Goal: Task Accomplishment & Management: Use online tool/utility

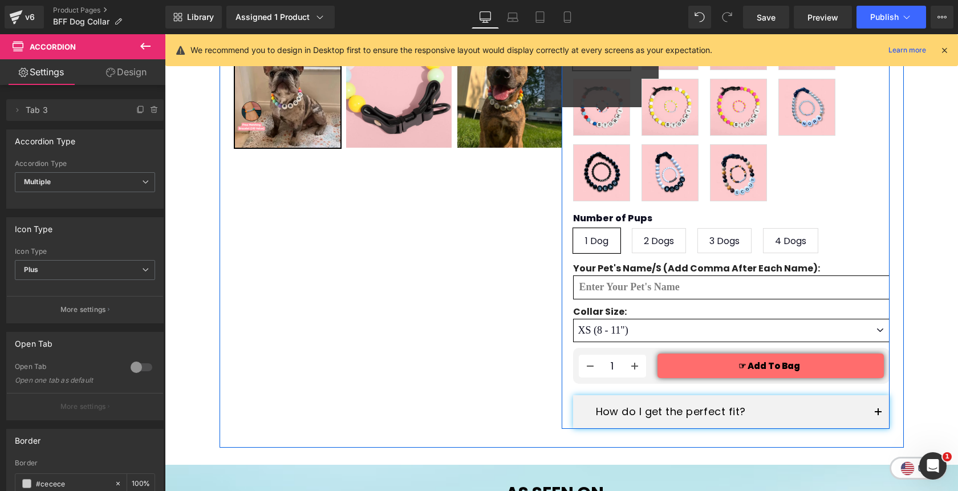
scroll to position [398, 0]
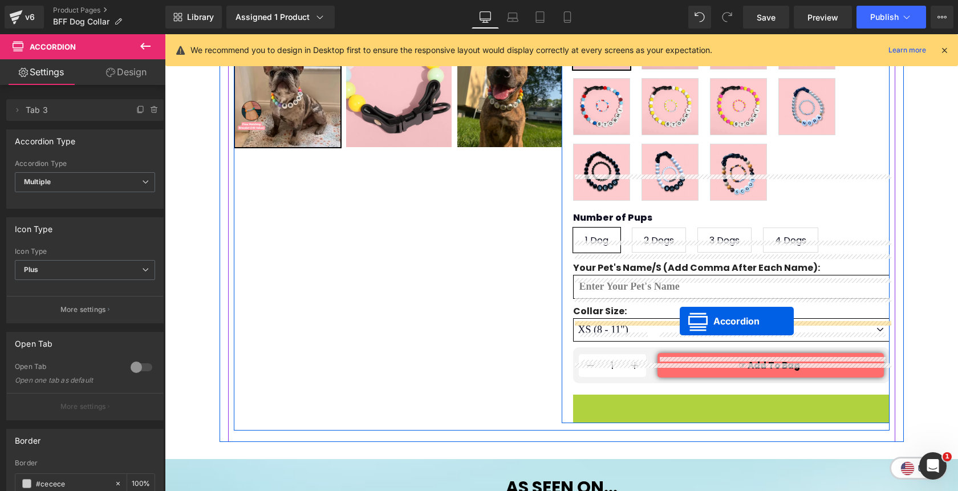
drag, startPoint x: 699, startPoint y: 382, endPoint x: 679, endPoint y: 321, distance: 64.5
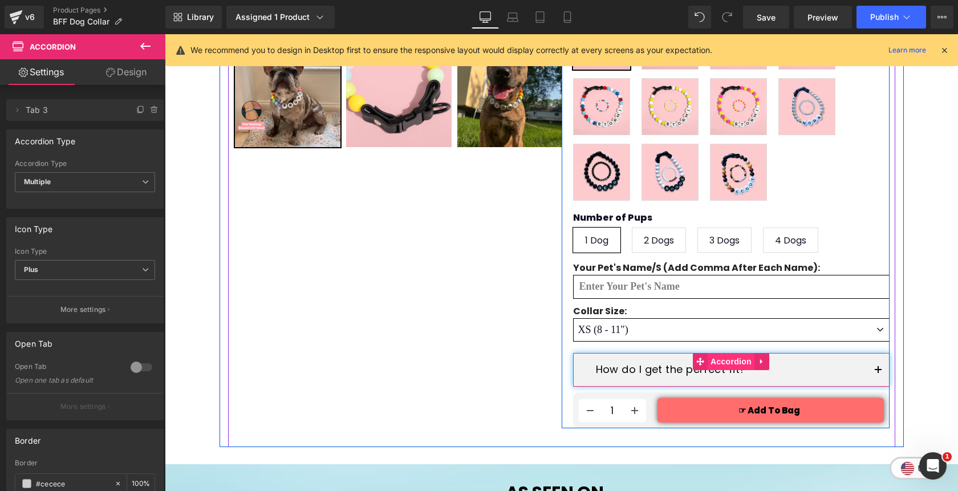
click at [734, 353] on span "Accordion" at bounding box center [730, 361] width 47 height 17
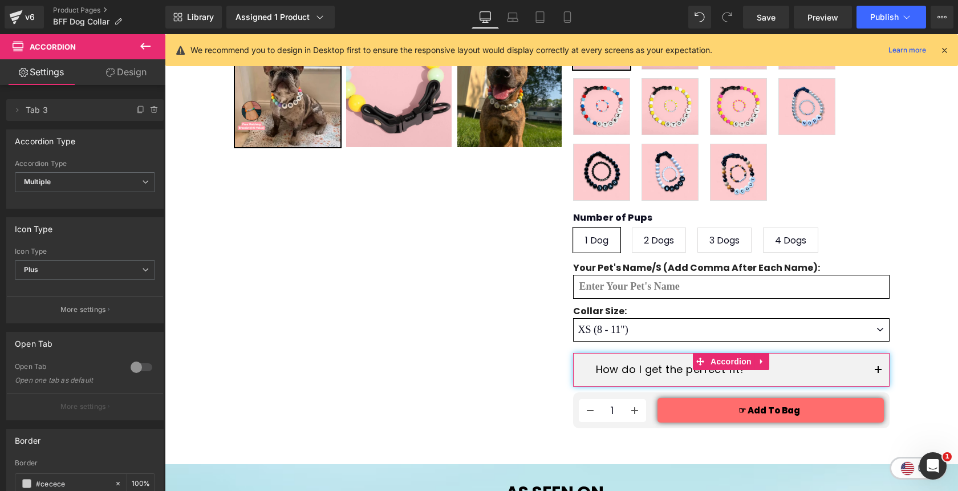
click at [134, 75] on link "Design" at bounding box center [126, 72] width 83 height 26
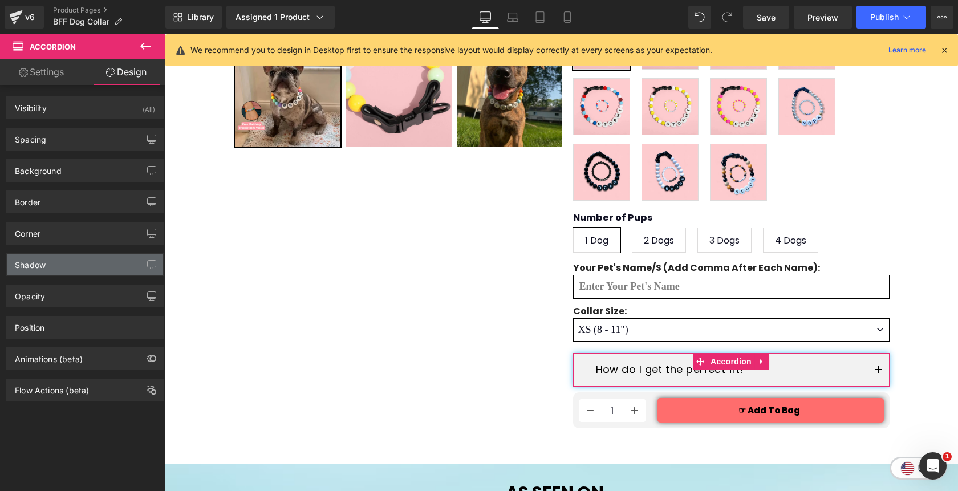
click at [72, 264] on div "Shadow" at bounding box center [85, 265] width 156 height 22
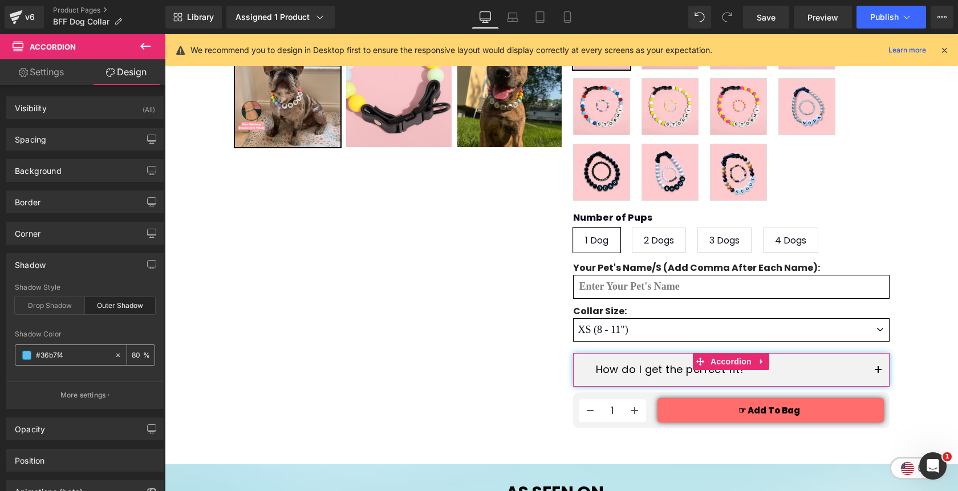
click at [114, 357] on icon at bounding box center [118, 355] width 8 height 8
type input "none"
type input "0"
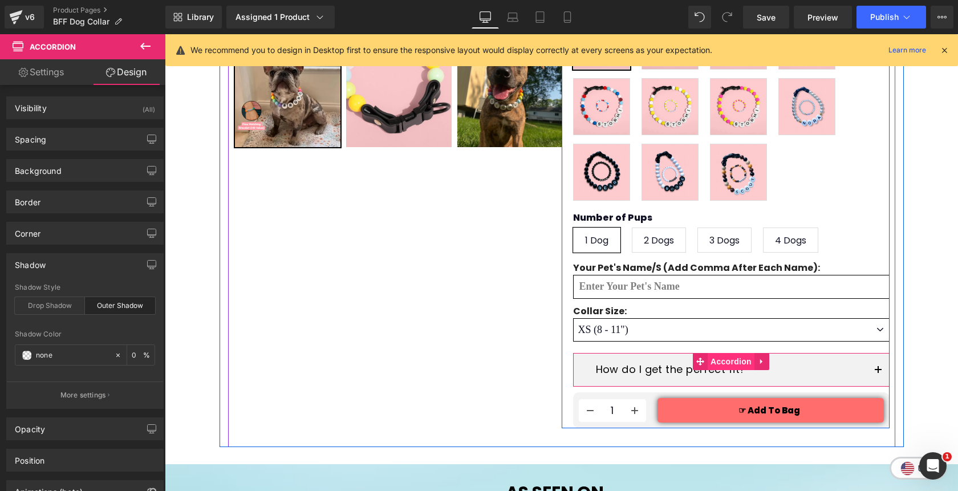
click at [728, 353] on span "Accordion" at bounding box center [730, 361] width 47 height 17
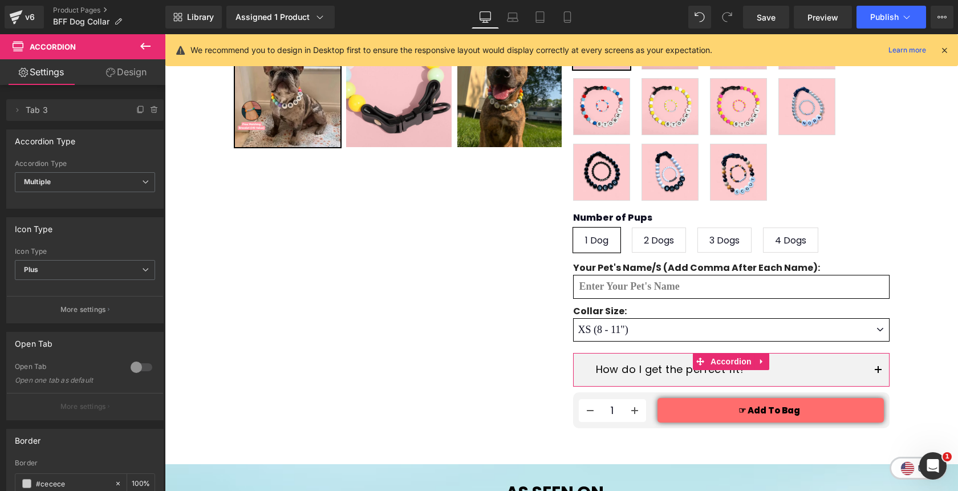
click at [131, 72] on link "Design" at bounding box center [126, 72] width 83 height 26
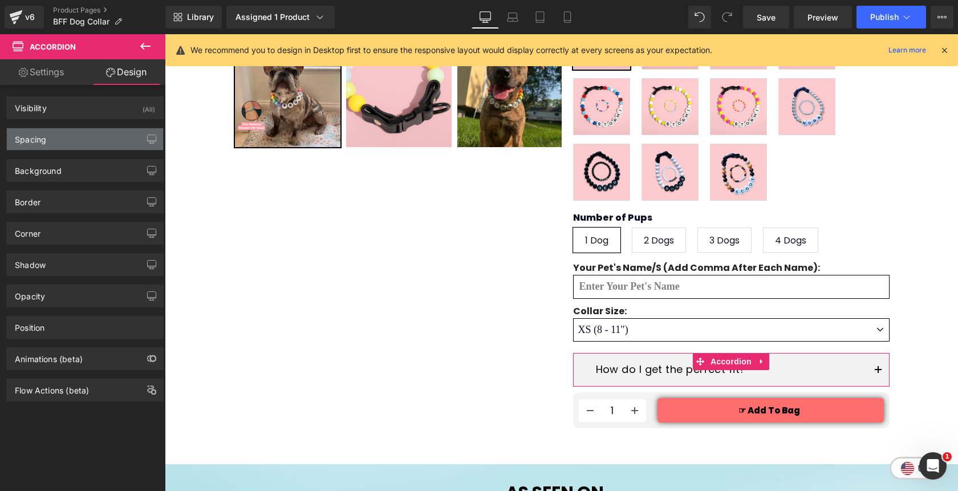
click at [74, 136] on div "Spacing" at bounding box center [85, 139] width 156 height 22
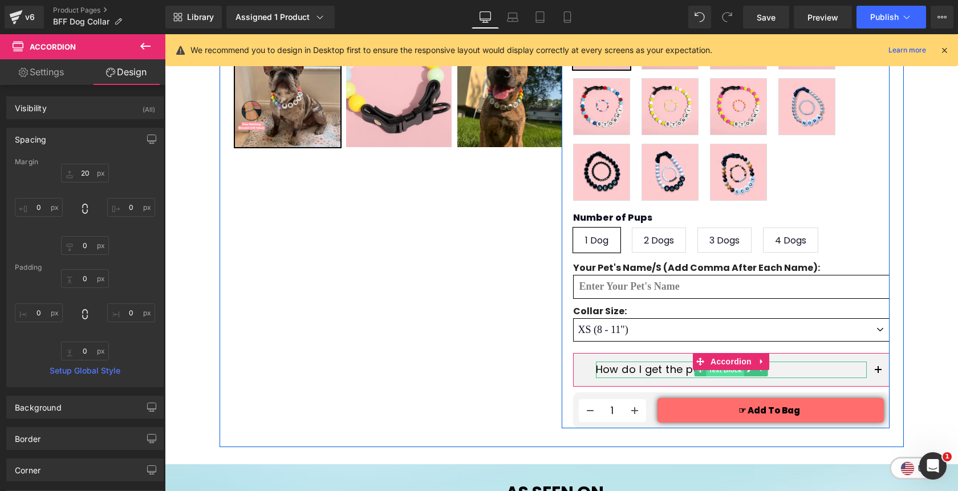
click at [709, 363] on span "Text Block" at bounding box center [725, 370] width 38 height 14
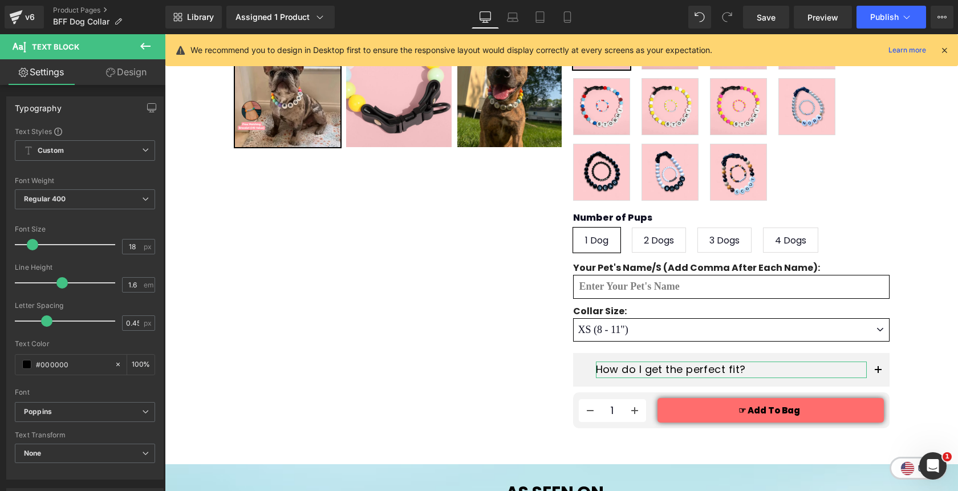
click at [127, 78] on link "Design" at bounding box center [126, 72] width 83 height 26
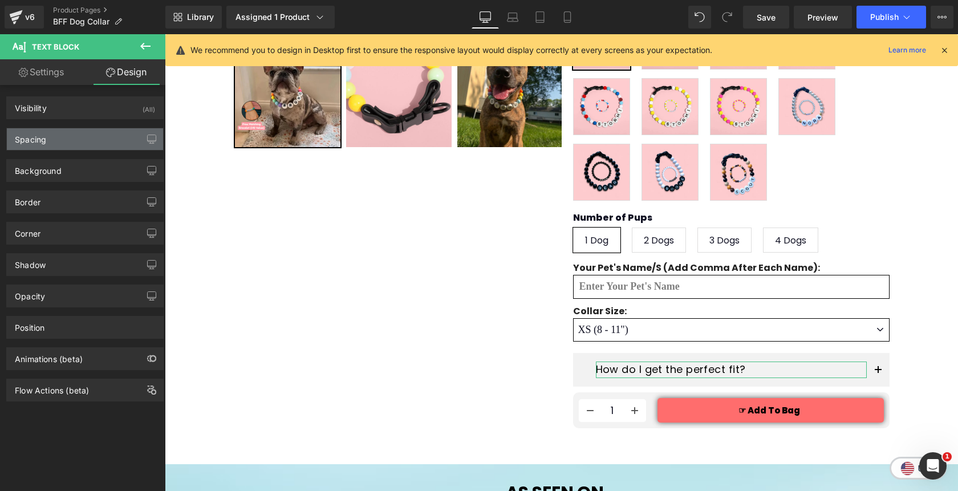
click at [91, 139] on div "Spacing" at bounding box center [85, 139] width 156 height 22
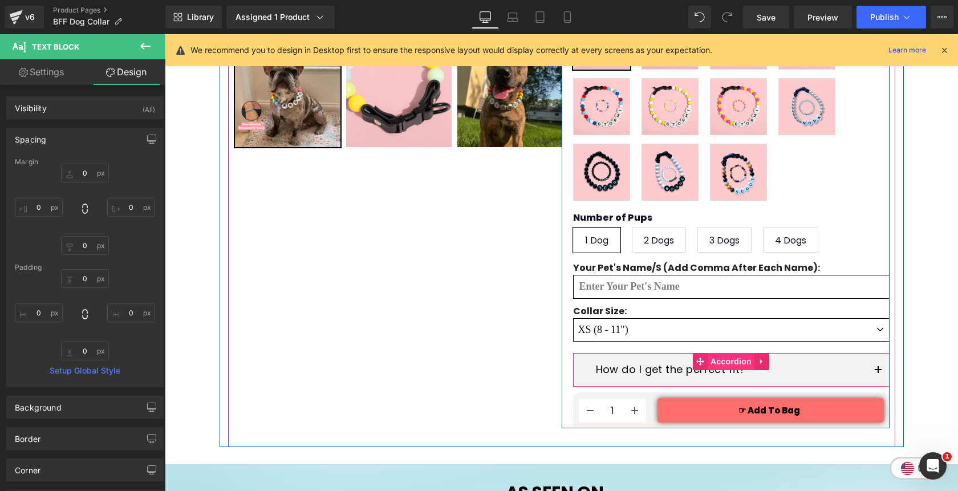
click at [730, 353] on span "Accordion" at bounding box center [730, 361] width 47 height 17
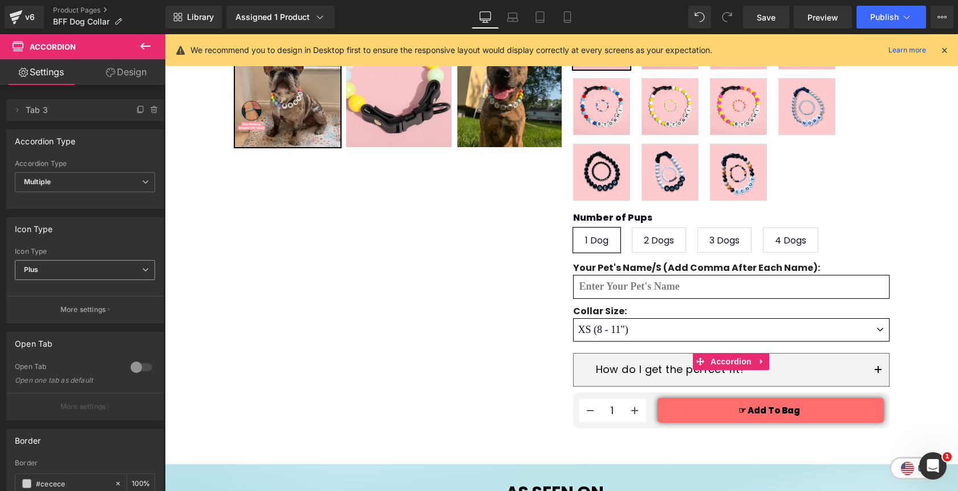
click at [128, 268] on span "Plus" at bounding box center [85, 270] width 140 height 20
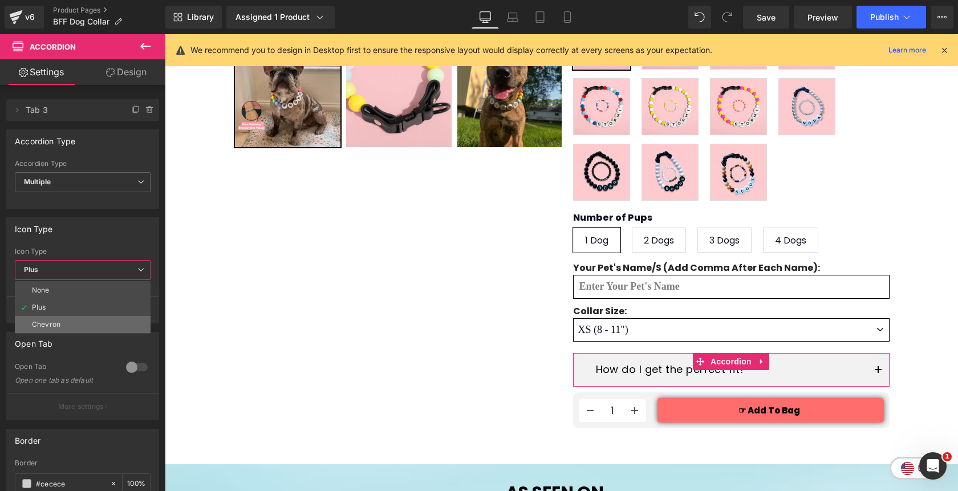
click at [108, 322] on li "Chevron" at bounding box center [83, 324] width 136 height 17
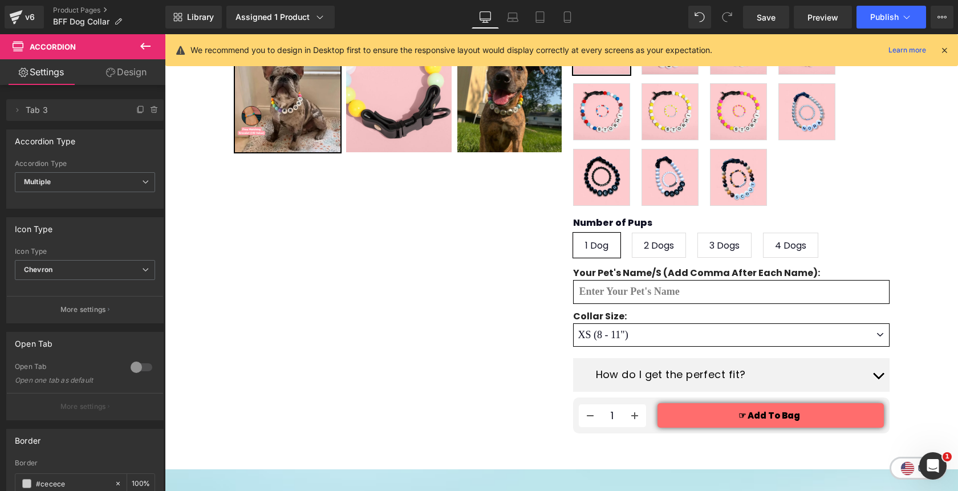
scroll to position [395, 0]
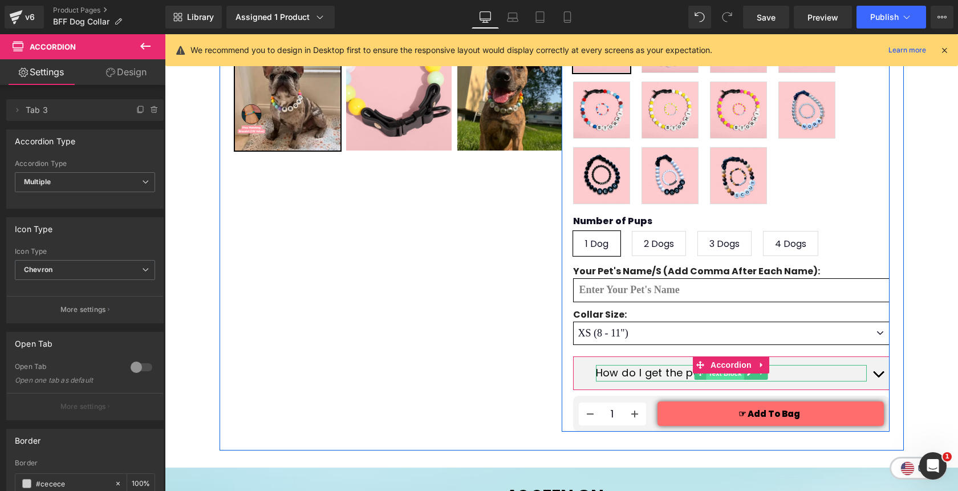
click at [726, 366] on span "Text Block" at bounding box center [725, 373] width 38 height 14
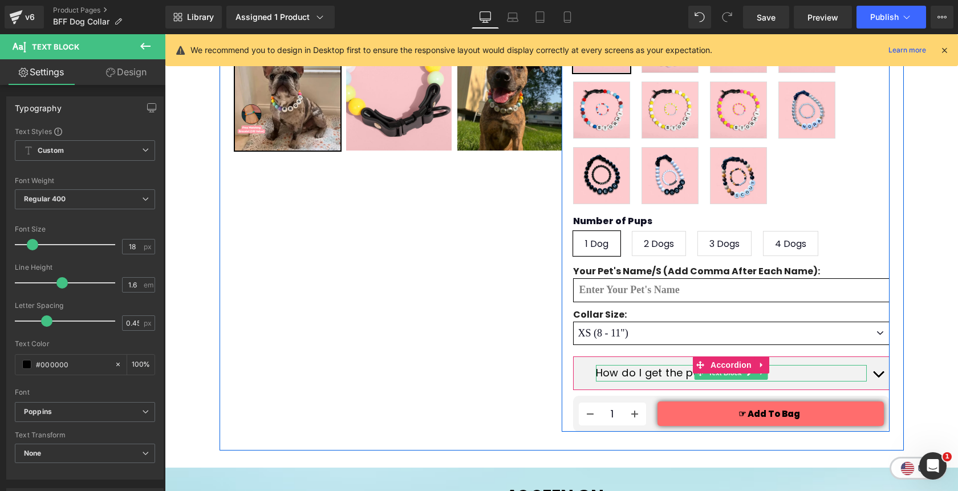
click at [637, 365] on p "How do I get the perfect fit?" at bounding box center [731, 373] width 271 height 17
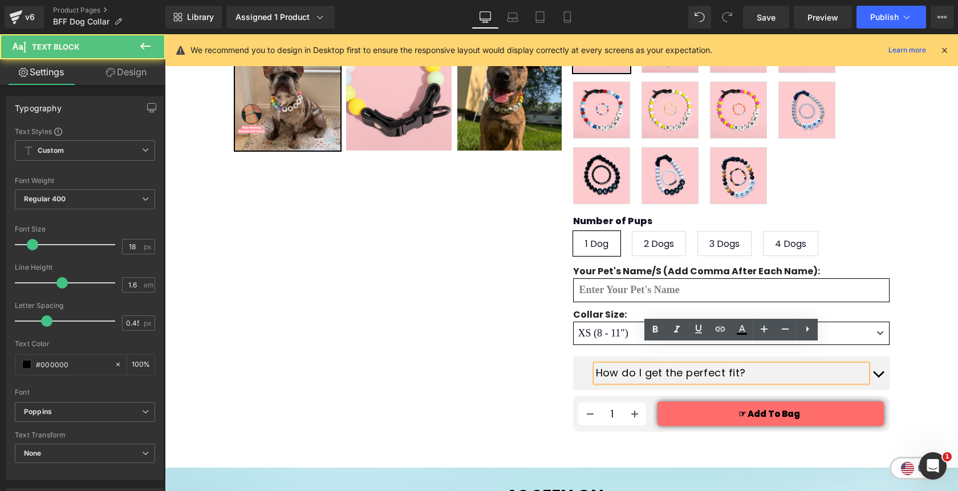
click at [637, 365] on p "How do I get the perfect fit?" at bounding box center [731, 373] width 271 height 17
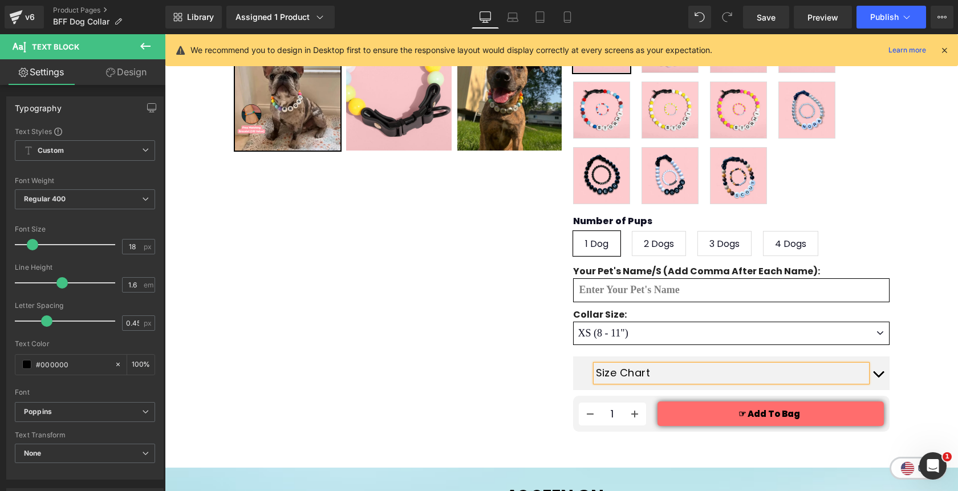
click at [596, 365] on p "Size Chart" at bounding box center [731, 373] width 271 height 17
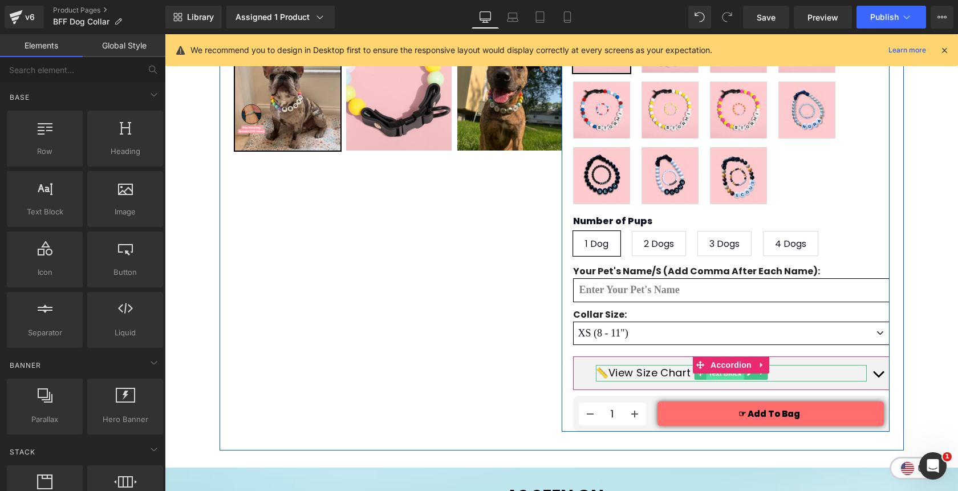
click at [716, 366] on span "Text Block" at bounding box center [725, 373] width 38 height 14
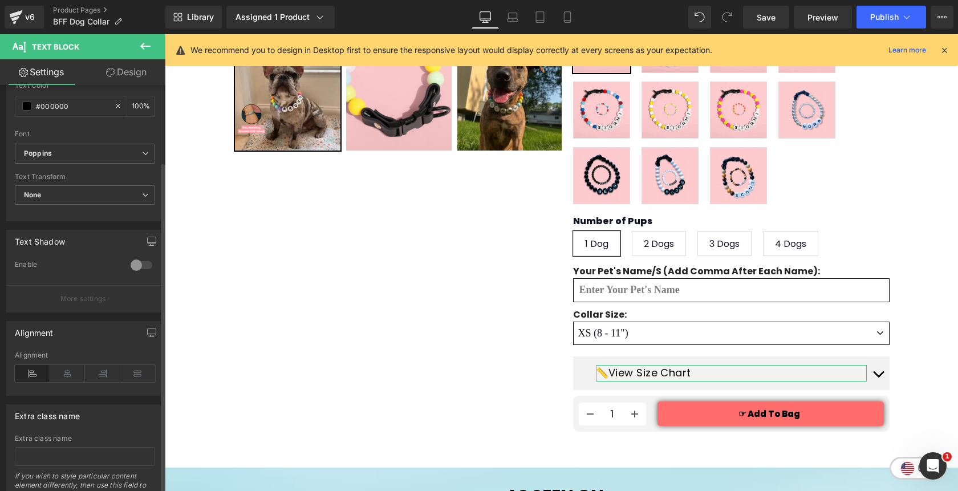
scroll to position [316, 0]
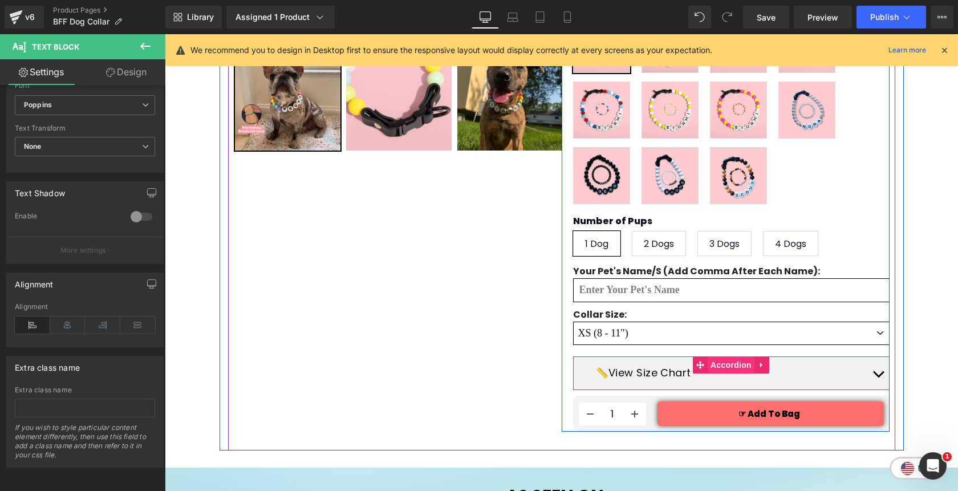
click at [727, 356] on span "Accordion" at bounding box center [730, 364] width 47 height 17
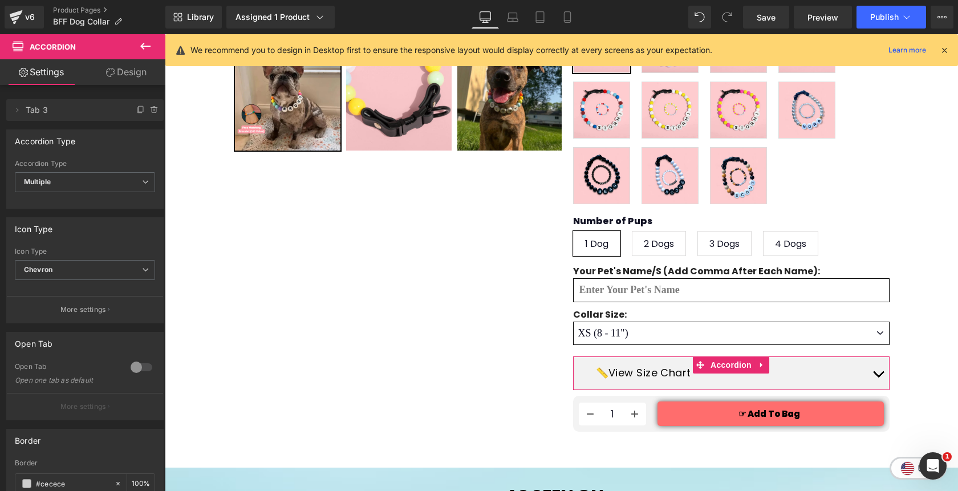
click at [136, 73] on link "Design" at bounding box center [126, 72] width 83 height 26
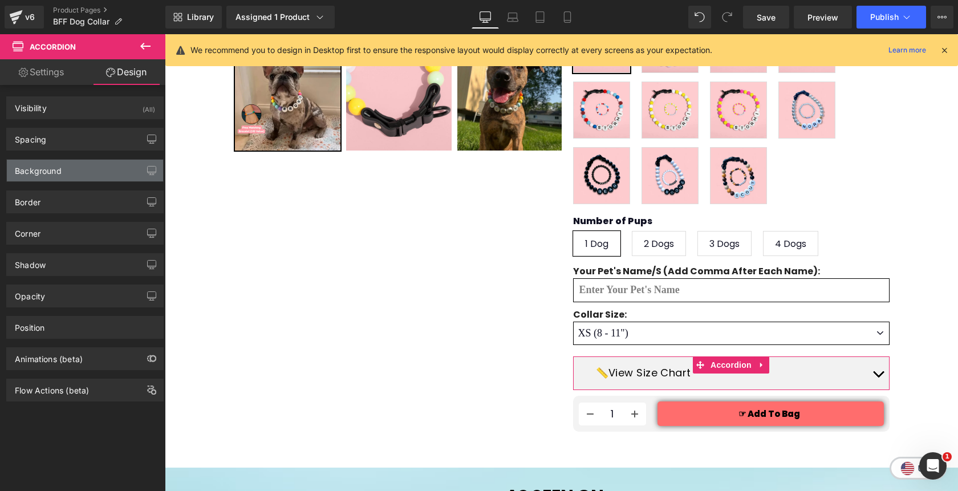
click at [85, 179] on div "Background" at bounding box center [85, 171] width 156 height 22
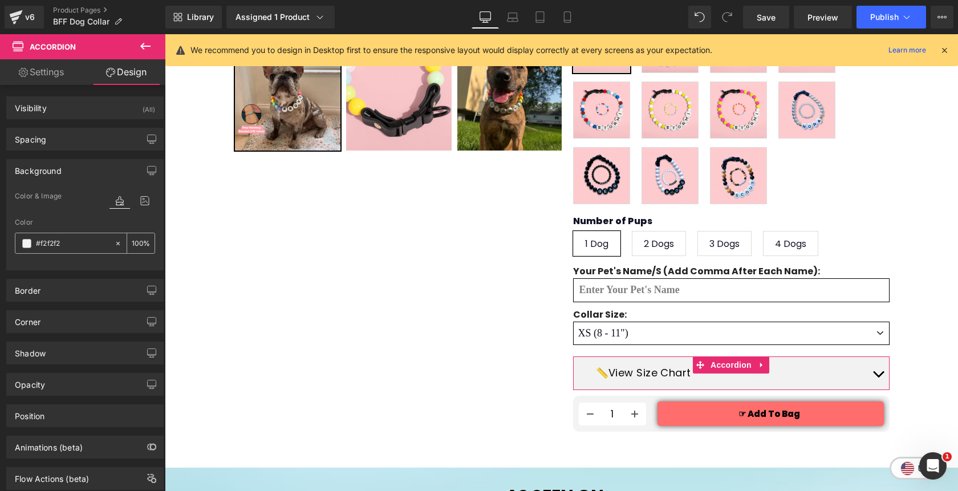
click at [114, 245] on icon at bounding box center [118, 243] width 8 height 8
type input "none"
type input "0"
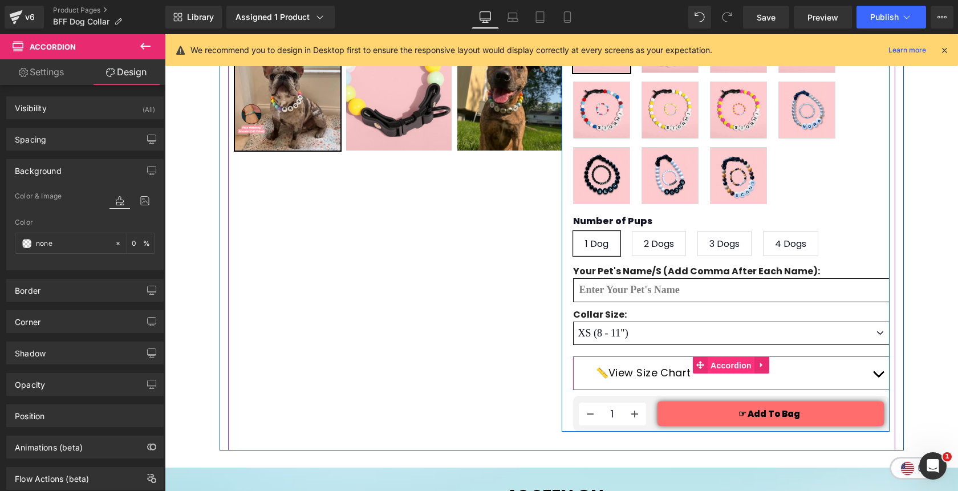
click at [722, 357] on span "Accordion" at bounding box center [730, 365] width 47 height 17
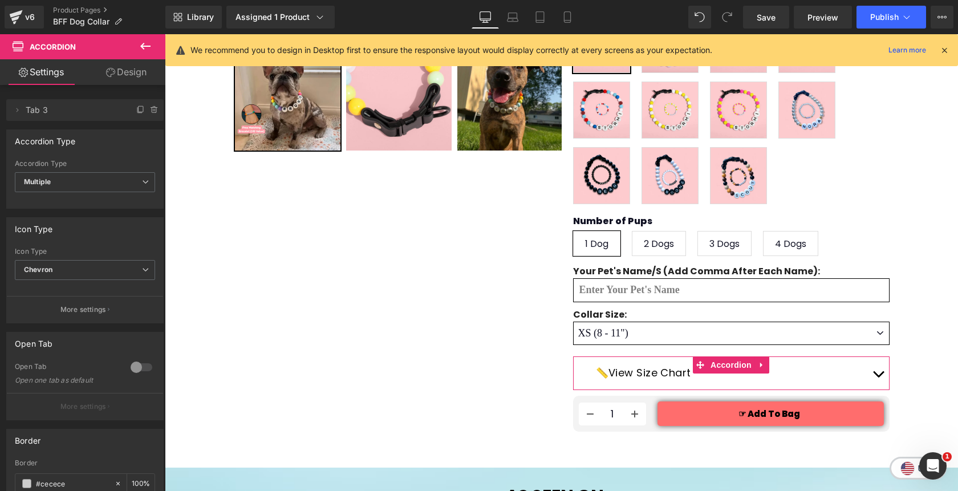
click at [141, 74] on link "Design" at bounding box center [126, 72] width 83 height 26
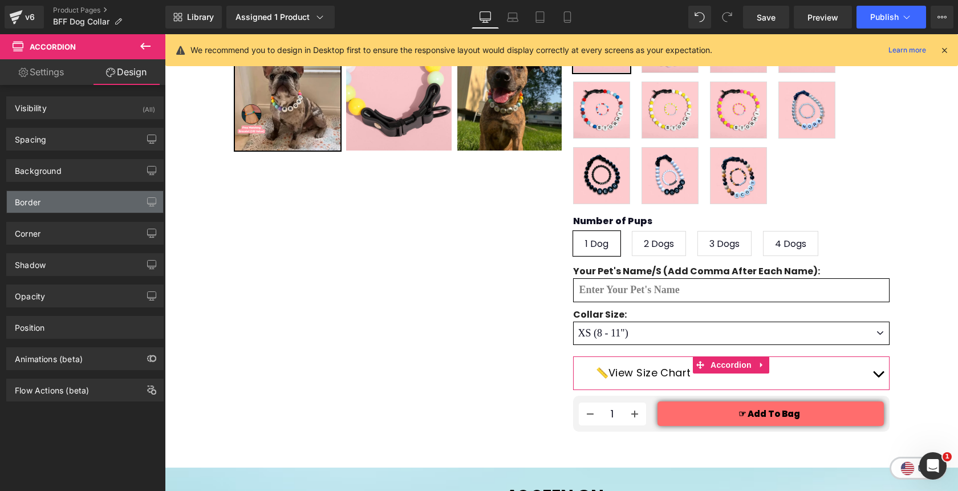
click at [67, 208] on div "Border" at bounding box center [85, 202] width 156 height 22
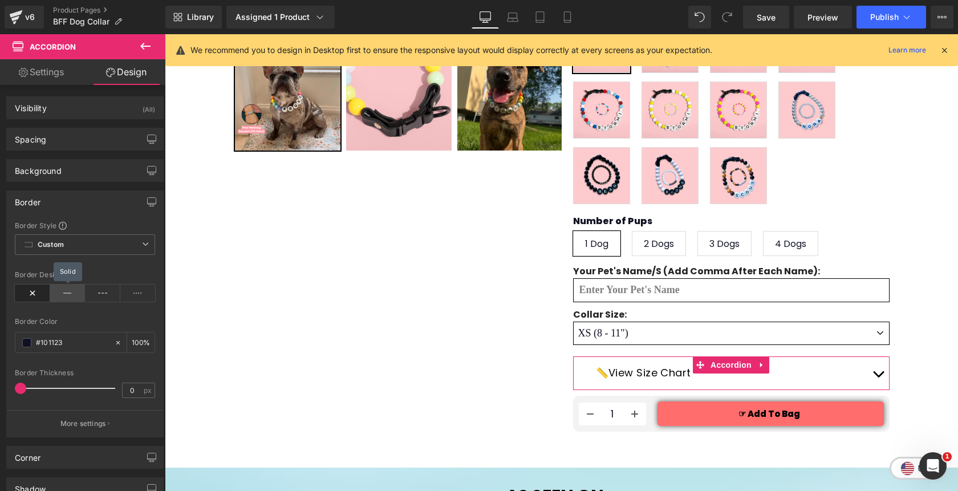
click at [58, 291] on icon at bounding box center [67, 292] width 35 height 17
type input "1"
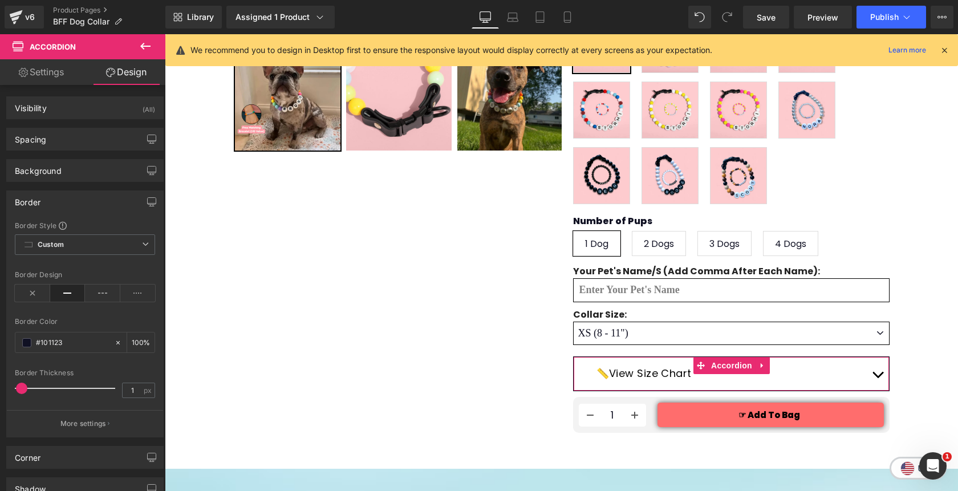
click at [21, 390] on span at bounding box center [21, 387] width 11 height 11
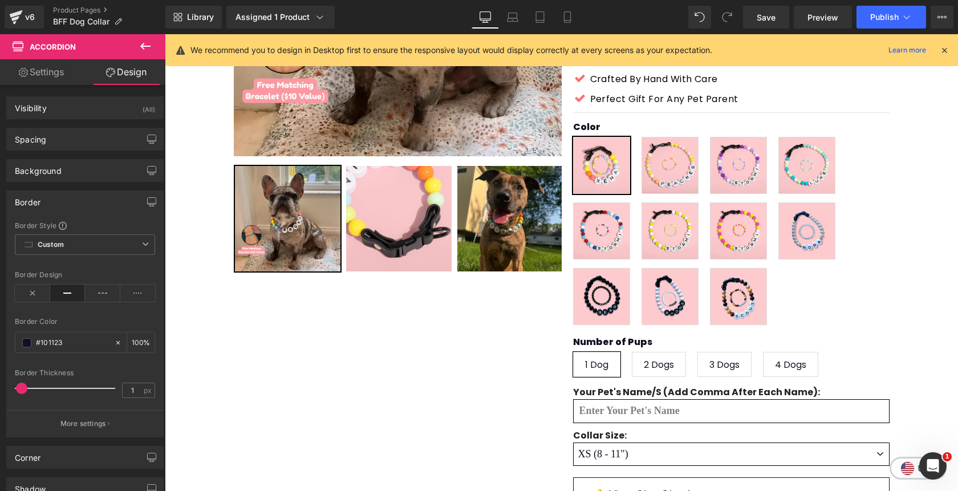
scroll to position [276, 0]
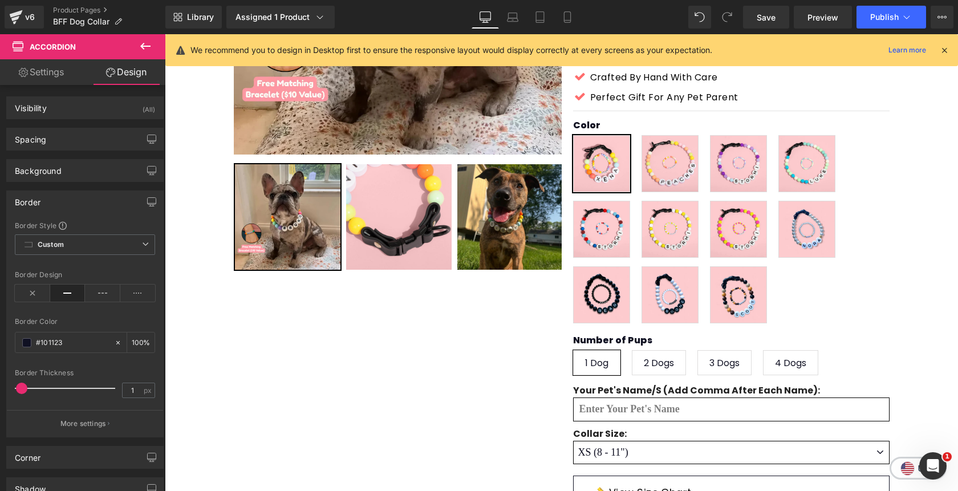
click at [142, 46] on icon at bounding box center [145, 46] width 10 height 7
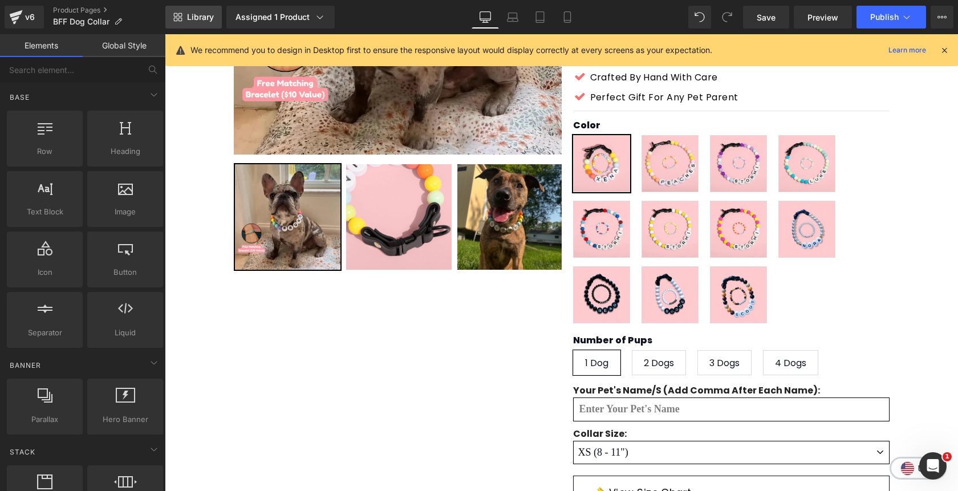
click at [194, 18] on span "Library" at bounding box center [200, 17] width 27 height 10
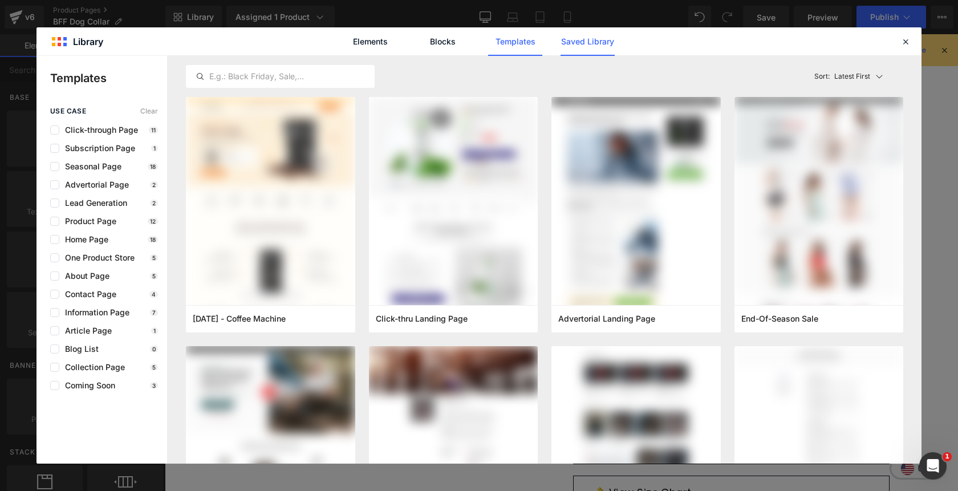
click at [587, 42] on link "Saved Library" at bounding box center [587, 41] width 54 height 28
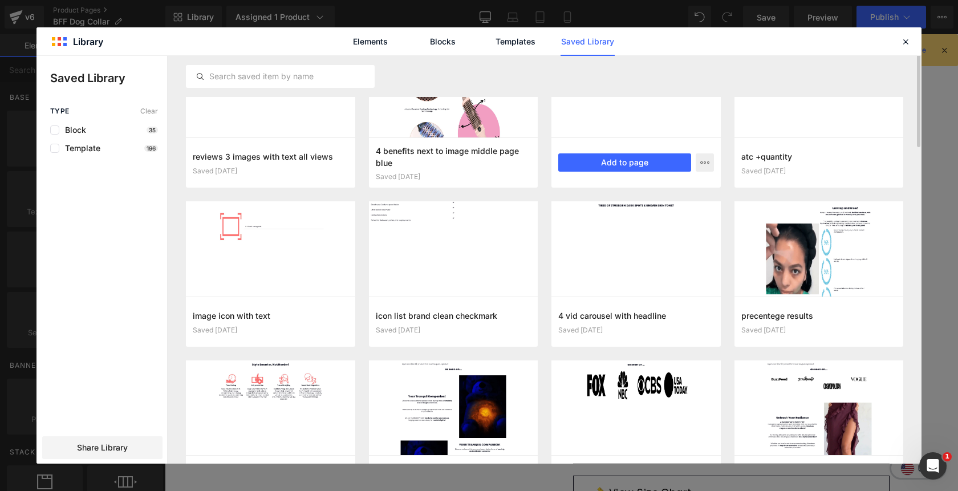
scroll to position [0, 0]
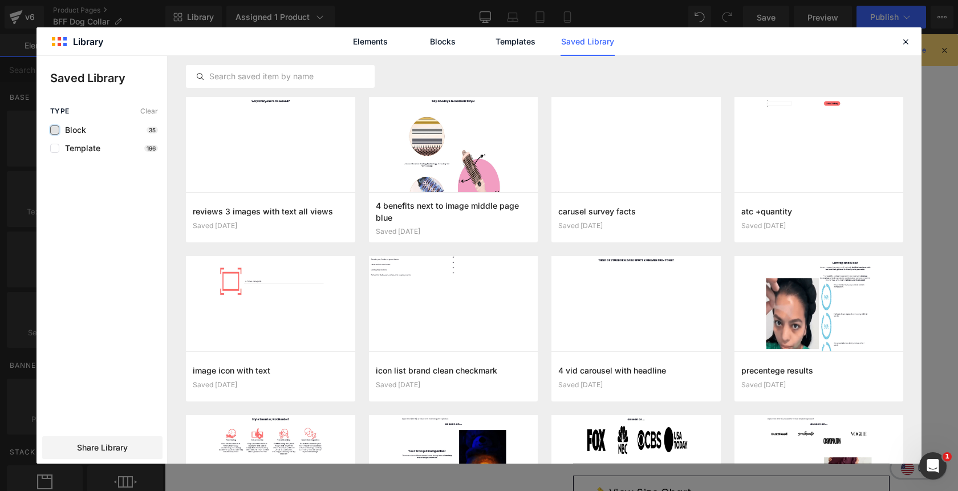
click at [57, 130] on label at bounding box center [54, 129] width 9 height 9
click at [55, 130] on input "checkbox" at bounding box center [55, 130] width 0 height 0
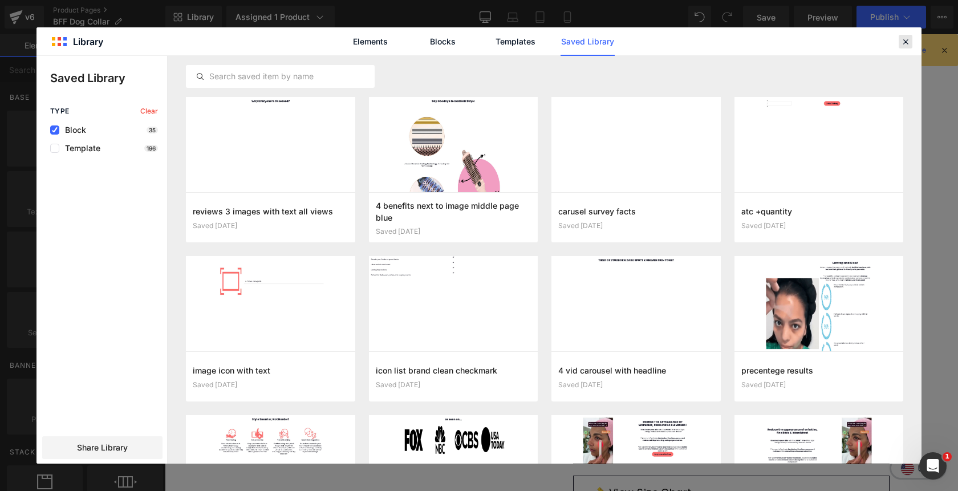
click at [906, 42] on icon at bounding box center [905, 41] width 10 height 10
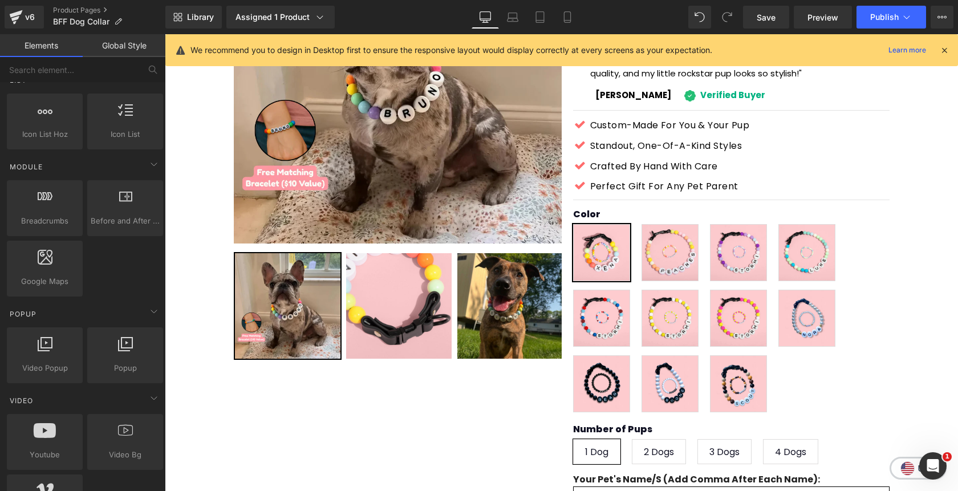
scroll to position [523, 0]
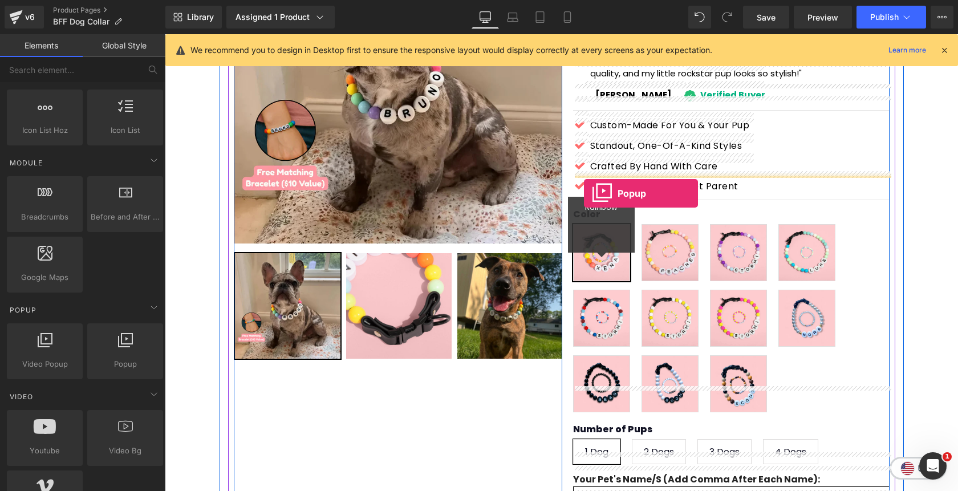
drag, startPoint x: 288, startPoint y: 392, endPoint x: 584, endPoint y: 193, distance: 356.0
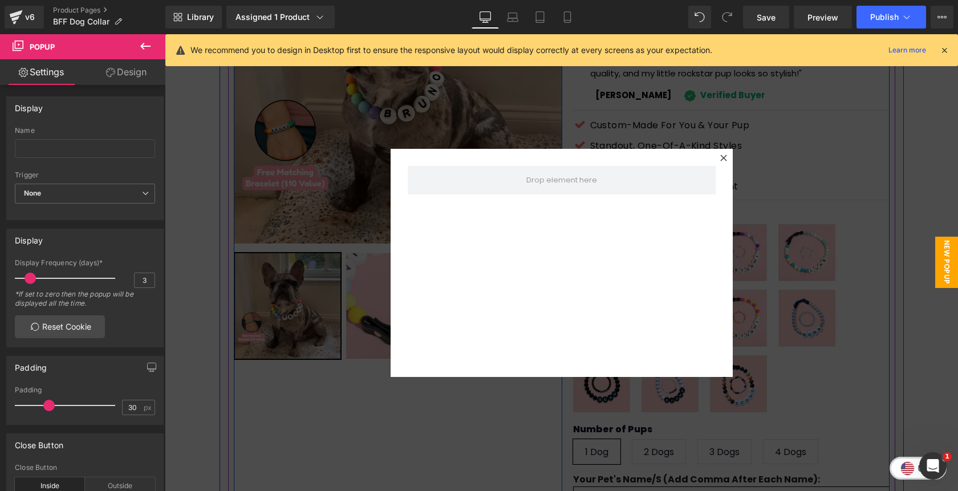
click at [142, 44] on icon at bounding box center [145, 46] width 10 height 7
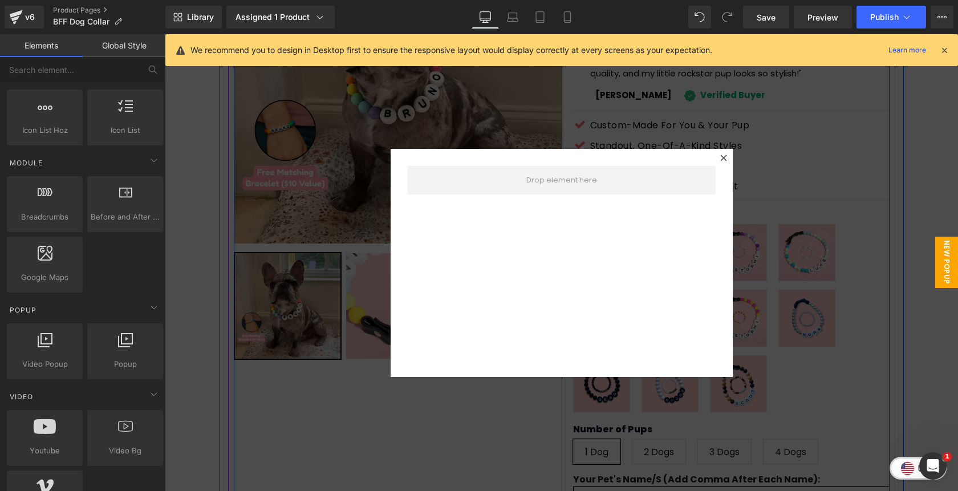
scroll to position [0, 0]
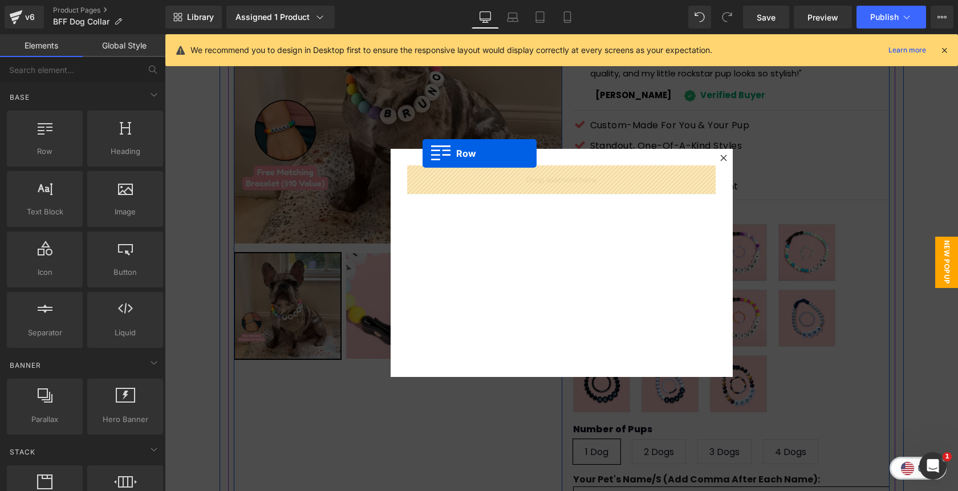
drag, startPoint x: 219, startPoint y: 180, endPoint x: 422, endPoint y: 153, distance: 204.7
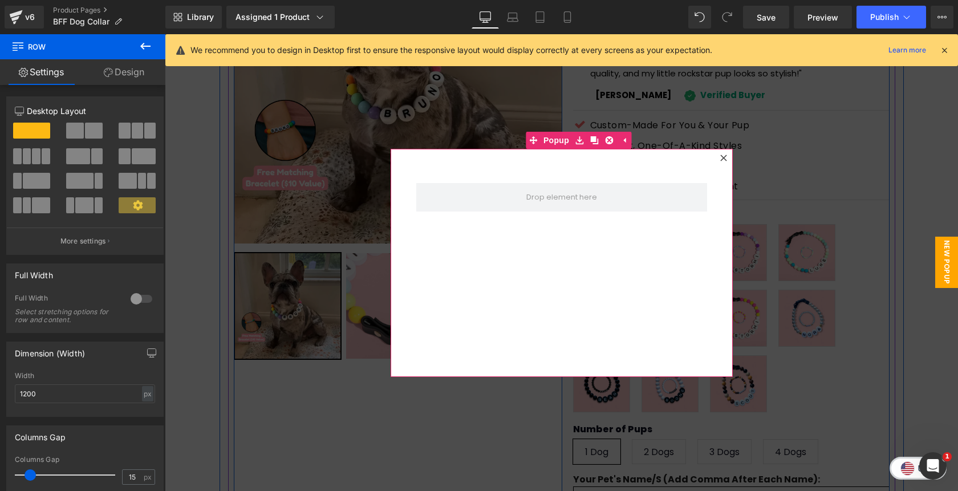
click at [726, 160] on icon at bounding box center [723, 157] width 7 height 7
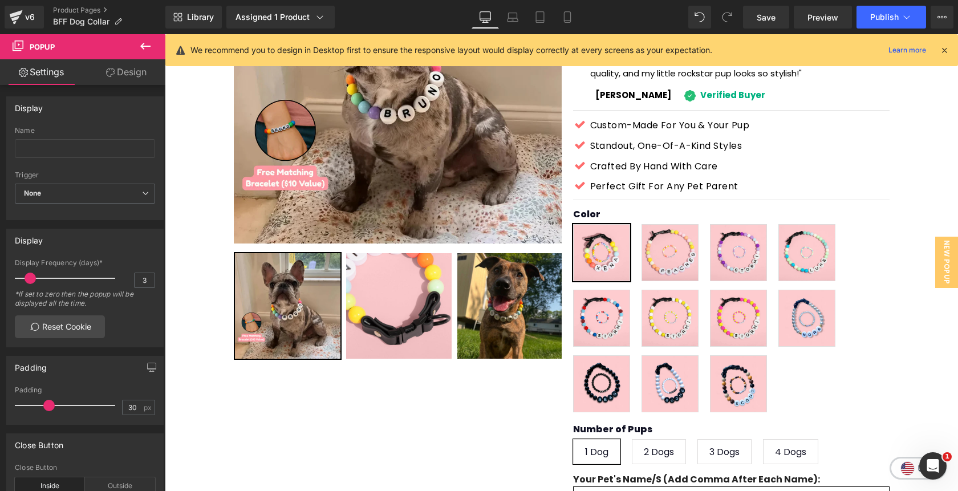
click at [142, 46] on icon at bounding box center [145, 46] width 10 height 7
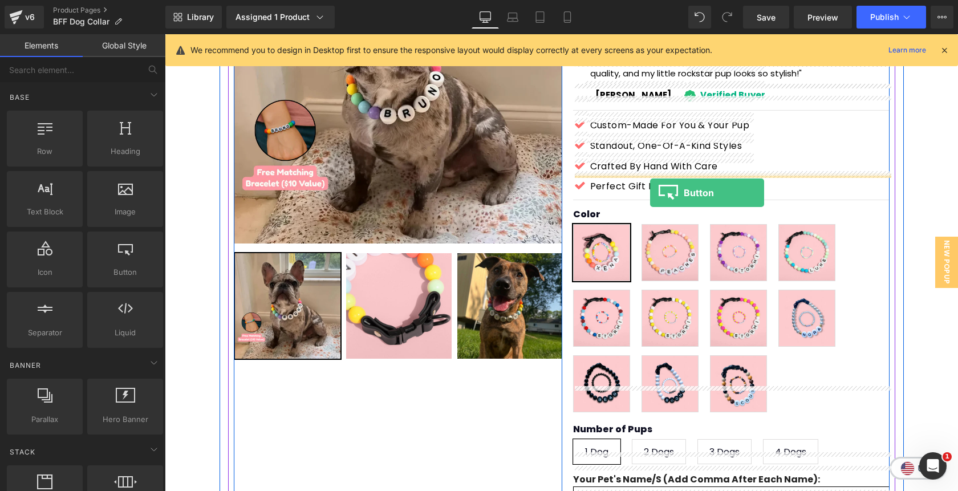
drag, startPoint x: 292, startPoint y: 292, endPoint x: 650, endPoint y: 193, distance: 371.4
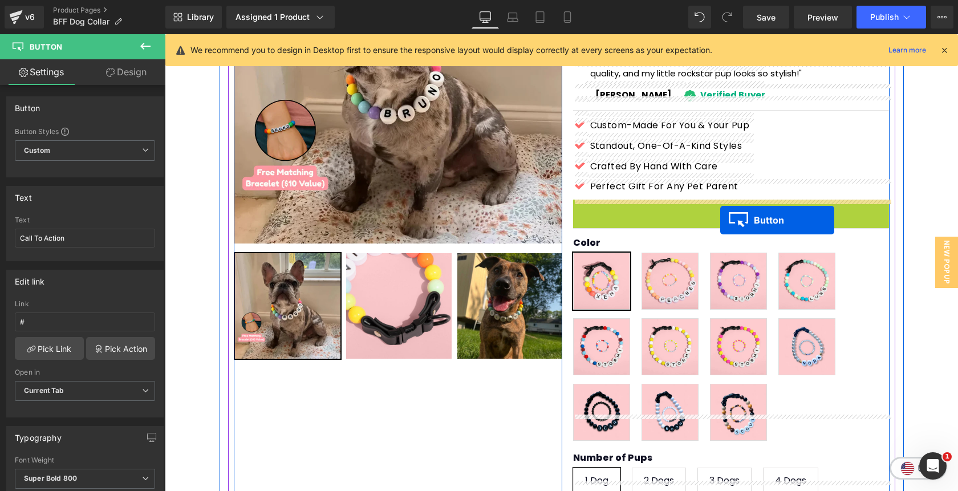
drag, startPoint x: 711, startPoint y: 192, endPoint x: 720, endPoint y: 220, distance: 29.8
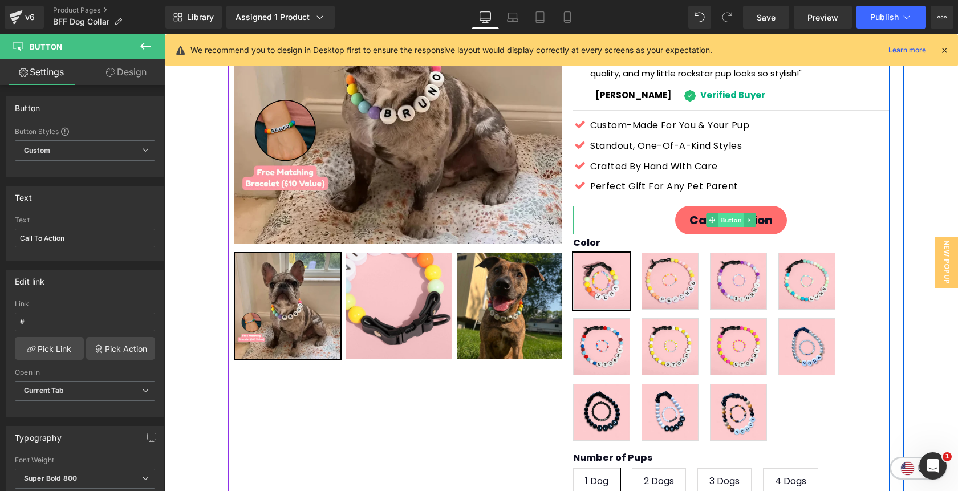
click at [727, 213] on span "Button" at bounding box center [731, 220] width 26 height 14
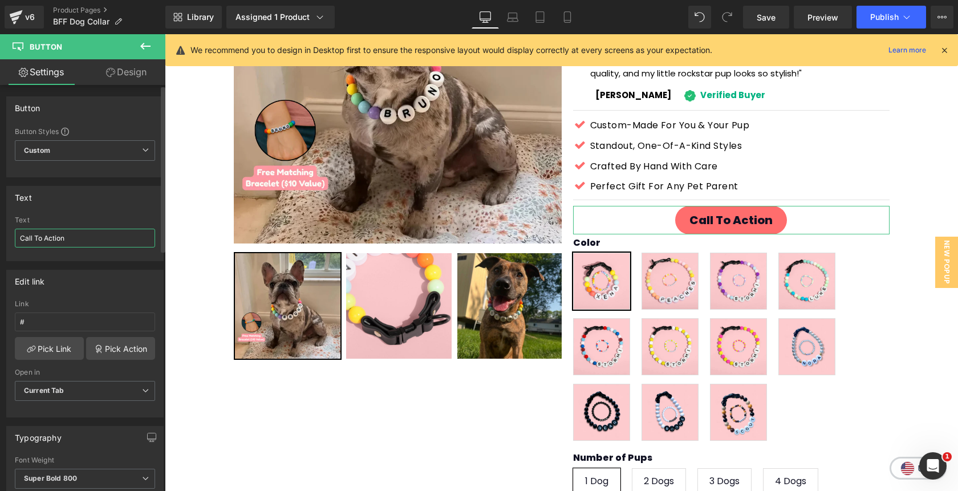
click at [76, 240] on input "Call To Action" at bounding box center [85, 238] width 140 height 19
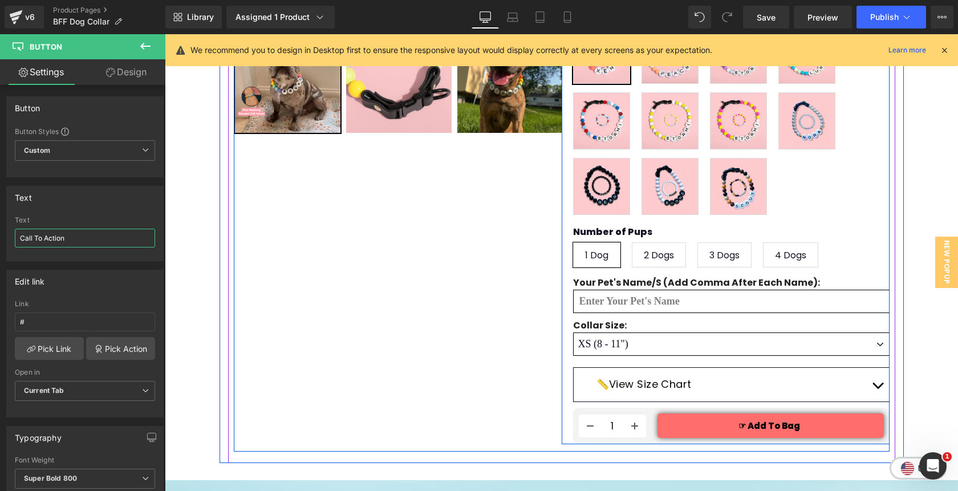
scroll to position [418, 0]
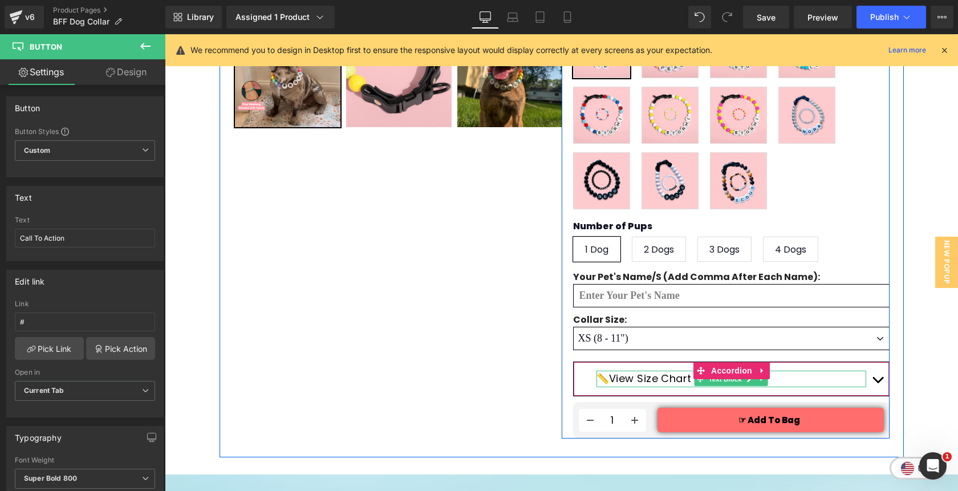
click at [661, 370] on p "📏View Size Chart" at bounding box center [731, 378] width 270 height 17
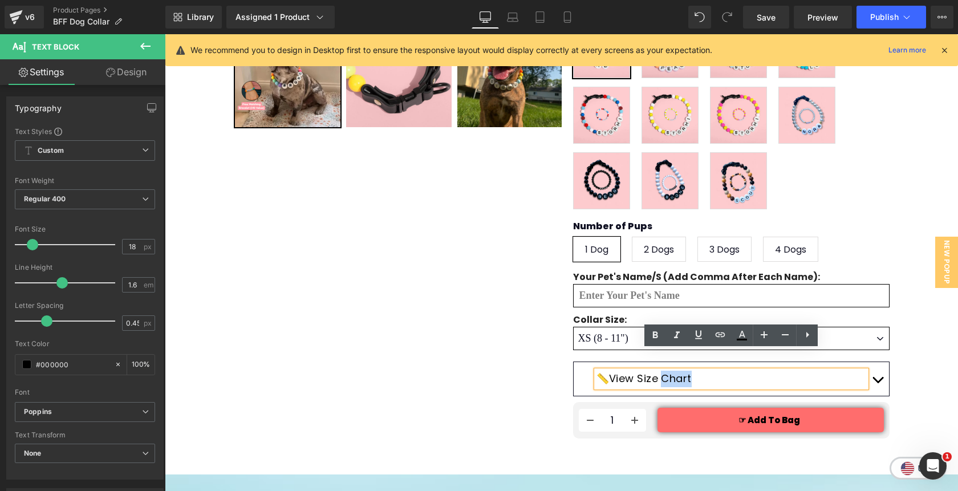
click at [661, 370] on p "📏View Size Chart" at bounding box center [731, 378] width 270 height 17
copy p "📏View Size Chart"
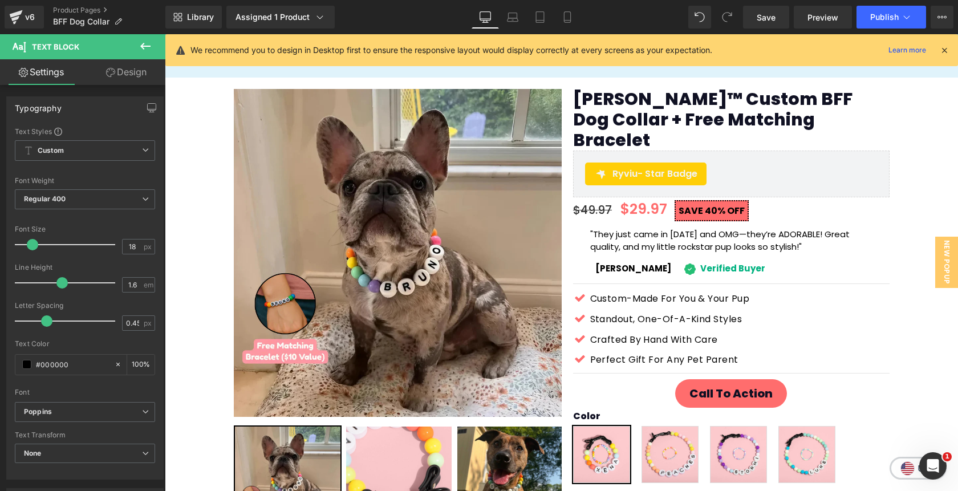
scroll to position [11, 0]
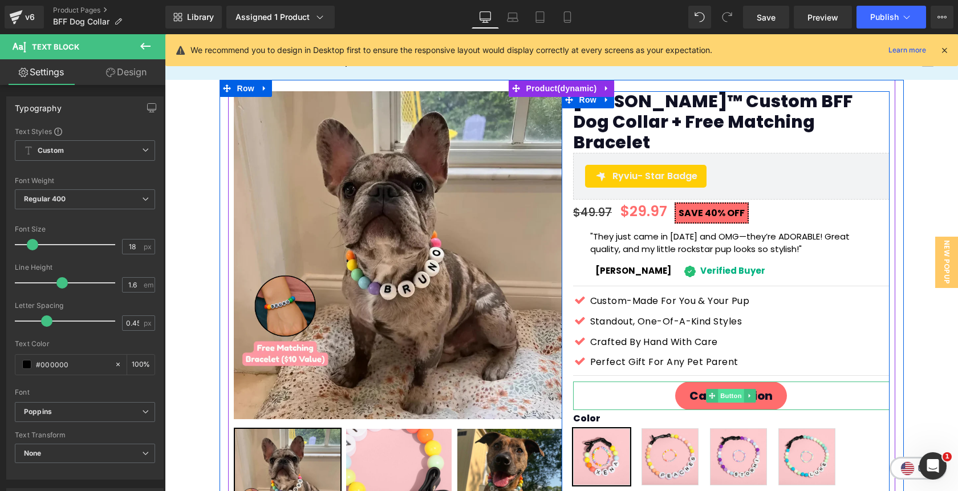
click at [728, 389] on span "Button" at bounding box center [731, 396] width 26 height 14
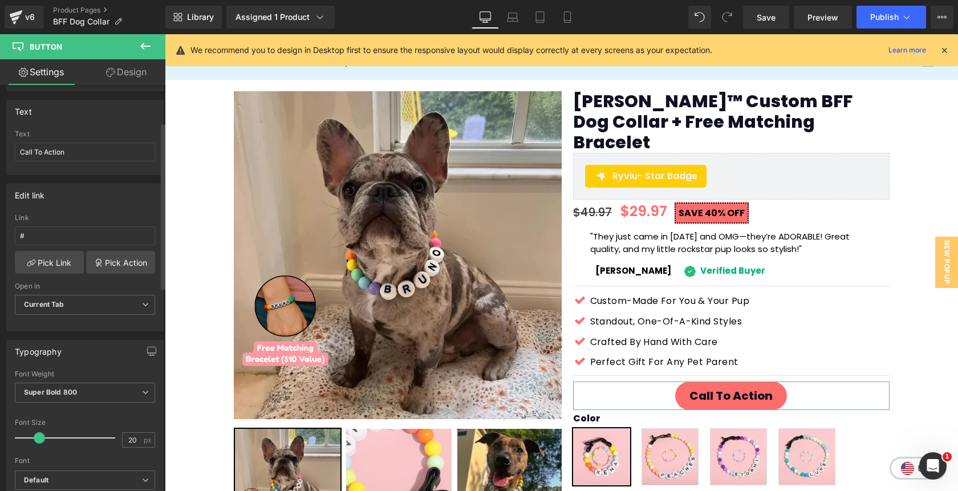
scroll to position [103, 0]
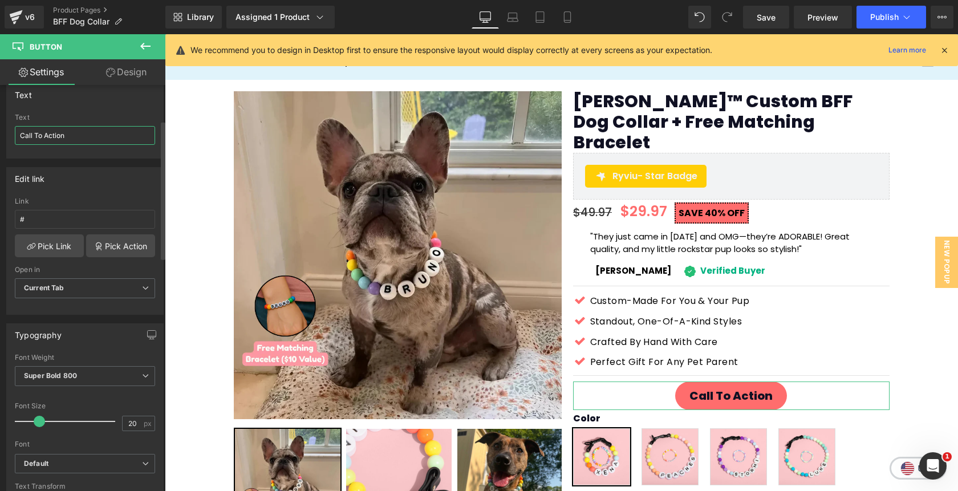
click at [78, 133] on input "Call To Action" at bounding box center [85, 135] width 140 height 19
paste input "📏View Size Chart"
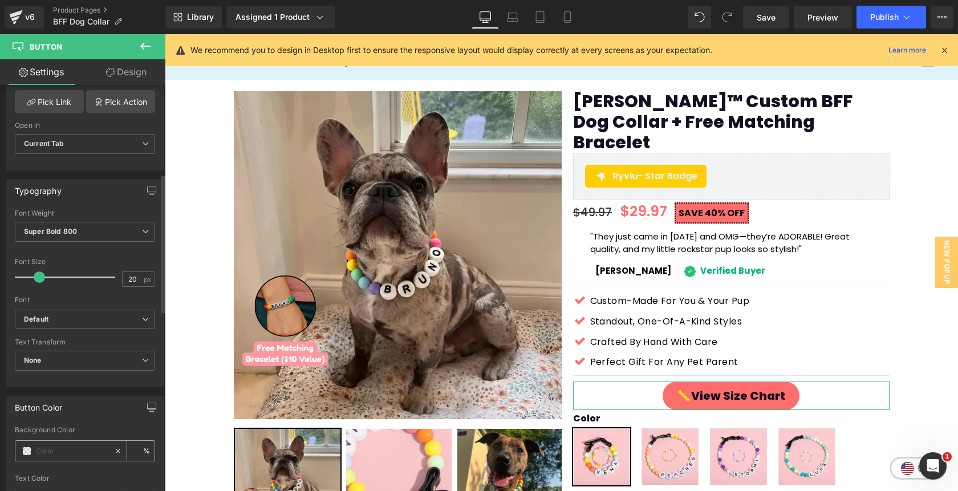
scroll to position [245, 0]
type input "📏View Size Chart"
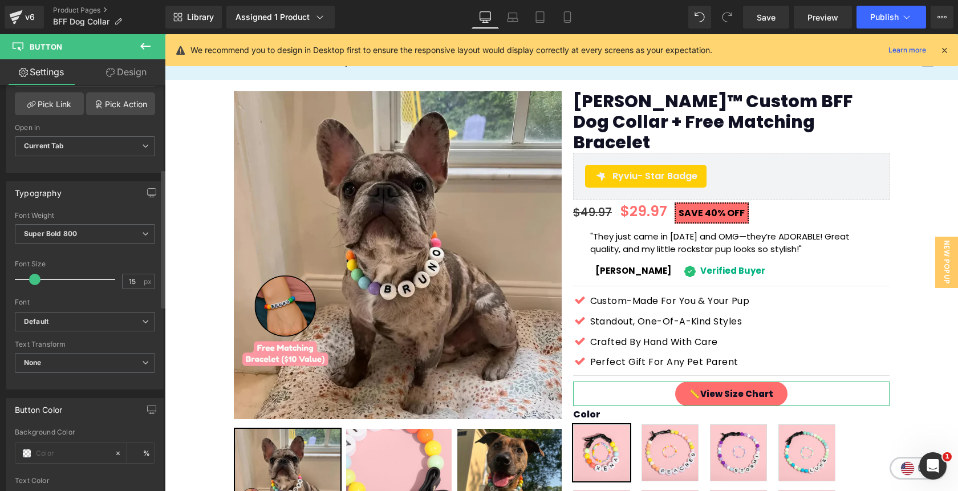
type input "16"
click at [35, 279] on span at bounding box center [35, 279] width 11 height 11
click at [133, 71] on link "Design" at bounding box center [126, 72] width 83 height 26
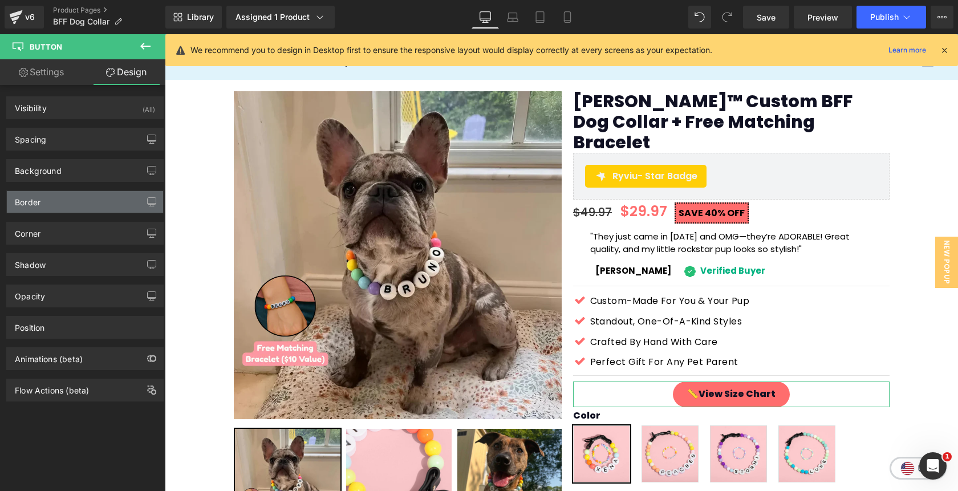
click at [60, 203] on div "Border" at bounding box center [85, 202] width 156 height 22
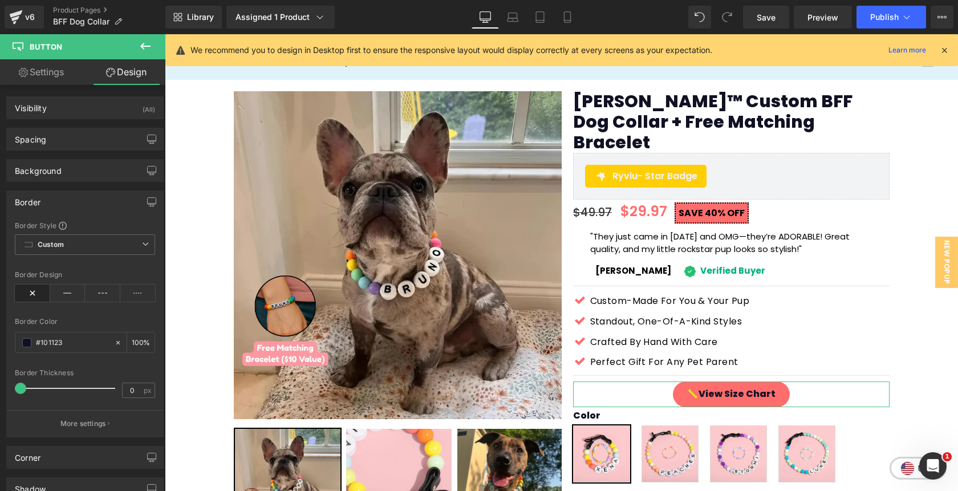
click at [60, 203] on div "Border" at bounding box center [85, 202] width 156 height 22
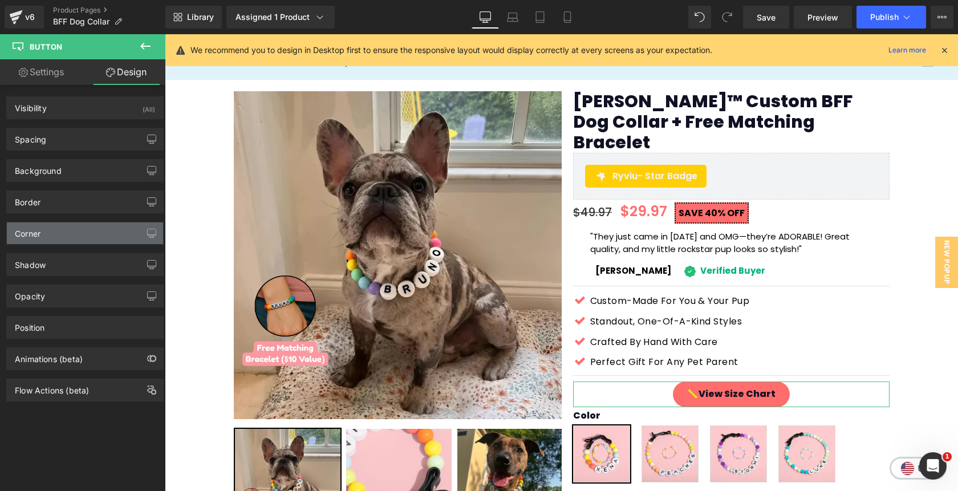
click at [52, 238] on div "Corner" at bounding box center [85, 233] width 156 height 22
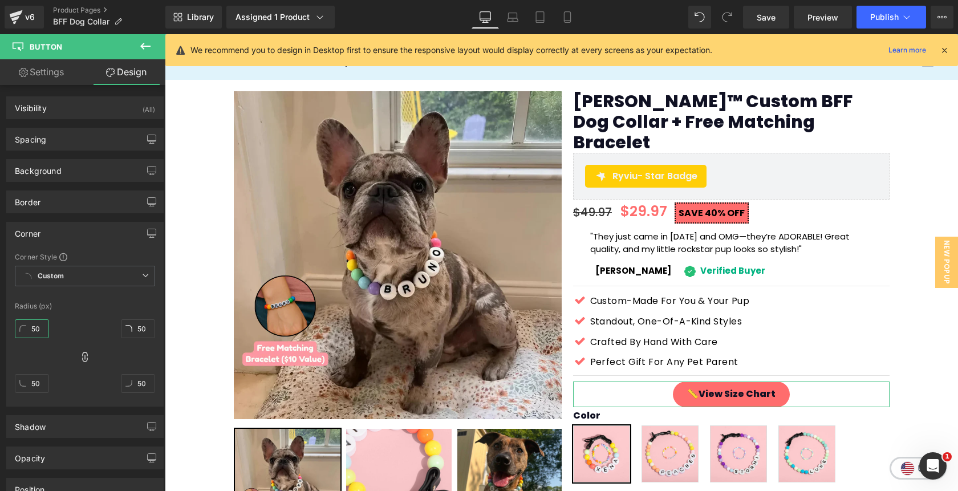
click at [32, 332] on input "50" at bounding box center [32, 328] width 34 height 19
type input "5"
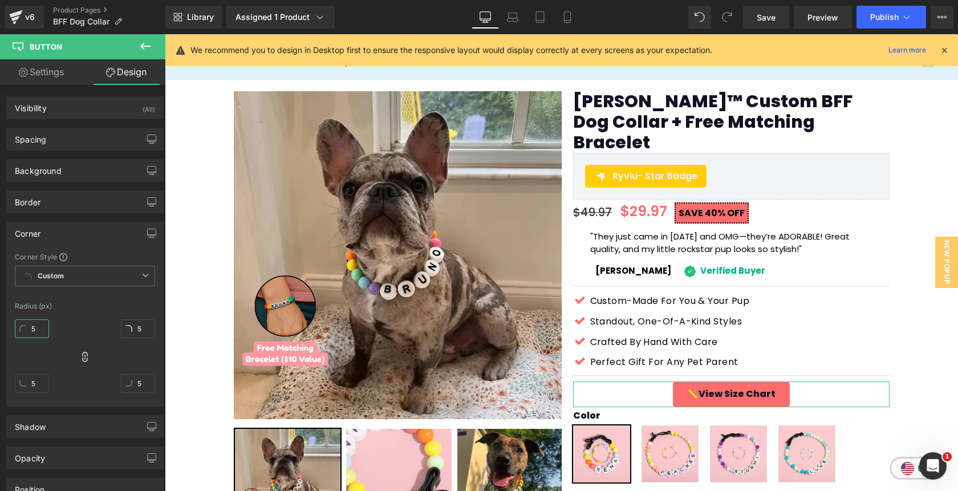
click at [34, 329] on input "5" at bounding box center [32, 328] width 34 height 19
type input "1"
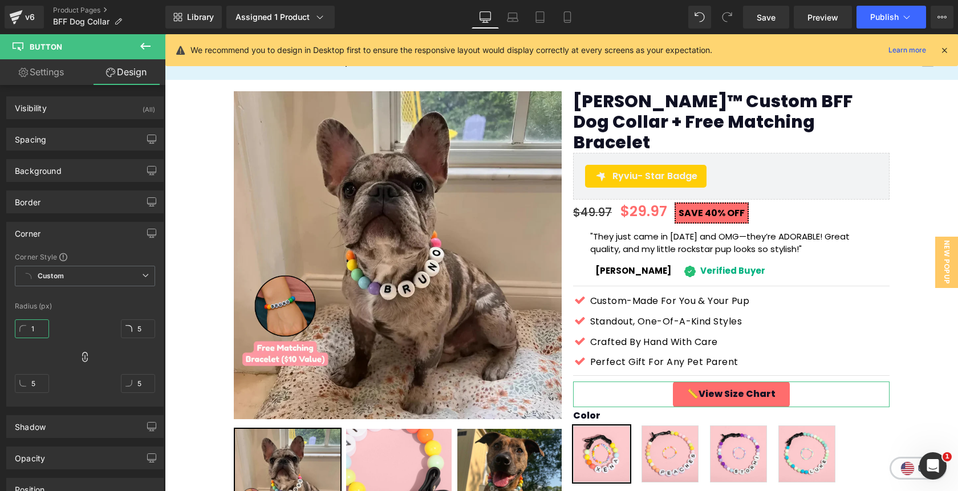
type input "1"
type input "10"
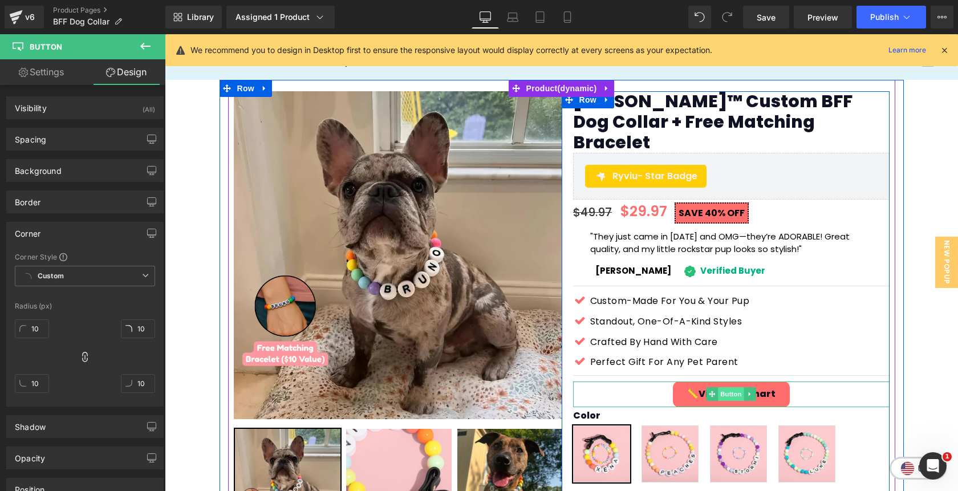
click at [733, 387] on span "Button" at bounding box center [731, 394] width 26 height 14
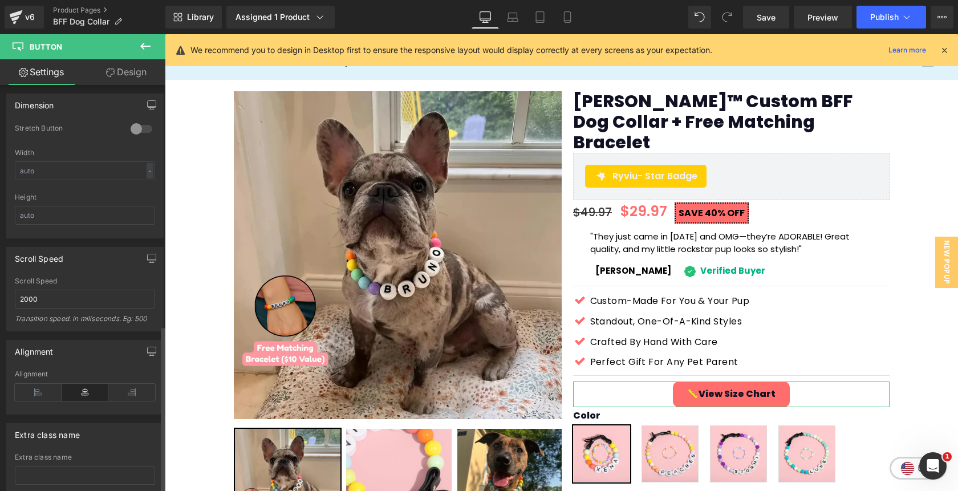
scroll to position [744, 0]
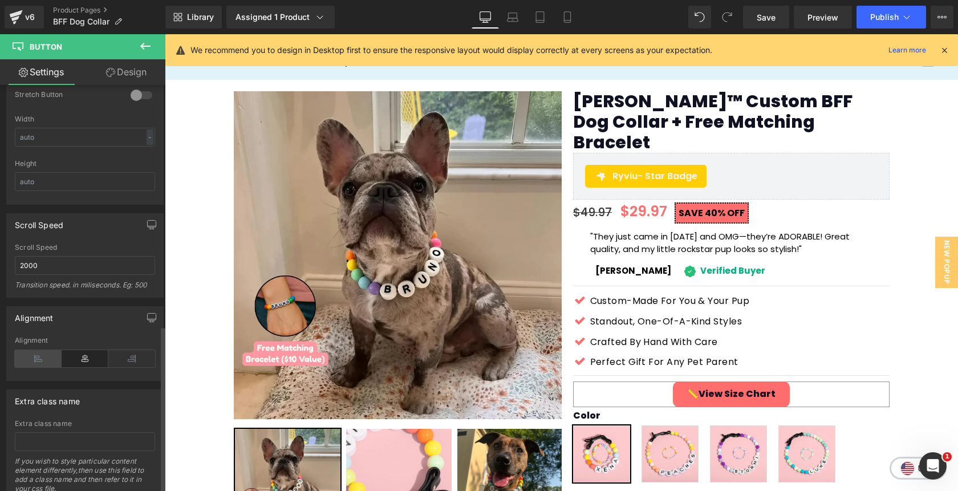
click at [32, 356] on icon at bounding box center [38, 358] width 47 height 17
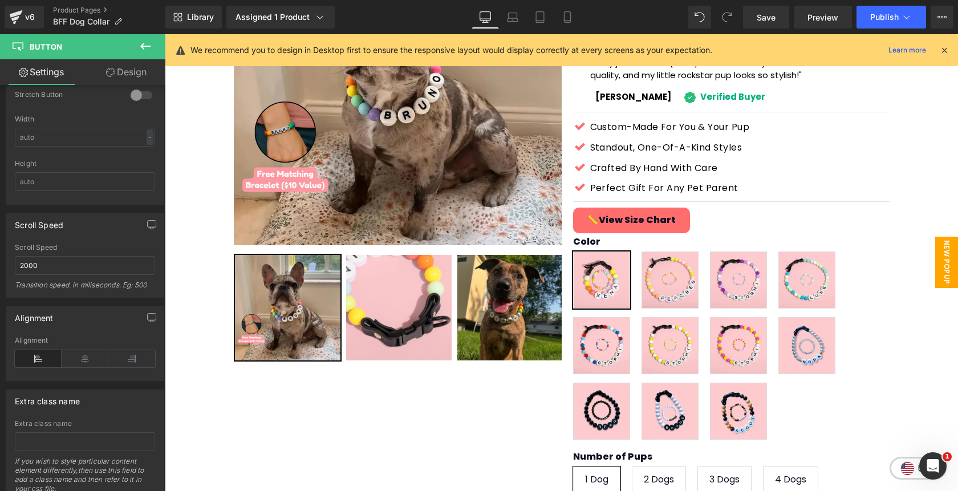
scroll to position [184, 0]
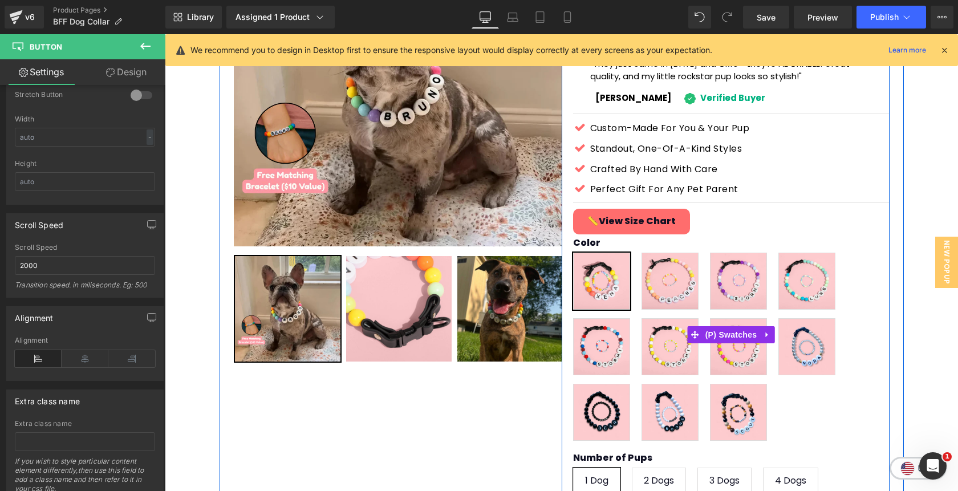
click at [632, 220] on div "Color Rainbow Sunrise [PERSON_NAME] Sea [GEOGRAPHIC_DATA] [GEOGRAPHIC_DATA] Pin…" at bounding box center [731, 334] width 316 height 229
click at [634, 220] on div "Color Rainbow Sunrise [PERSON_NAME] Sea [GEOGRAPHIC_DATA] [GEOGRAPHIC_DATA] Pin…" at bounding box center [731, 334] width 316 height 229
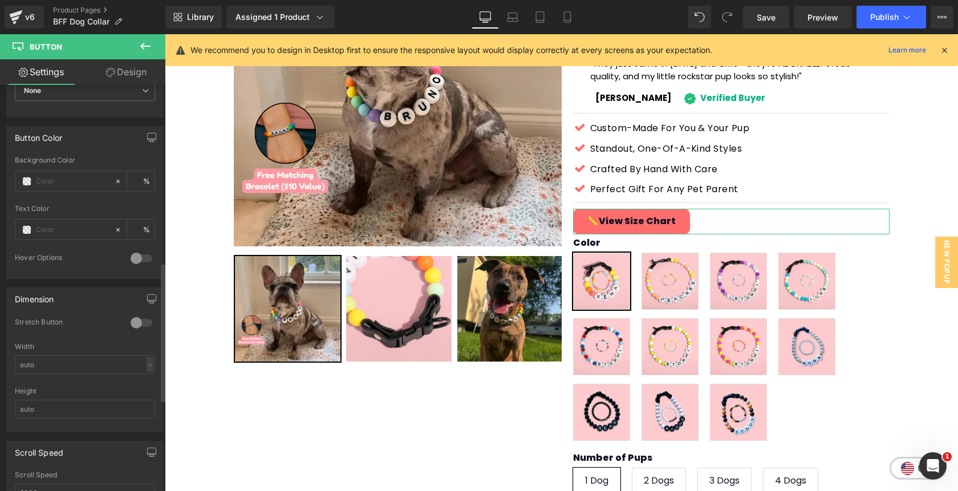
scroll to position [518, 0]
click at [44, 364] on input "text" at bounding box center [85, 363] width 140 height 19
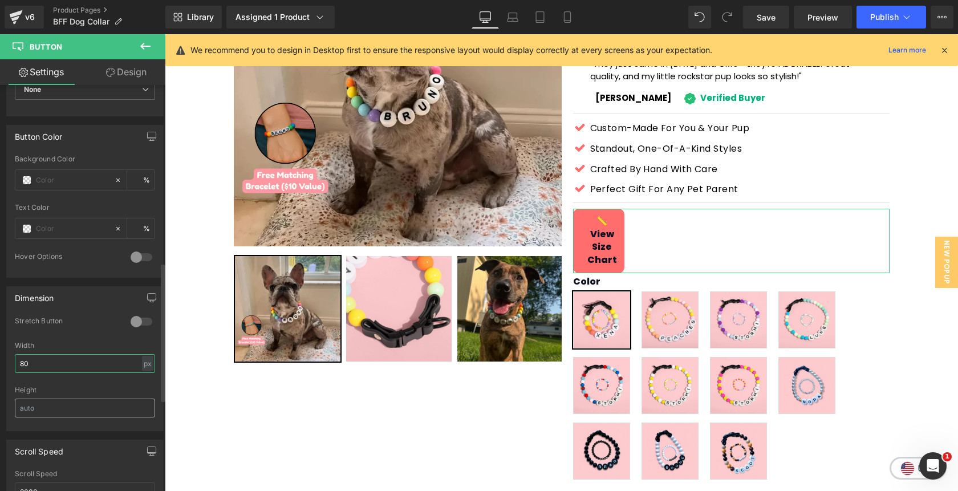
type input "80"
click at [34, 402] on input "text" at bounding box center [85, 407] width 140 height 19
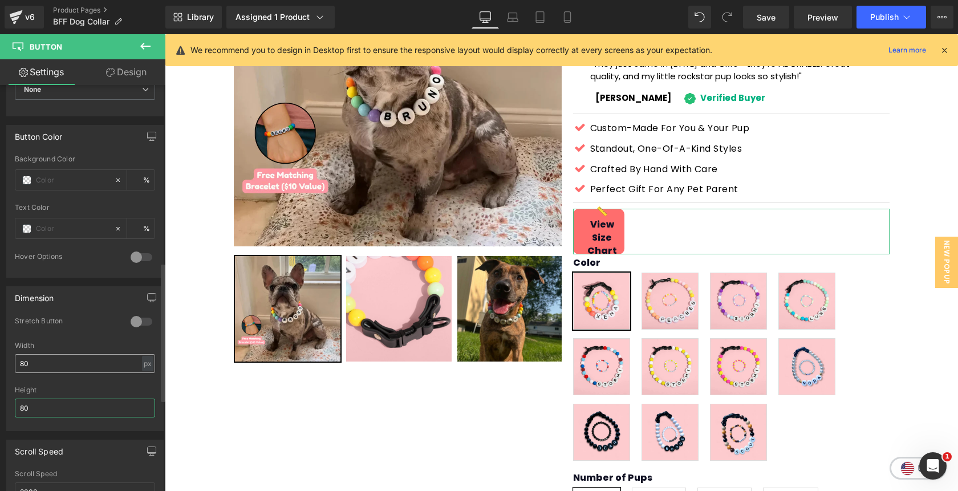
type input "80"
click at [35, 368] on input "80" at bounding box center [85, 363] width 140 height 19
type input "130"
click at [42, 406] on input "80" at bounding box center [85, 407] width 140 height 19
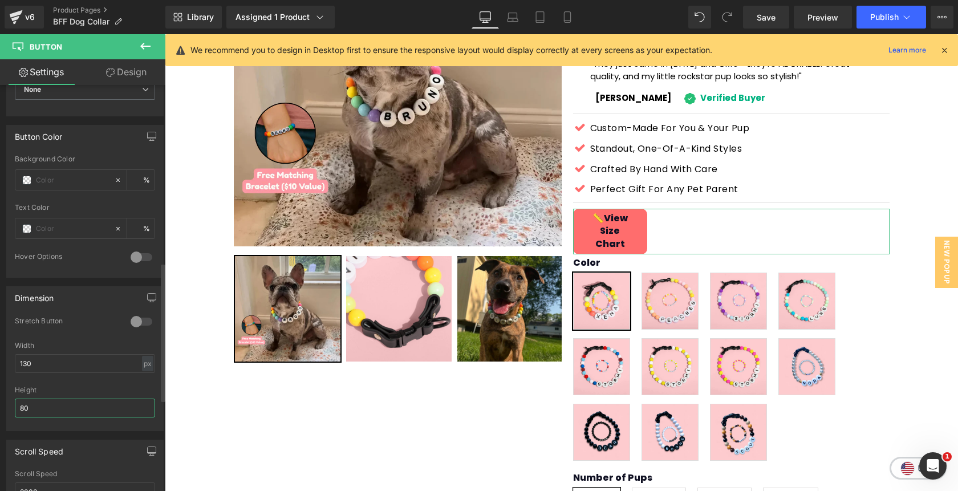
click at [42, 406] on input "80" at bounding box center [85, 407] width 140 height 19
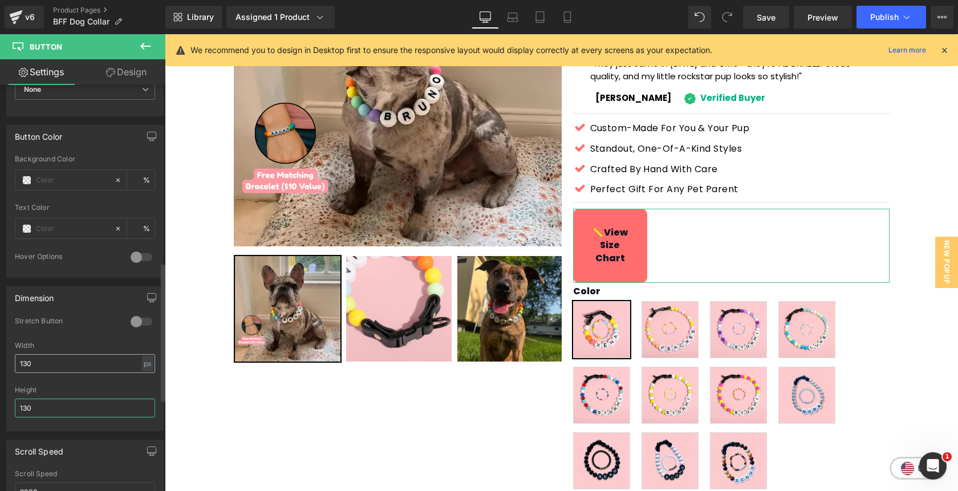
type input "130"
click at [63, 366] on input "130" at bounding box center [85, 363] width 140 height 19
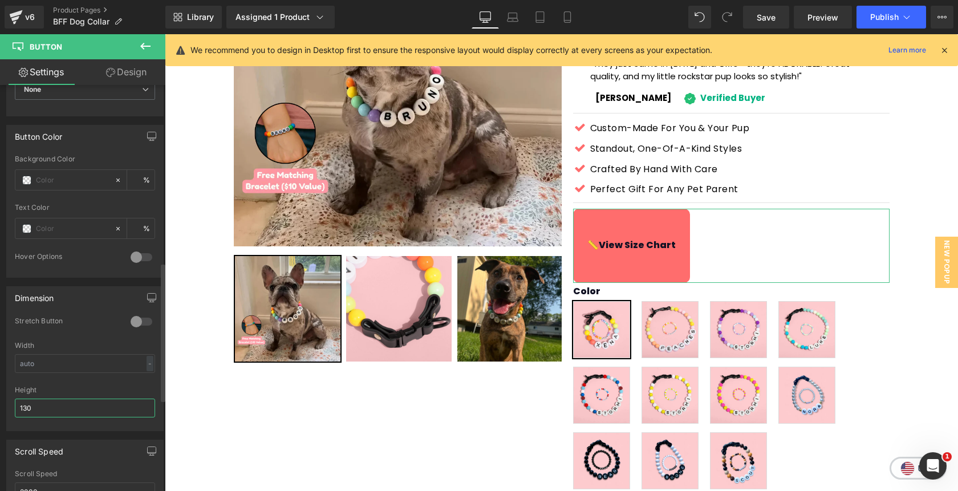
click at [67, 399] on input "130" at bounding box center [85, 407] width 140 height 19
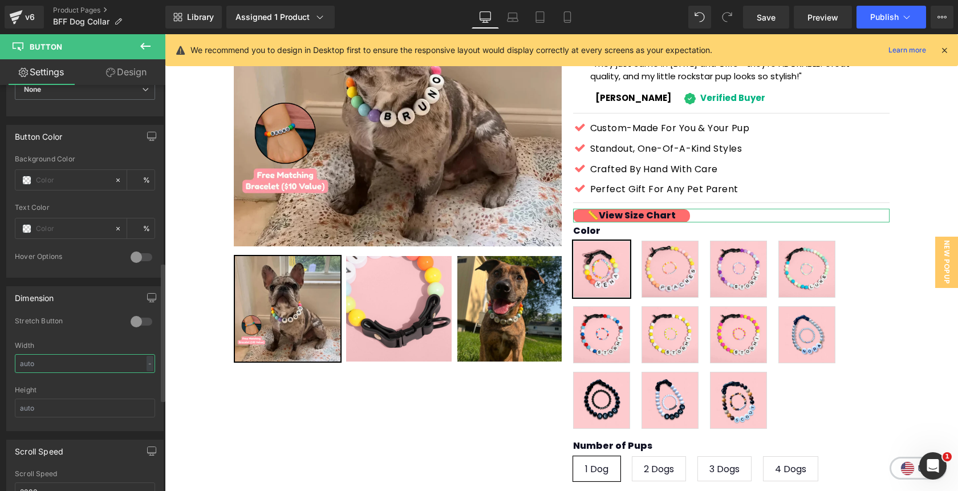
click at [70, 360] on input "text" at bounding box center [85, 363] width 140 height 19
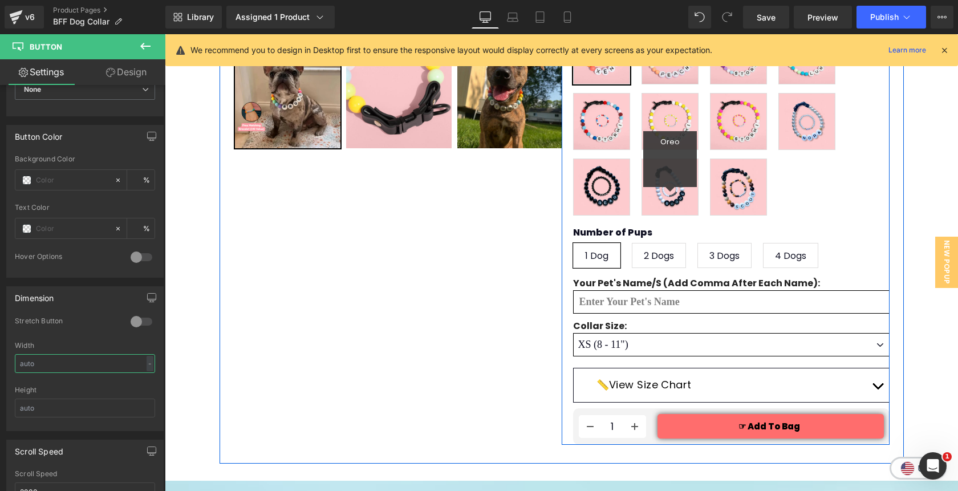
scroll to position [399, 0]
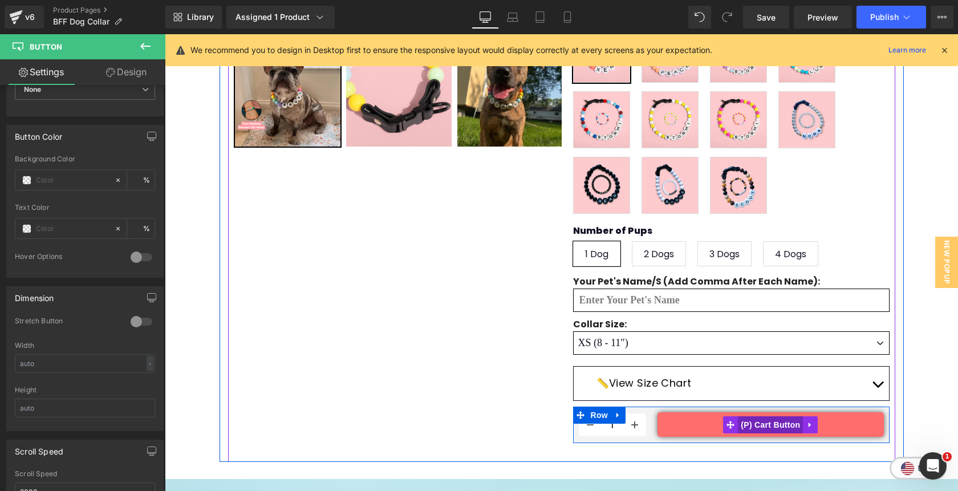
click at [765, 416] on span "(P) Cart Button" at bounding box center [770, 424] width 65 height 17
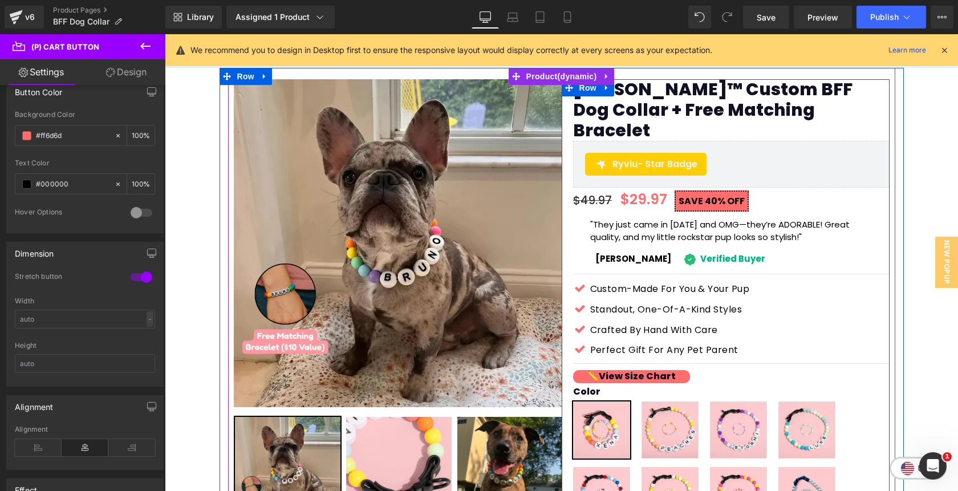
scroll to position [29, 0]
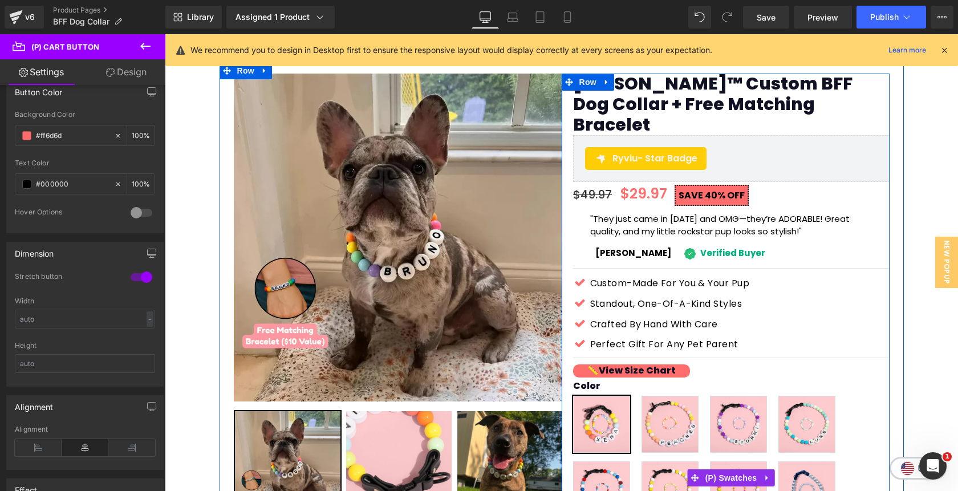
click at [638, 363] on div "Color Rainbow Sunrise [PERSON_NAME] Sea [GEOGRAPHIC_DATA] [GEOGRAPHIC_DATA] Pin…" at bounding box center [731, 477] width 316 height 229
click at [642, 363] on div "Color Rainbow Sunrise [PERSON_NAME] Sea [GEOGRAPHIC_DATA] [GEOGRAPHIC_DATA] Pin…" at bounding box center [731, 477] width 316 height 229
click at [609, 363] on div "Color Rainbow Sunrise [PERSON_NAME] Sea [GEOGRAPHIC_DATA] [GEOGRAPHIC_DATA] Pin…" at bounding box center [731, 477] width 316 height 229
click at [632, 363] on div "Color Rainbow Sunrise [PERSON_NAME] Sea [GEOGRAPHIC_DATA] [GEOGRAPHIC_DATA] Pin…" at bounding box center [731, 477] width 316 height 229
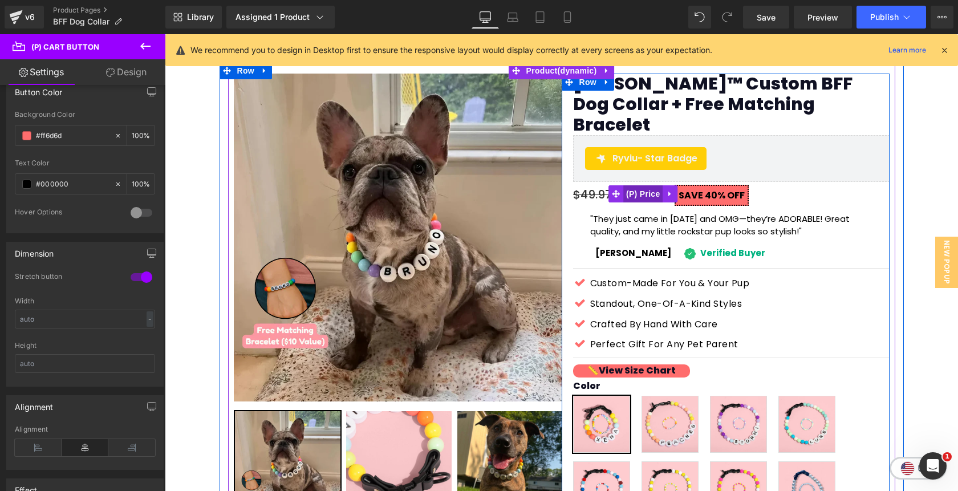
click at [639, 185] on span "(P) Price" at bounding box center [643, 193] width 40 height 17
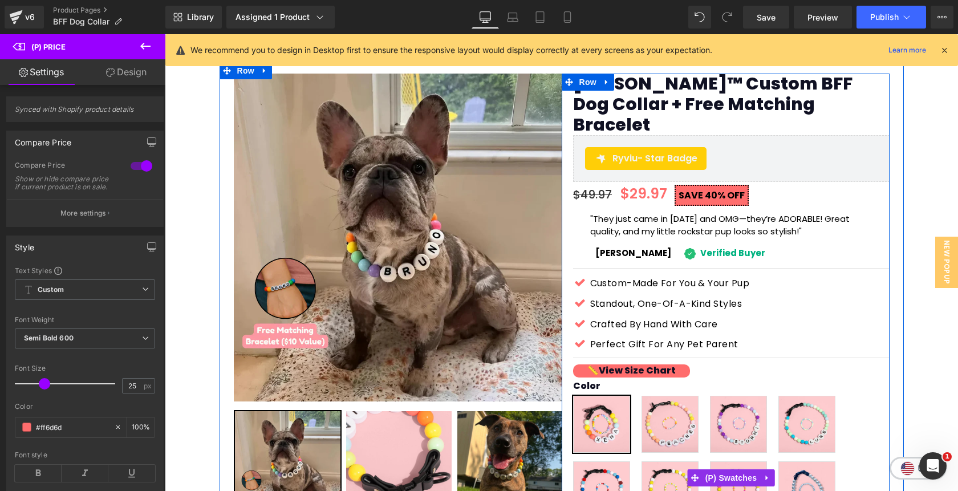
click at [619, 363] on div "Color Rainbow Sunrise [PERSON_NAME] Sea [GEOGRAPHIC_DATA] [GEOGRAPHIC_DATA] Pin…" at bounding box center [731, 477] width 316 height 229
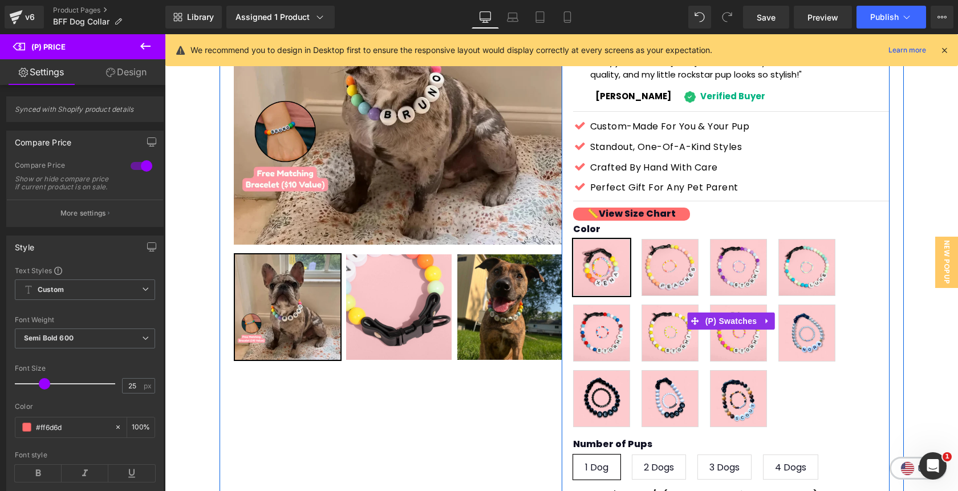
scroll to position [187, 0]
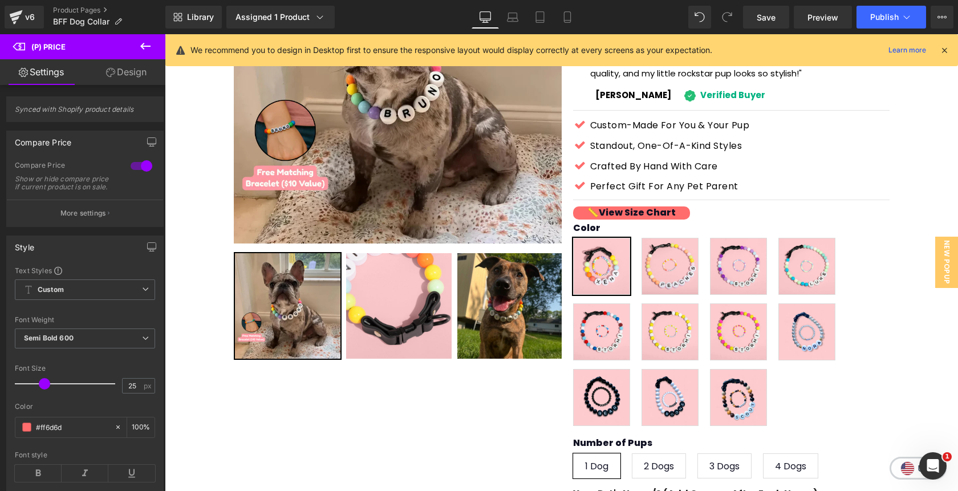
click at [148, 48] on icon at bounding box center [146, 46] width 14 height 14
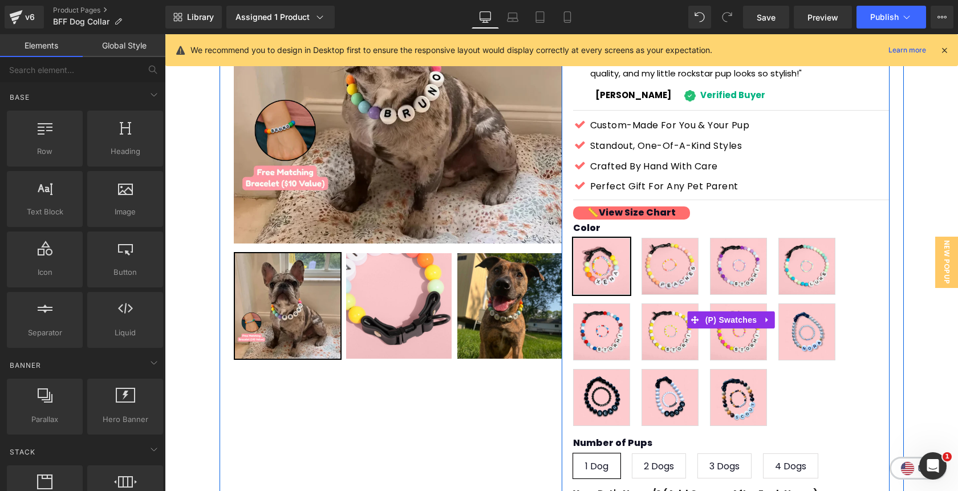
click at [597, 205] on div "Color Rainbow Sunrise [PERSON_NAME] Sea [GEOGRAPHIC_DATA] [GEOGRAPHIC_DATA] Pin…" at bounding box center [731, 319] width 316 height 229
drag, startPoint x: 641, startPoint y: 193, endPoint x: 651, endPoint y: 193, distance: 9.7
click at [651, 205] on div "Color Rainbow Sunrise [PERSON_NAME] Sea [GEOGRAPHIC_DATA] [GEOGRAPHIC_DATA] Pin…" at bounding box center [731, 319] width 316 height 229
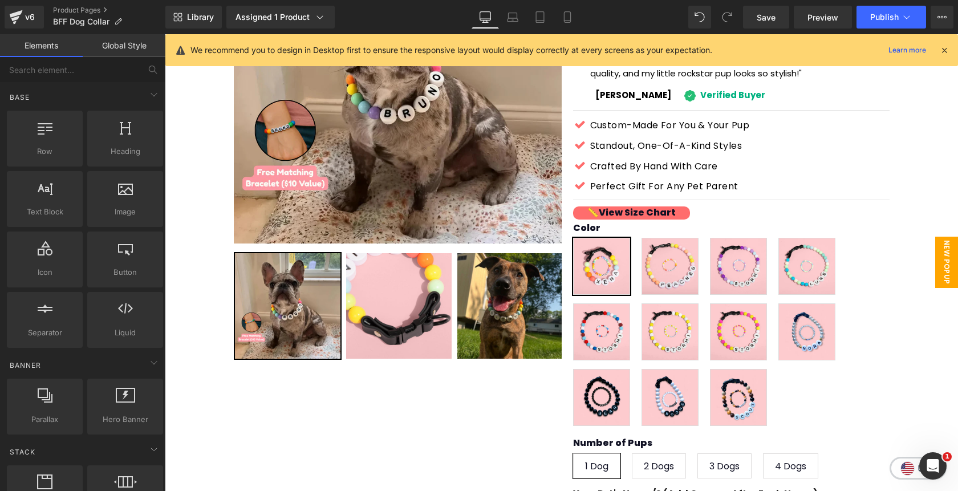
click at [938, 276] on span "New Popup" at bounding box center [946, 262] width 23 height 51
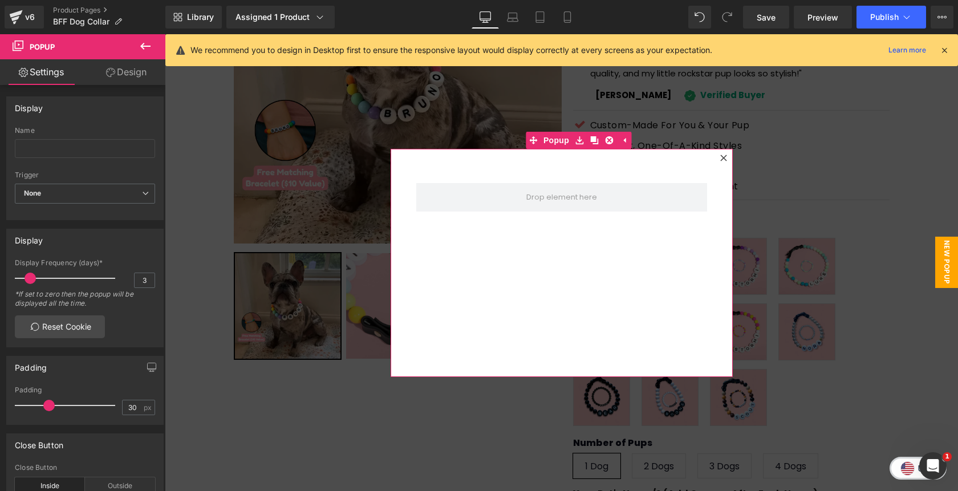
click at [720, 160] on icon at bounding box center [723, 157] width 6 height 6
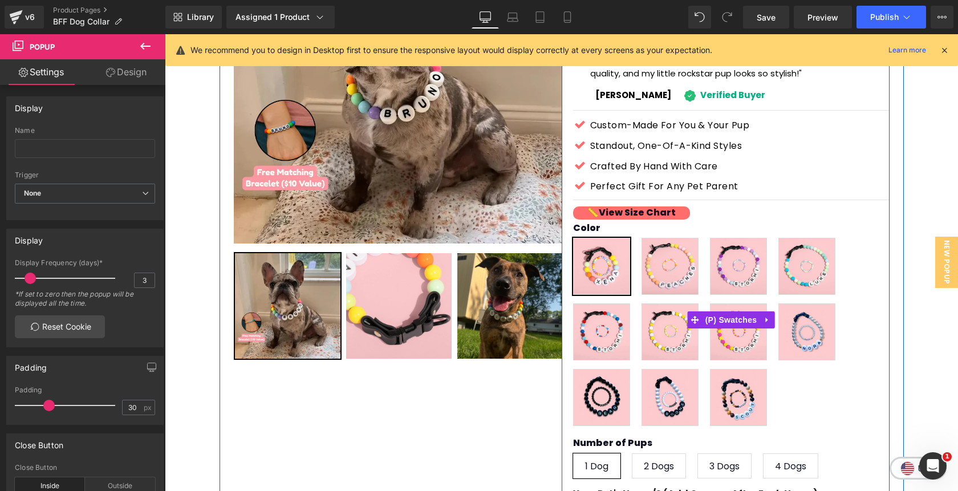
click at [620, 205] on div "Color Rainbow Sunrise [PERSON_NAME] Sea [GEOGRAPHIC_DATA] [GEOGRAPHIC_DATA] Pin…" at bounding box center [731, 319] width 316 height 229
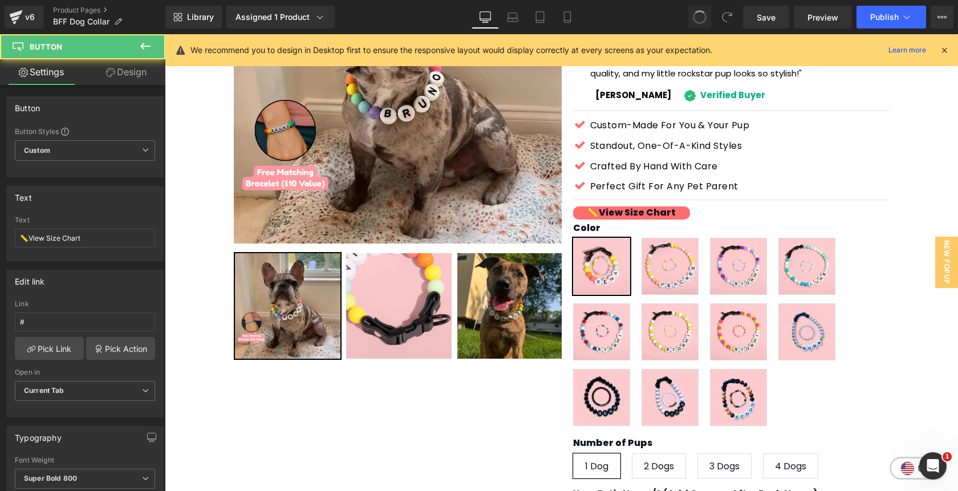
type input "130"
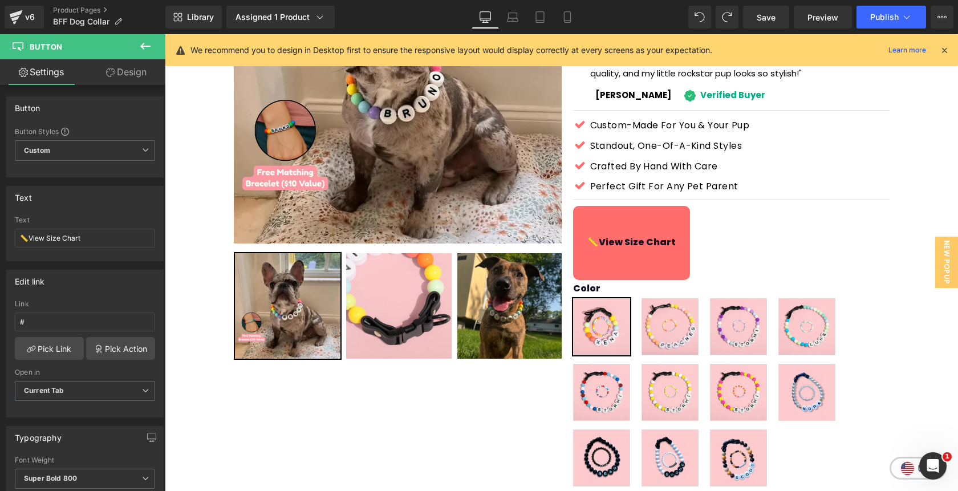
type input "130"
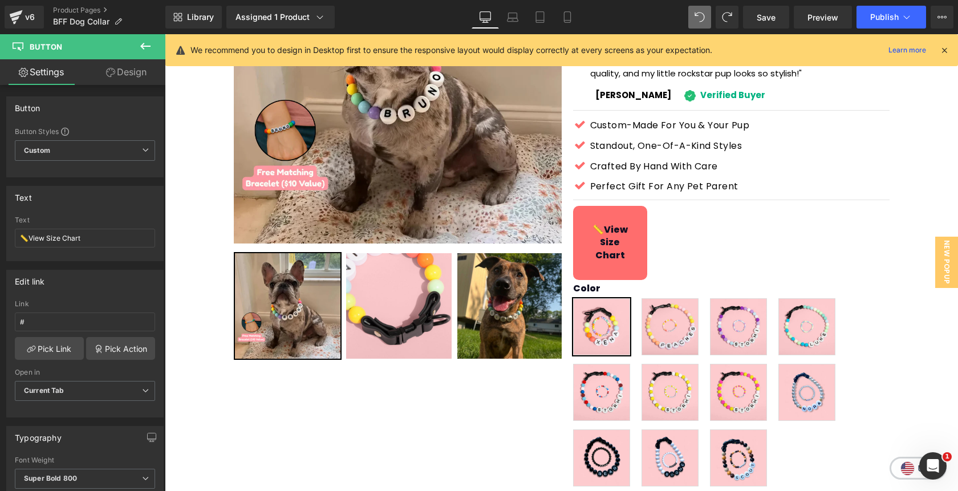
type input "80"
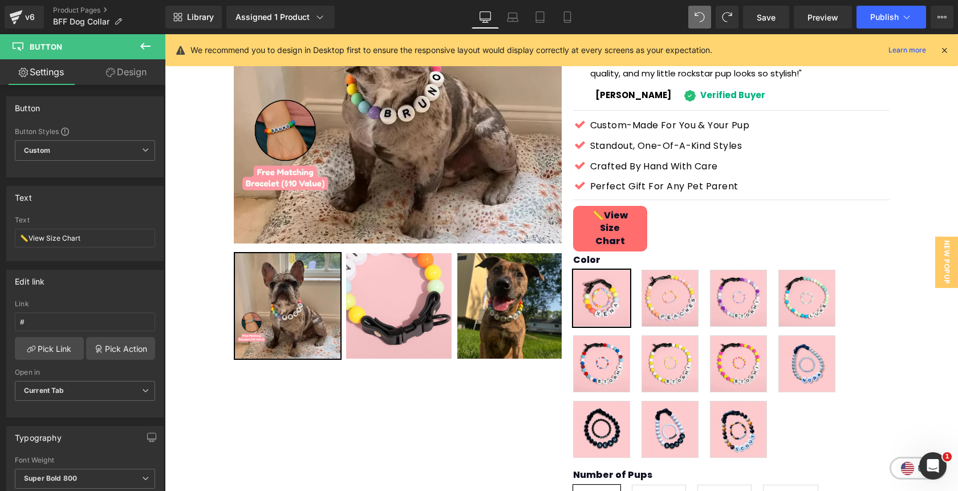
type input "80"
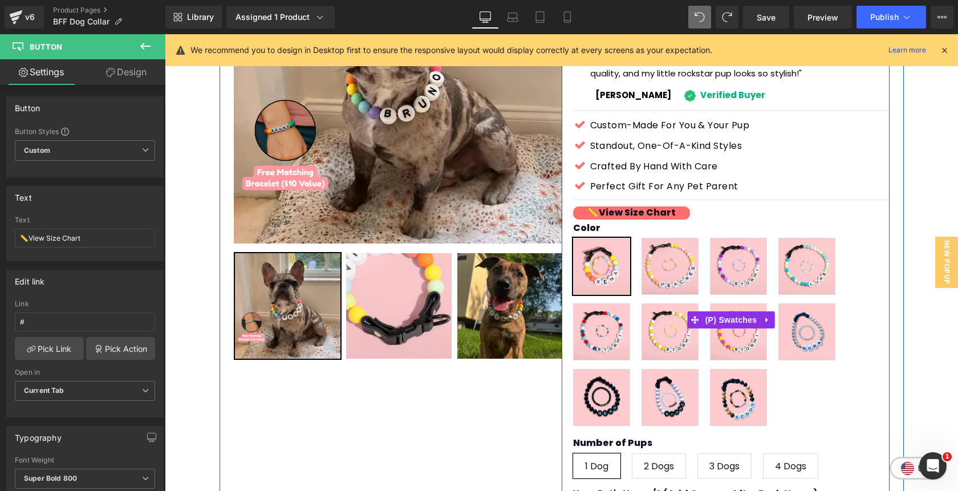
click at [621, 205] on div "Color Rainbow Sunrise [PERSON_NAME] Sea [GEOGRAPHIC_DATA] [GEOGRAPHIC_DATA] Pin…" at bounding box center [731, 319] width 316 height 229
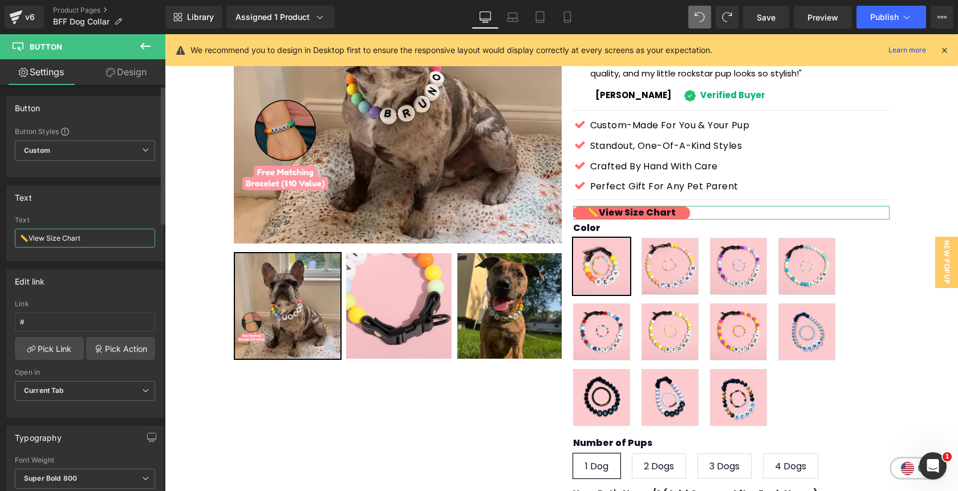
click at [94, 239] on input "📏View Size Chart" at bounding box center [85, 238] width 140 height 19
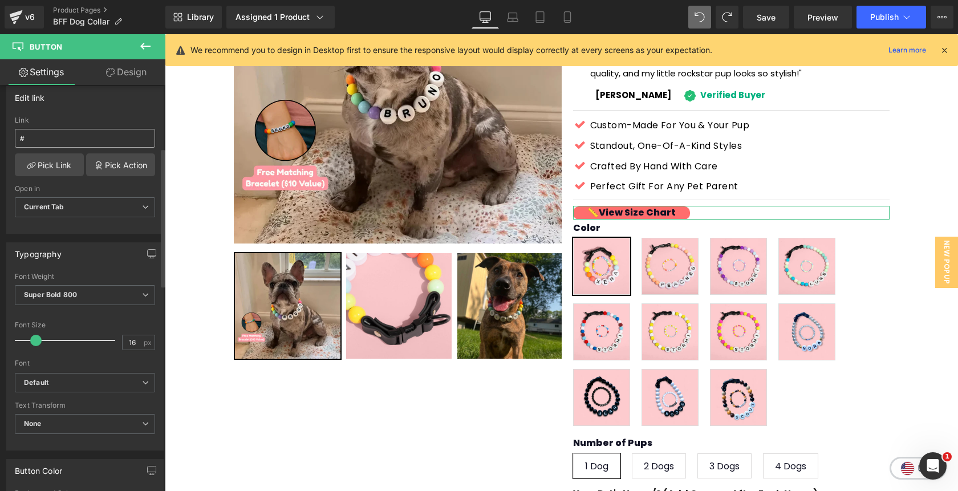
scroll to position [185, 0]
type input "📏View Size Chart"
click at [60, 163] on link "Pick Link" at bounding box center [49, 163] width 69 height 23
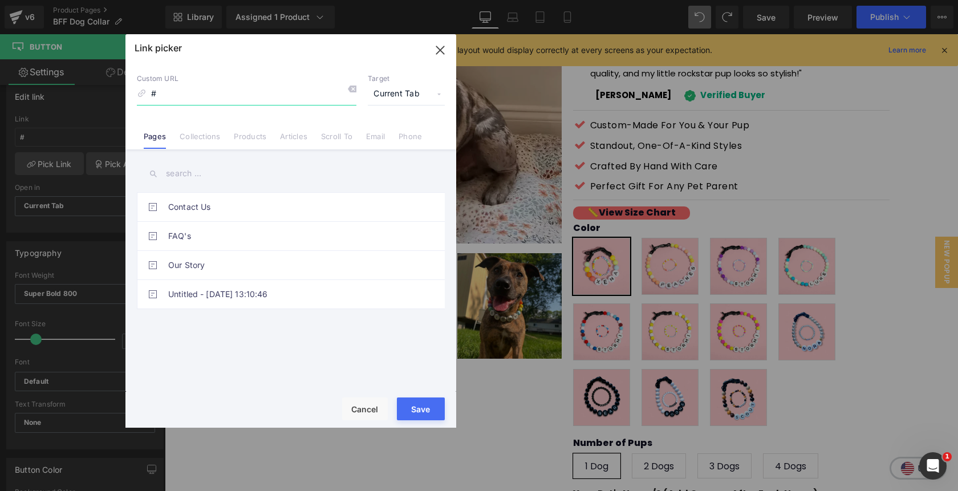
click at [435, 48] on icon "button" at bounding box center [440, 50] width 18 height 18
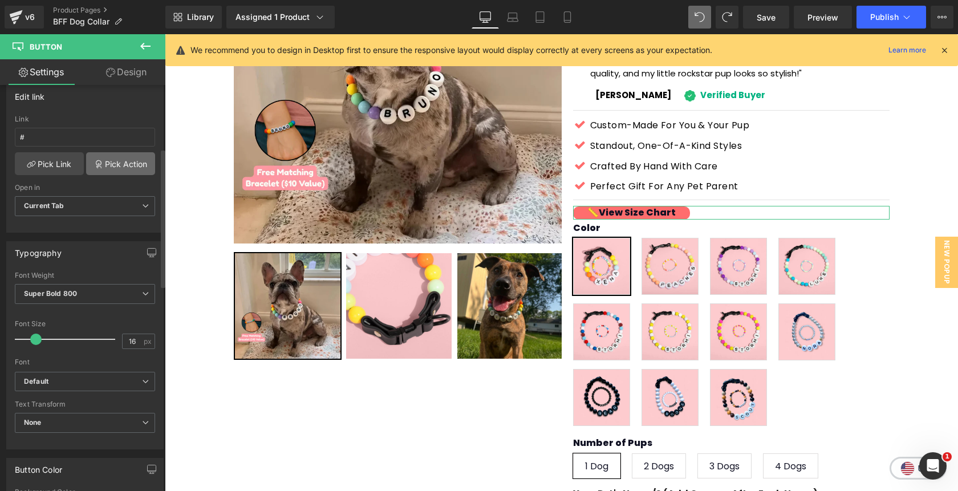
click at [126, 170] on link "Pick Action" at bounding box center [120, 163] width 69 height 23
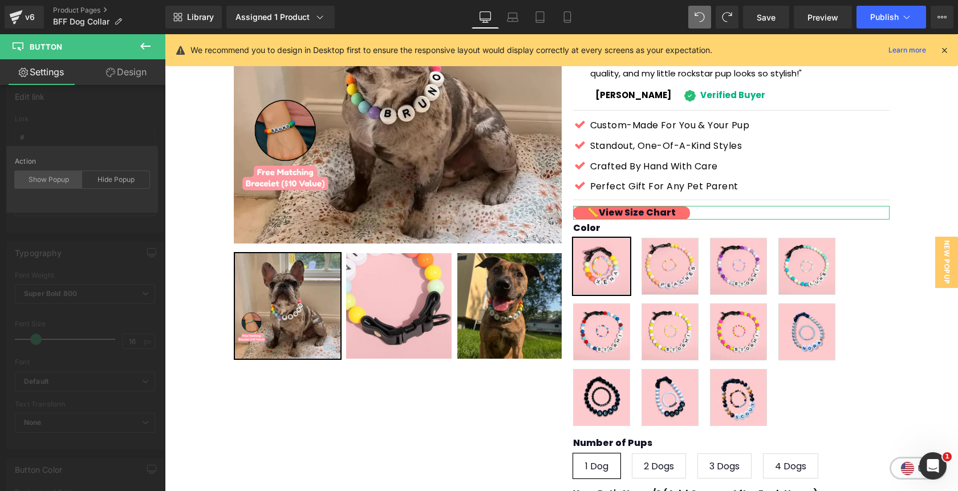
click at [55, 182] on div "Show Popup" at bounding box center [48, 179] width 67 height 17
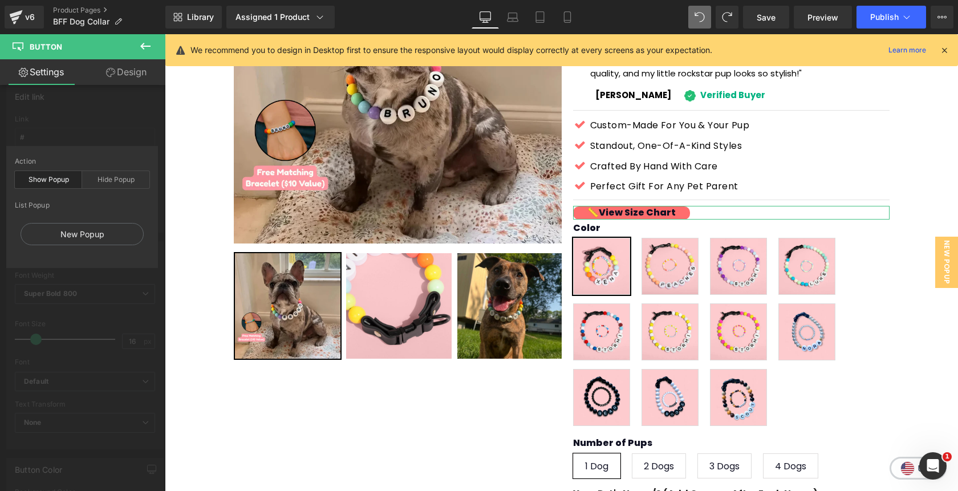
click at [117, 139] on div "Edit link # Link # Pick Link Pick Action Current Tab New Tab Open in Current Ta…" at bounding box center [85, 154] width 170 height 156
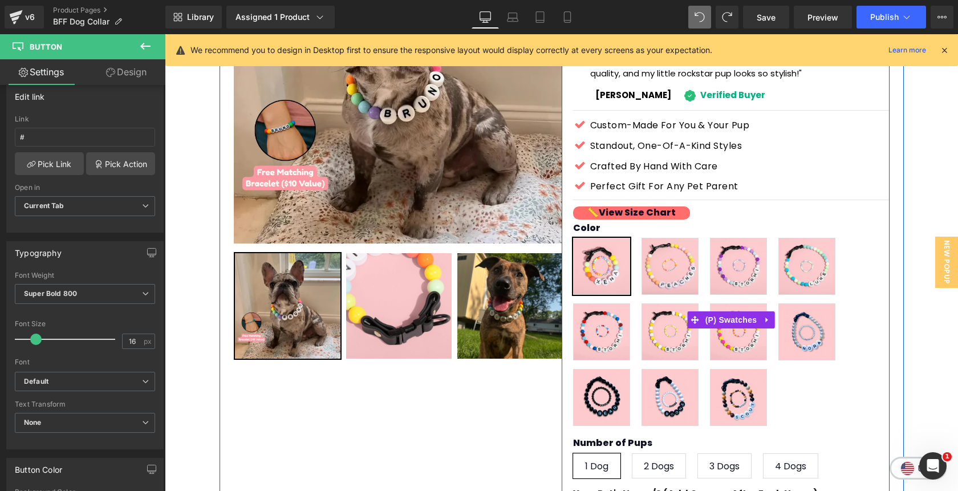
click at [624, 205] on div "Color Rainbow Sunrise [PERSON_NAME] Sea [GEOGRAPHIC_DATA] [GEOGRAPHIC_DATA] Pin…" at bounding box center [731, 319] width 316 height 229
click at [647, 205] on div "Color Rainbow Sunrise [PERSON_NAME] Sea [GEOGRAPHIC_DATA] [GEOGRAPHIC_DATA] Pin…" at bounding box center [731, 319] width 316 height 229
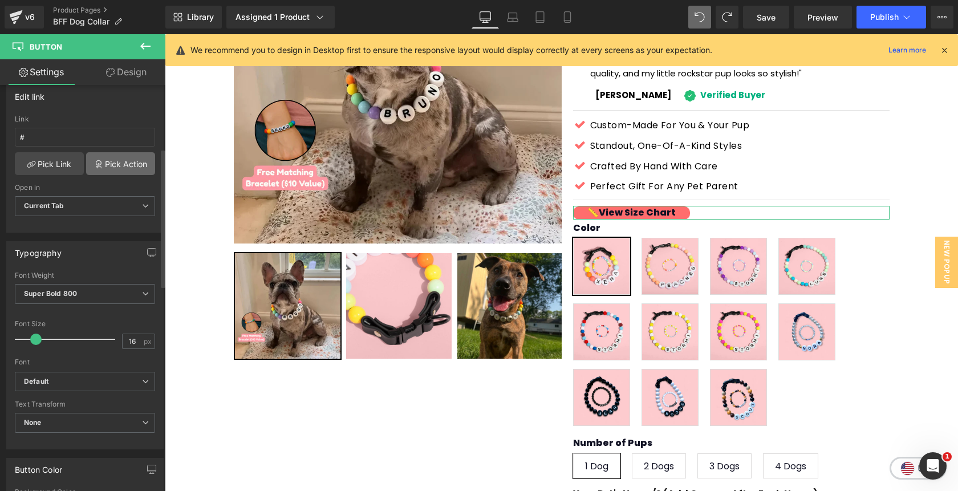
click at [115, 164] on link "Pick Action" at bounding box center [120, 163] width 69 height 23
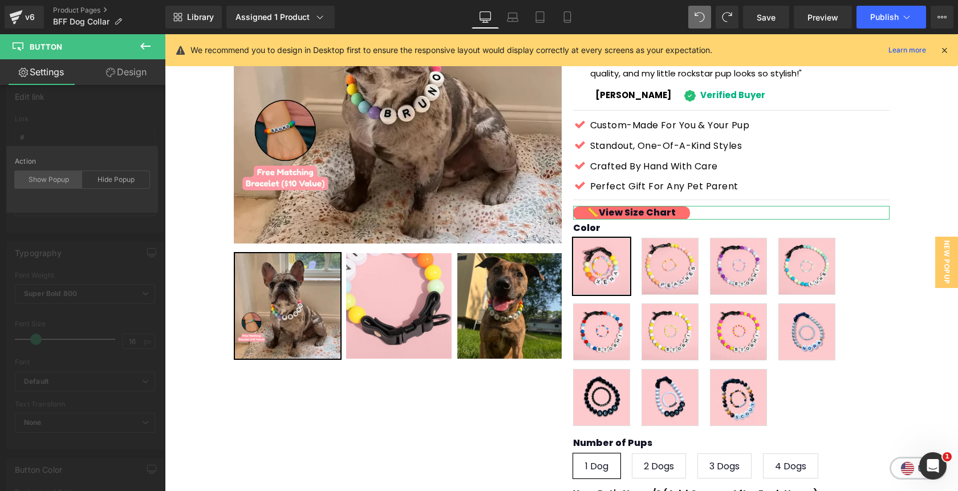
click at [57, 183] on div "Show Popup" at bounding box center [48, 179] width 67 height 17
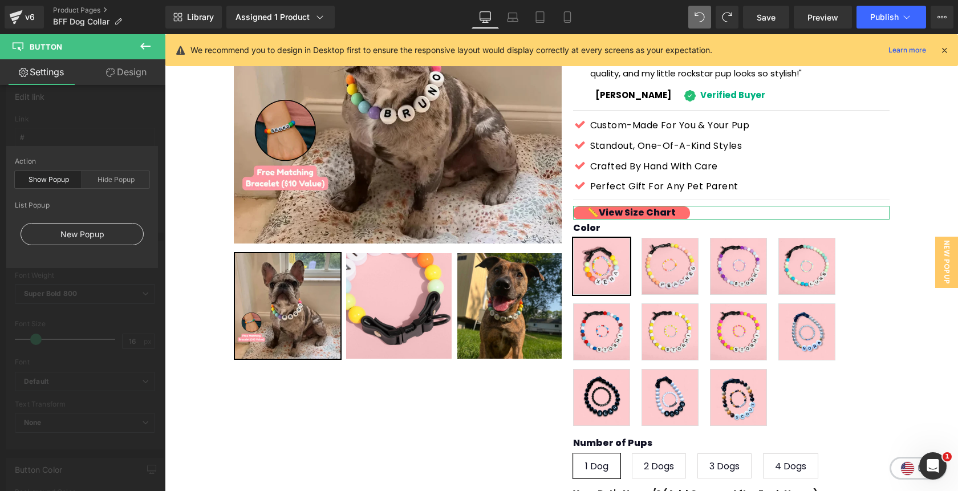
click at [95, 235] on div "New Popup" at bounding box center [82, 234] width 123 height 22
click at [101, 236] on div "New Popup" at bounding box center [82, 234] width 123 height 22
type input "#"
click at [142, 129] on div "Edit link # Link # Pick Link Pick Action Current Tab New Tab Open in Current Ta…" at bounding box center [85, 154] width 170 height 156
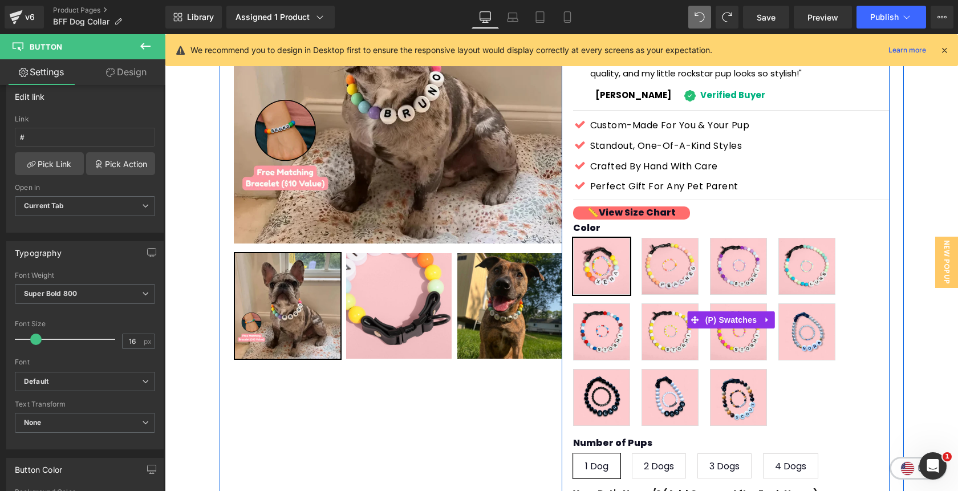
click at [616, 205] on div "Color Rainbow Sunrise [PERSON_NAME] Sea [GEOGRAPHIC_DATA] [GEOGRAPHIC_DATA] Pin…" at bounding box center [731, 319] width 316 height 229
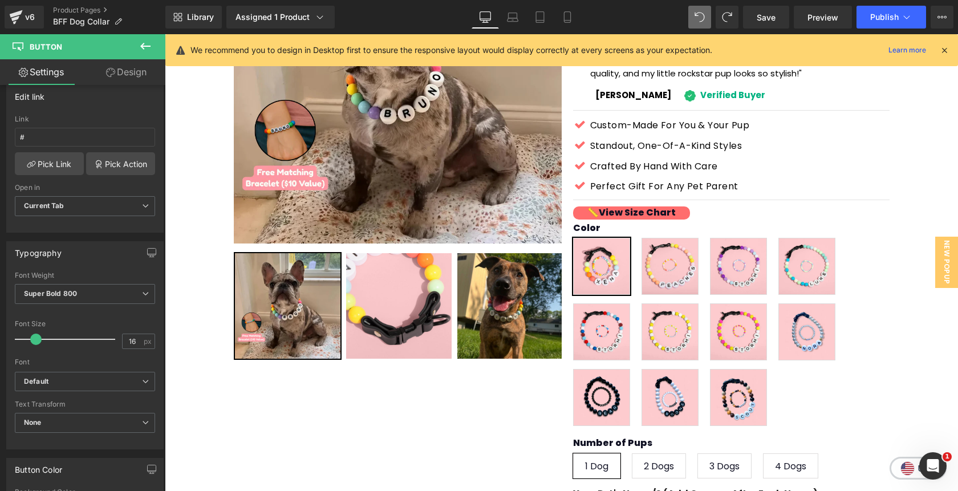
click at [142, 43] on icon at bounding box center [146, 46] width 14 height 14
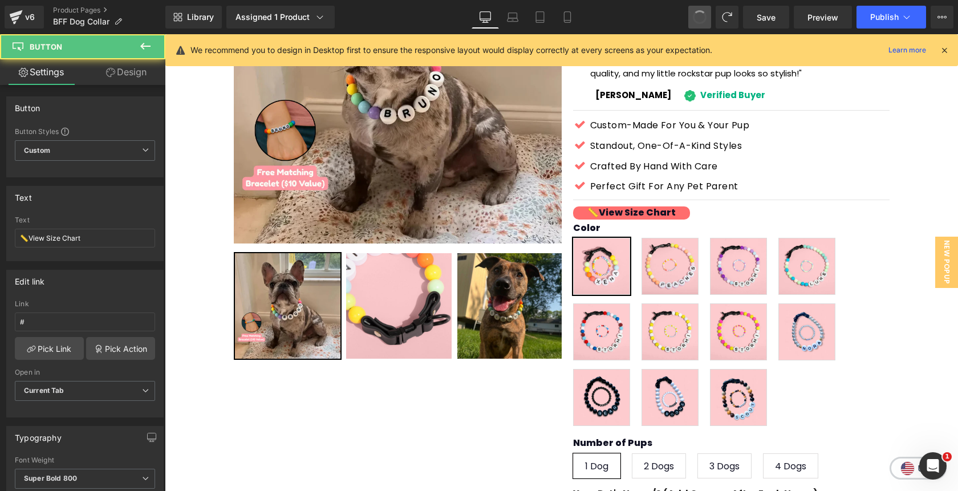
type input "#show-m-1755124560129"
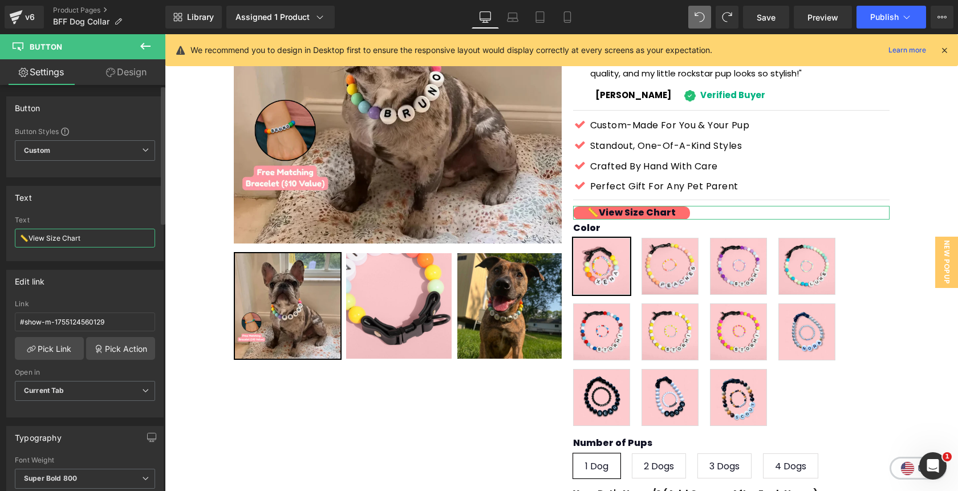
click at [97, 231] on input "📏View Size Chart" at bounding box center [85, 238] width 140 height 19
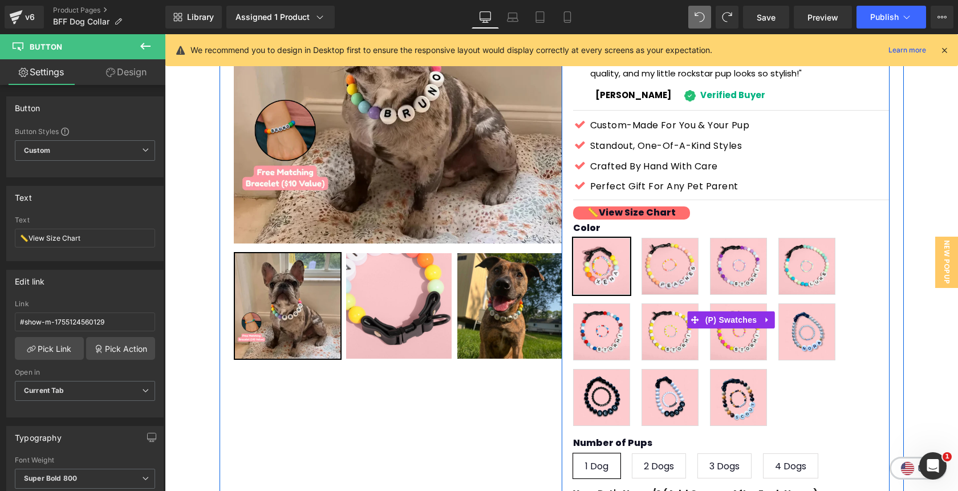
click at [622, 205] on div "Color Rainbow Sunrise [PERSON_NAME] Sea [GEOGRAPHIC_DATA] [GEOGRAPHIC_DATA] Pin…" at bounding box center [731, 319] width 316 height 229
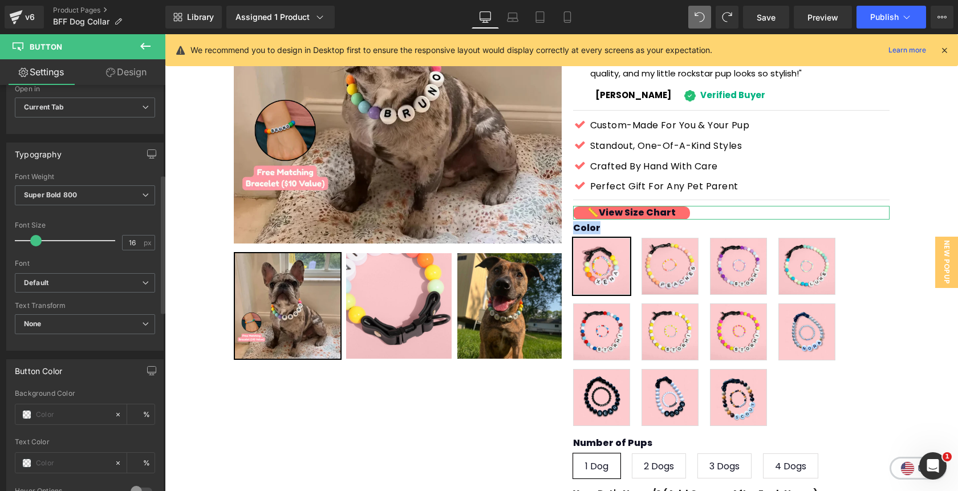
scroll to position [290, 0]
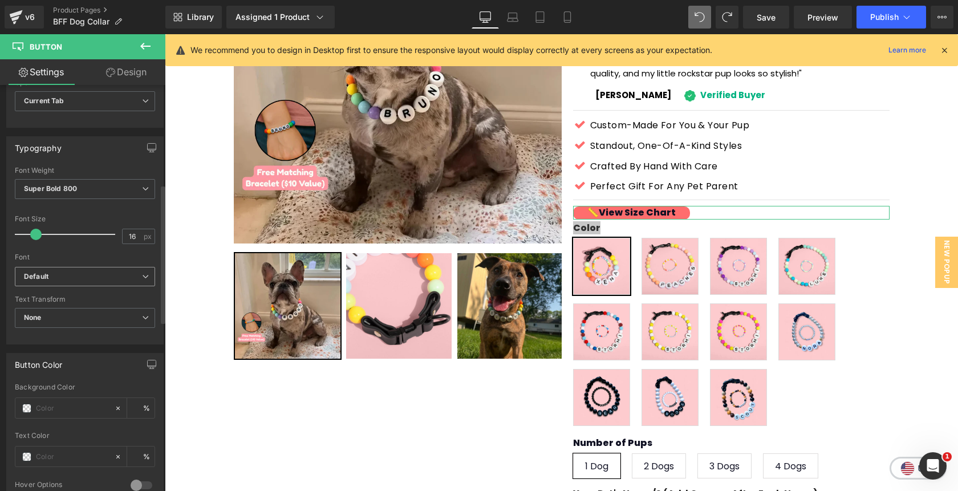
click at [103, 277] on b "Default" at bounding box center [83, 277] width 118 height 10
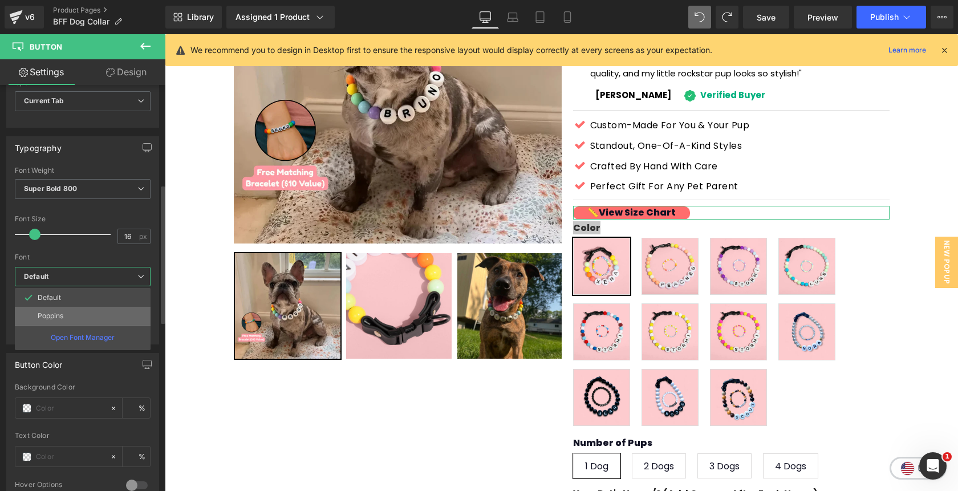
click at [99, 314] on li "Poppins" at bounding box center [83, 316] width 136 height 18
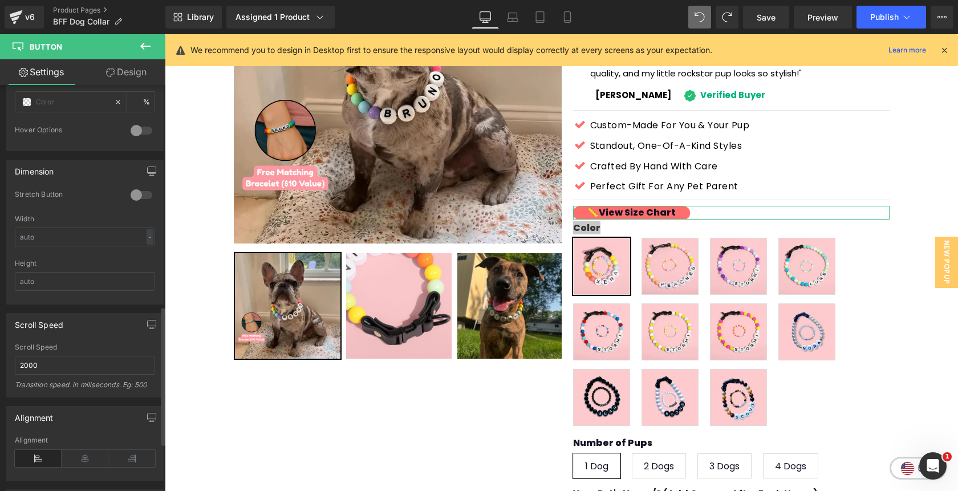
scroll to position [646, 0]
click at [51, 233] on input "text" at bounding box center [85, 234] width 140 height 19
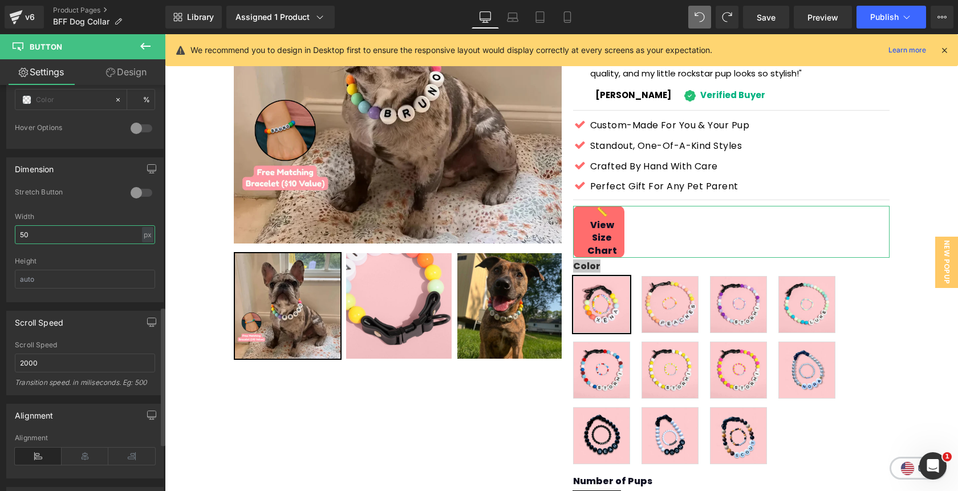
type input "5"
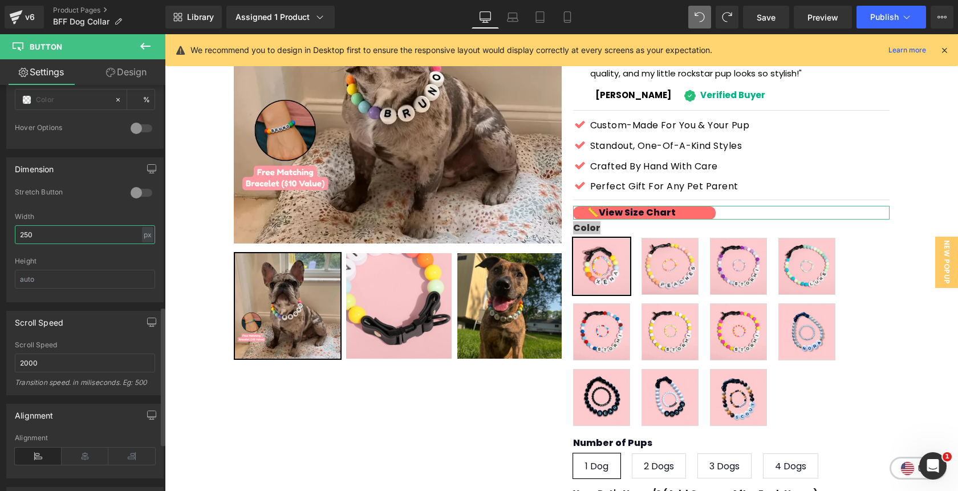
click at [24, 234] on input "250" at bounding box center [85, 234] width 140 height 19
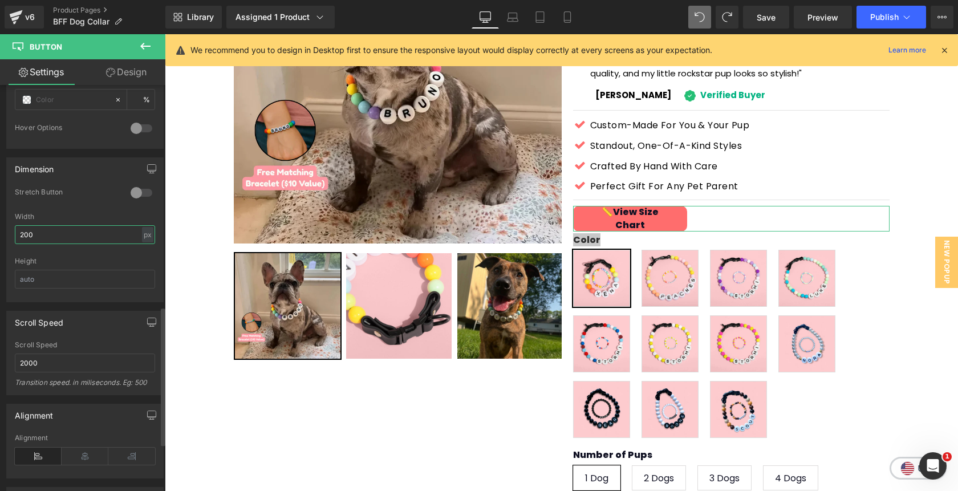
click at [36, 234] on input "200" at bounding box center [85, 234] width 140 height 19
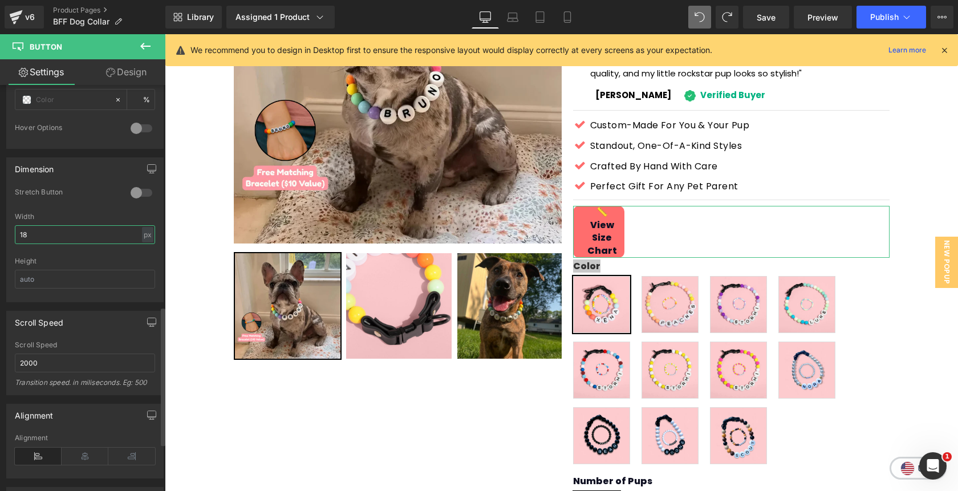
type input "180"
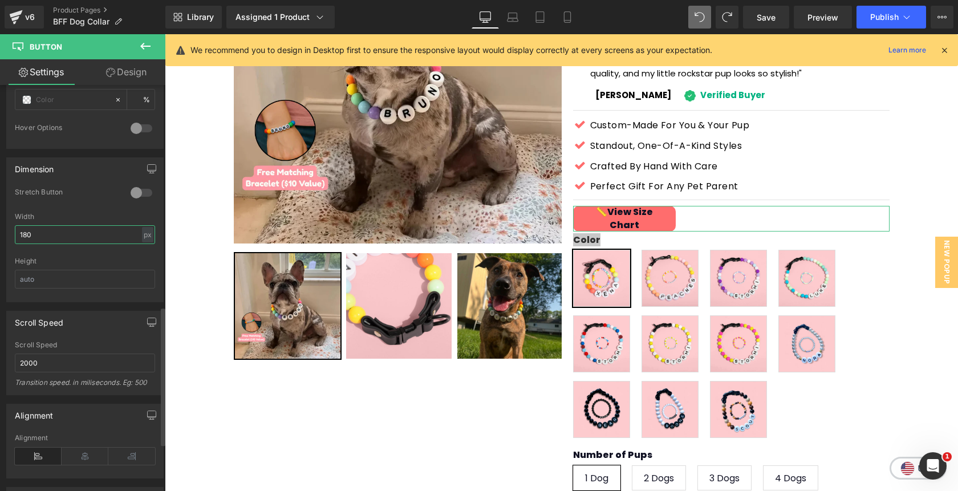
click at [28, 236] on input "180" at bounding box center [85, 234] width 140 height 19
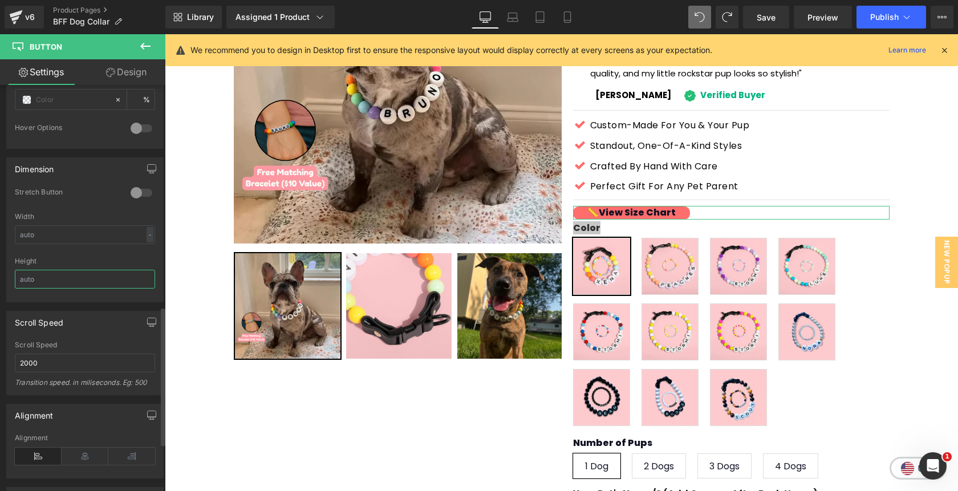
click at [33, 275] on input "text" at bounding box center [85, 279] width 140 height 19
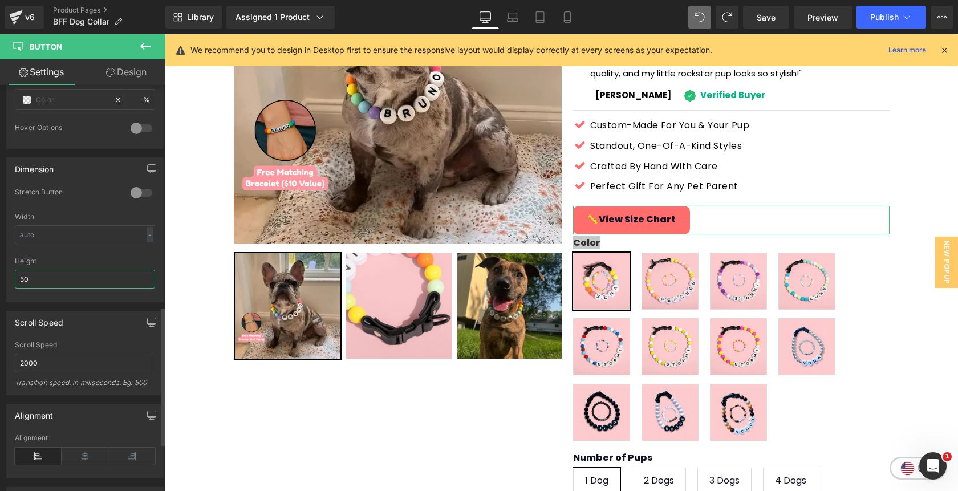
click at [20, 279] on input "50" at bounding box center [85, 279] width 140 height 19
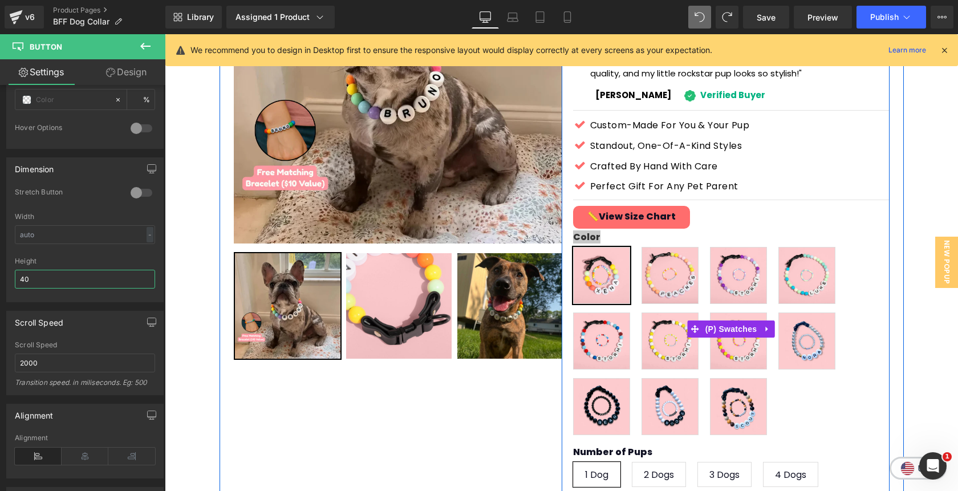
type input "40"
click at [619, 214] on div "Color Rainbow Sunrise [PERSON_NAME] Sea [GEOGRAPHIC_DATA] [GEOGRAPHIC_DATA] Pin…" at bounding box center [731, 328] width 316 height 229
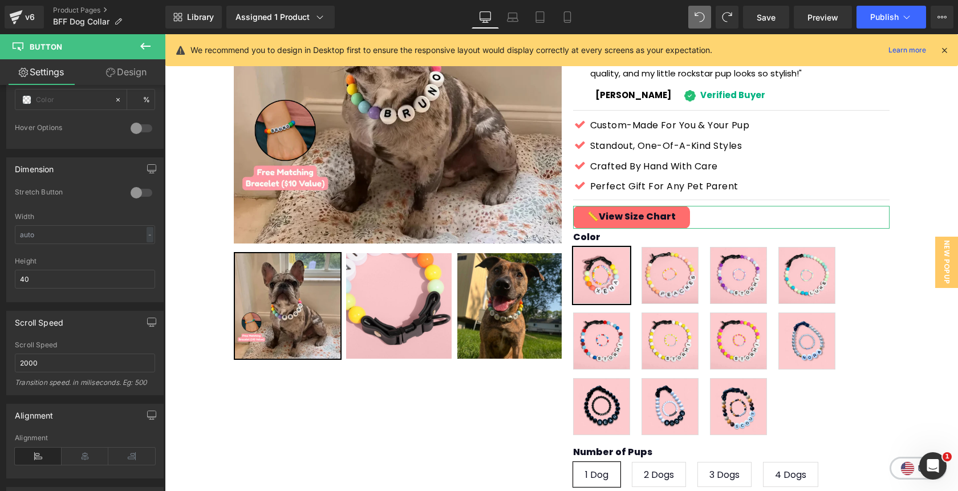
click at [140, 68] on link "Design" at bounding box center [126, 72] width 83 height 26
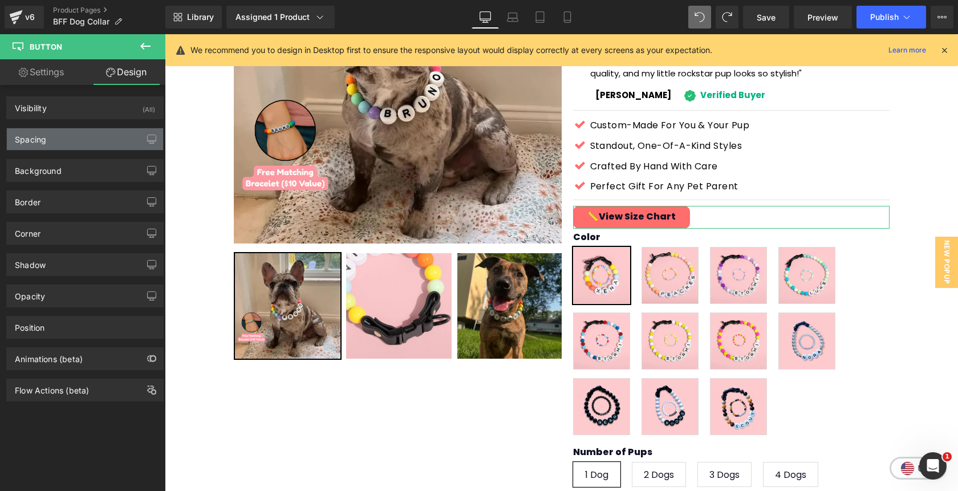
click at [59, 141] on div "Spacing" at bounding box center [85, 139] width 156 height 22
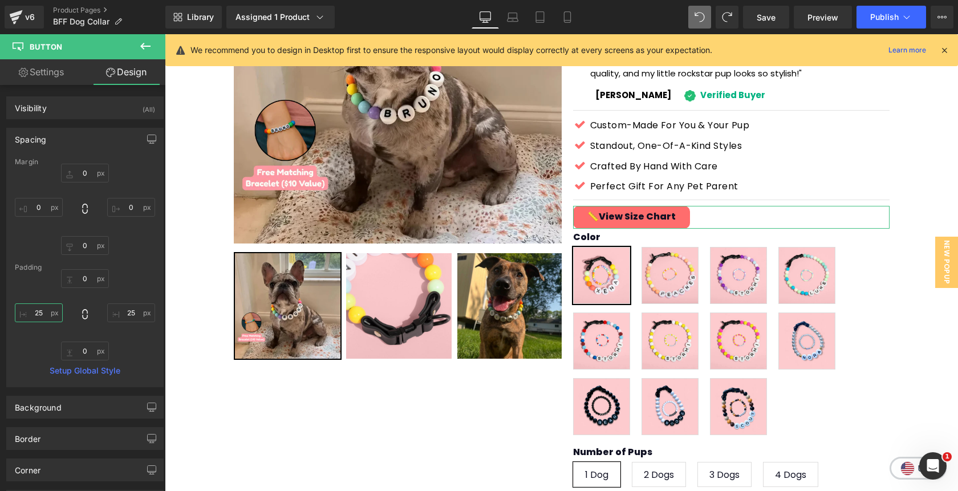
click at [40, 316] on input "25" at bounding box center [39, 312] width 48 height 19
click at [119, 315] on input "25" at bounding box center [131, 312] width 48 height 19
click at [146, 46] on icon at bounding box center [145, 46] width 10 height 7
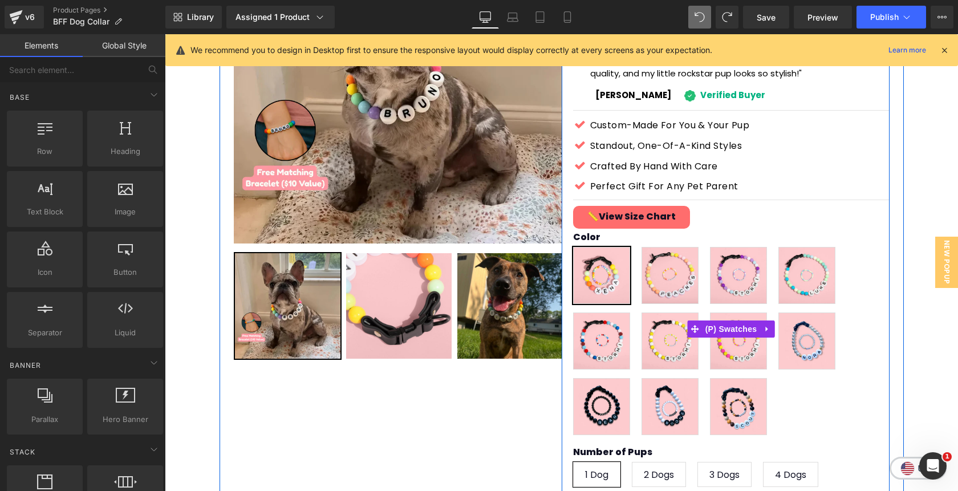
click at [621, 214] on div "Color Rainbow Sunrise [PERSON_NAME] Sea [GEOGRAPHIC_DATA] [GEOGRAPHIC_DATA] Pin…" at bounding box center [731, 328] width 316 height 229
click at [616, 214] on div "Color Rainbow Sunrise [PERSON_NAME] Sea [GEOGRAPHIC_DATA] [GEOGRAPHIC_DATA] Pin…" at bounding box center [731, 328] width 316 height 229
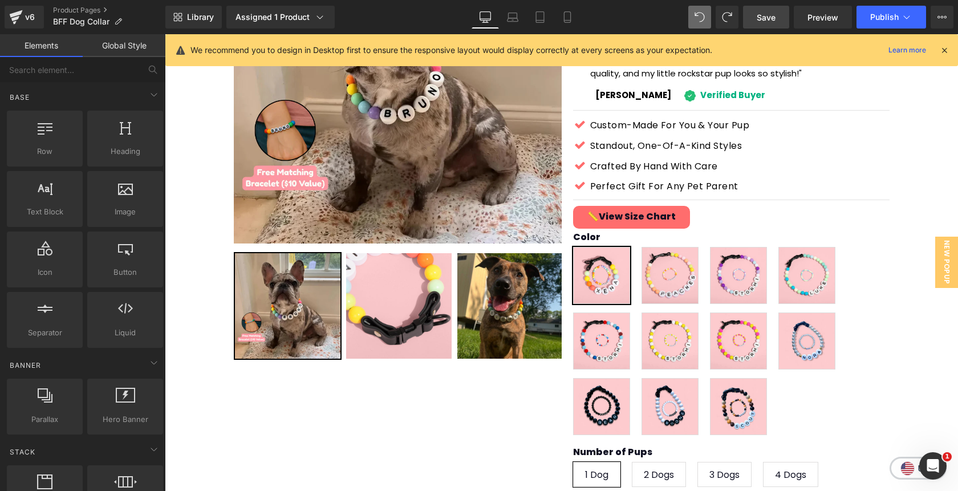
click at [763, 22] on span "Save" at bounding box center [765, 17] width 19 height 12
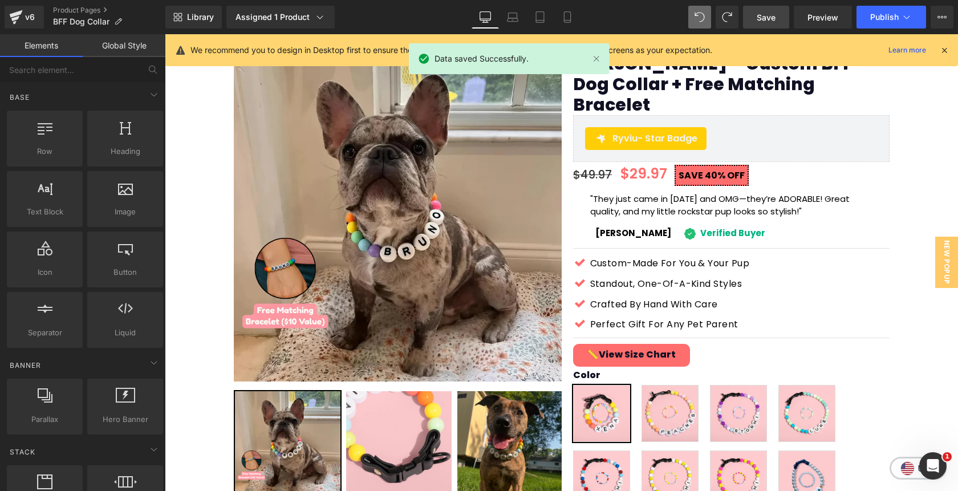
scroll to position [0, 0]
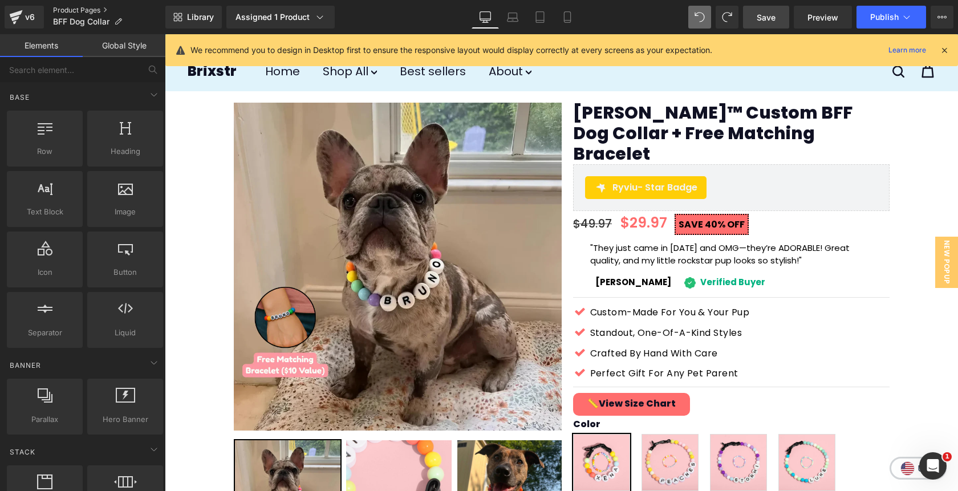
click at [83, 7] on link "Product Pages" at bounding box center [109, 10] width 112 height 9
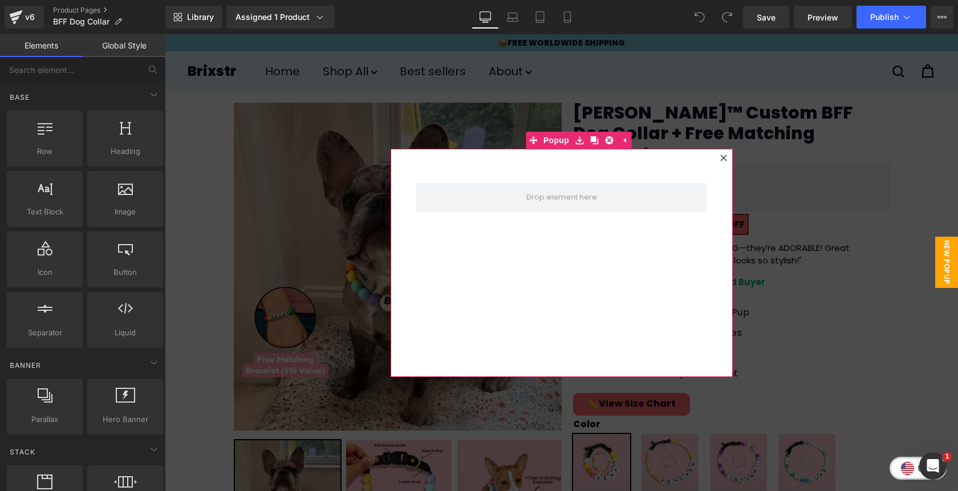
click at [724, 158] on icon at bounding box center [723, 157] width 6 height 6
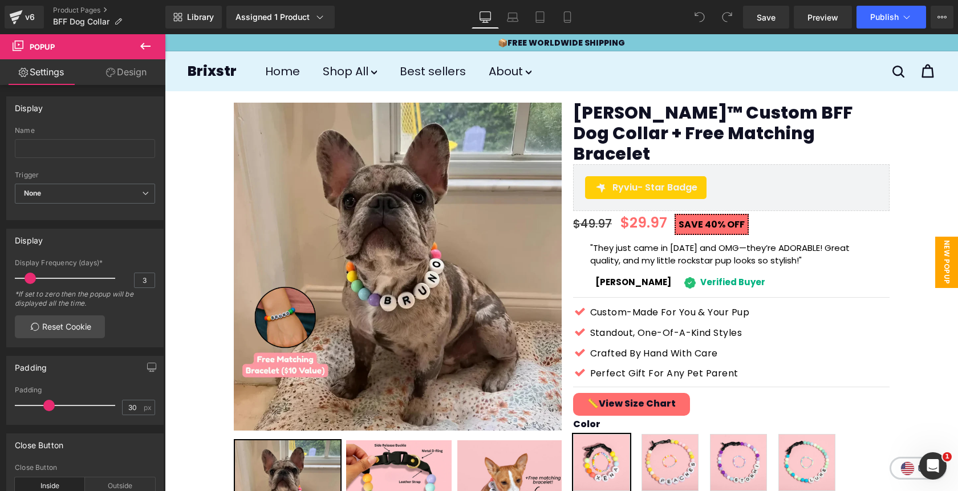
click at [942, 262] on span "New Popup" at bounding box center [946, 262] width 23 height 51
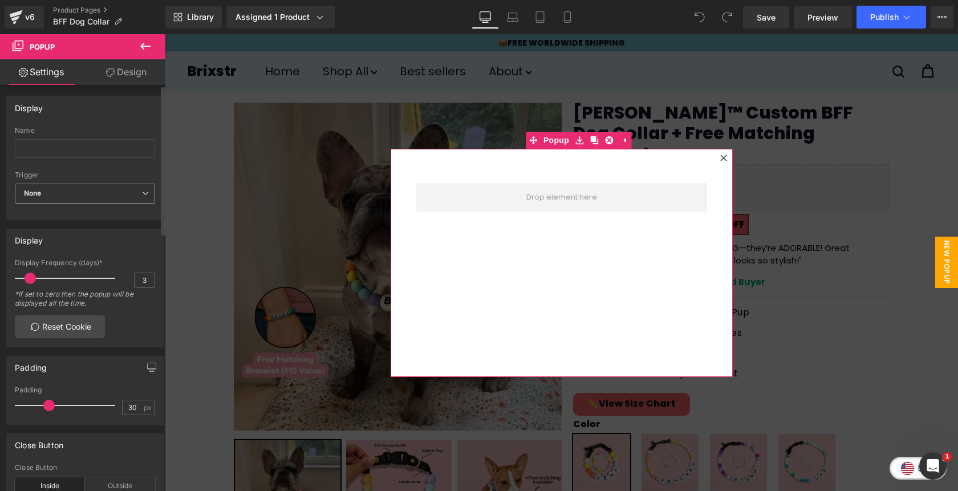
click at [93, 198] on span "None" at bounding box center [85, 194] width 140 height 20
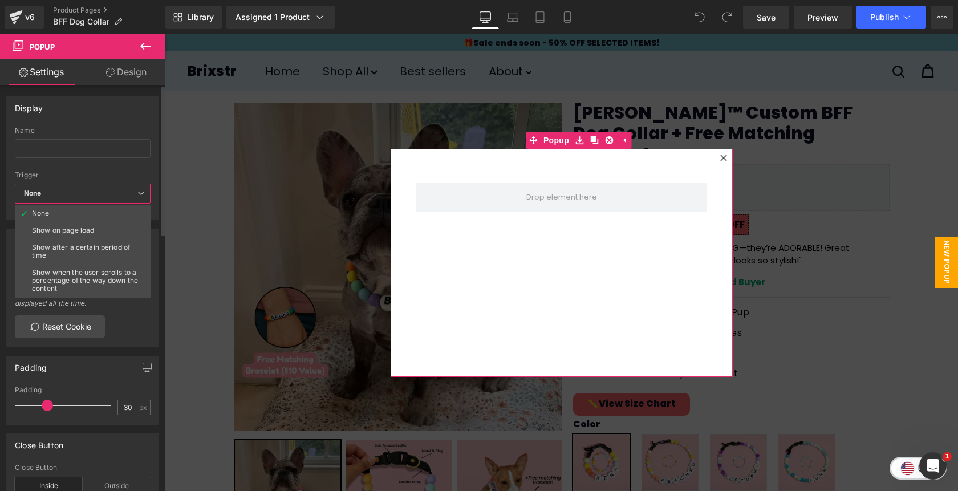
click at [99, 171] on div "Trigger" at bounding box center [83, 175] width 136 height 8
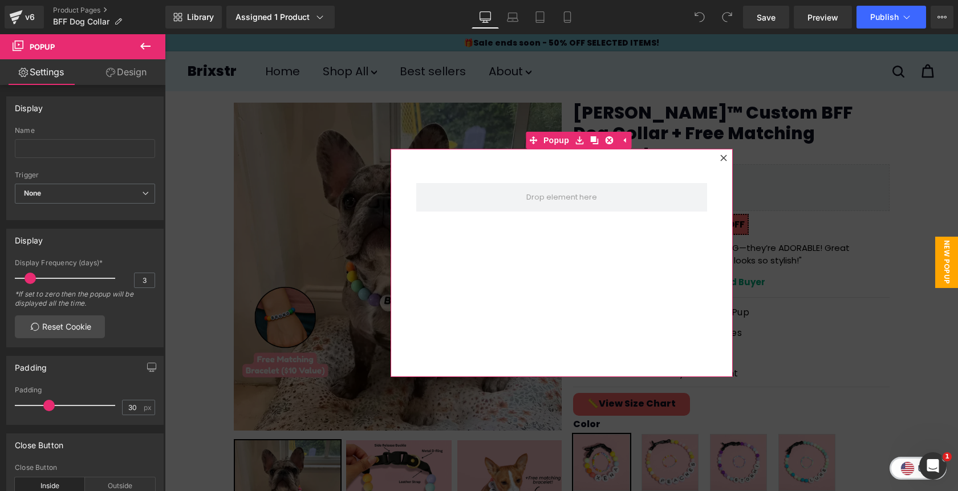
click at [724, 161] on div at bounding box center [723, 158] width 14 height 14
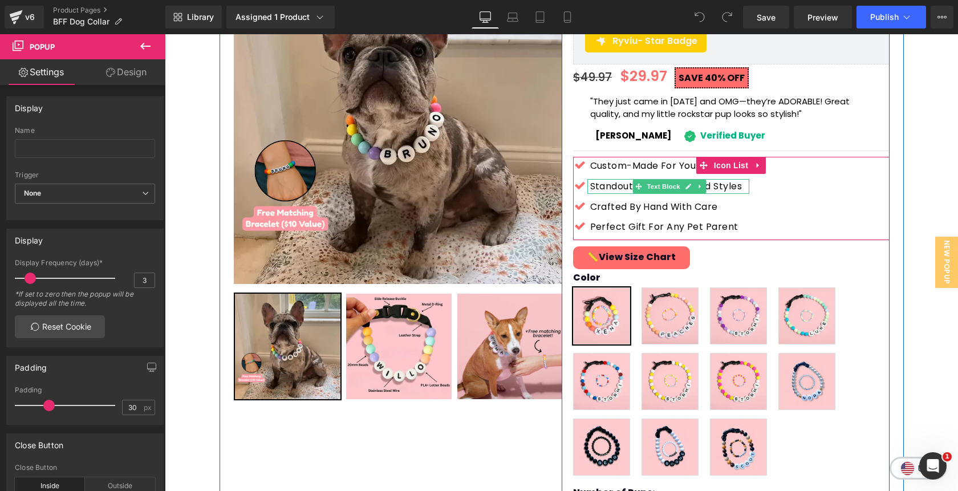
scroll to position [148, 0]
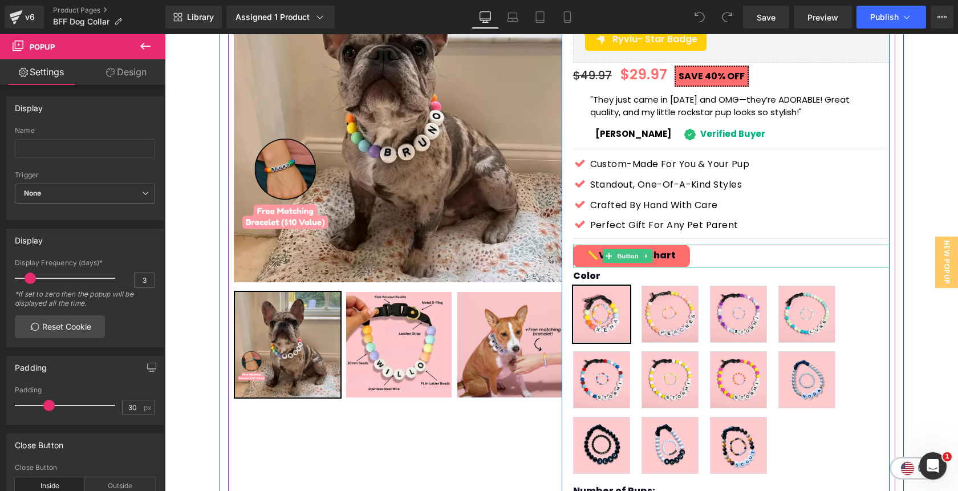
click at [708, 245] on div "📏View Size Chart" at bounding box center [731, 256] width 316 height 23
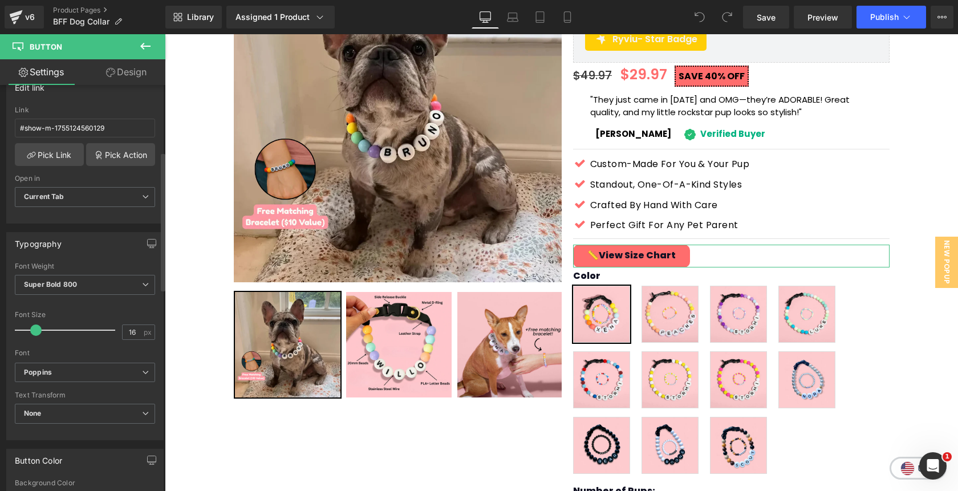
scroll to position [195, 0]
click at [104, 199] on span "Current Tab" at bounding box center [85, 196] width 140 height 20
click at [104, 199] on span "Current Tab" at bounding box center [83, 196] width 136 height 20
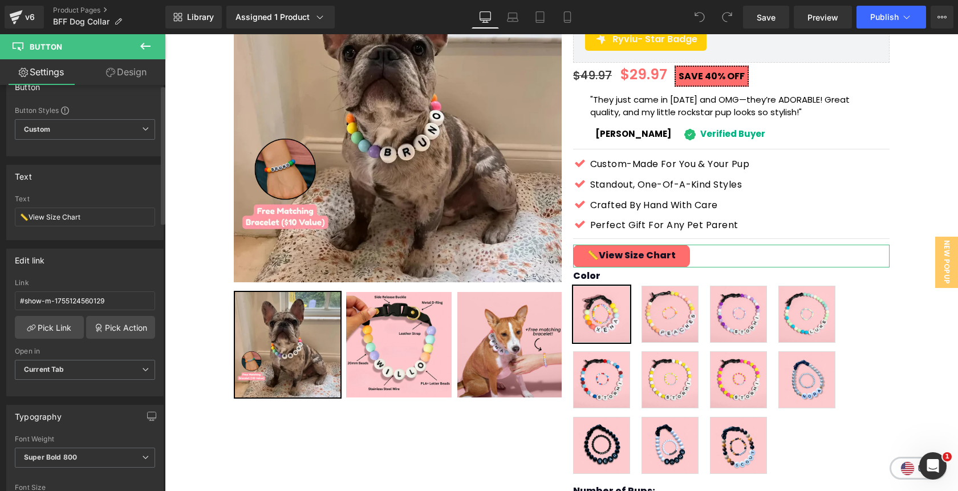
scroll to position [0, 0]
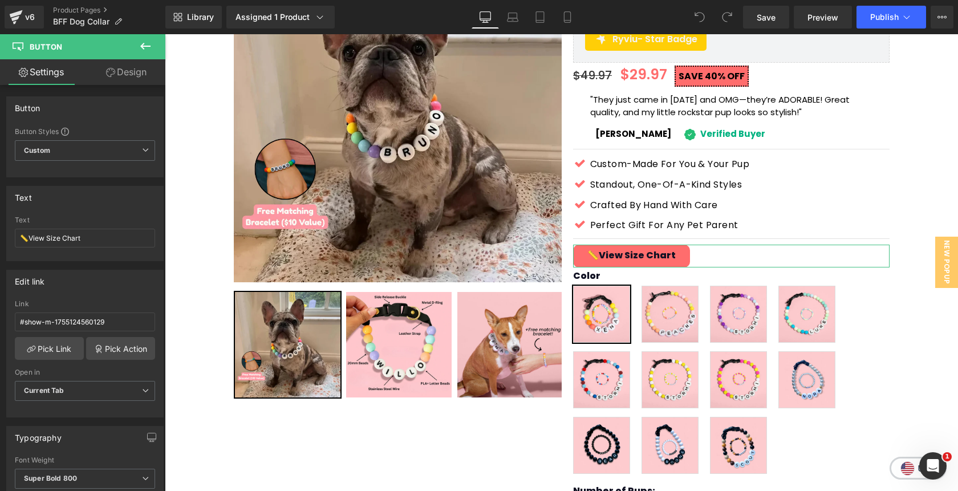
click at [132, 71] on link "Design" at bounding box center [126, 72] width 83 height 26
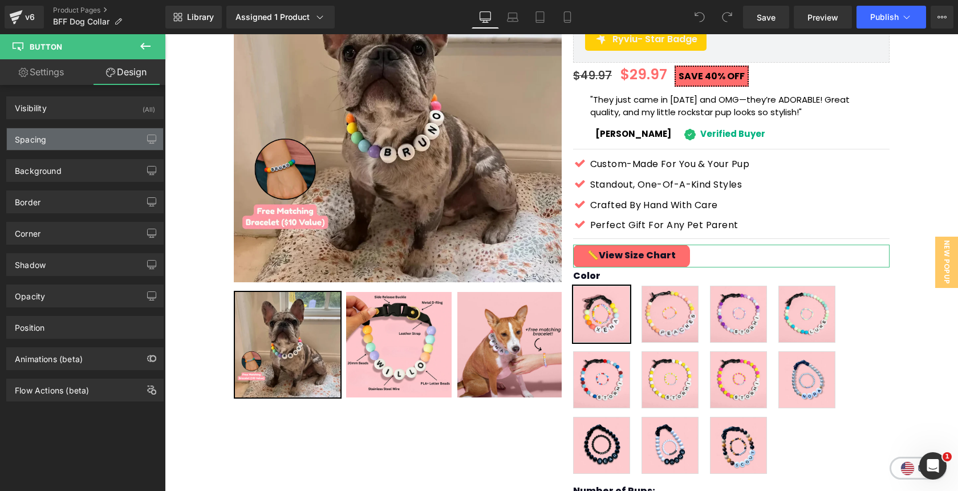
click at [84, 140] on div "Spacing" at bounding box center [85, 139] width 156 height 22
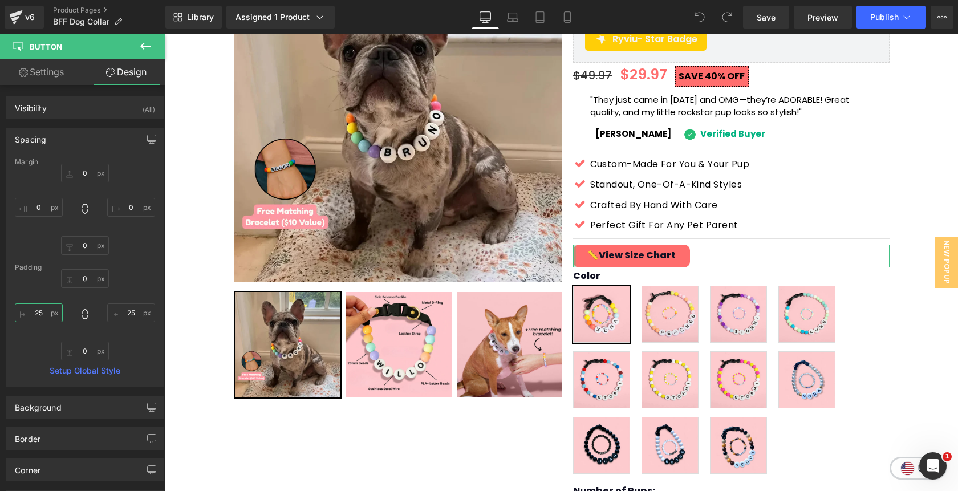
click at [43, 309] on input "25" at bounding box center [39, 312] width 48 height 19
type input "5"
click at [127, 312] on input "25" at bounding box center [131, 312] width 48 height 19
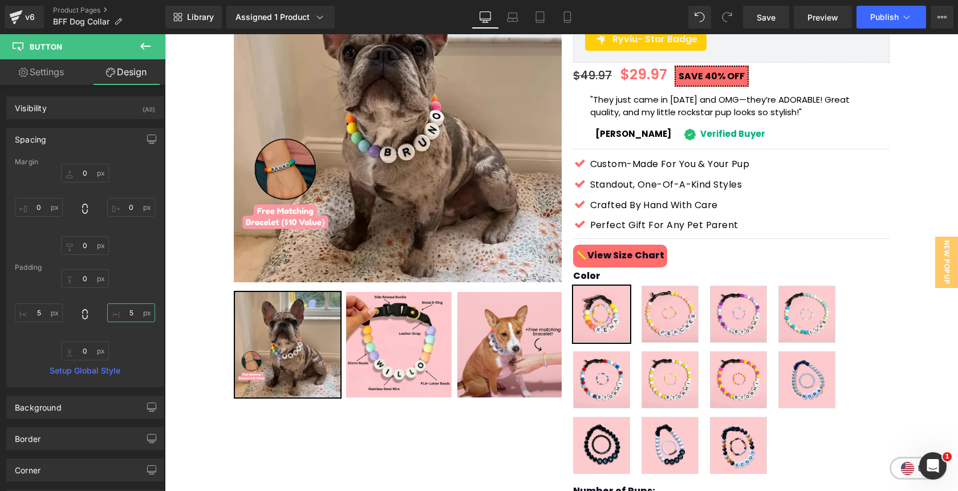
type input "5"
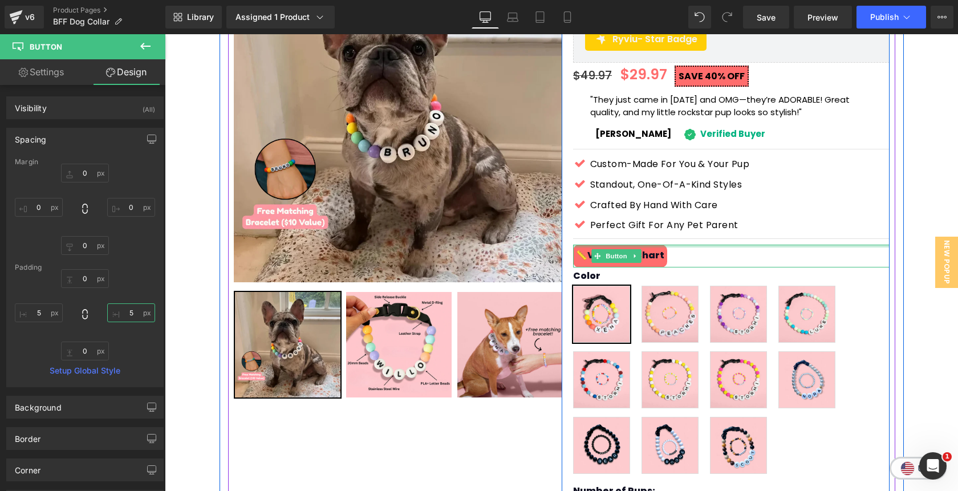
click at [699, 245] on div at bounding box center [731, 246] width 316 height 3
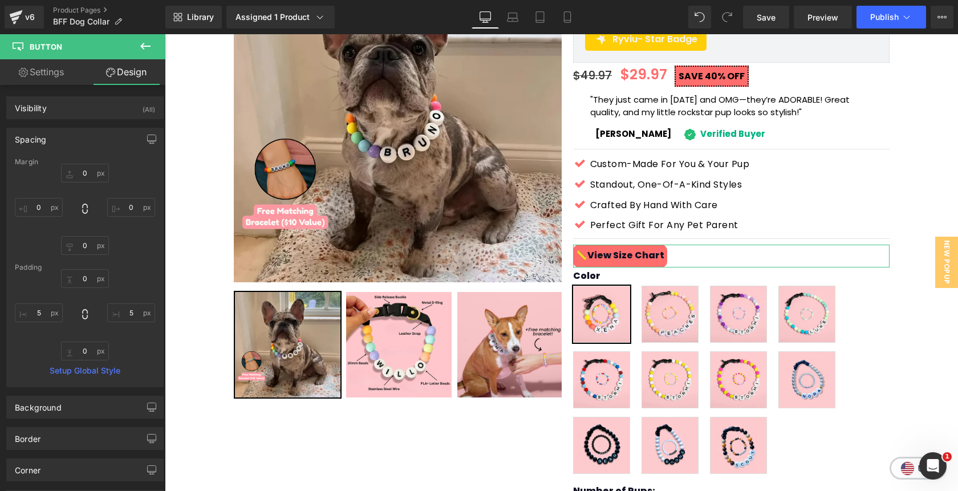
click at [39, 74] on link "Settings" at bounding box center [41, 72] width 83 height 26
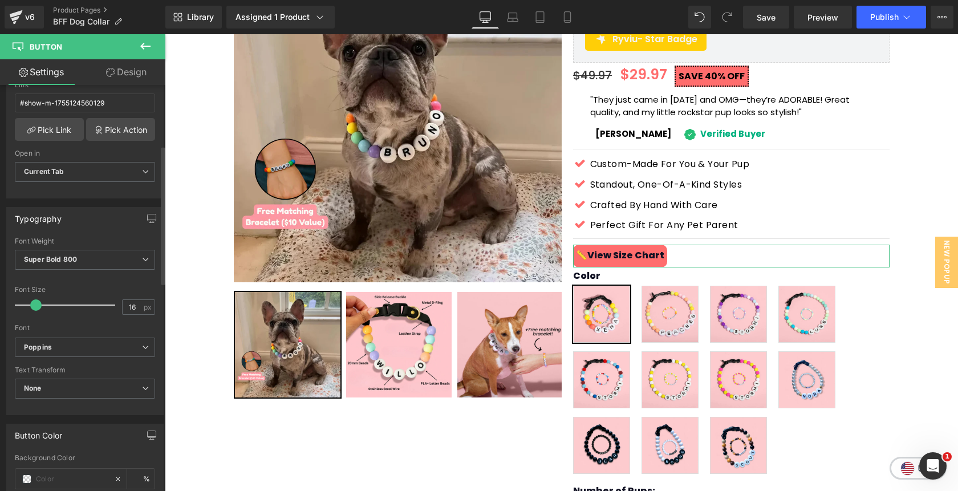
scroll to position [221, 0]
click at [128, 305] on input "16" at bounding box center [133, 305] width 20 height 14
click at [127, 304] on input "14" at bounding box center [133, 305] width 20 height 14
type input "16"
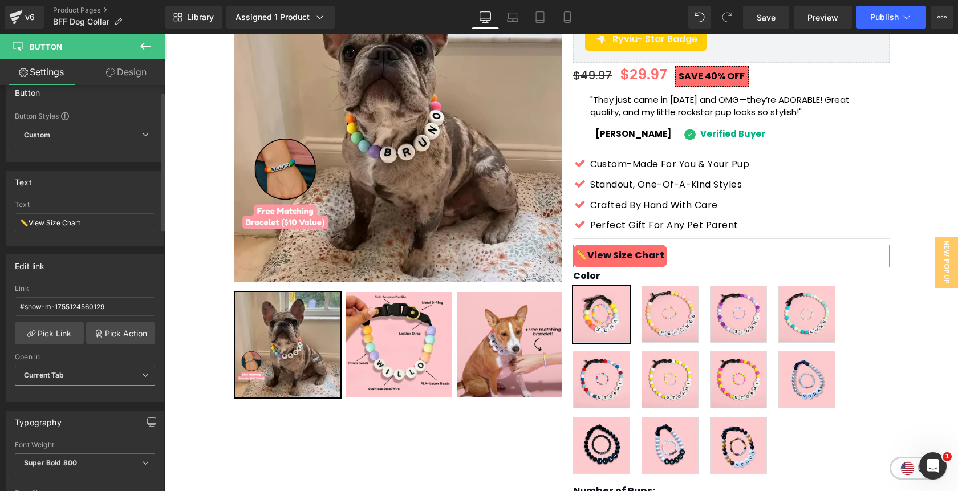
scroll to position [0, 0]
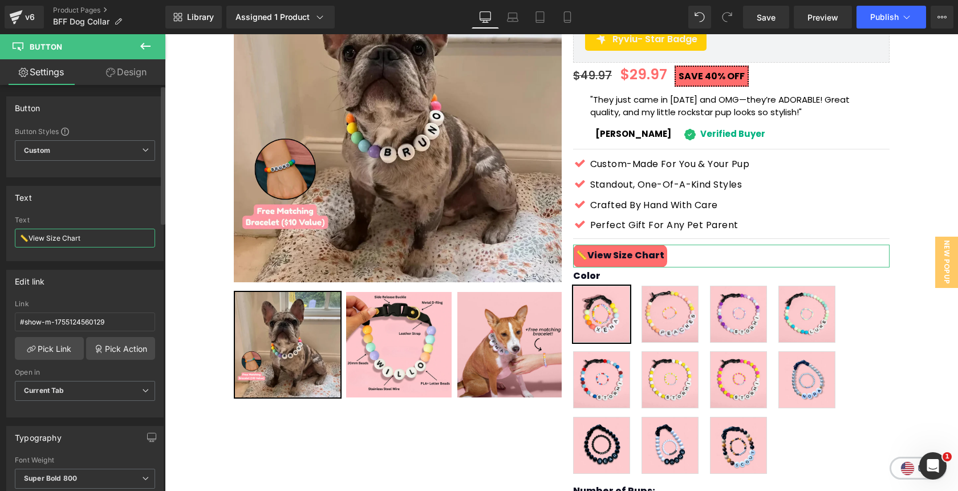
click at [42, 239] on input "📏View Size Chart" at bounding box center [85, 238] width 140 height 19
type input "📏 Size Chart"
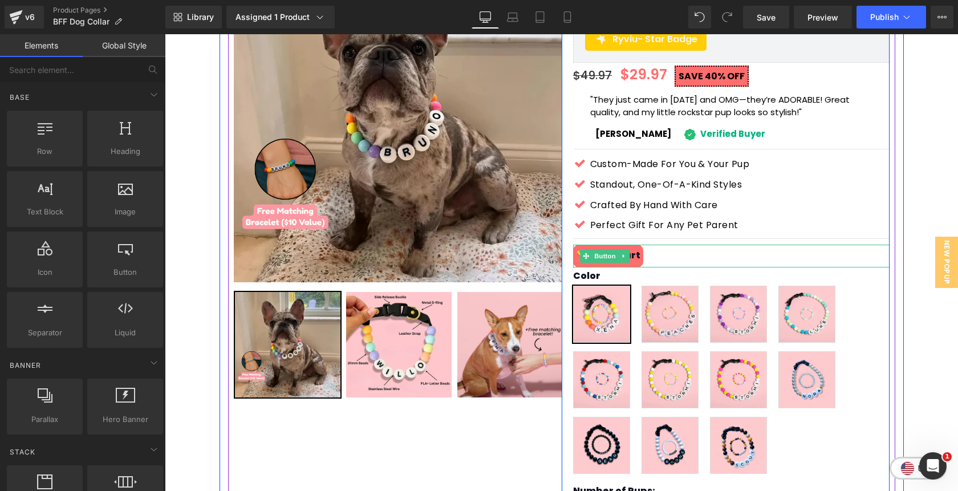
click at [610, 249] on span "Button" at bounding box center [605, 256] width 26 height 14
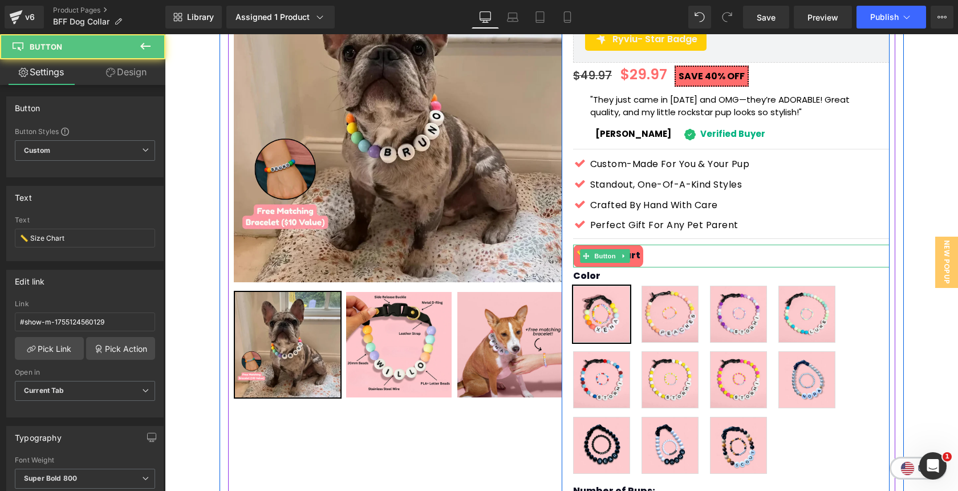
click at [635, 245] on link "📏 Size Chart" at bounding box center [608, 256] width 70 height 23
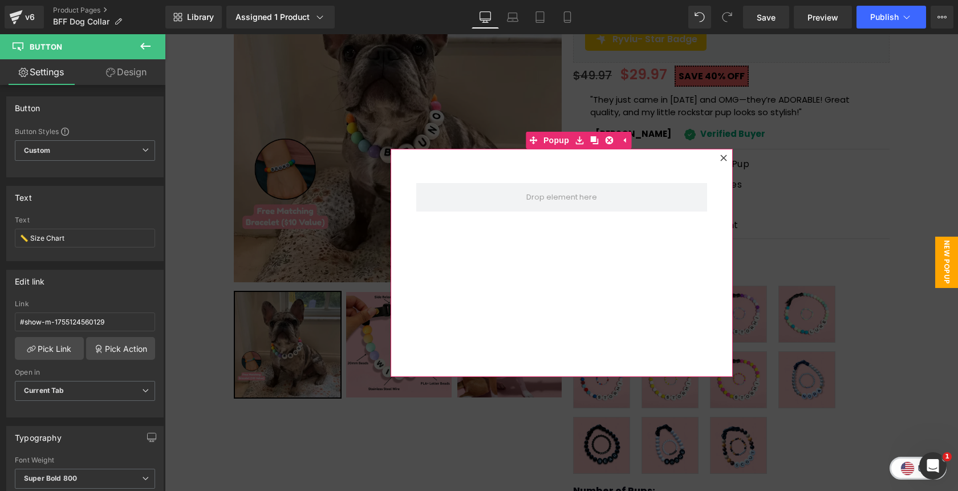
click at [723, 159] on icon at bounding box center [723, 157] width 7 height 7
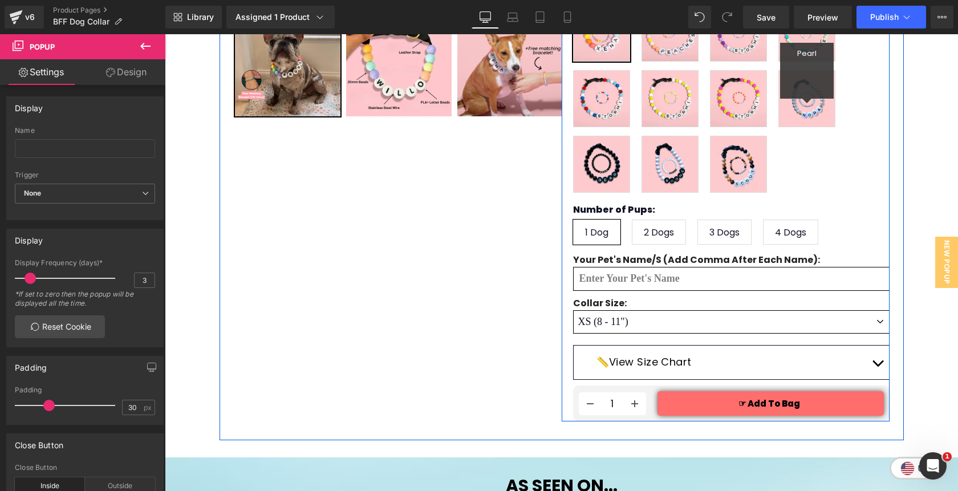
scroll to position [434, 0]
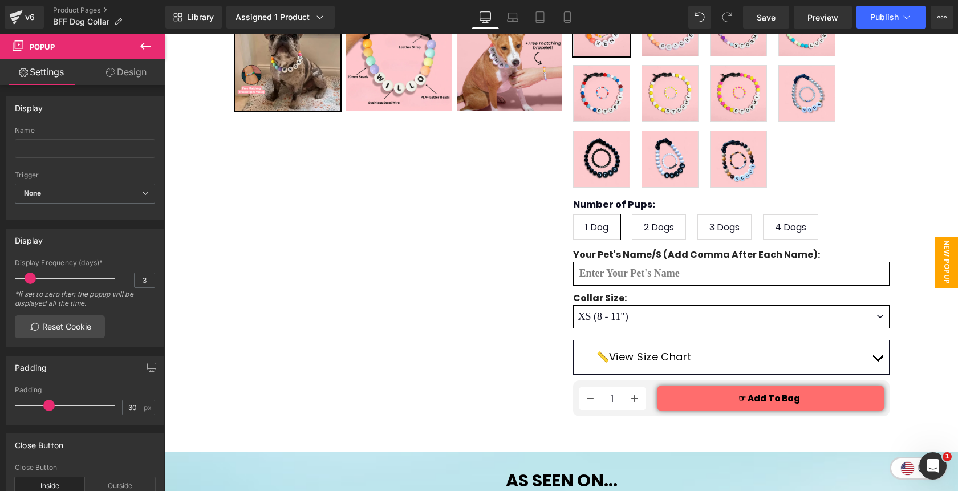
click at [951, 270] on span "New Popup" at bounding box center [946, 262] width 23 height 51
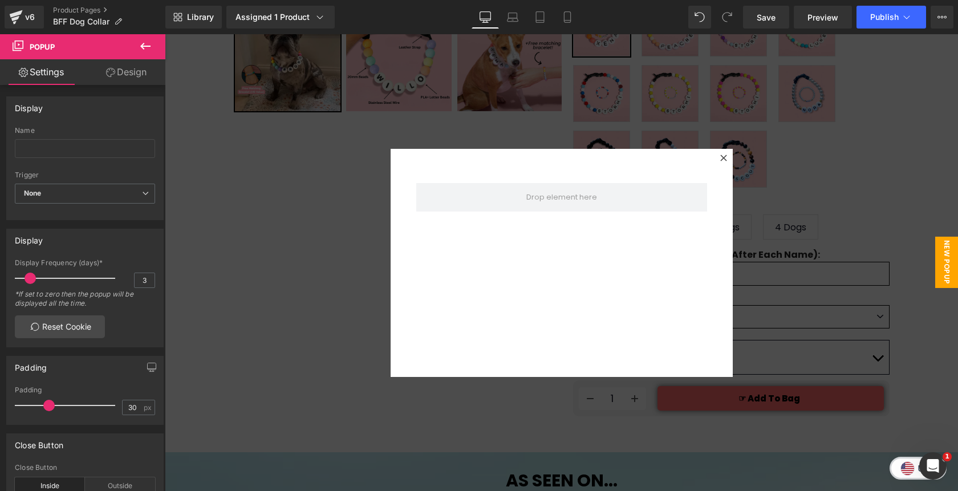
click at [146, 46] on icon at bounding box center [145, 46] width 10 height 7
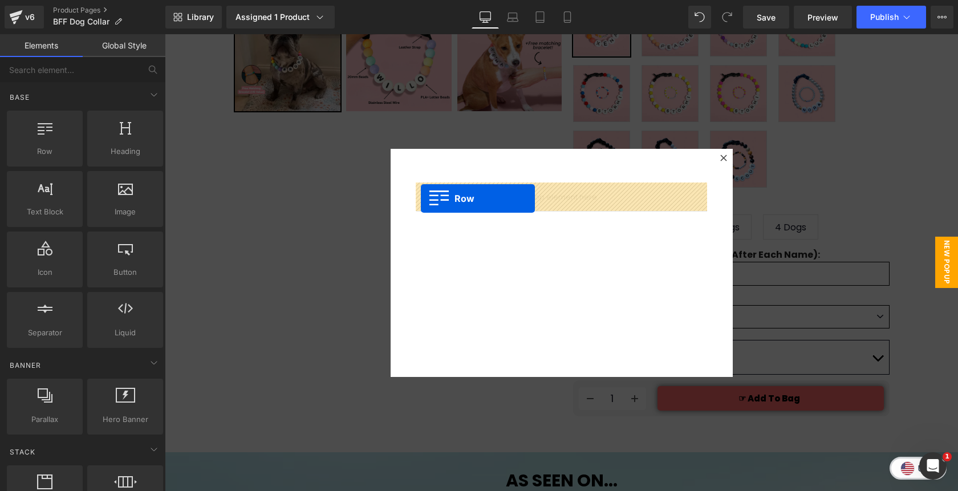
drag, startPoint x: 204, startPoint y: 176, endPoint x: 421, endPoint y: 198, distance: 217.8
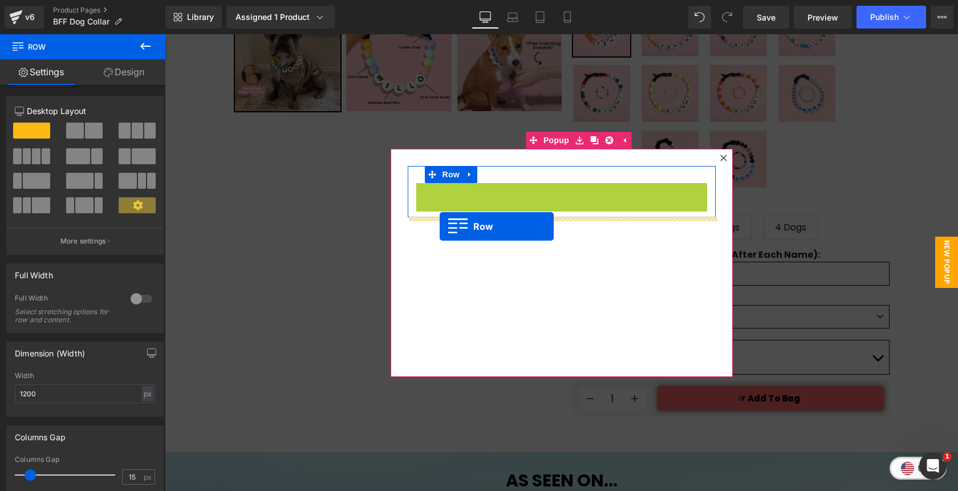
drag, startPoint x: 439, startPoint y: 192, endPoint x: 439, endPoint y: 226, distance: 33.6
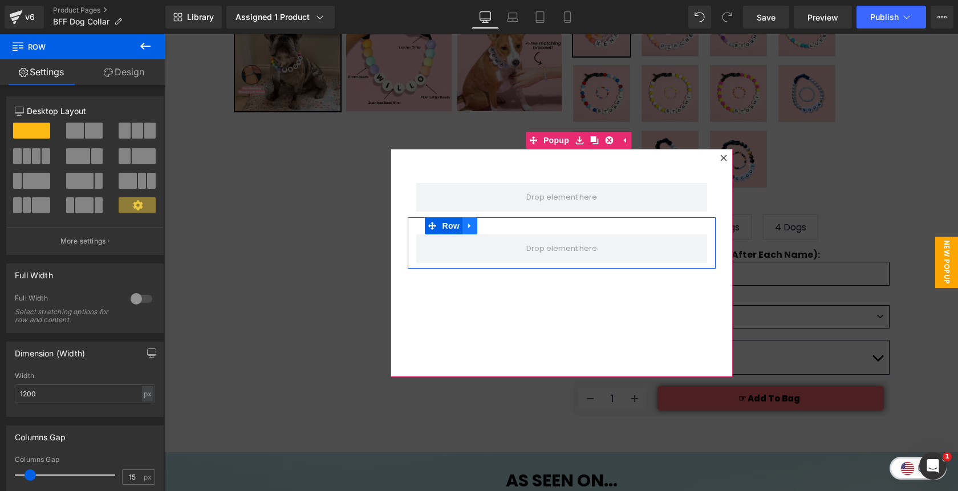
click at [473, 226] on icon at bounding box center [470, 225] width 8 height 9
click at [500, 226] on icon at bounding box center [499, 225] width 8 height 9
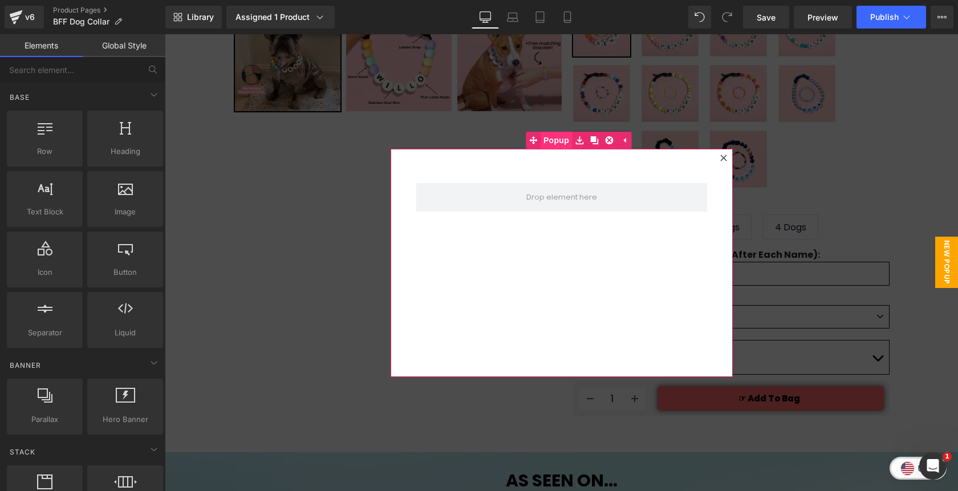
click at [551, 144] on span "Popup" at bounding box center [555, 140] width 31 height 17
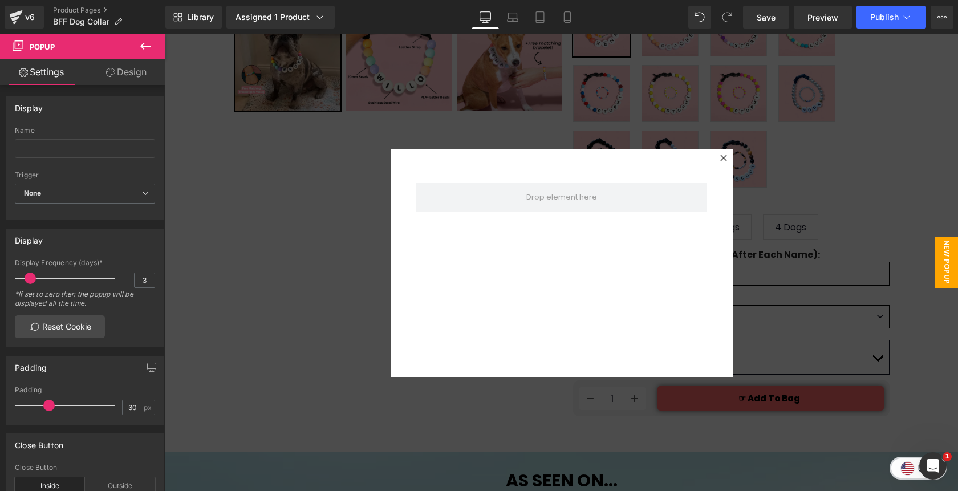
click at [144, 47] on icon at bounding box center [146, 46] width 14 height 14
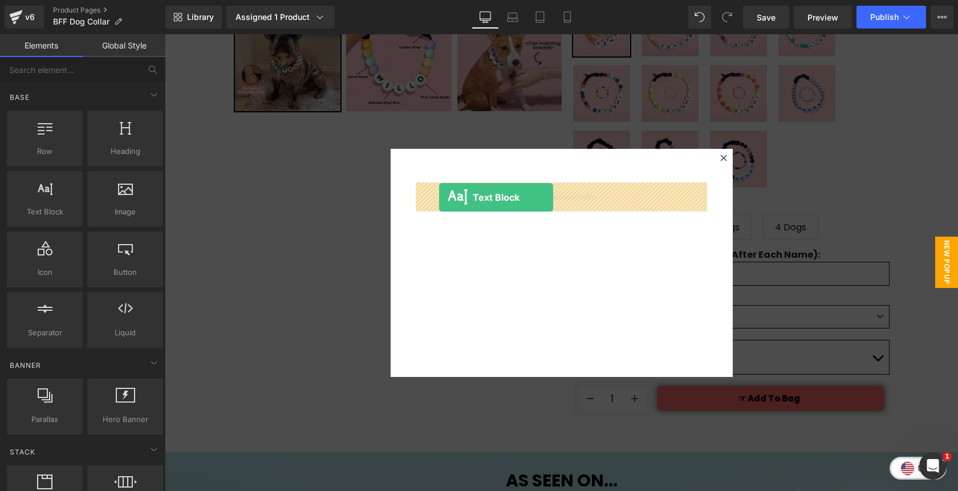
drag, startPoint x: 212, startPoint y: 241, endPoint x: 439, endPoint y: 197, distance: 230.9
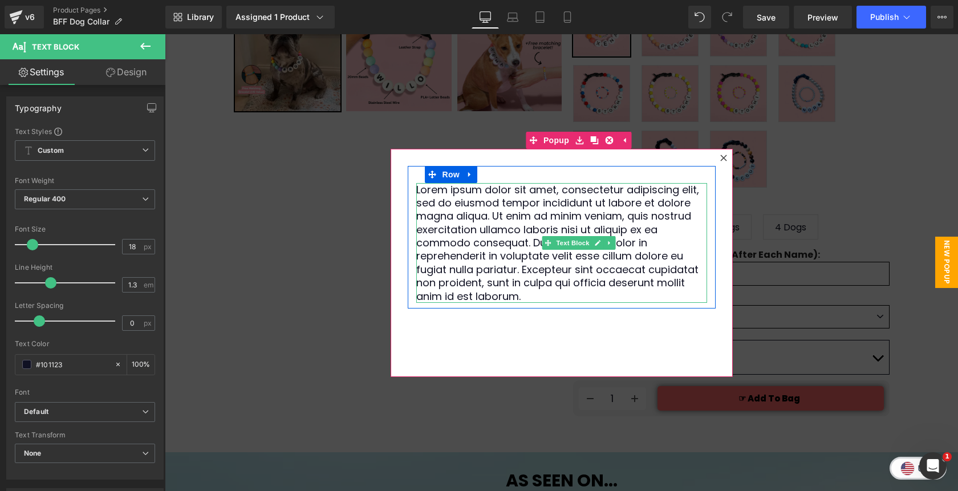
click at [539, 278] on p "Lorem ipsum dolor sit amet, consectetur adipiscing elit, sed do eiusmod tempor …" at bounding box center [561, 243] width 291 height 120
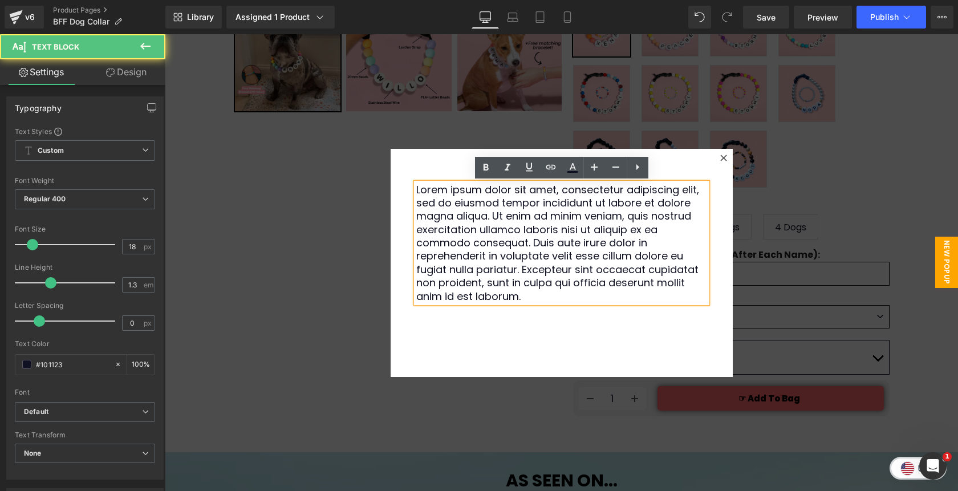
click at [539, 278] on p "Lorem ipsum dolor sit amet, consectetur adipiscing elit, sed do eiusmod tempor …" at bounding box center [561, 243] width 291 height 120
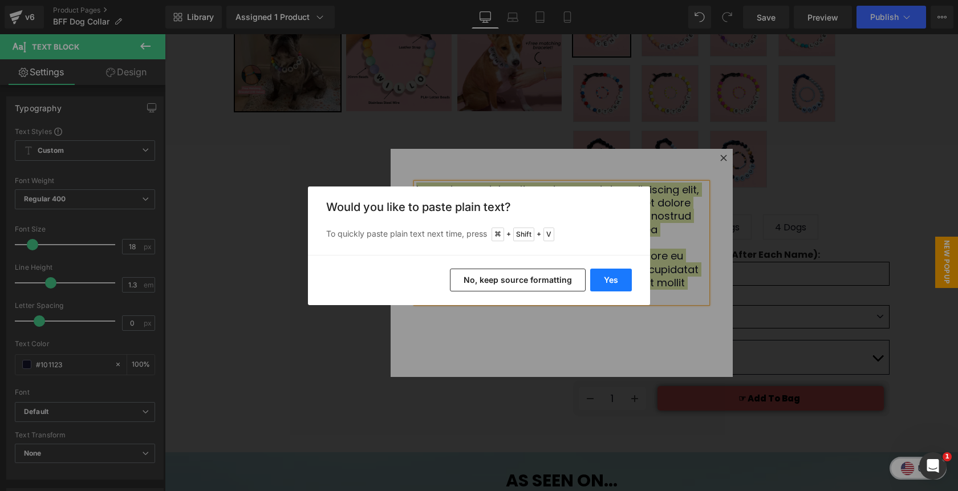
click at [612, 279] on button "Yes" at bounding box center [611, 279] width 42 height 23
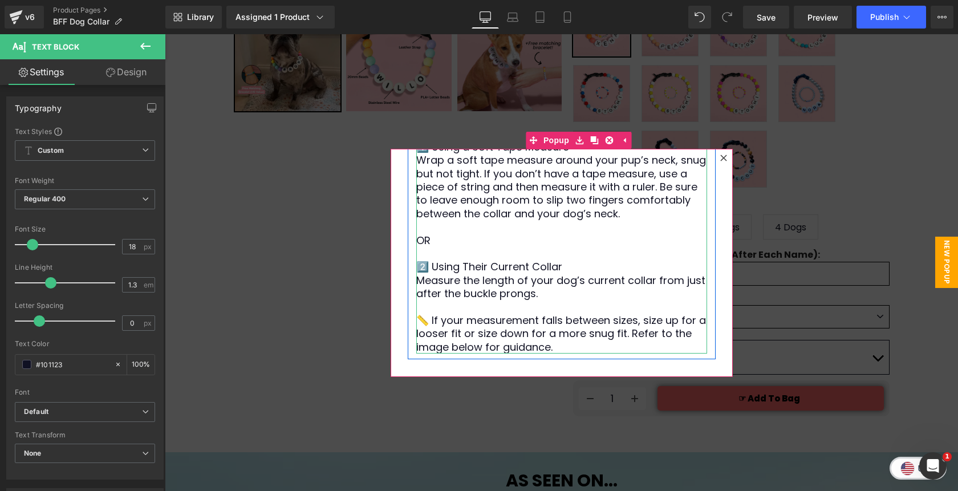
scroll to position [0, 0]
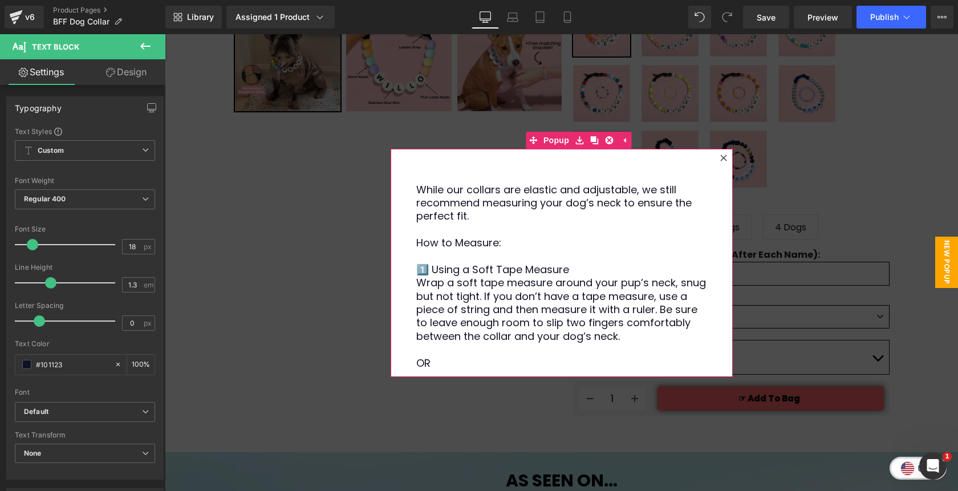
click at [721, 206] on div "While our collars are elastic and adjustable, we still recommend measuring your…" at bounding box center [561, 263] width 342 height 228
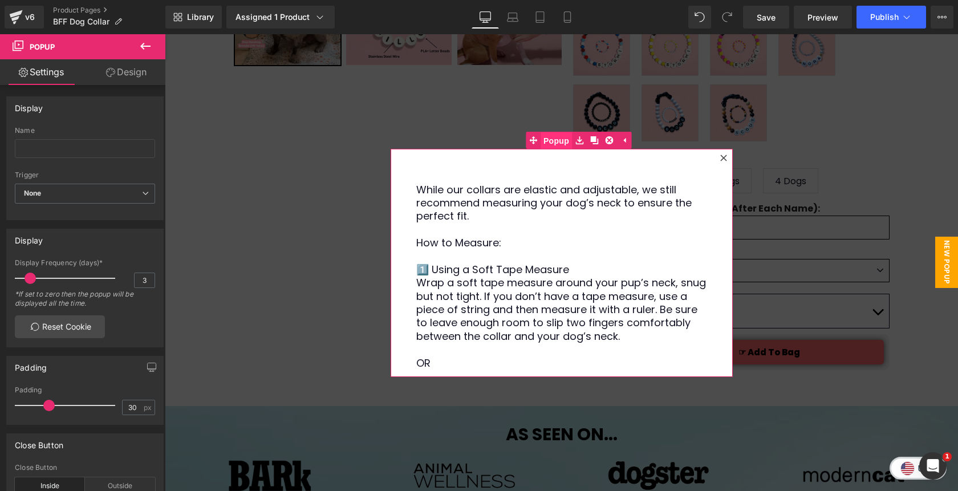
click at [555, 145] on span "Popup" at bounding box center [555, 140] width 31 height 17
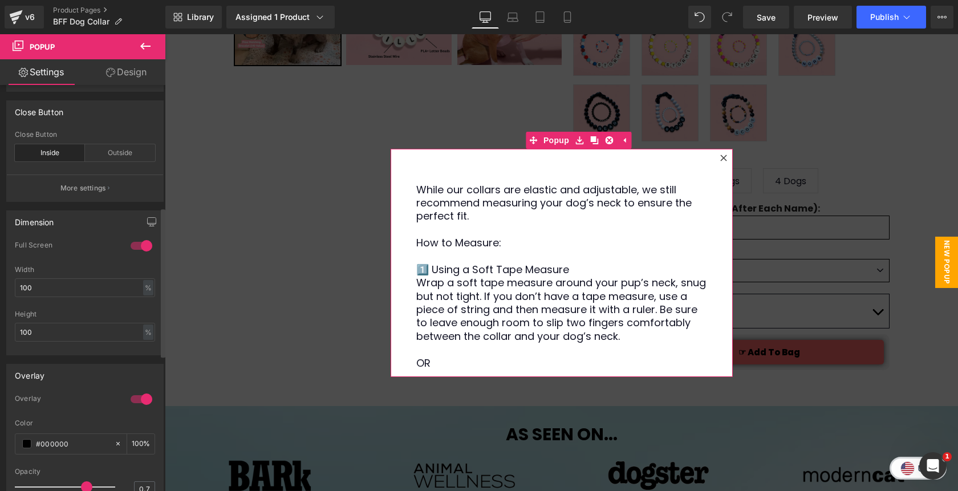
scroll to position [335, 0]
click at [143, 288] on div "%" at bounding box center [148, 285] width 10 height 15
click at [141, 317] on li "px" at bounding box center [147, 320] width 14 height 17
click at [85, 284] on input "100" at bounding box center [85, 285] width 140 height 19
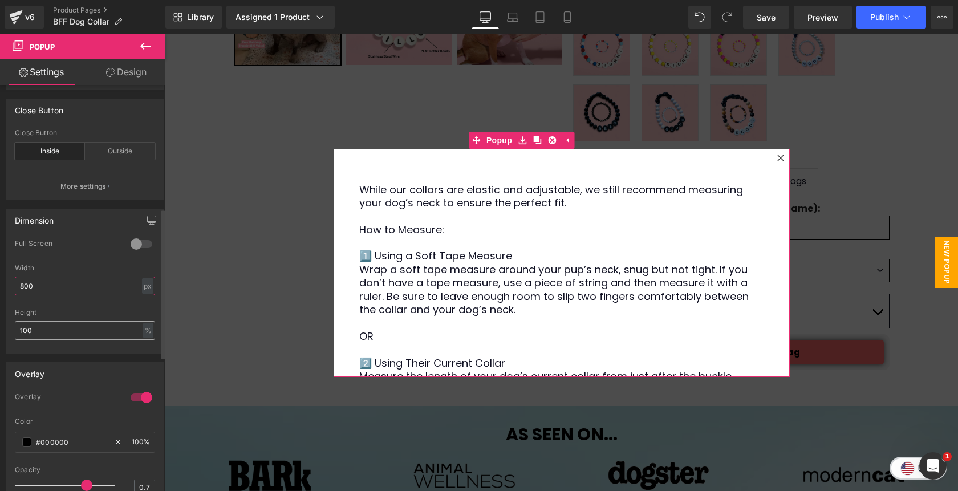
type input "800"
click at [71, 326] on input "100" at bounding box center [85, 330] width 140 height 19
click at [148, 330] on div "%" at bounding box center [148, 330] width 10 height 15
click at [144, 351] on li "px" at bounding box center [147, 348] width 14 height 17
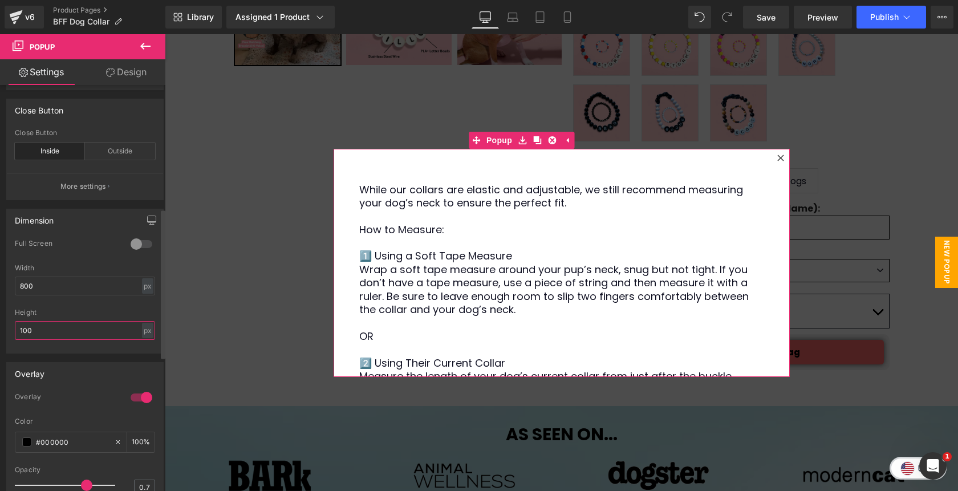
click at [96, 329] on input "100" at bounding box center [85, 330] width 140 height 19
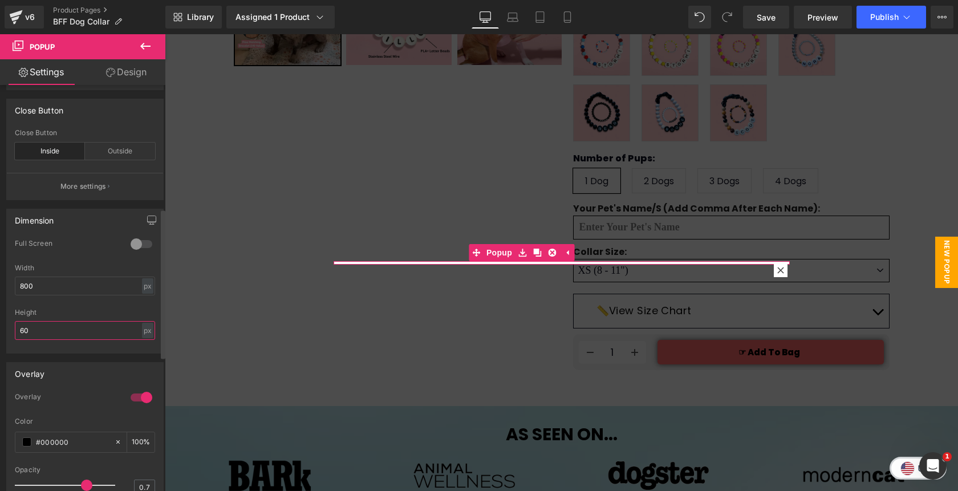
type input "600"
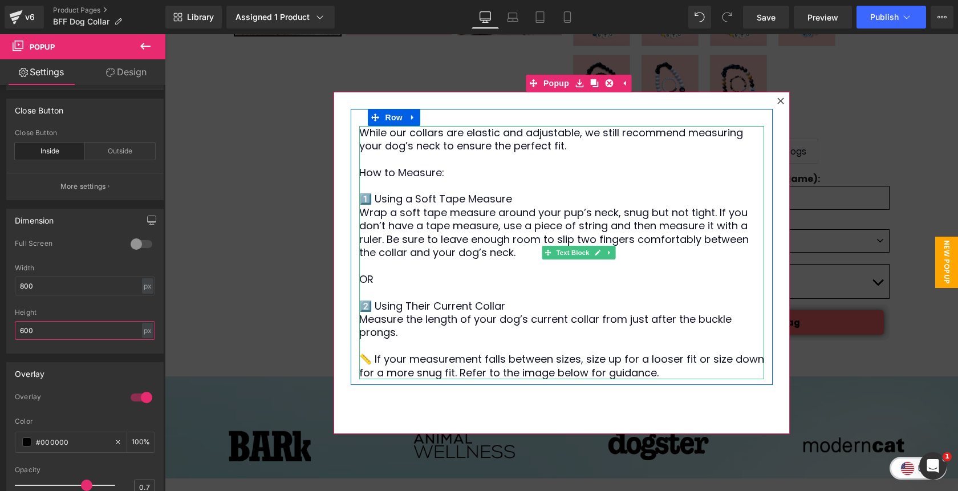
scroll to position [505, 0]
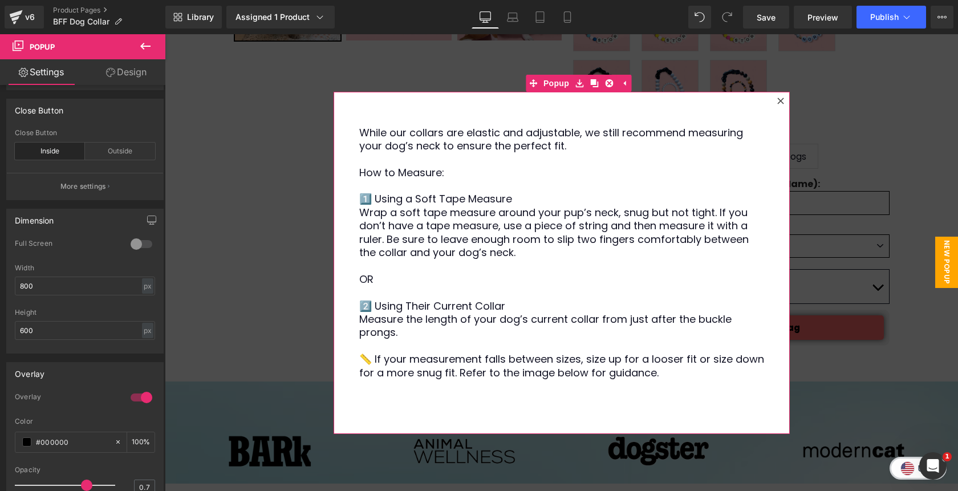
click at [142, 72] on link "Design" at bounding box center [126, 72] width 83 height 26
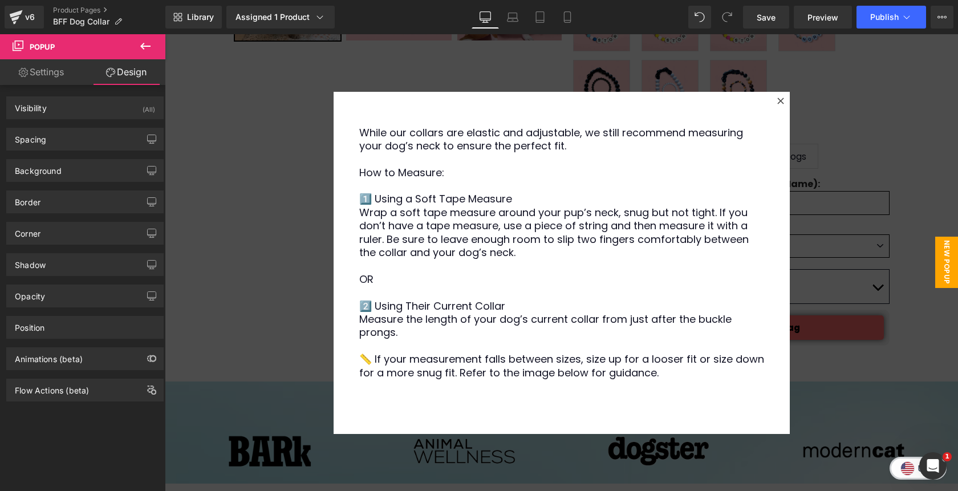
click at [145, 48] on icon at bounding box center [146, 46] width 14 height 14
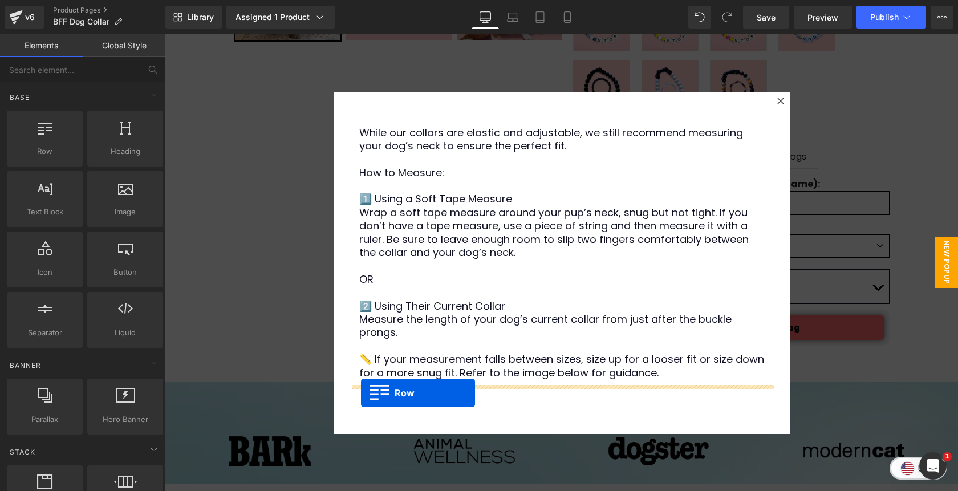
drag, startPoint x: 225, startPoint y: 167, endPoint x: 361, endPoint y: 393, distance: 263.6
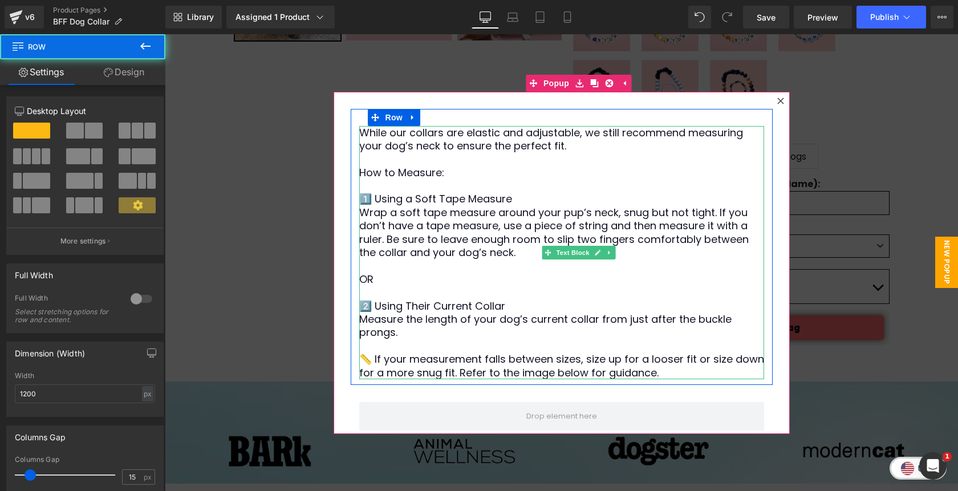
scroll to position [19, 0]
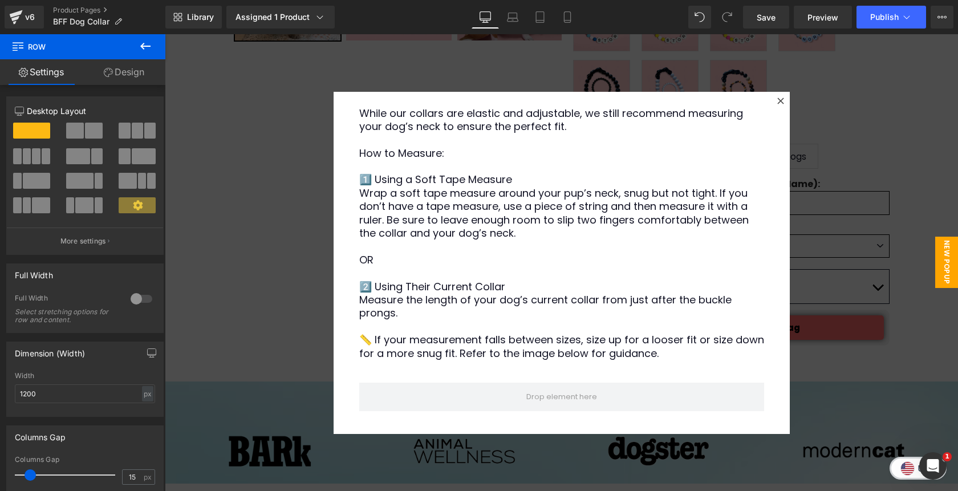
click at [144, 44] on icon at bounding box center [145, 46] width 10 height 7
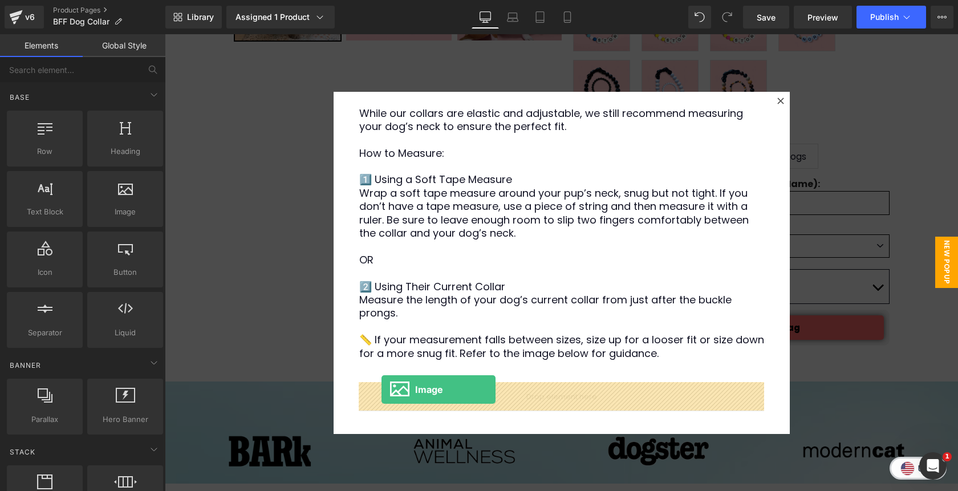
drag, startPoint x: 279, startPoint y: 229, endPoint x: 381, endPoint y: 389, distance: 190.4
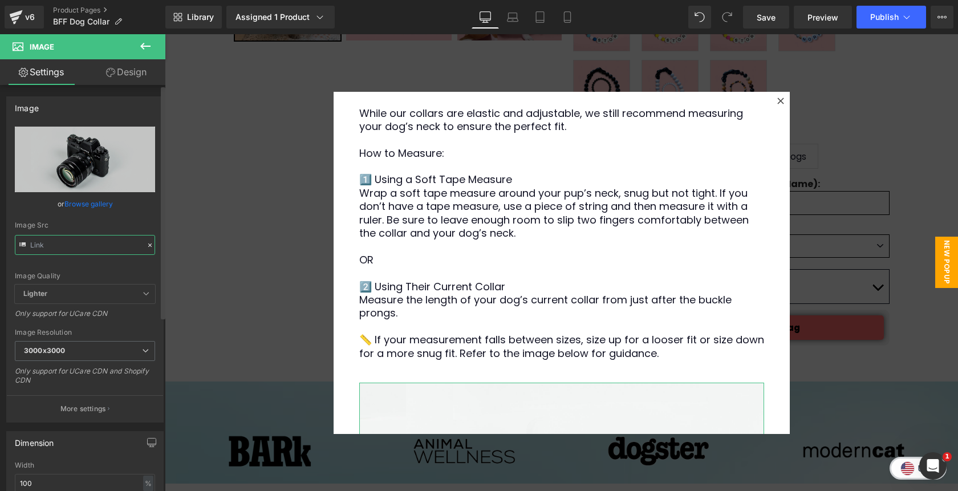
click at [82, 246] on input "text" at bounding box center [85, 245] width 140 height 20
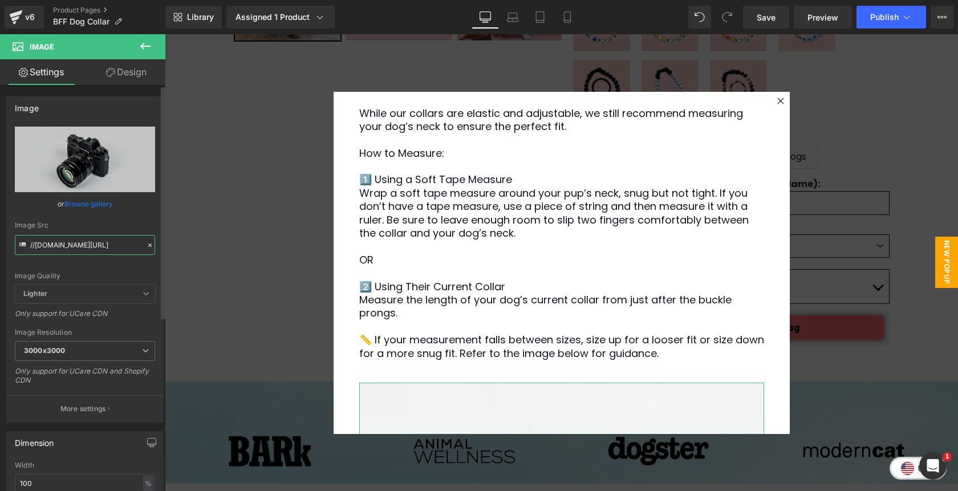
paste input "https://cdn.shopify.com/s/files/1/0811/0410/9849/files/size1.webp?v=1755125549"
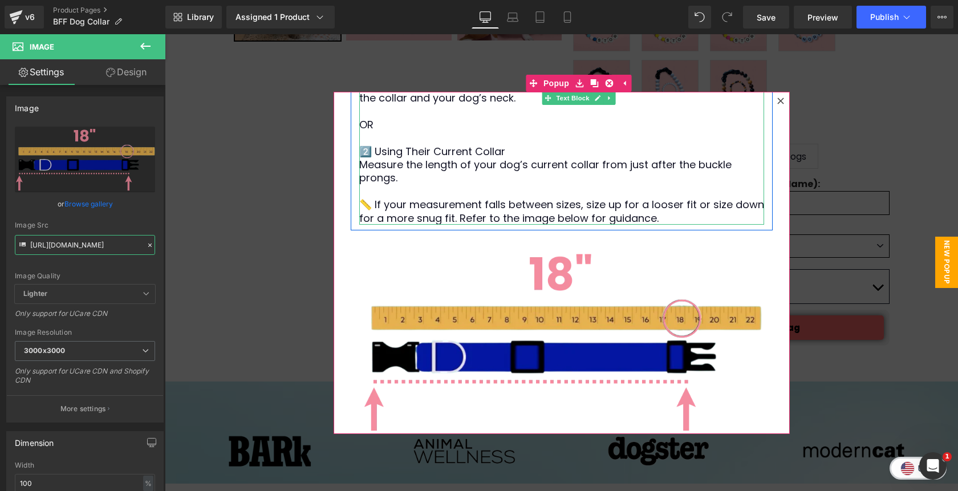
scroll to position [166, 0]
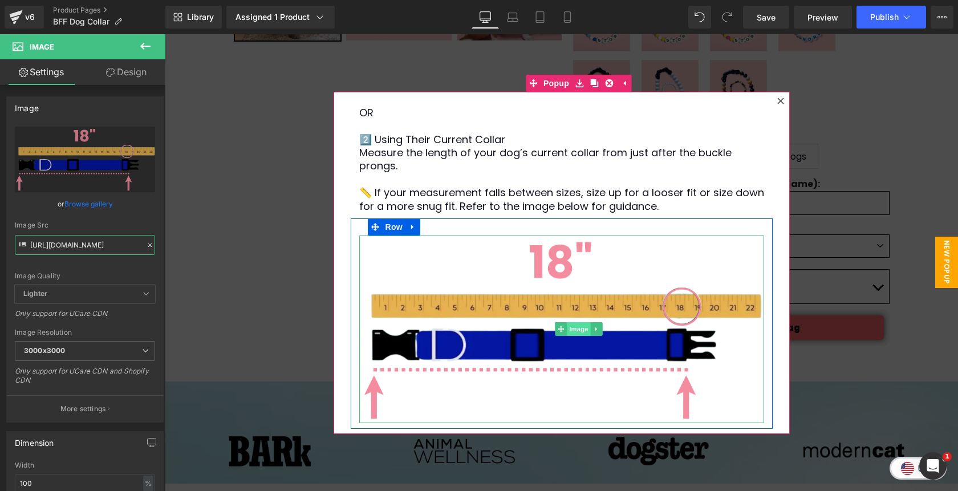
click at [579, 327] on span "Image" at bounding box center [579, 329] width 24 height 14
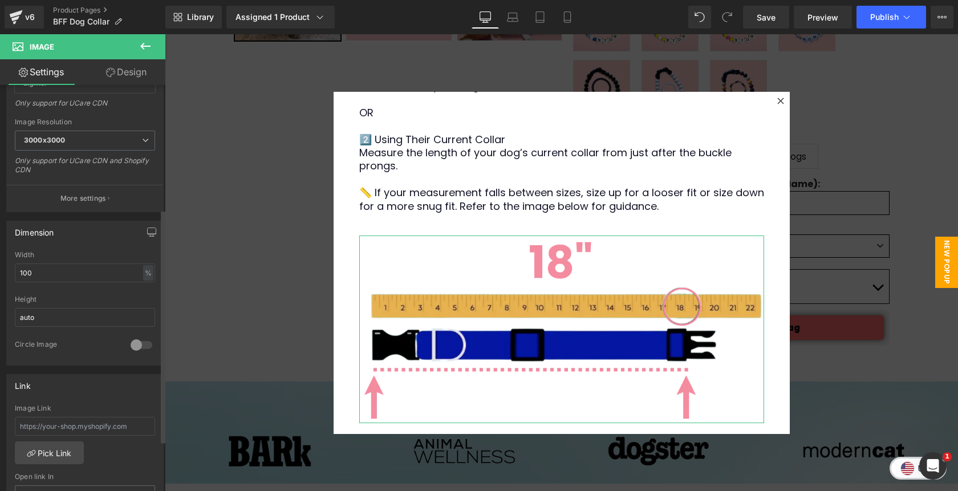
scroll to position [242, 0]
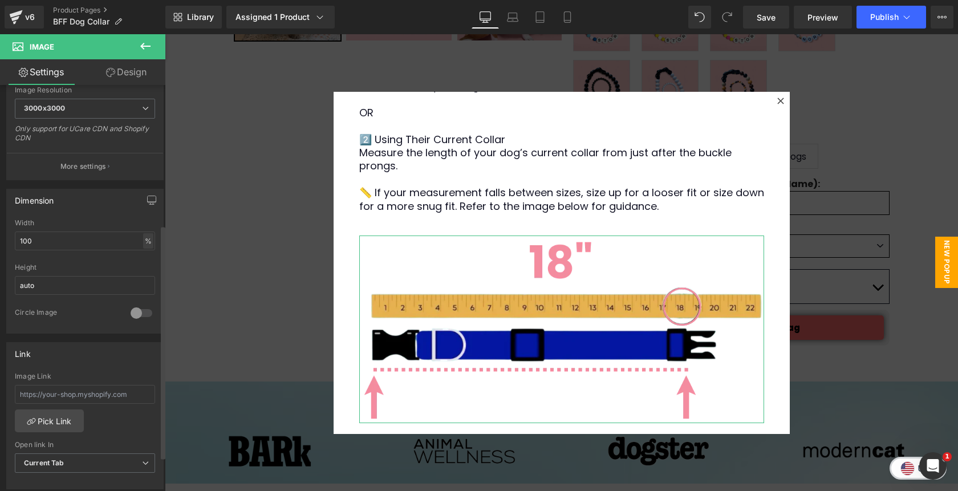
type input "https://cdn.shopify.com/s/files/1/0811/0410/9849/files/size1_3000x3000.webp?v=1…"
click at [143, 241] on div "%" at bounding box center [148, 240] width 10 height 15
click at [147, 280] on li "px" at bounding box center [147, 275] width 14 height 17
click at [83, 243] on input "100" at bounding box center [85, 240] width 140 height 19
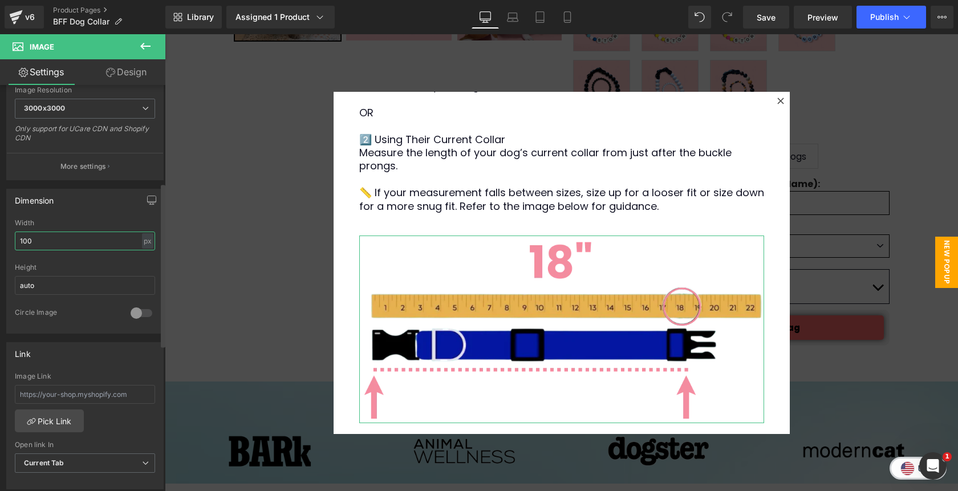
click at [83, 243] on input "100" at bounding box center [85, 240] width 140 height 19
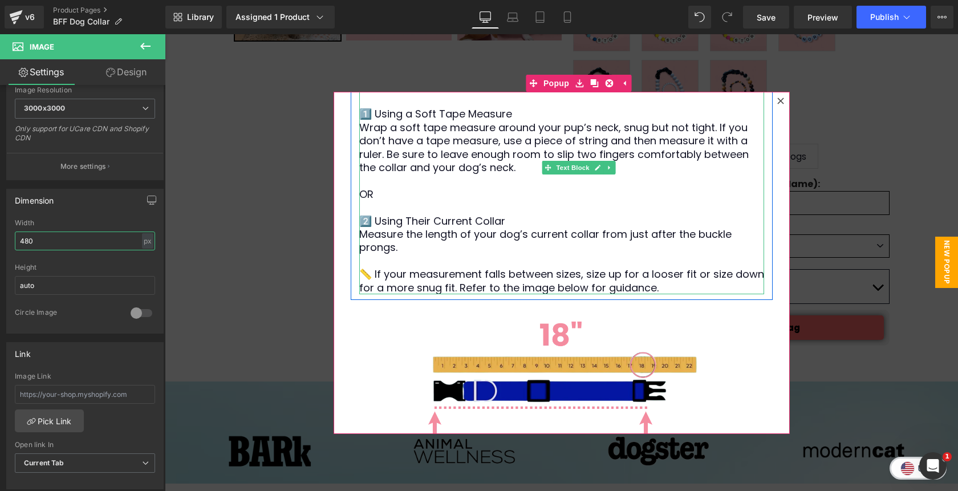
scroll to position [118, 0]
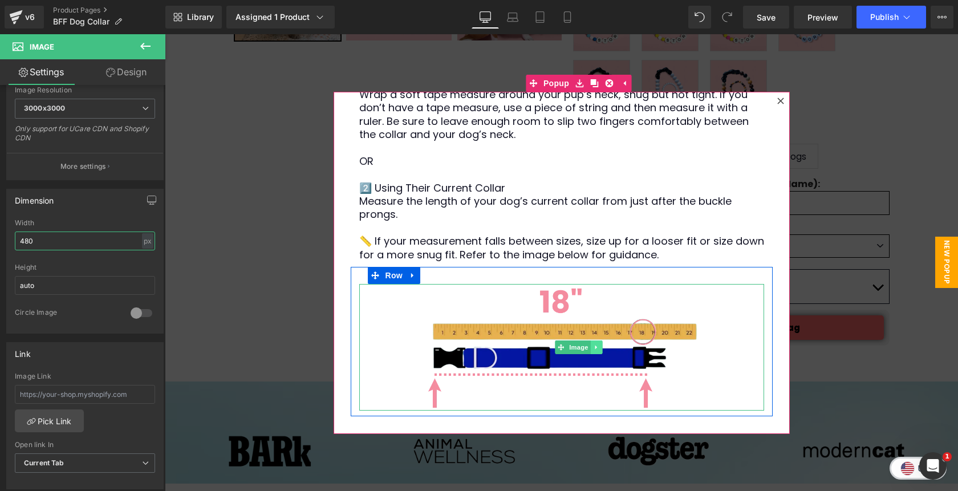
type input "480"
click at [598, 345] on icon at bounding box center [596, 347] width 6 height 7
click at [593, 345] on icon at bounding box center [590, 347] width 6 height 6
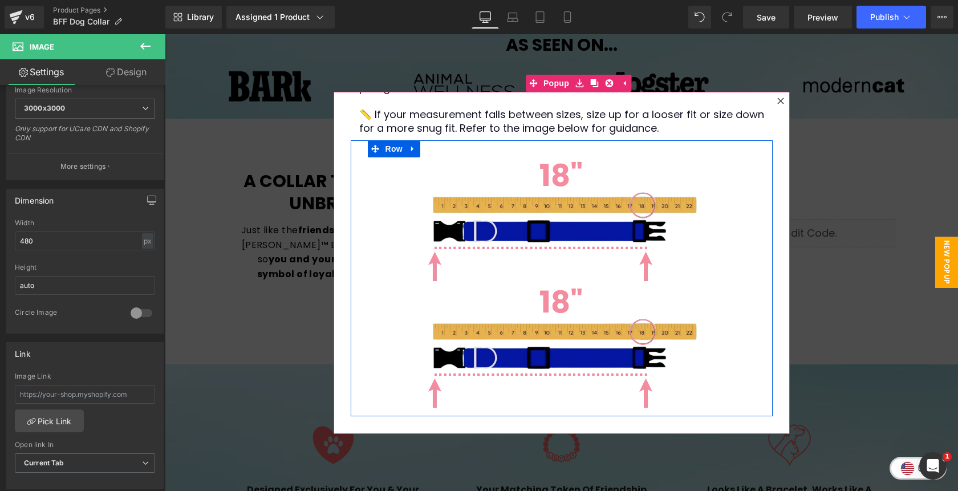
scroll to position [875, 0]
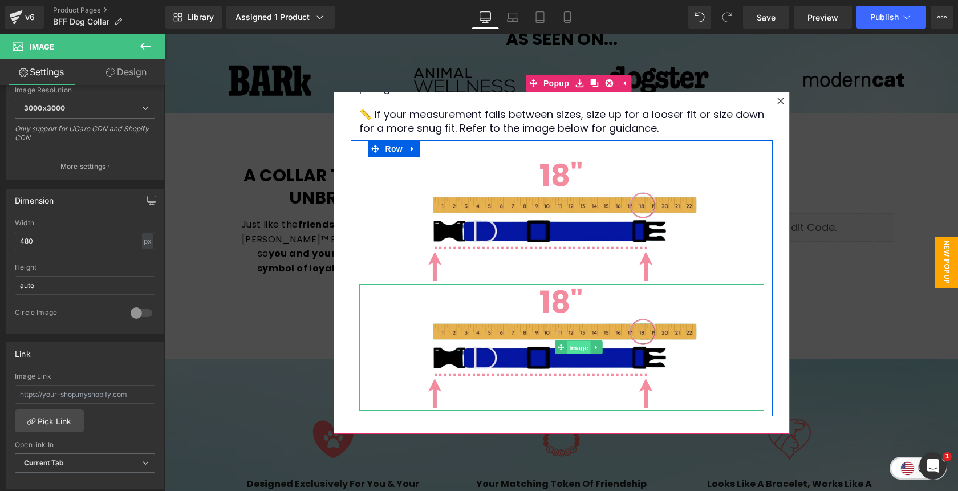
click at [579, 344] on span "Image" at bounding box center [579, 348] width 24 height 14
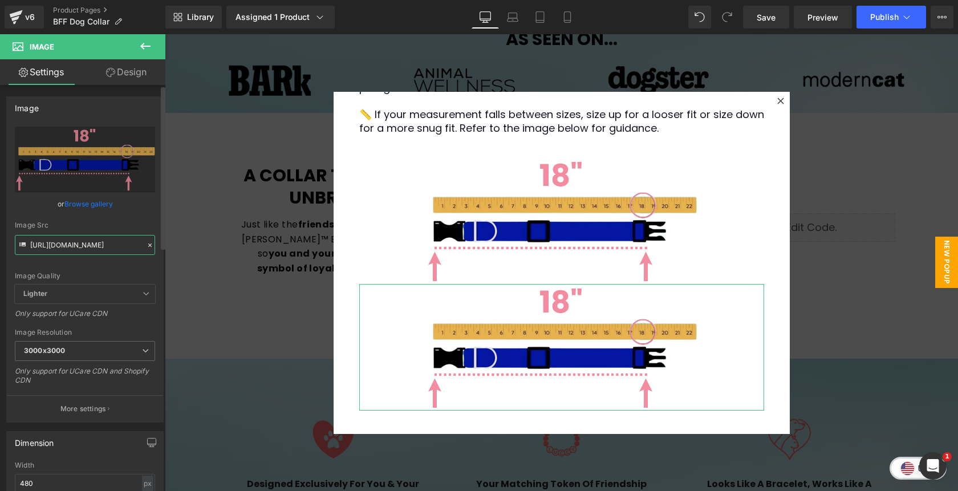
click at [100, 245] on input "https://cdn.shopify.com/s/files/1/0811/0410/9849/files/size1_3000x3000.webp?v=1…" at bounding box center [85, 245] width 140 height 20
paste input "text"
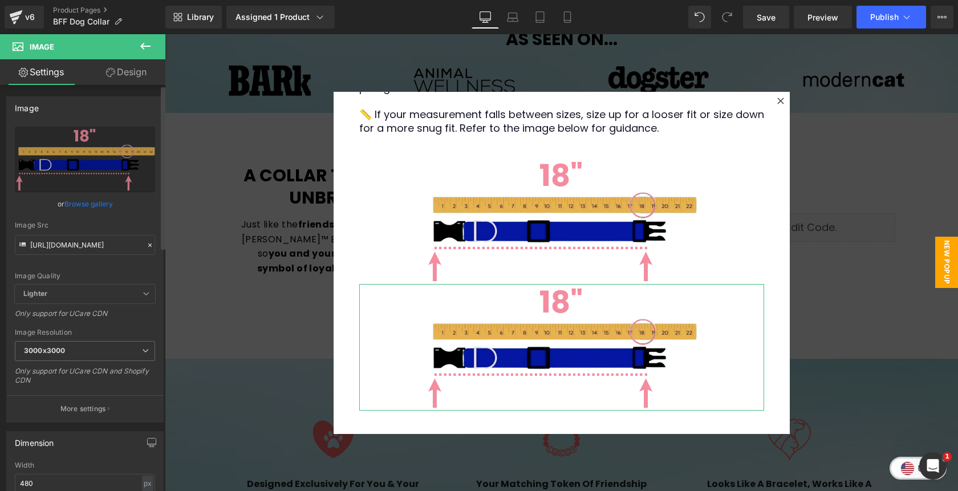
click at [124, 210] on div "Image Quality Lighter Lightest Lighter Lighter Lightest Only support for UCare …" at bounding box center [85, 206] width 140 height 158
click at [87, 249] on input "https://cdn.shopify.com/s/files/1/0811/0410/9849/files/size1.webp?v=1755125549" at bounding box center [85, 245] width 140 height 20
paste input "2.png"
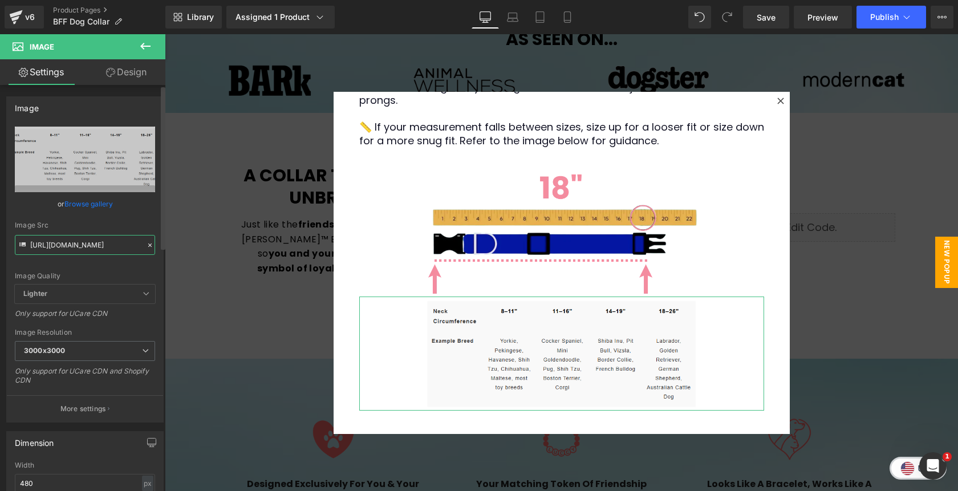
scroll to position [232, 0]
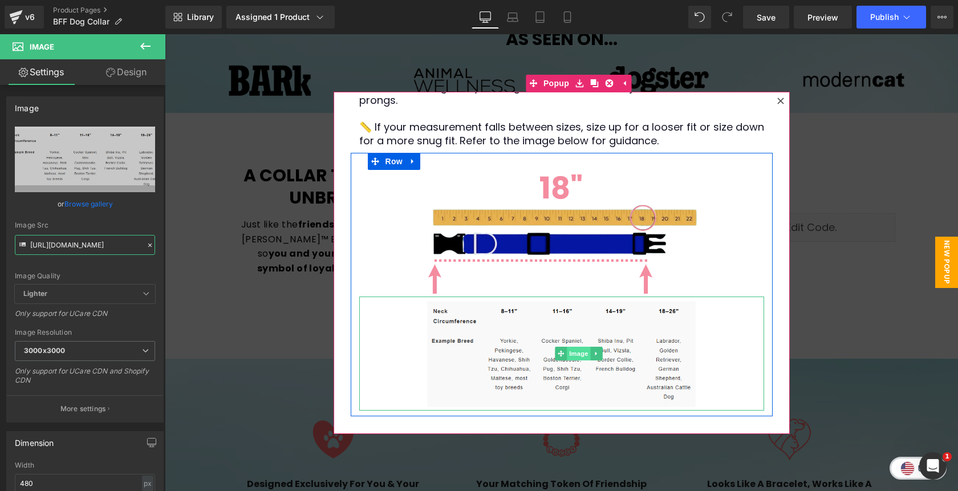
click at [576, 355] on span "Image" at bounding box center [579, 354] width 24 height 14
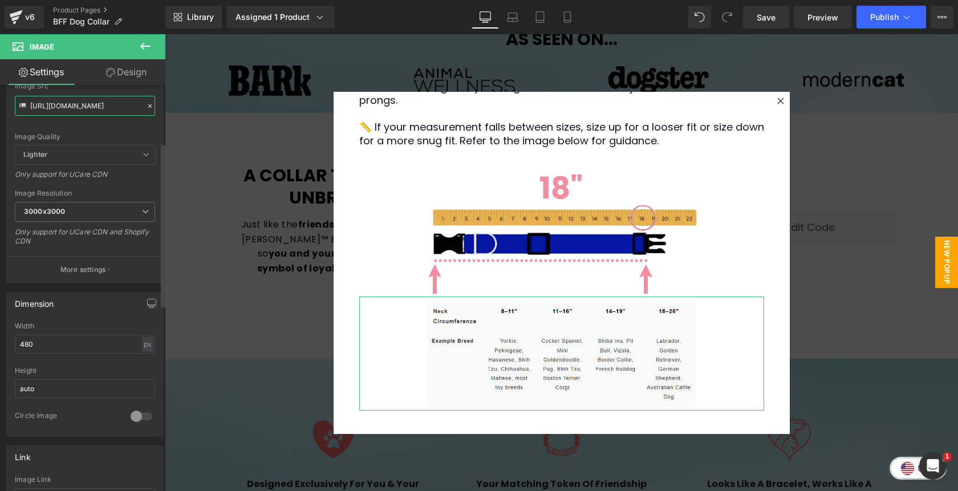
scroll to position [144, 0]
type input "https://cdn.shopify.com/s/files/1/0811/0410/9849/files/size2_3000x3000.png?v=17…"
click at [51, 340] on input "480" at bounding box center [85, 339] width 140 height 19
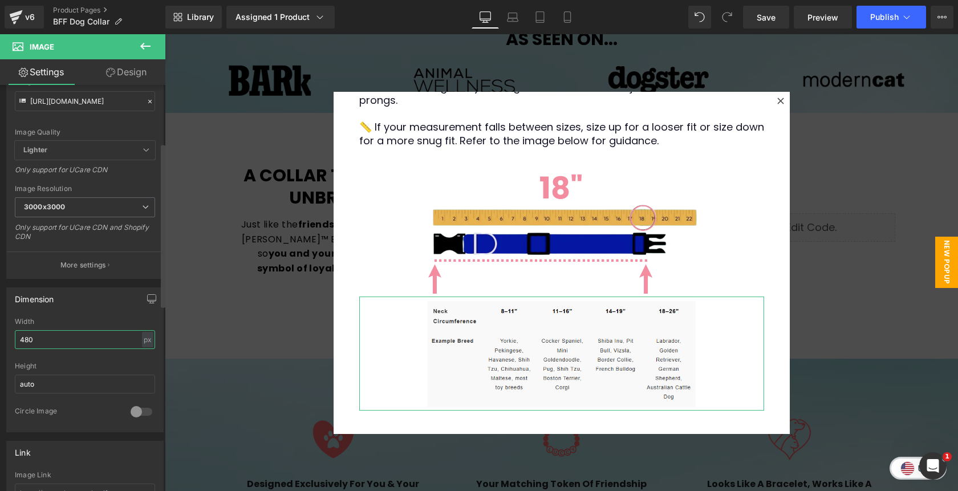
click at [51, 340] on input "480" at bounding box center [85, 339] width 140 height 19
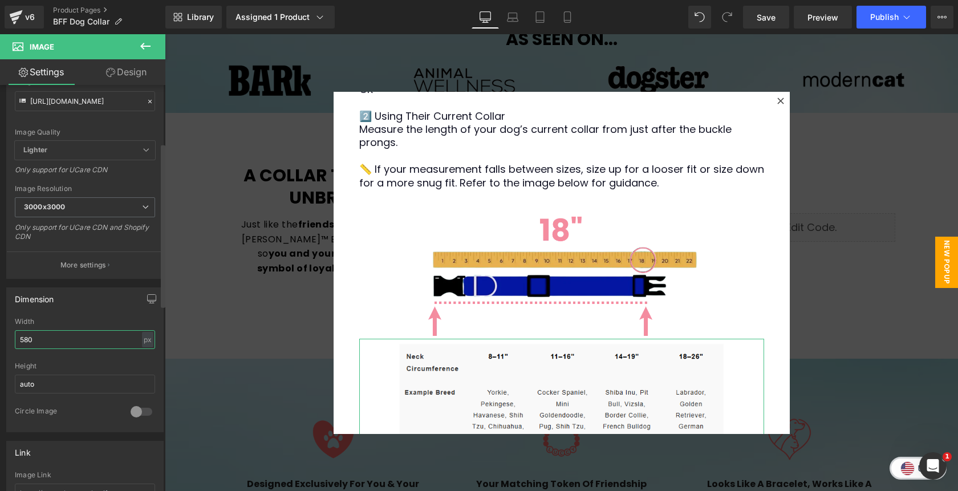
scroll to position [245, 0]
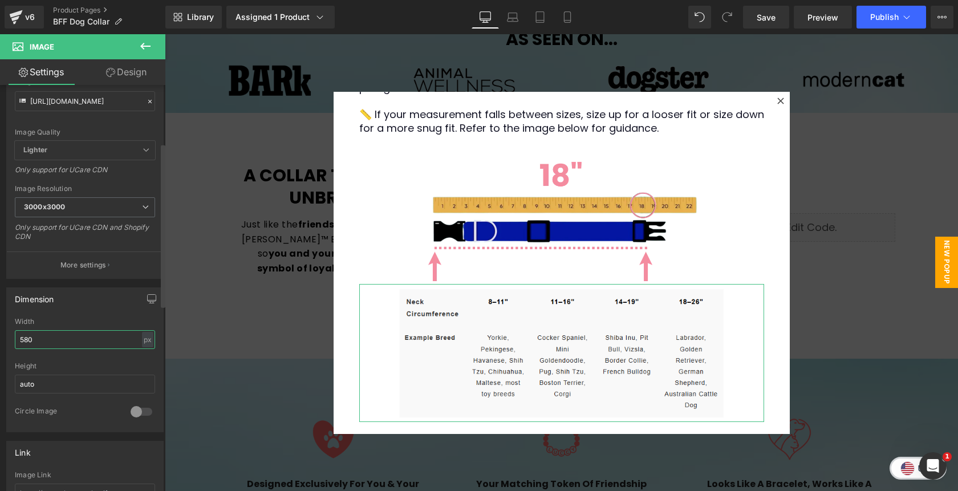
click at [68, 339] on input "580" at bounding box center [85, 339] width 140 height 19
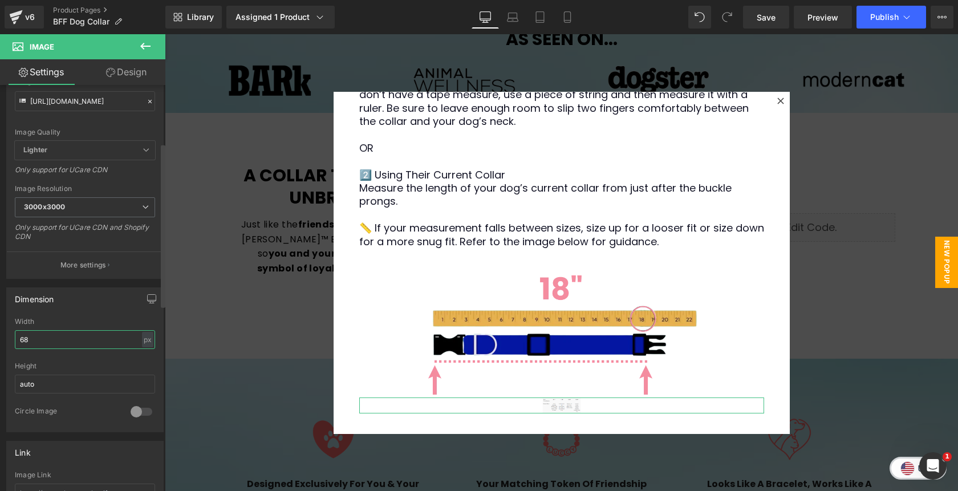
type input "680"
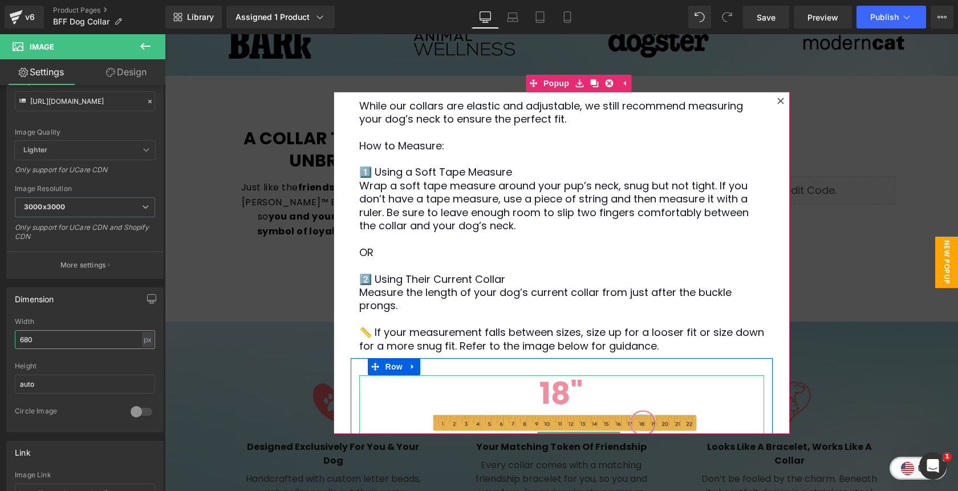
scroll to position [0, 0]
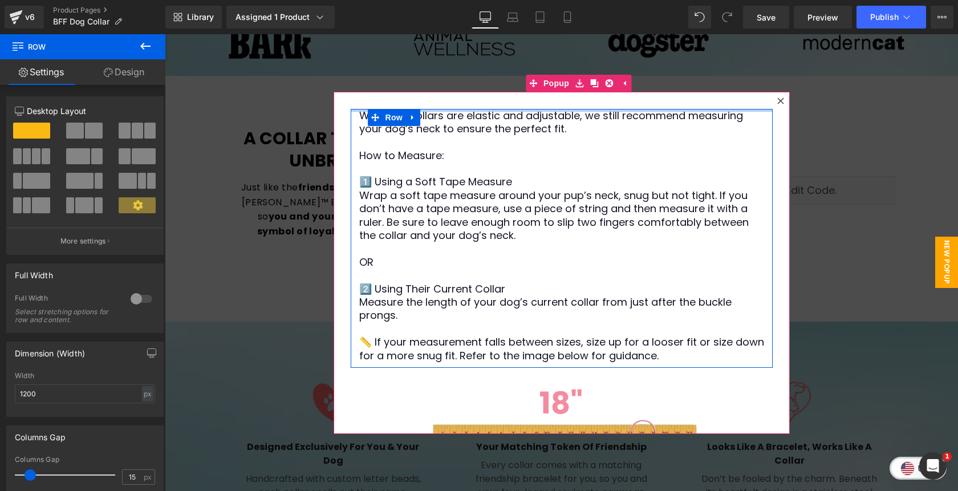
drag, startPoint x: 495, startPoint y: 120, endPoint x: 492, endPoint y: 101, distance: 18.9
click at [492, 101] on div "While our collars are elastic and adjustable, we still recommend measuring your…" at bounding box center [561, 263] width 456 height 342
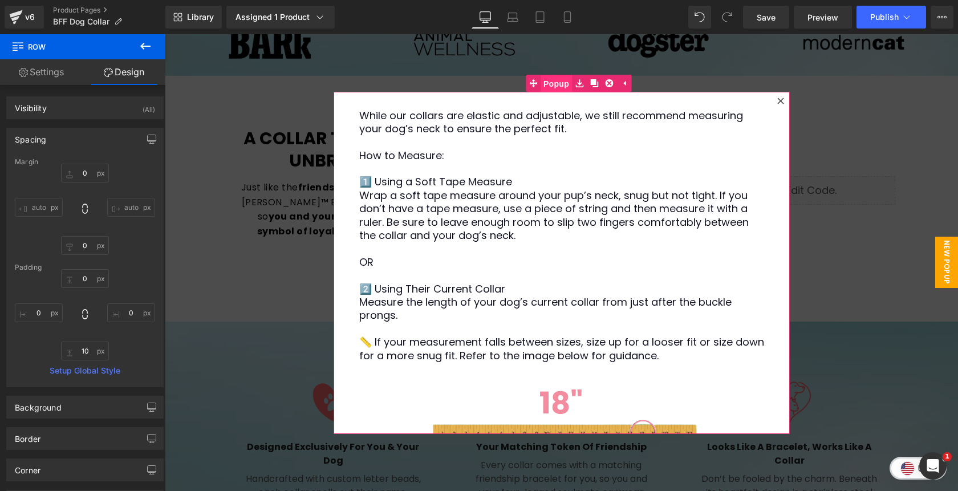
click at [551, 83] on span "Popup" at bounding box center [555, 83] width 31 height 17
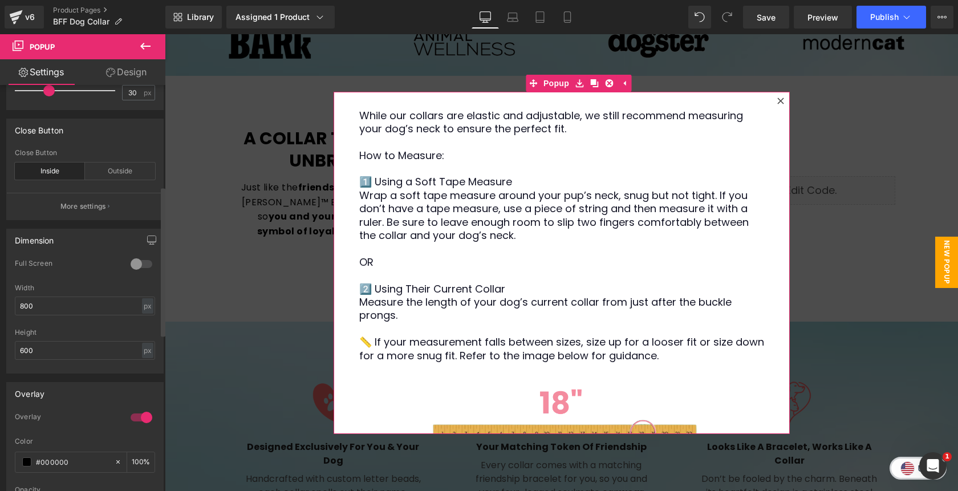
scroll to position [325, 0]
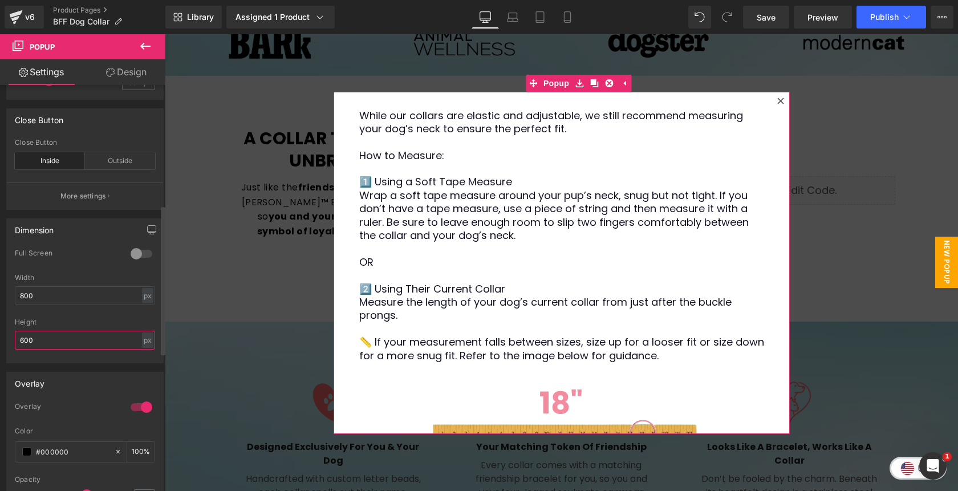
click at [21, 343] on input "600" at bounding box center [85, 340] width 140 height 19
click at [24, 341] on input "600" at bounding box center [85, 340] width 140 height 19
click at [21, 341] on input "600" at bounding box center [85, 340] width 140 height 19
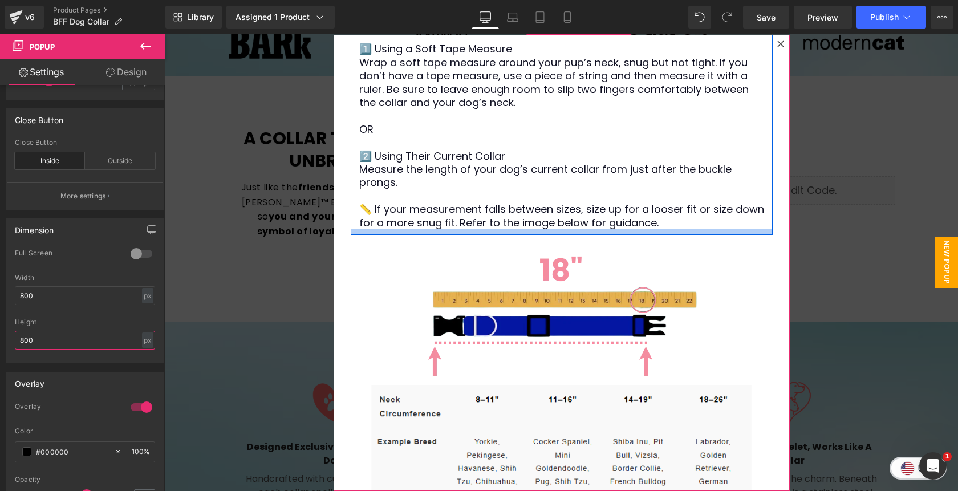
scroll to position [0, 0]
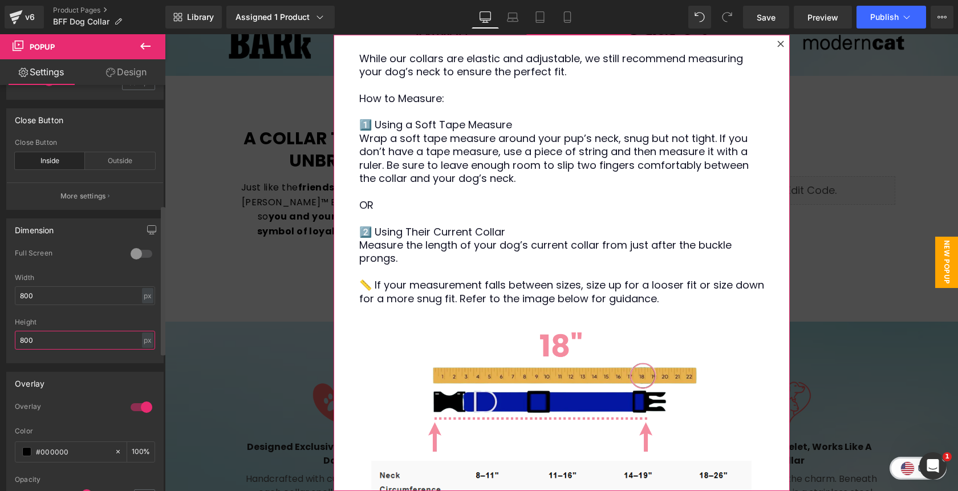
click at [22, 341] on input "800" at bounding box center [85, 340] width 140 height 19
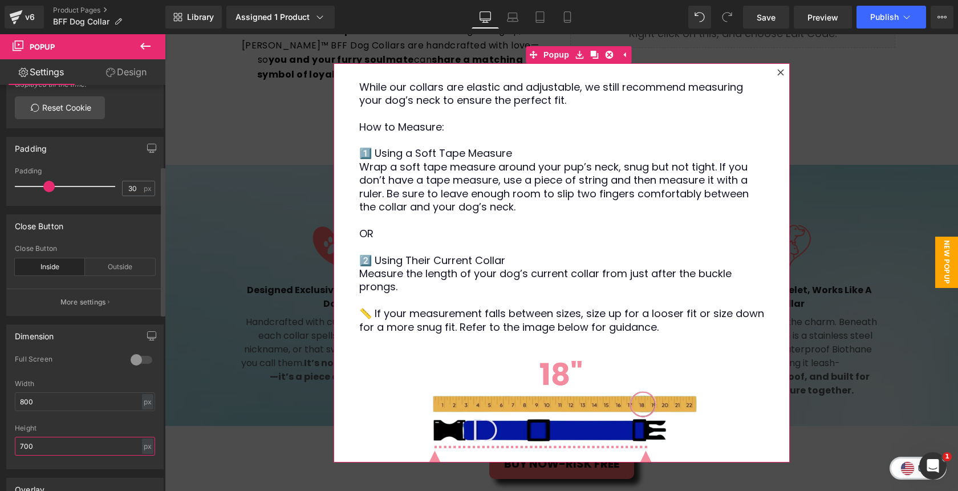
scroll to position [219, 0]
type input "700"
click at [87, 298] on p "More settings" at bounding box center [83, 301] width 46 height 10
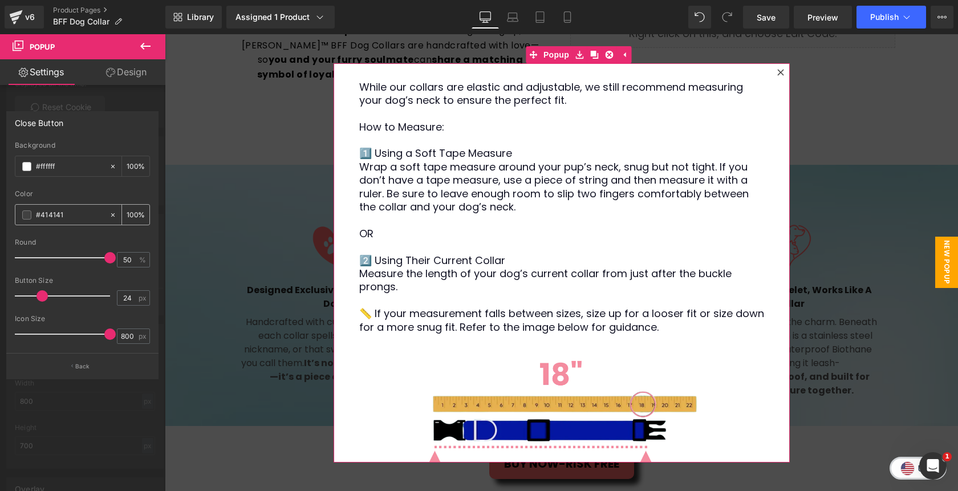
click at [27, 213] on span at bounding box center [26, 214] width 9 height 9
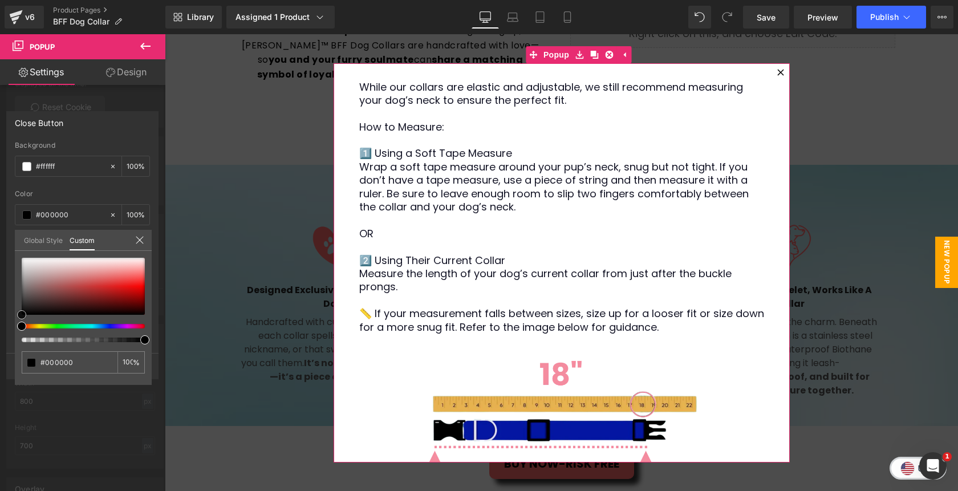
drag, startPoint x: 21, startPoint y: 299, endPoint x: 19, endPoint y: 313, distance: 14.9
click at [19, 313] on span at bounding box center [21, 314] width 9 height 9
drag, startPoint x: 21, startPoint y: 312, endPoint x: 21, endPoint y: 249, distance: 63.3
click at [21, 249] on div "Global Style Custom Setup Global Style #414141 100 %" at bounding box center [83, 247] width 137 height 35
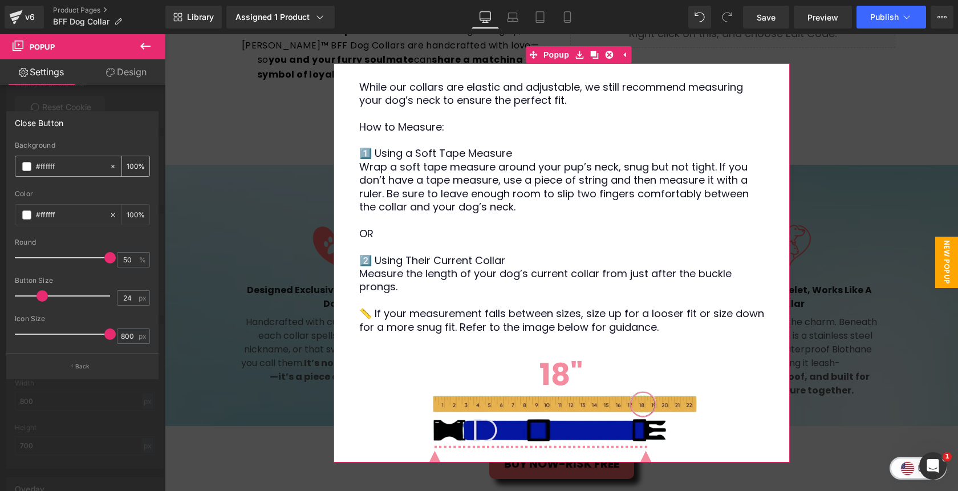
click at [26, 166] on span at bounding box center [26, 166] width 9 height 9
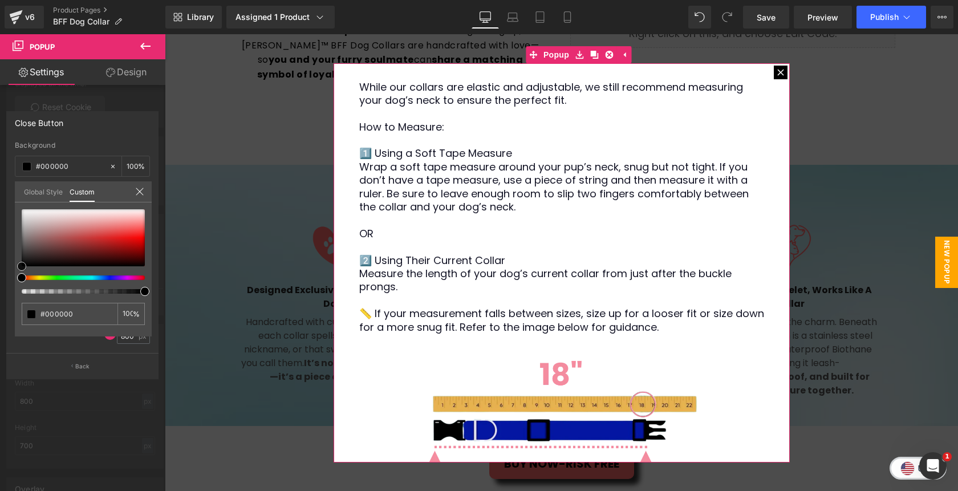
drag, startPoint x: 21, startPoint y: 210, endPoint x: 18, endPoint y: 274, distance: 63.4
click at [18, 274] on div "#ffffff 100 %" at bounding box center [83, 272] width 137 height 127
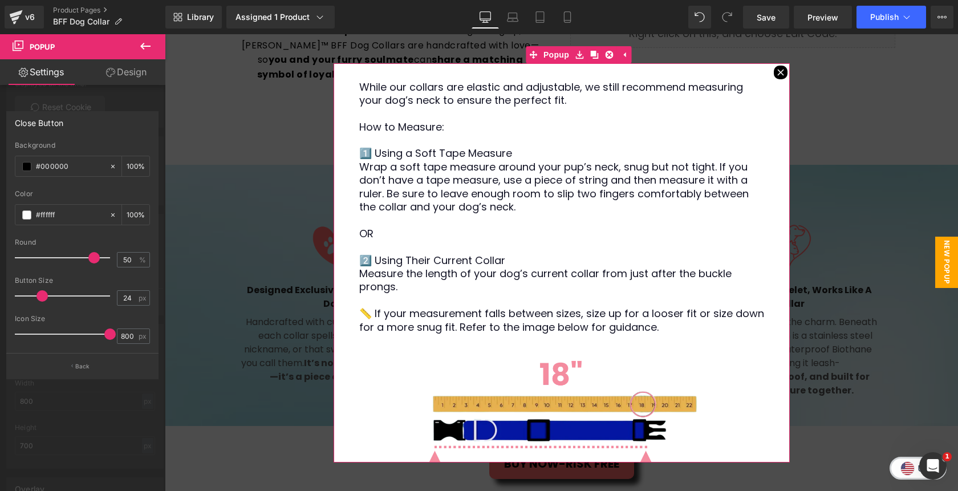
drag, startPoint x: 111, startPoint y: 259, endPoint x: 94, endPoint y: 262, distance: 16.8
click at [94, 262] on span at bounding box center [93, 257] width 11 height 11
drag, startPoint x: 92, startPoint y: 258, endPoint x: 114, endPoint y: 274, distance: 27.4
click at [114, 274] on div "Round 50 %" at bounding box center [82, 257] width 135 height 38
drag, startPoint x: 111, startPoint y: 335, endPoint x: 108, endPoint y: 345, distance: 10.0
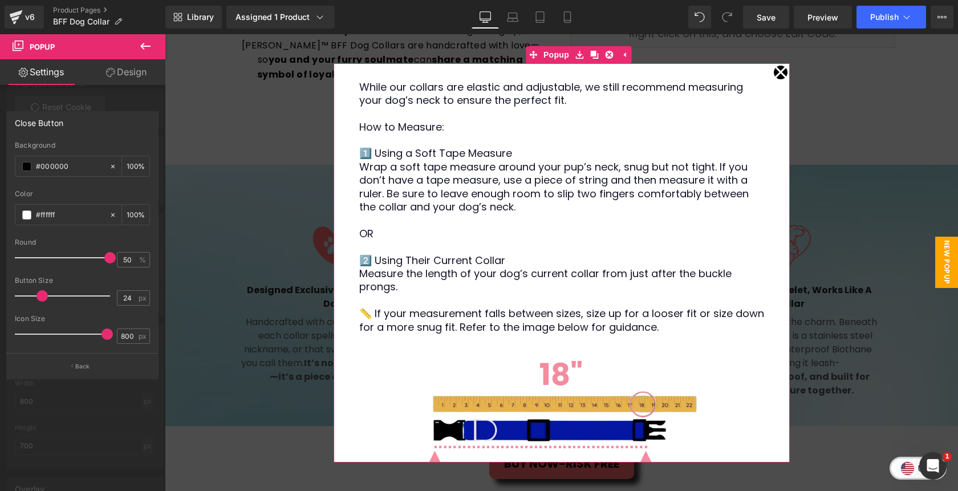
click at [108, 345] on div at bounding box center [65, 334] width 89 height 23
drag, startPoint x: 105, startPoint y: 332, endPoint x: 116, endPoint y: 332, distance: 10.8
click at [116, 332] on div "Icon Size 800 px" at bounding box center [82, 334] width 135 height 38
drag, startPoint x: 111, startPoint y: 333, endPoint x: 60, endPoint y: 328, distance: 51.0
click at [60, 328] on div at bounding box center [65, 334] width 89 height 23
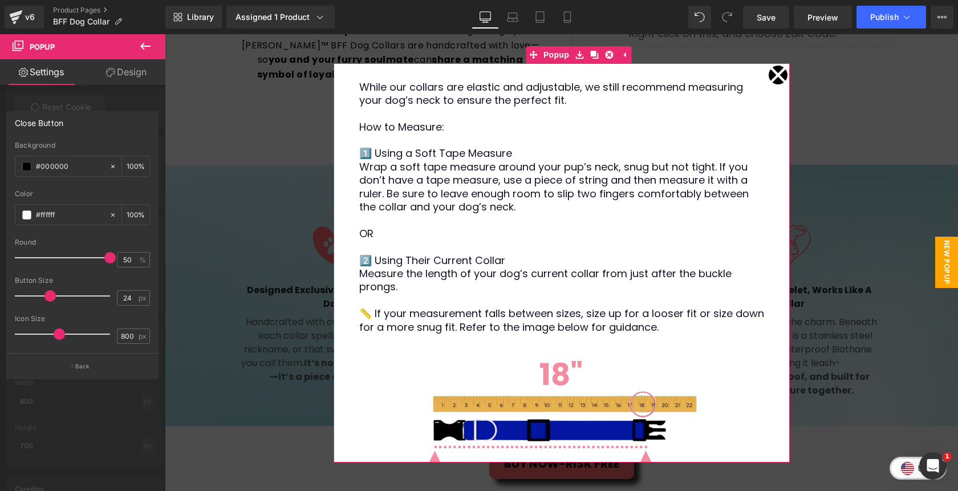
drag, startPoint x: 42, startPoint y: 296, endPoint x: 50, endPoint y: 296, distance: 8.0
click at [50, 296] on span at bounding box center [49, 295] width 11 height 11
drag, startPoint x: 60, startPoint y: 333, endPoint x: 50, endPoint y: 333, distance: 10.3
click at [50, 333] on span at bounding box center [48, 333] width 11 height 11
drag, startPoint x: 50, startPoint y: 333, endPoint x: 36, endPoint y: 333, distance: 13.1
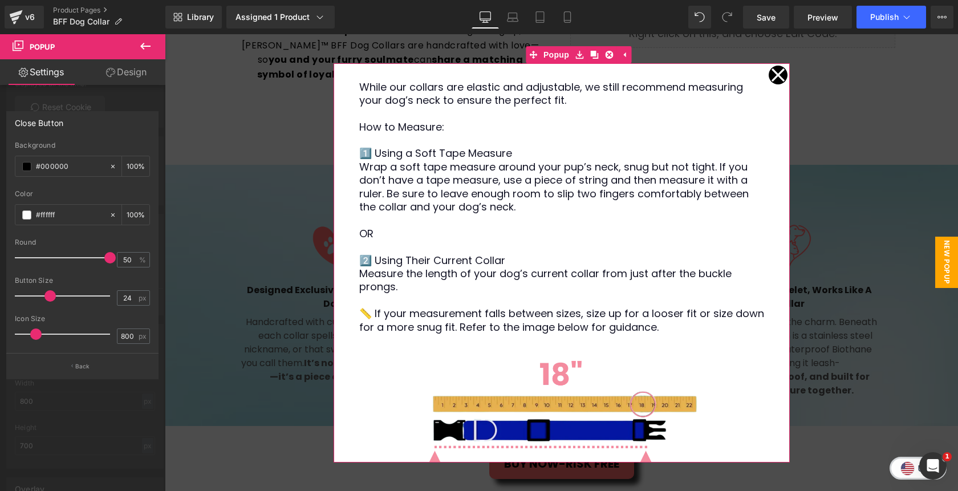
click at [36, 333] on span at bounding box center [35, 333] width 11 height 11
click at [39, 333] on span at bounding box center [37, 333] width 11 height 11
click at [40, 334] on span at bounding box center [39, 333] width 11 height 11
click at [51, 298] on span at bounding box center [51, 295] width 11 height 11
drag, startPoint x: 52, startPoint y: 295, endPoint x: 59, endPoint y: 295, distance: 6.8
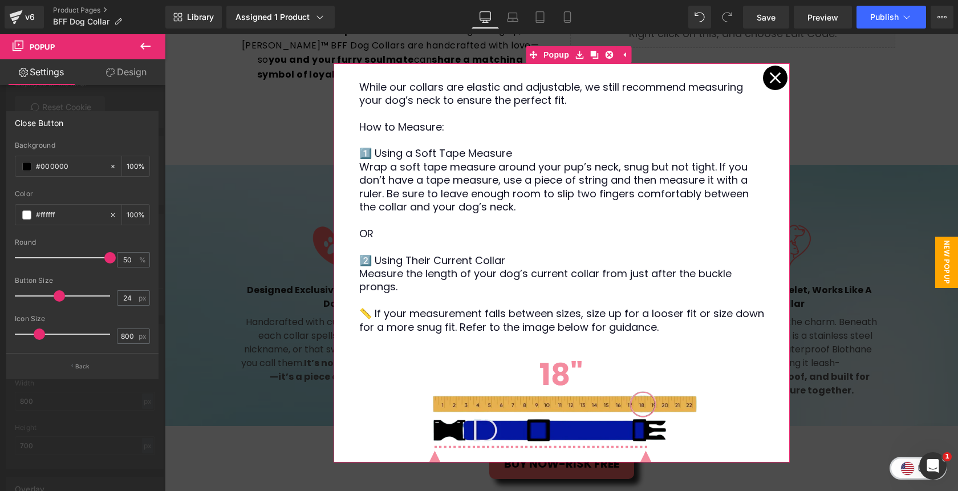
click at [59, 295] on span at bounding box center [59, 295] width 11 height 11
click at [80, 364] on p "Back" at bounding box center [82, 366] width 15 height 9
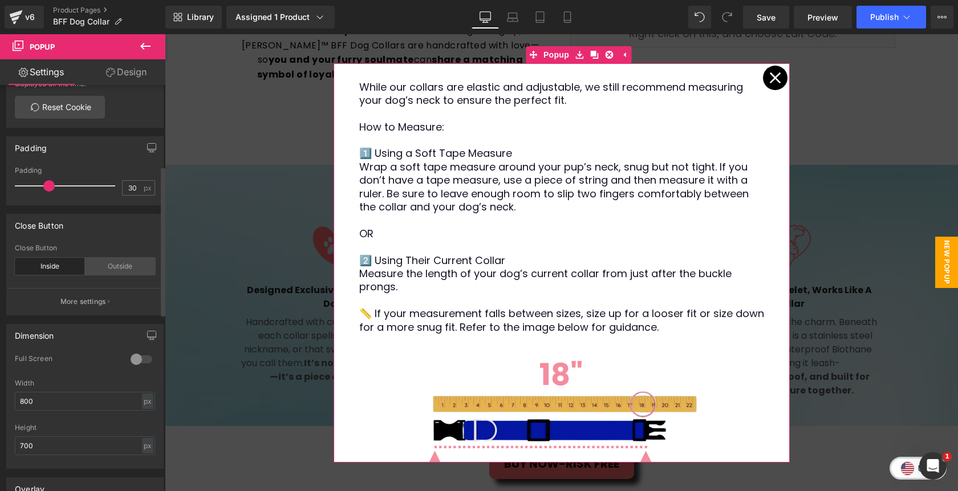
click at [111, 266] on div "Outside" at bounding box center [120, 266] width 70 height 17
click at [36, 270] on div "Inside" at bounding box center [50, 266] width 70 height 17
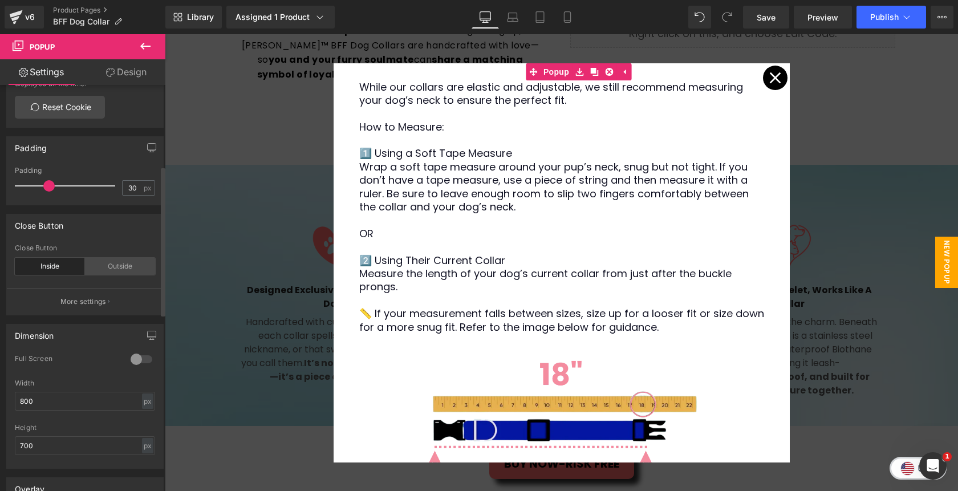
click at [125, 260] on div "Outside" at bounding box center [120, 266] width 70 height 17
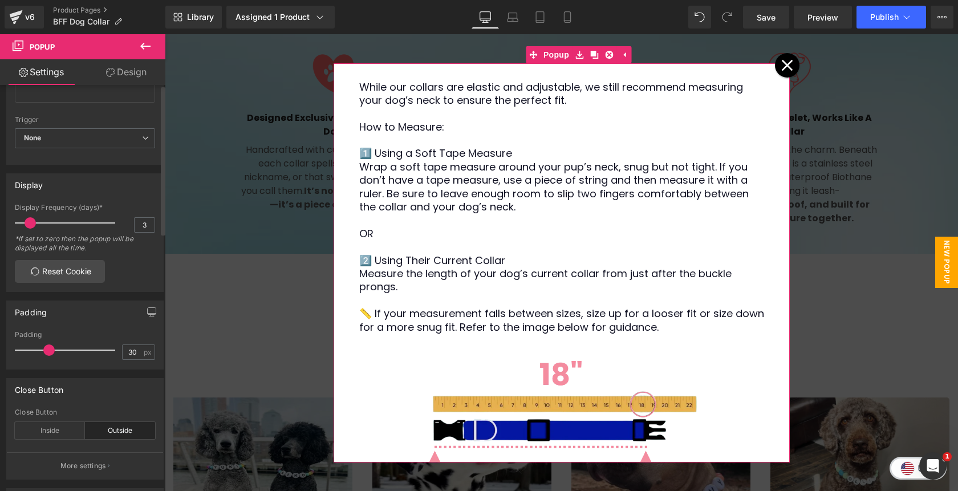
scroll to position [0, 0]
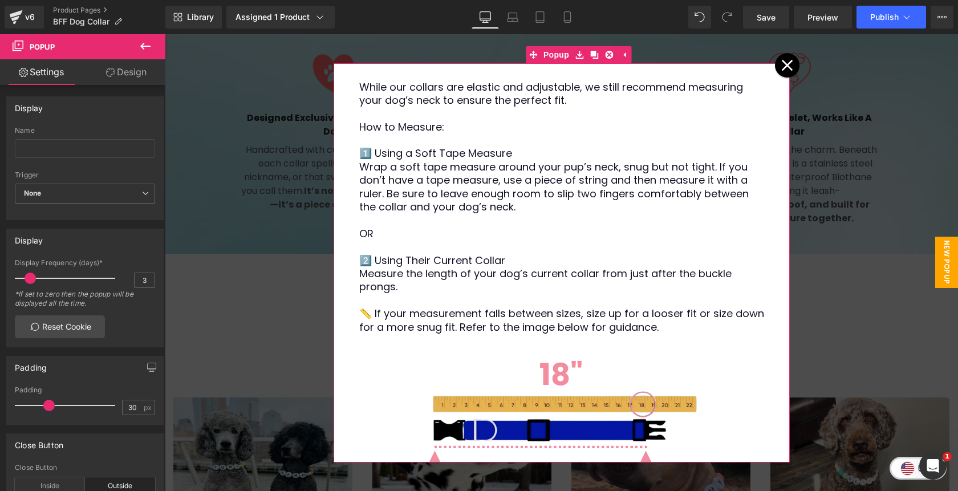
click at [132, 75] on link "Design" at bounding box center [126, 72] width 83 height 26
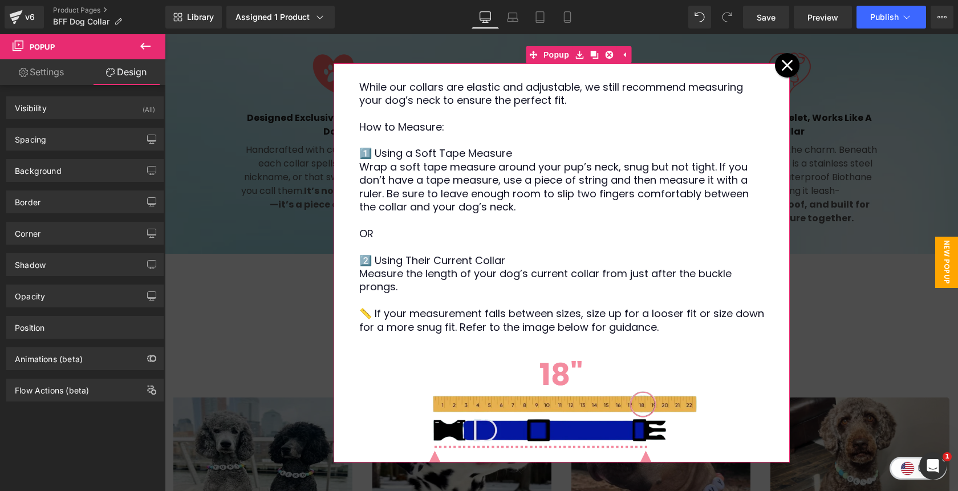
click at [50, 79] on link "Settings" at bounding box center [41, 72] width 83 height 26
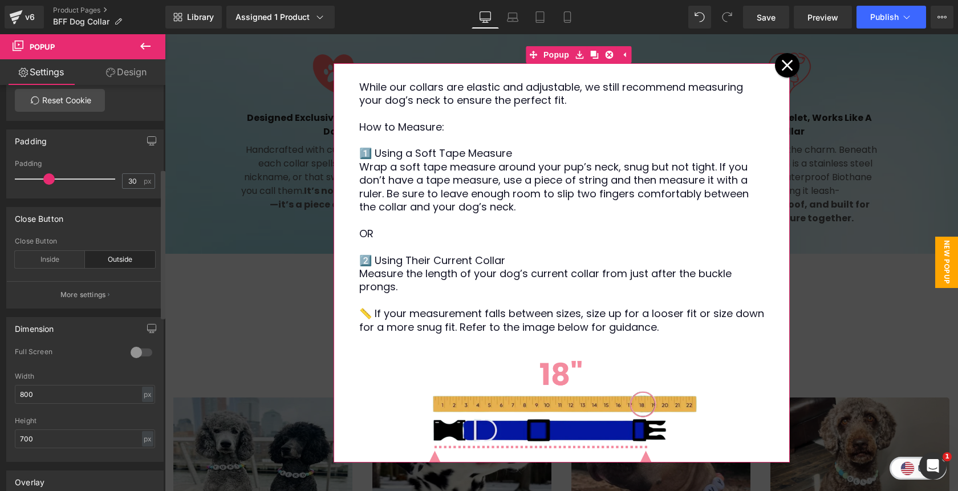
scroll to position [225, 0]
click at [147, 146] on button "button" at bounding box center [151, 143] width 18 height 22
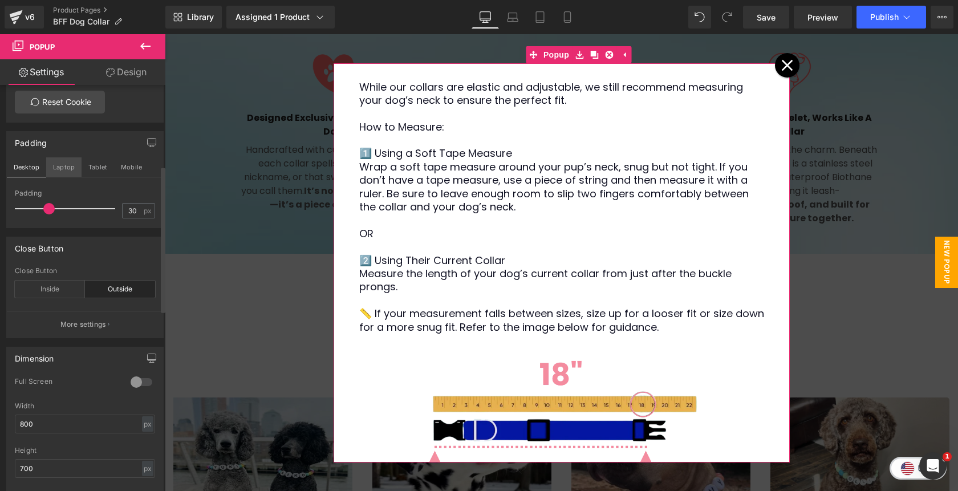
click at [66, 168] on button "Laptop" at bounding box center [63, 166] width 35 height 19
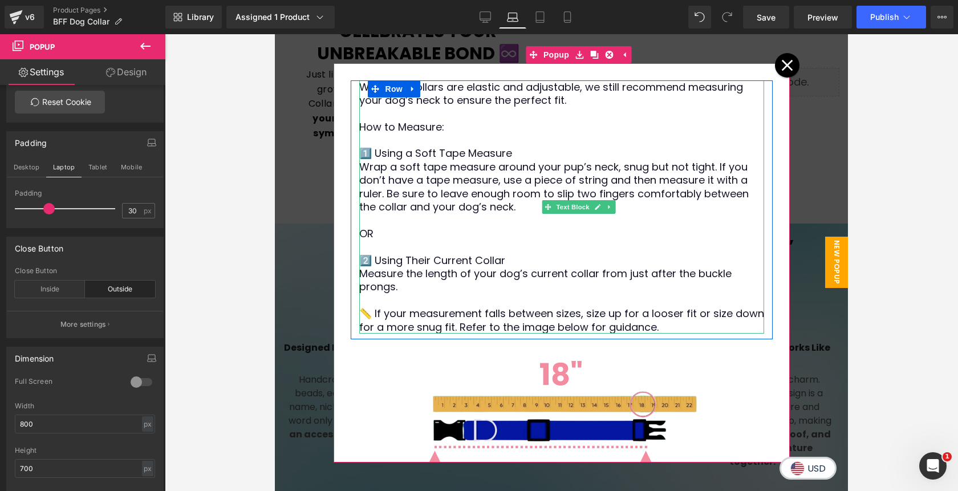
scroll to position [1122, 0]
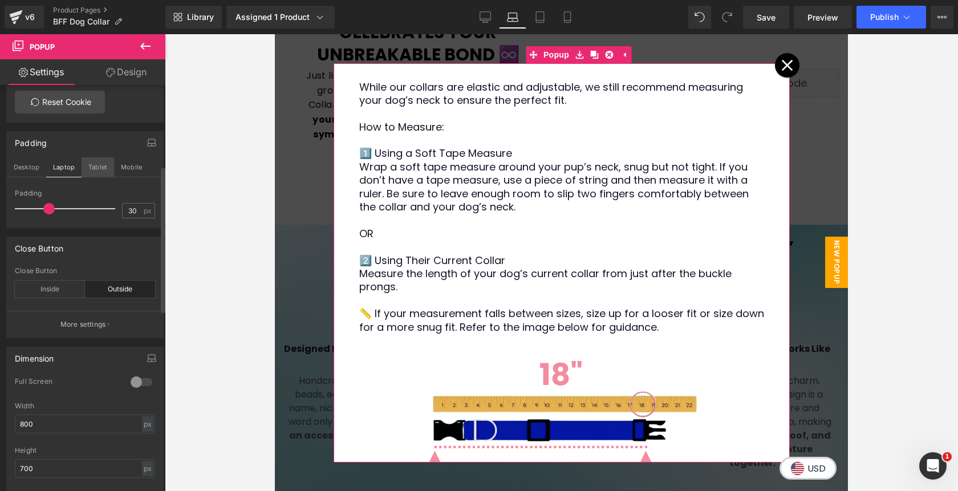
click at [95, 168] on button "Tablet" at bounding box center [98, 166] width 32 height 19
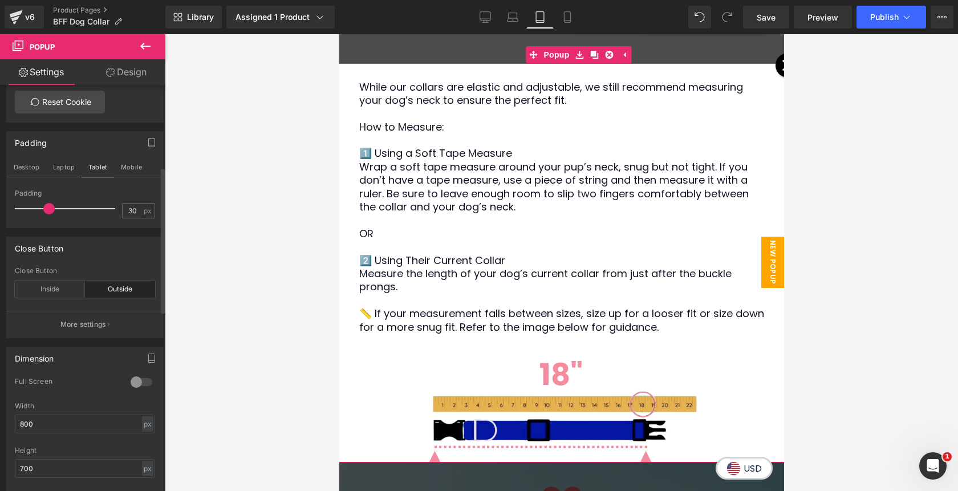
scroll to position [317, 0]
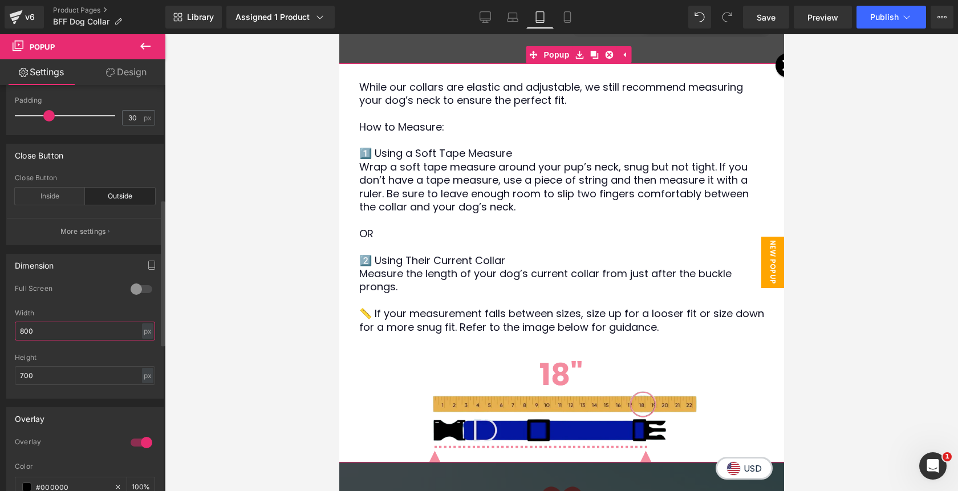
click at [21, 334] on input "800" at bounding box center [85, 330] width 140 height 19
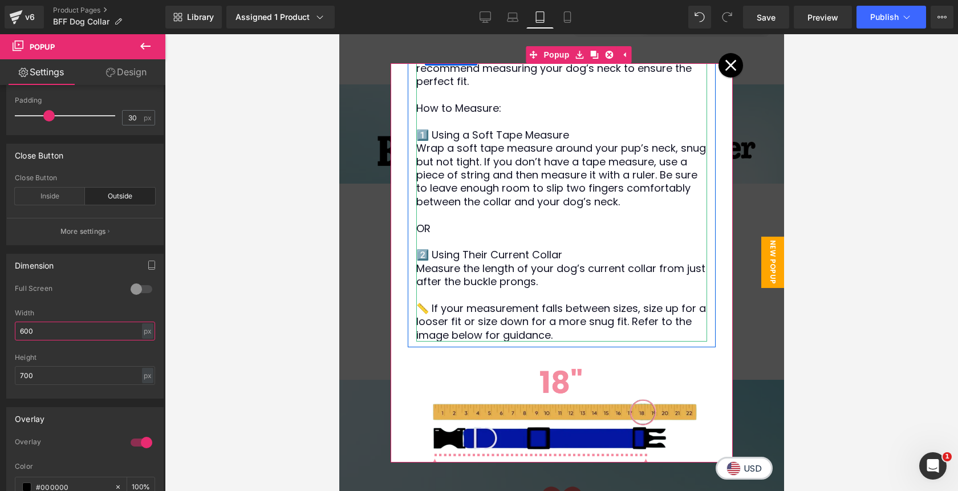
scroll to position [0, 0]
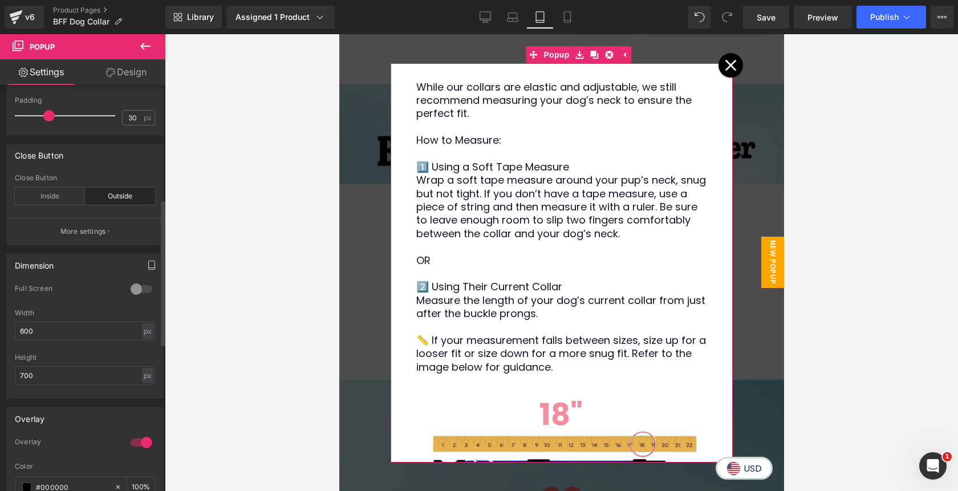
click at [147, 266] on icon "button" at bounding box center [151, 264] width 9 height 9
click at [132, 292] on button "Mobile" at bounding box center [131, 289] width 35 height 19
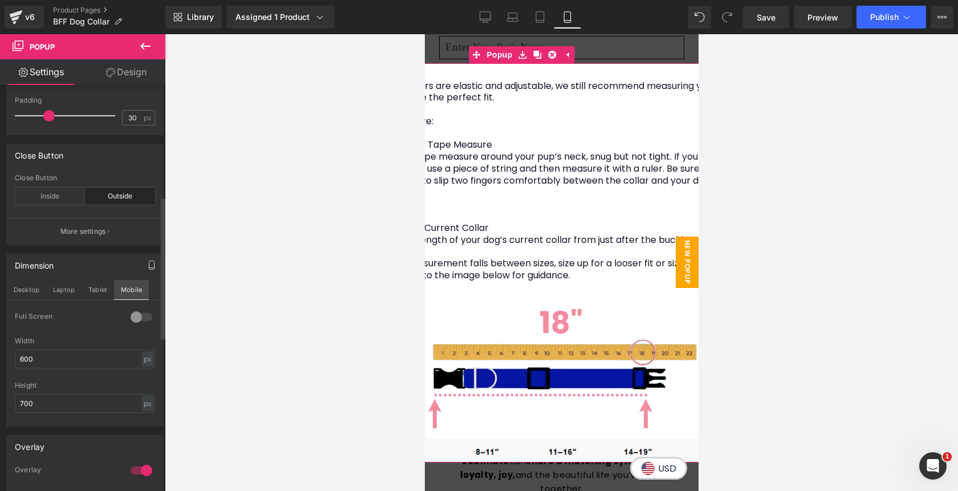
scroll to position [1085, 0]
click at [50, 360] on input "600" at bounding box center [85, 358] width 140 height 19
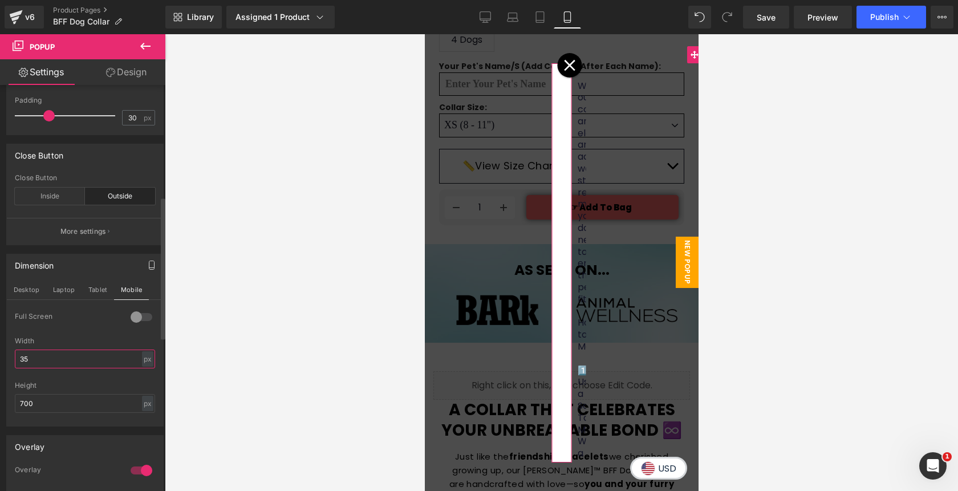
type input "350"
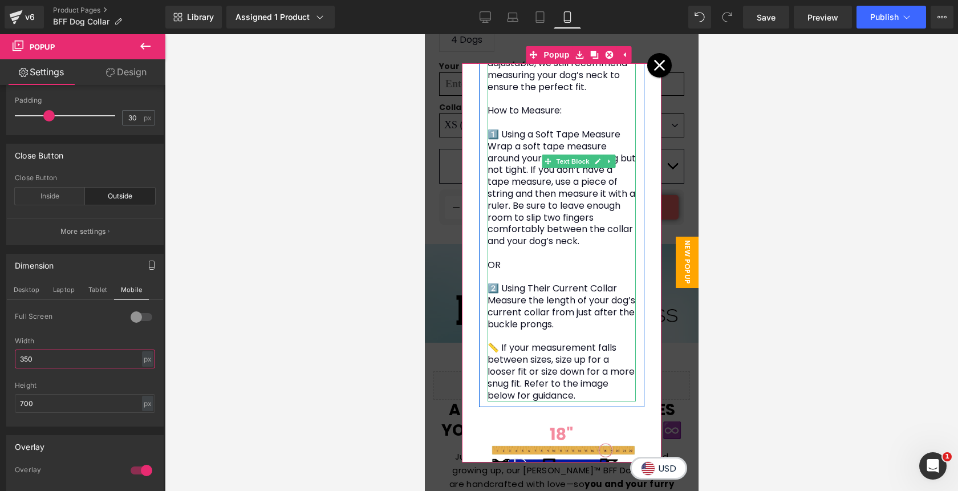
scroll to position [149, 0]
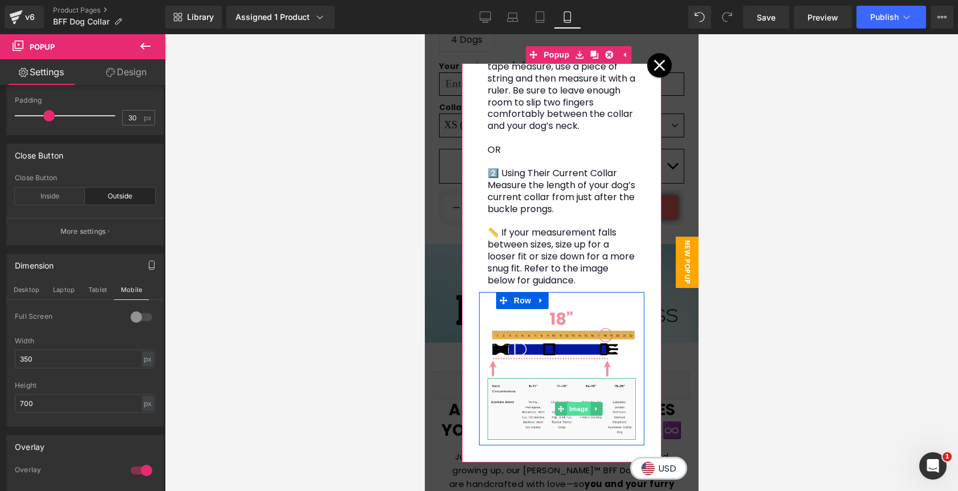
click at [578, 407] on span "Image" at bounding box center [578, 409] width 24 height 14
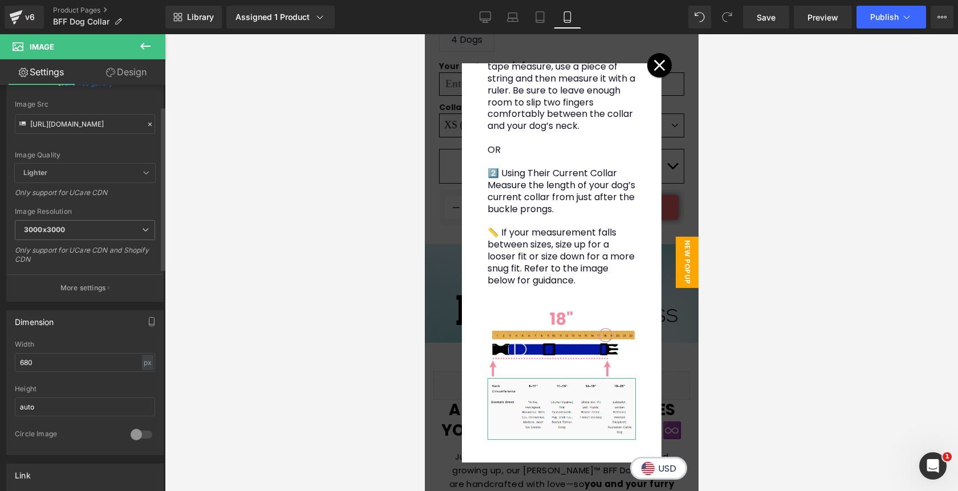
scroll to position [123, 0]
click at [19, 362] on input "680" at bounding box center [85, 360] width 140 height 19
click at [21, 360] on input "780" at bounding box center [85, 360] width 140 height 19
type input "680"
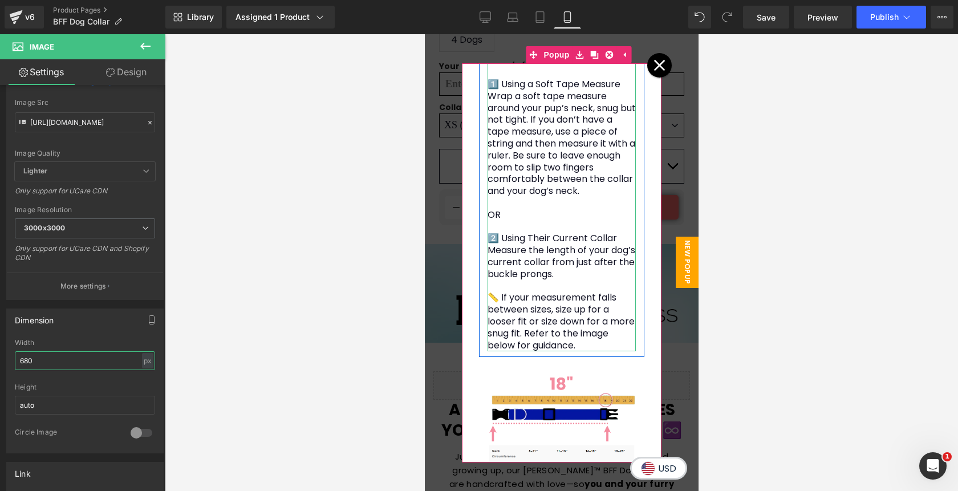
scroll to position [0, 0]
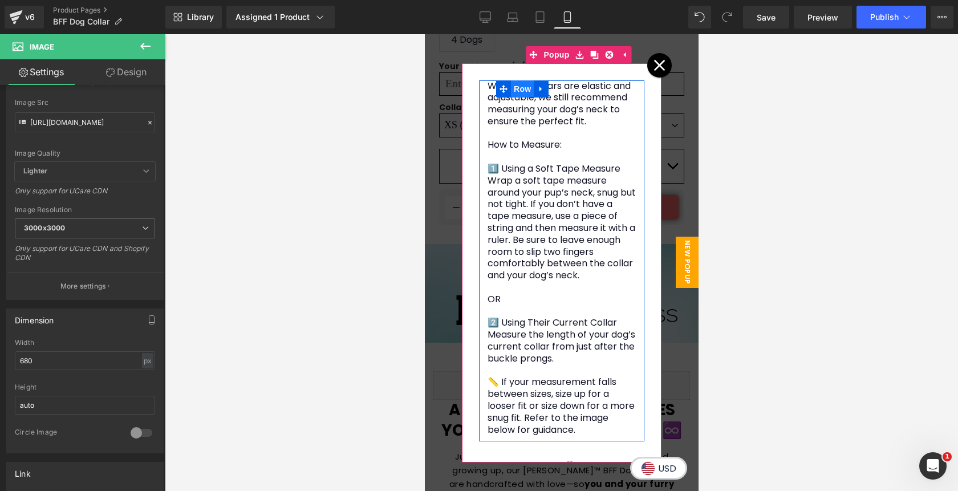
click at [519, 91] on span "Row" at bounding box center [521, 88] width 23 height 17
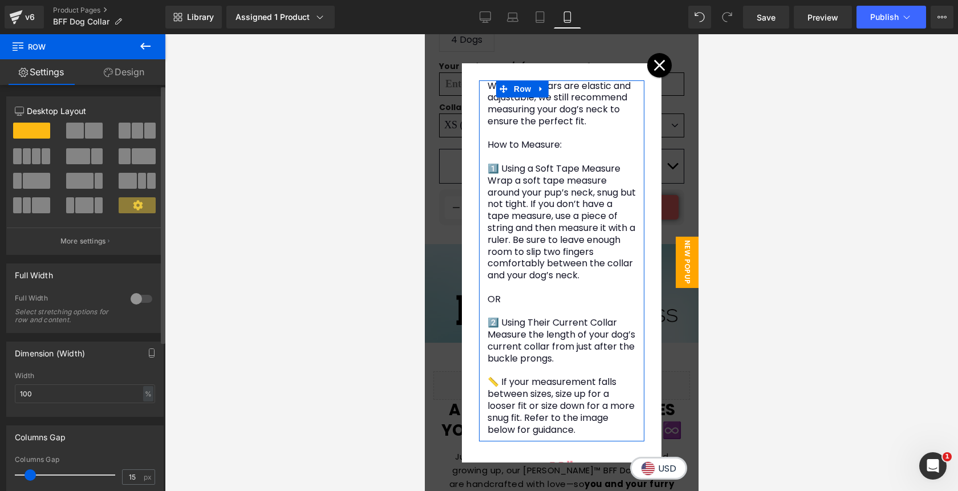
scroll to position [48, 0]
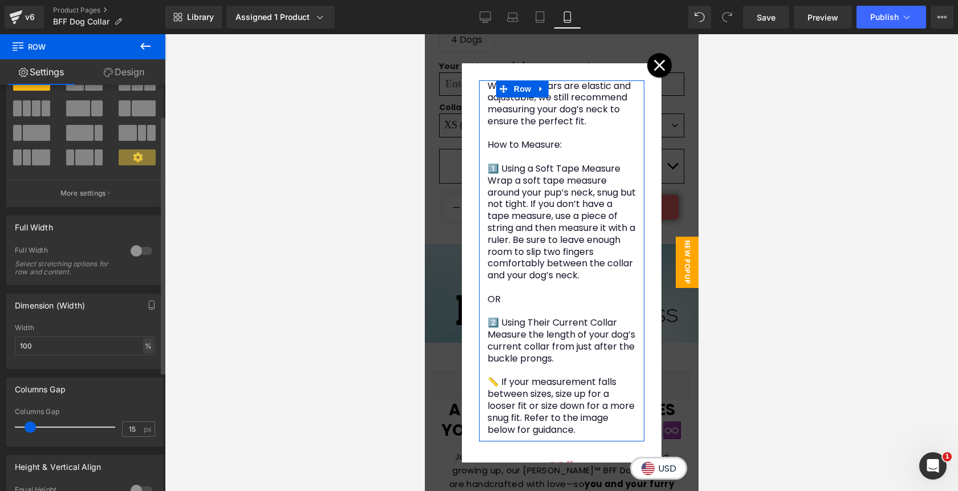
click at [143, 351] on div "%" at bounding box center [148, 345] width 10 height 15
click at [141, 380] on li "px" at bounding box center [147, 380] width 14 height 17
click at [88, 352] on input "100" at bounding box center [85, 345] width 140 height 19
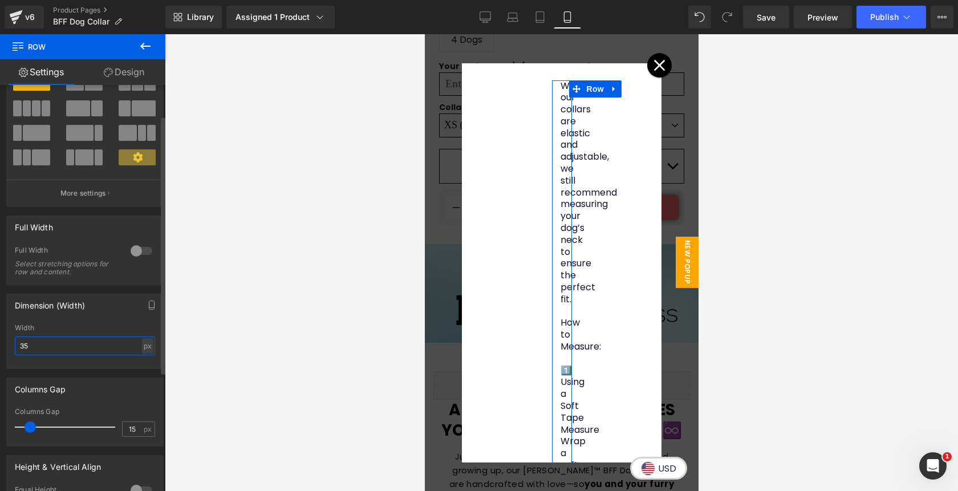
type input "350"
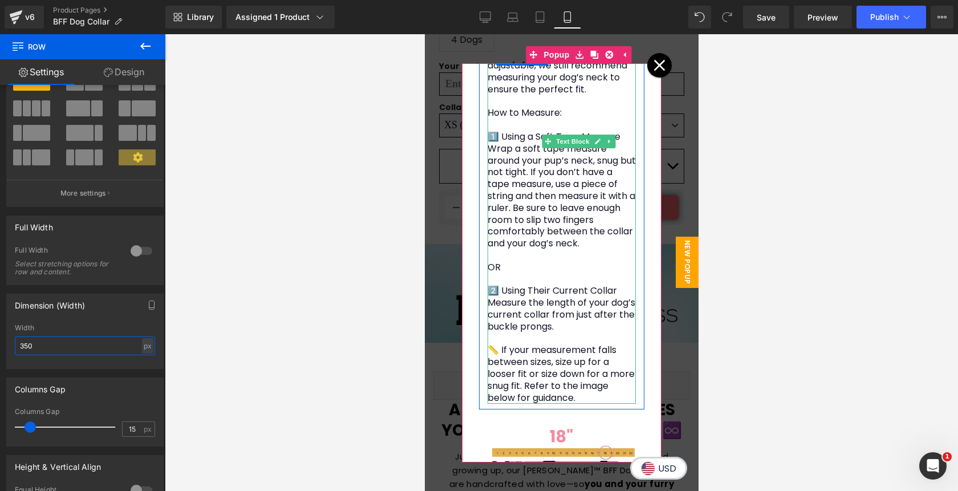
scroll to position [0, 0]
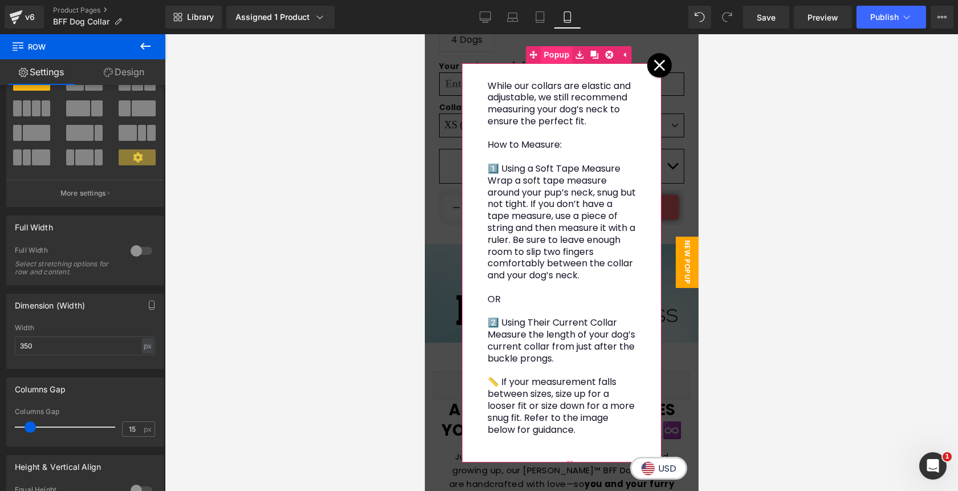
click at [559, 54] on span "Popup" at bounding box center [555, 54] width 31 height 17
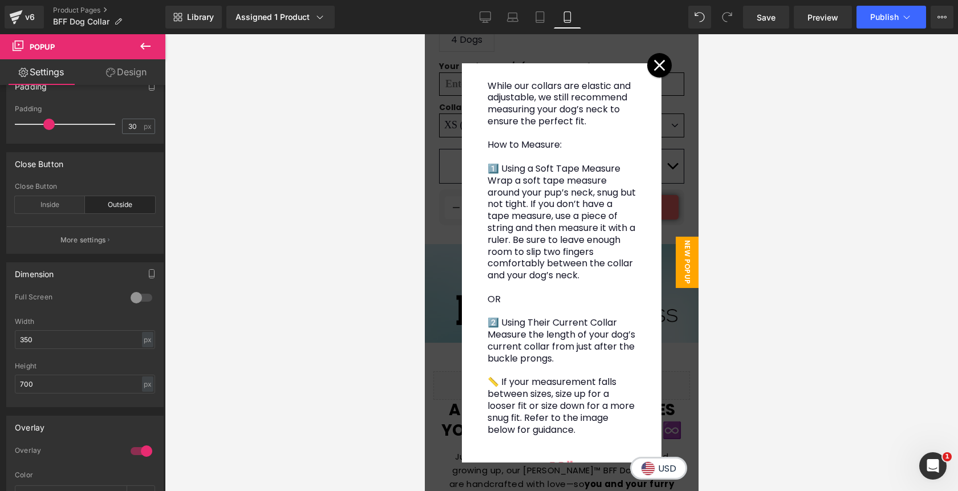
click at [848, 190] on div at bounding box center [561, 262] width 793 height 457
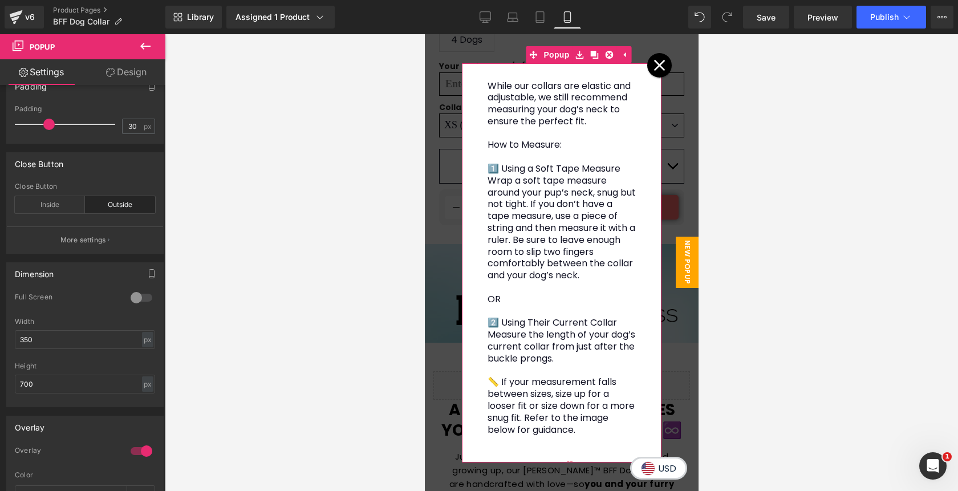
click at [663, 73] on div at bounding box center [658, 65] width 25 height 25
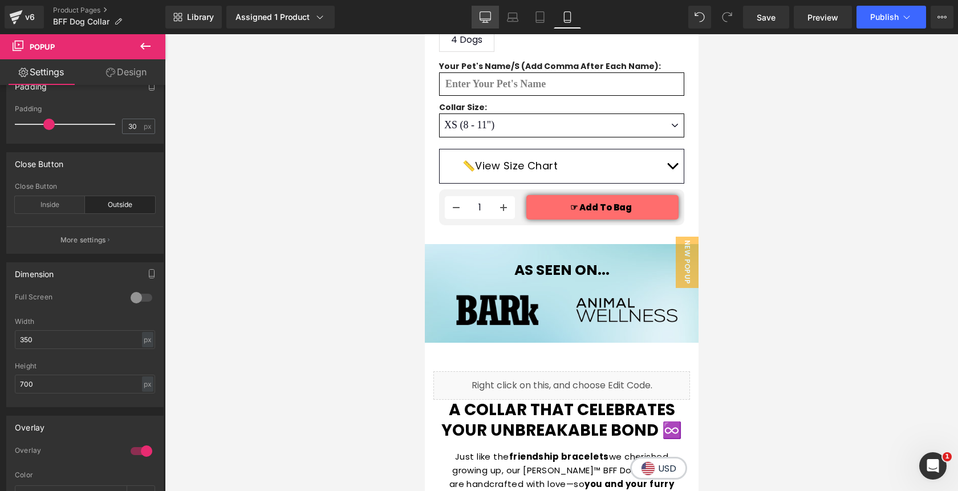
click at [484, 19] on icon at bounding box center [484, 16] width 11 height 11
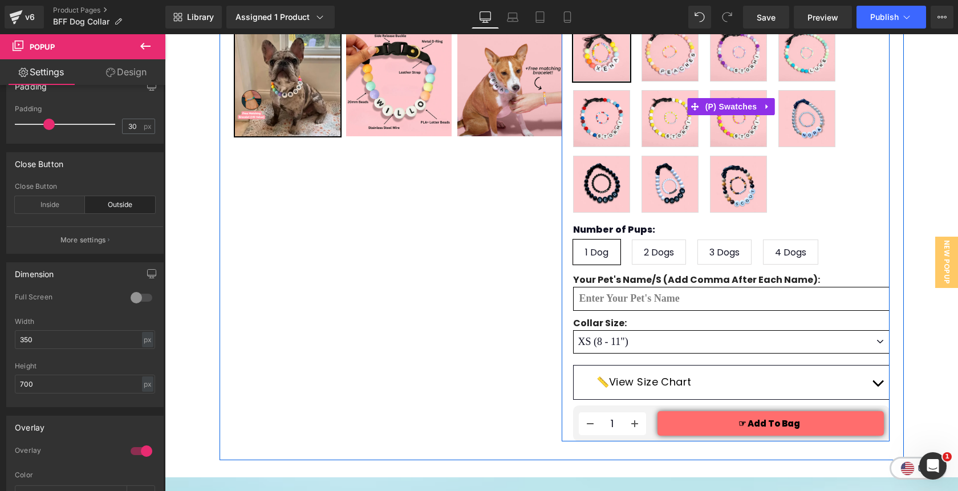
scroll to position [413, 0]
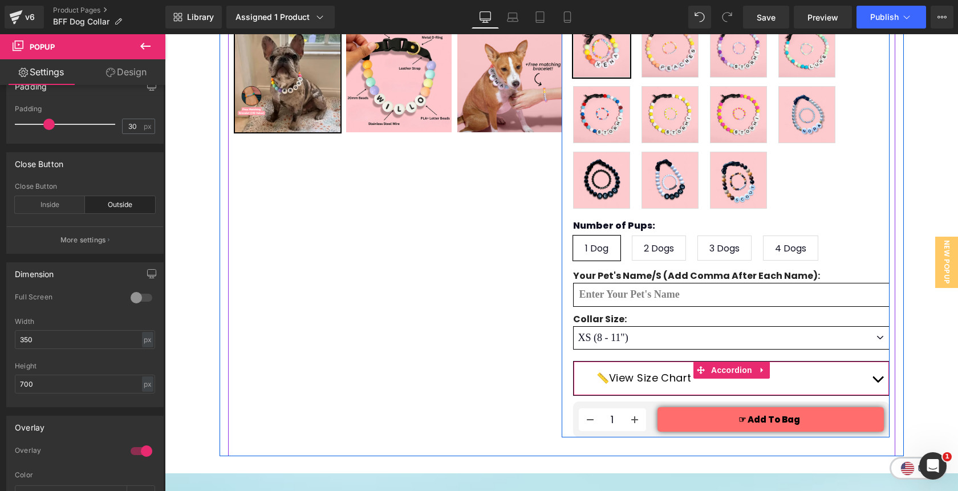
click at [874, 361] on button "button" at bounding box center [877, 378] width 23 height 34
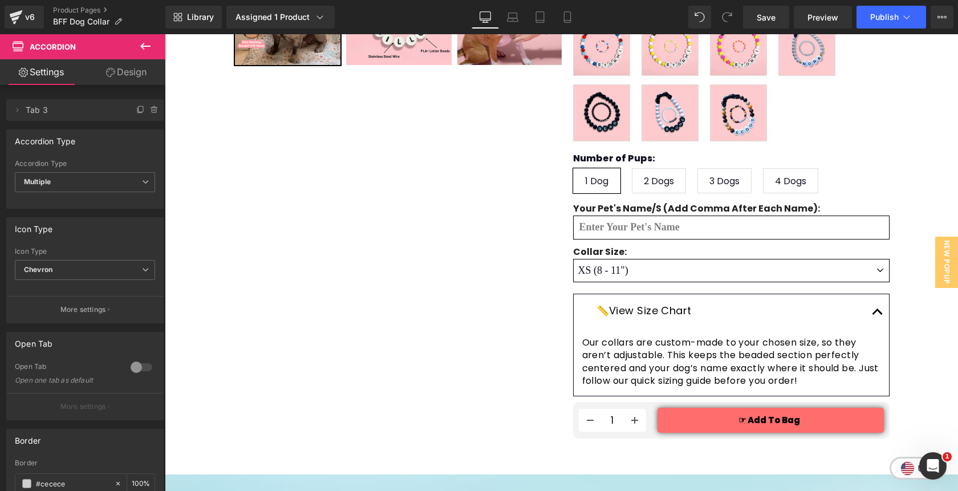
scroll to position [475, 0]
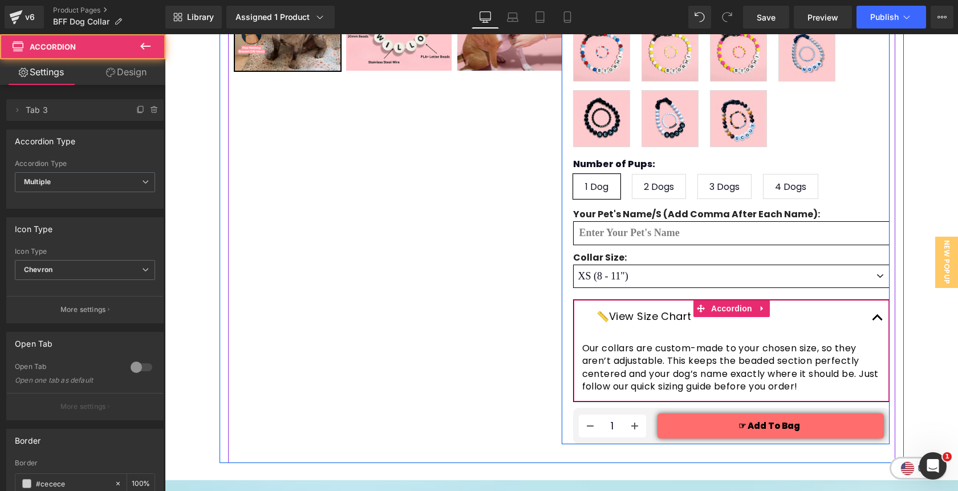
click at [878, 300] on button "button" at bounding box center [877, 317] width 23 height 34
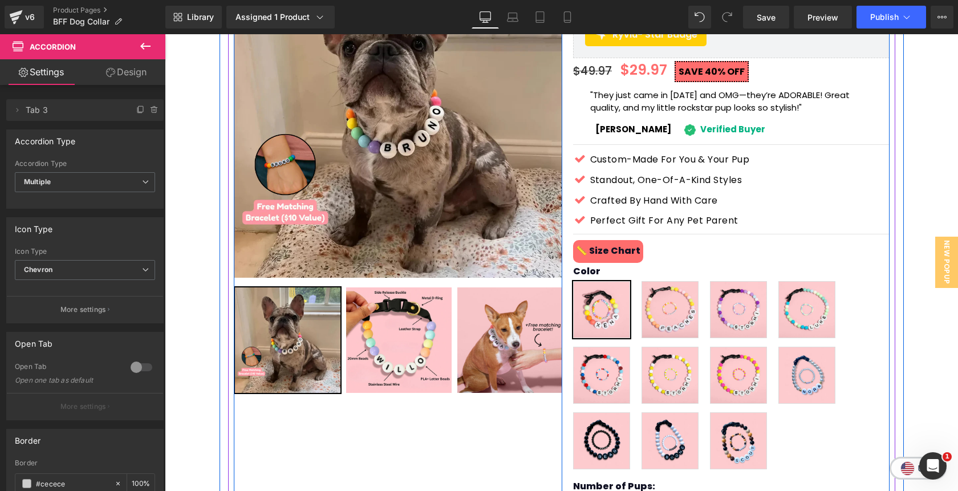
scroll to position [123, 0]
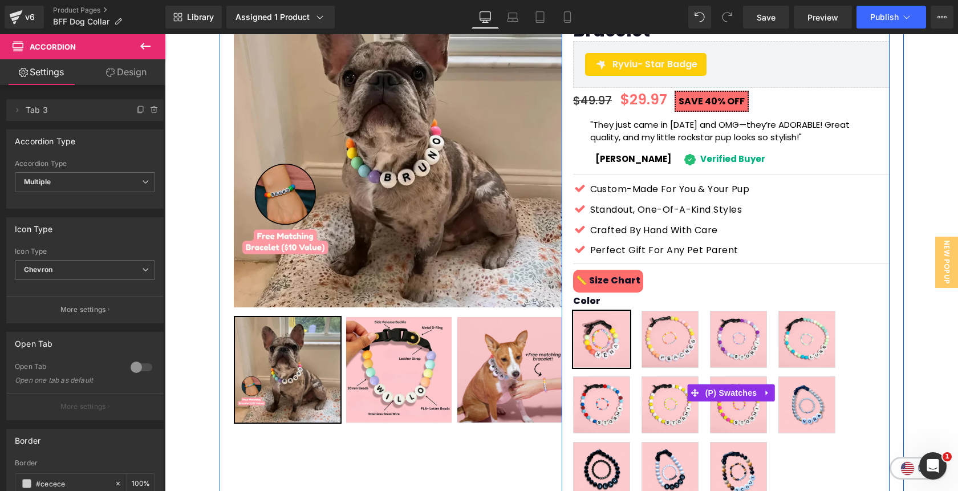
click at [591, 278] on div "Color Rainbow Sunrise [PERSON_NAME] Sea [GEOGRAPHIC_DATA] [GEOGRAPHIC_DATA] Pin…" at bounding box center [731, 392] width 316 height 229
click at [628, 278] on div "Color Rainbow Sunrise [PERSON_NAME] Sea [GEOGRAPHIC_DATA] [GEOGRAPHIC_DATA] Pin…" at bounding box center [731, 392] width 316 height 229
click at [638, 278] on div "Color Rainbow Sunrise [PERSON_NAME] Sea [GEOGRAPHIC_DATA] [GEOGRAPHIC_DATA] Pin…" at bounding box center [731, 392] width 316 height 229
click at [712, 278] on div "Color Rainbow Sunrise [PERSON_NAME] Sea [GEOGRAPHIC_DATA] [GEOGRAPHIC_DATA] Pin…" at bounding box center [731, 392] width 316 height 229
click at [626, 278] on div "Color Rainbow Sunrise [PERSON_NAME] Sea [GEOGRAPHIC_DATA] [GEOGRAPHIC_DATA] Pin…" at bounding box center [731, 392] width 316 height 229
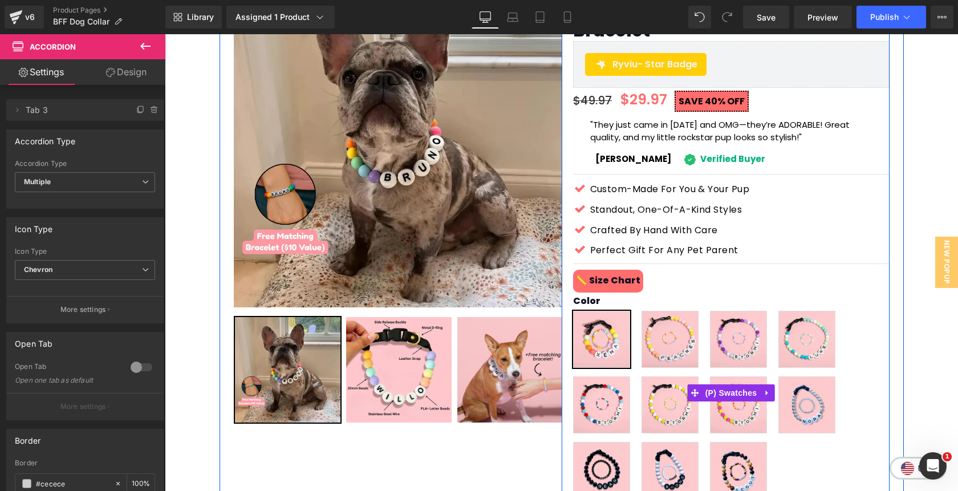
click at [654, 278] on div "Color Rainbow Sunrise [PERSON_NAME] Sea [GEOGRAPHIC_DATA] [GEOGRAPHIC_DATA] Pin…" at bounding box center [731, 392] width 316 height 229
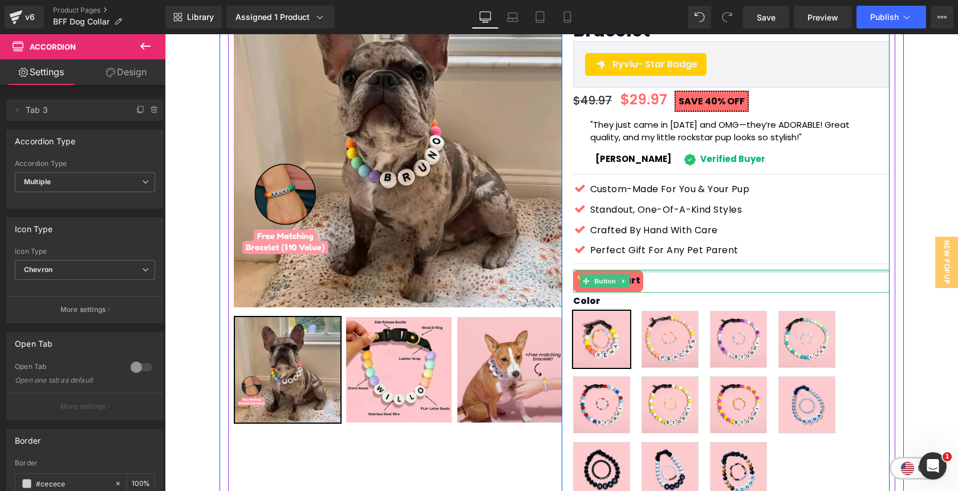
click at [590, 270] on div at bounding box center [731, 271] width 316 height 3
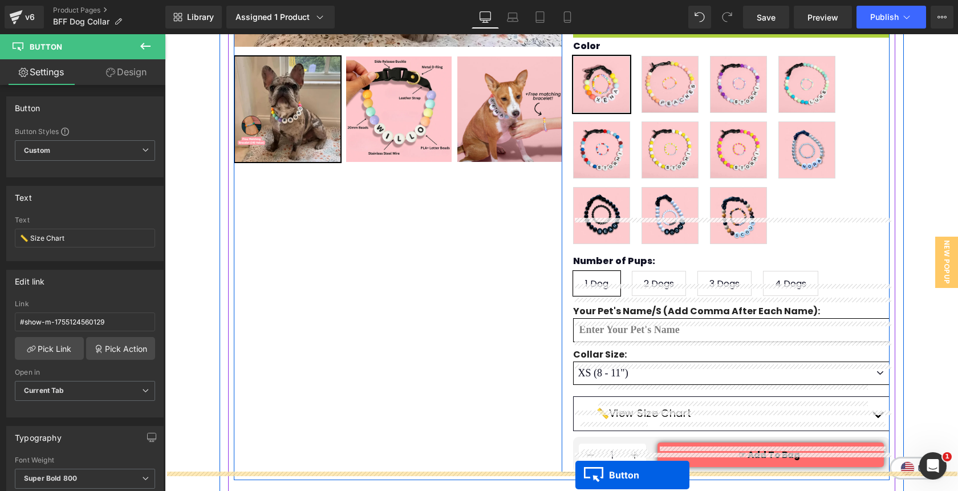
scroll to position [452, 0]
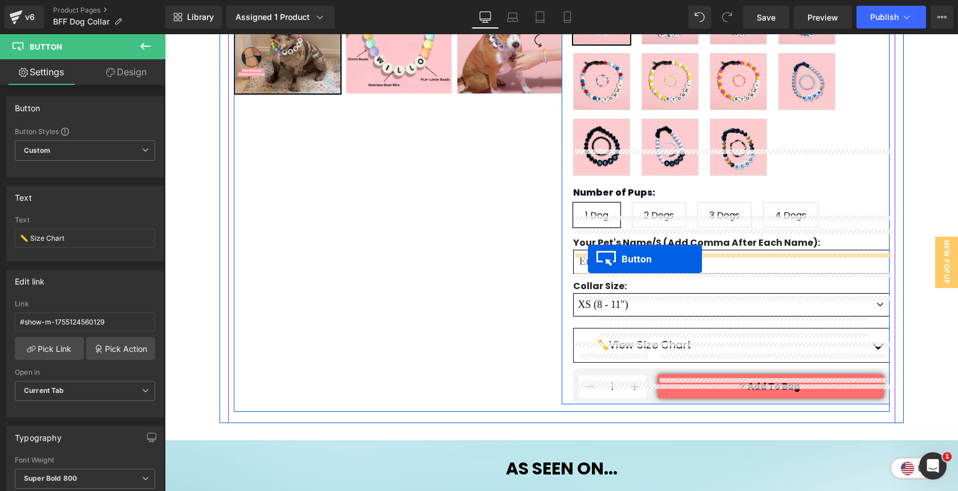
drag, startPoint x: 585, startPoint y: 52, endPoint x: 588, endPoint y: 259, distance: 206.3
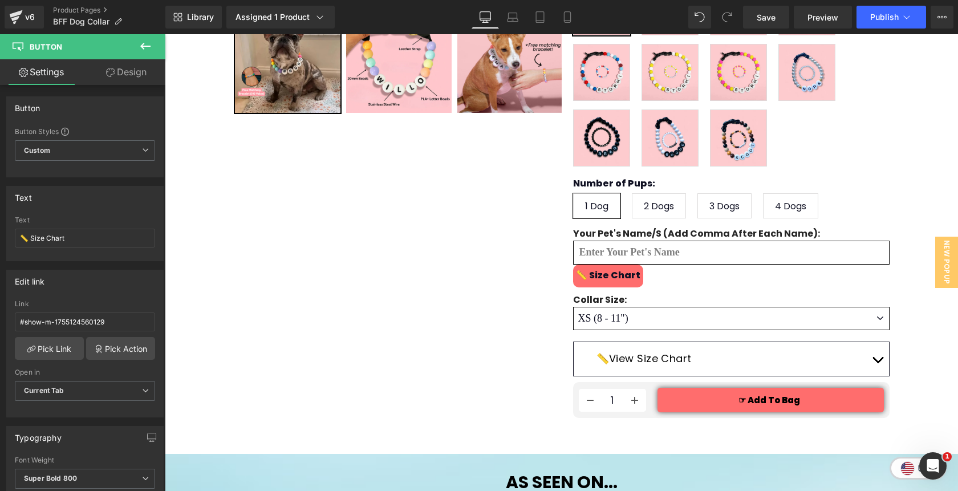
scroll to position [438, 0]
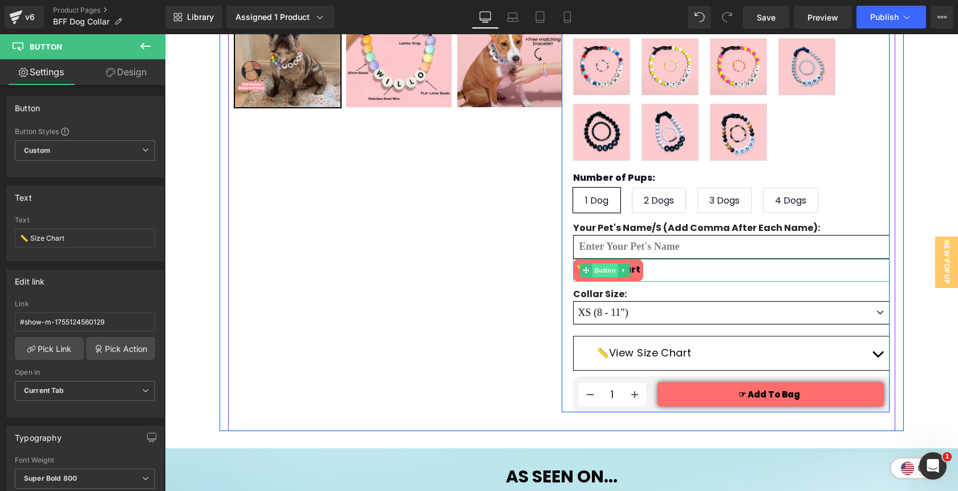
click at [606, 263] on span "Button" at bounding box center [605, 270] width 26 height 14
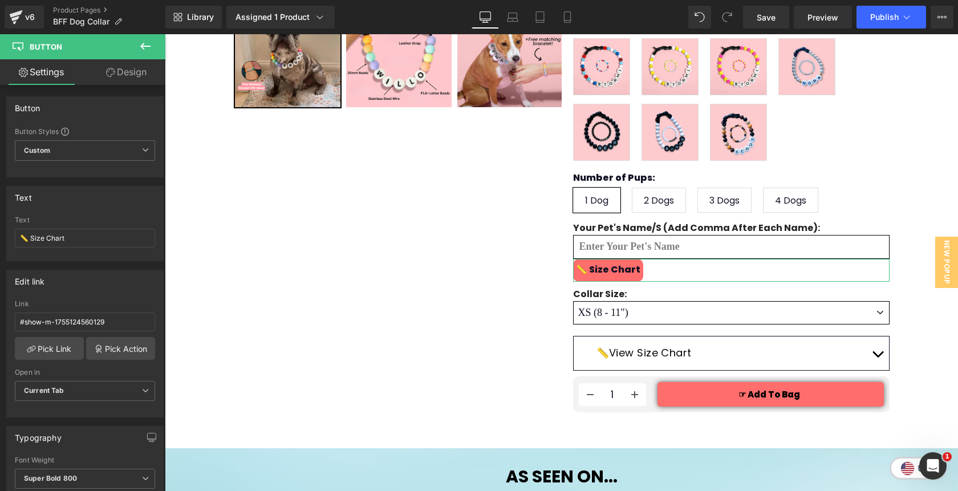
click at [129, 78] on link "Design" at bounding box center [126, 72] width 83 height 26
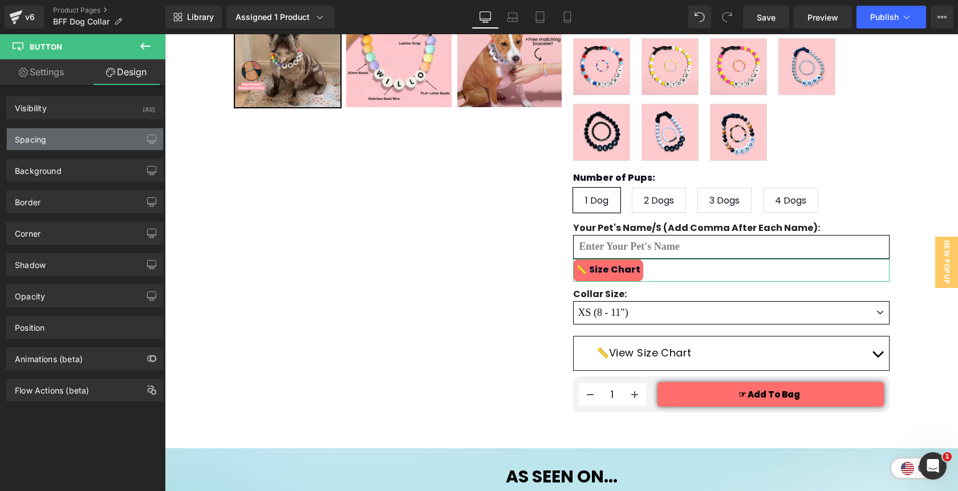
click at [88, 145] on div "Spacing" at bounding box center [85, 139] width 156 height 22
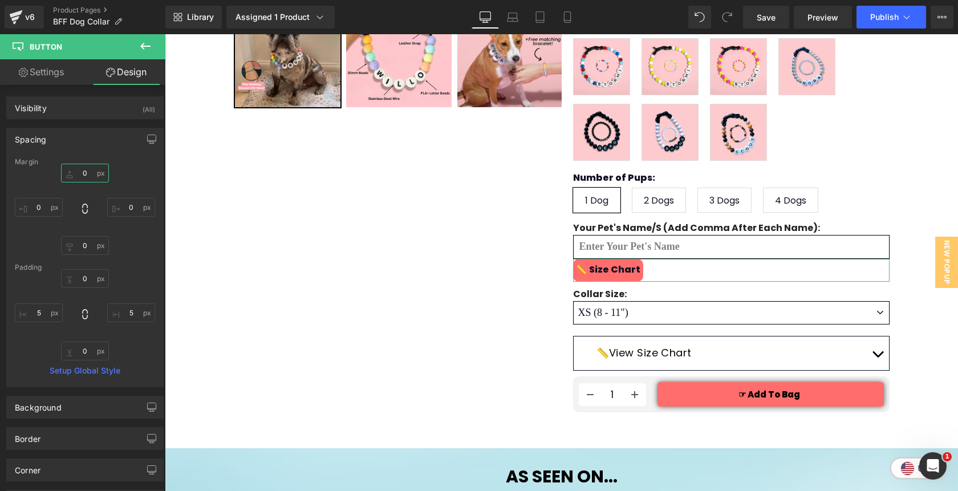
click at [85, 176] on input "0" at bounding box center [85, 173] width 48 height 19
type input "20"
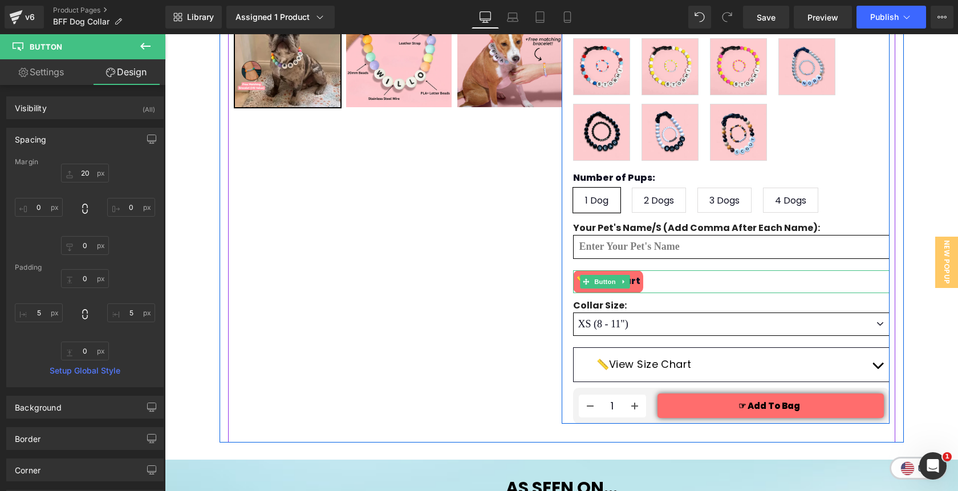
click at [634, 270] on link "📏 Size Chart" at bounding box center [608, 281] width 70 height 23
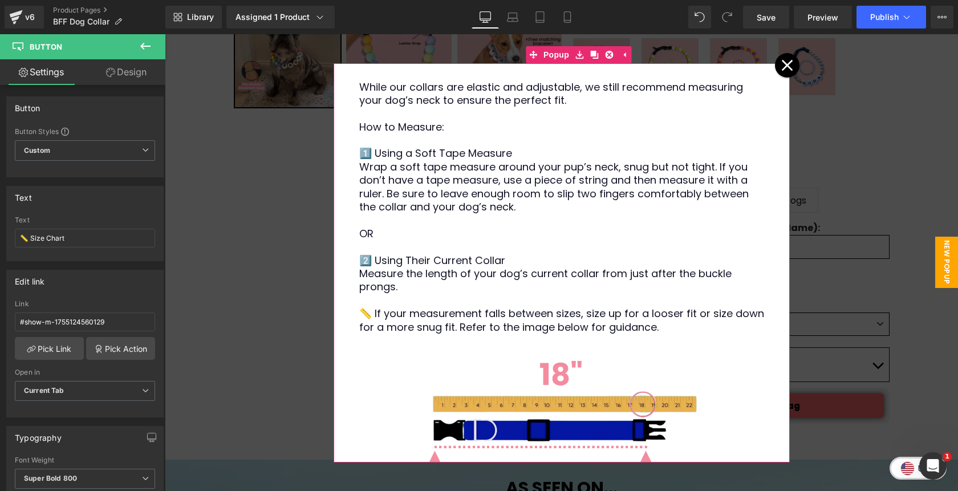
click at [789, 71] on icon at bounding box center [787, 65] width 12 height 12
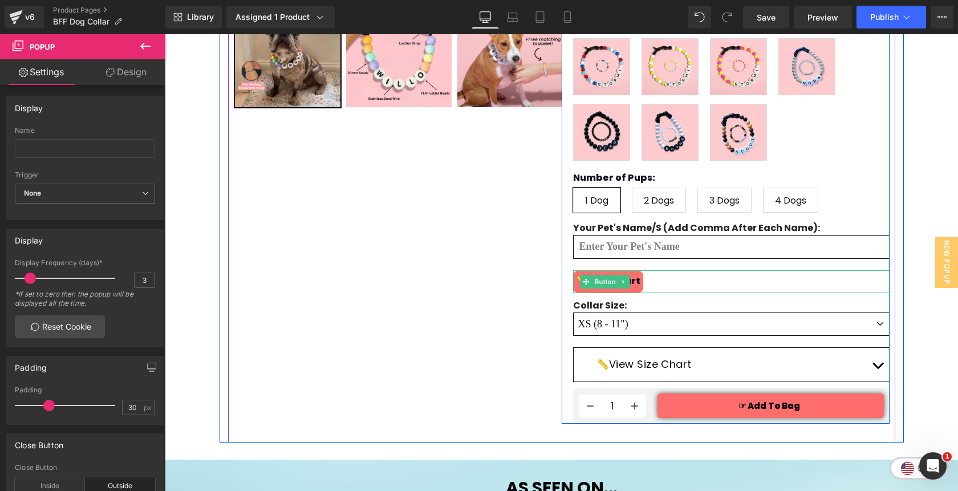
click at [632, 275] on span "📏 Size Chart" at bounding box center [608, 281] width 64 height 13
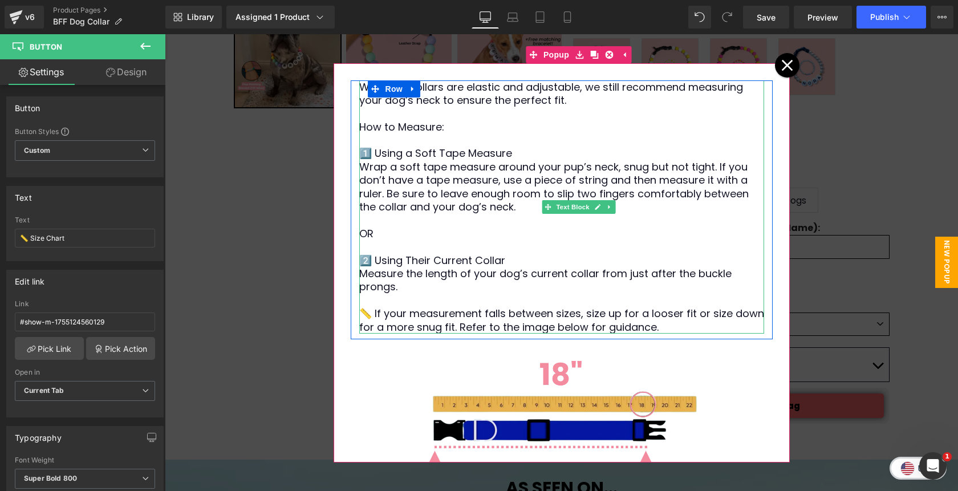
scroll to position [205, 0]
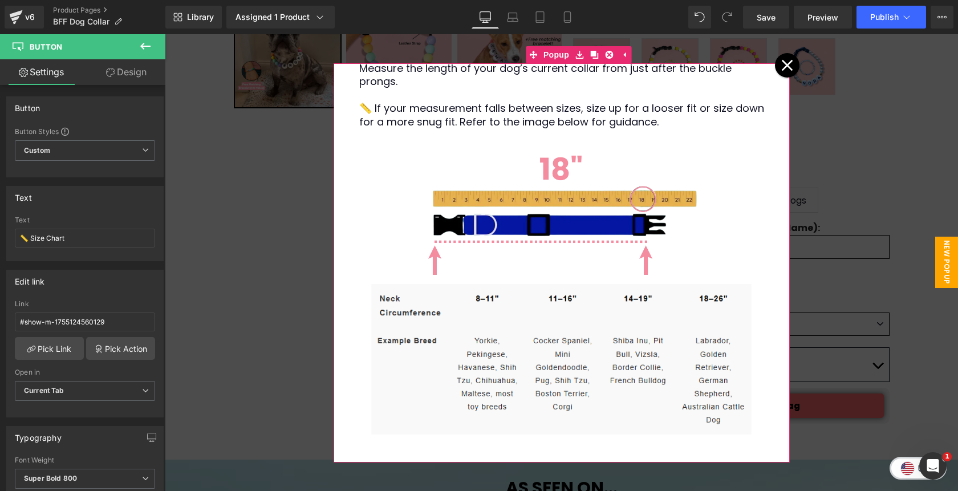
click at [785, 70] on icon at bounding box center [787, 65] width 12 height 12
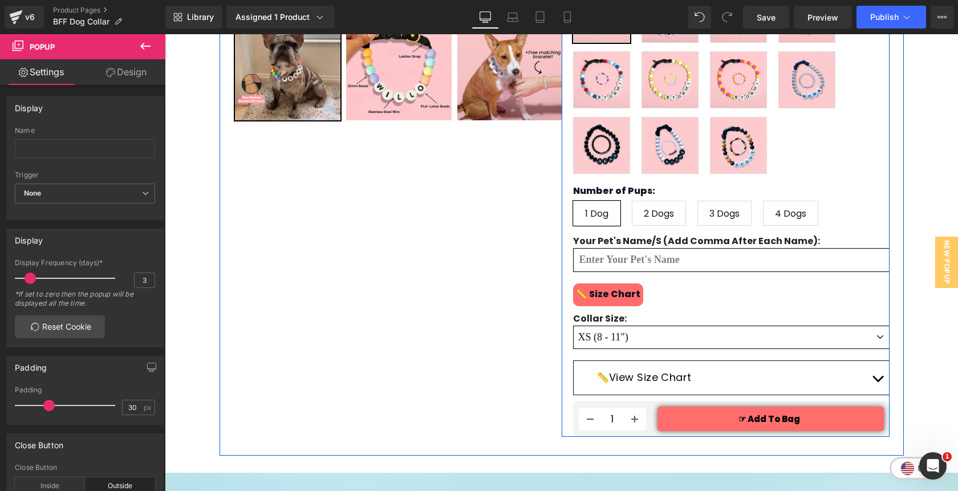
scroll to position [426, 0]
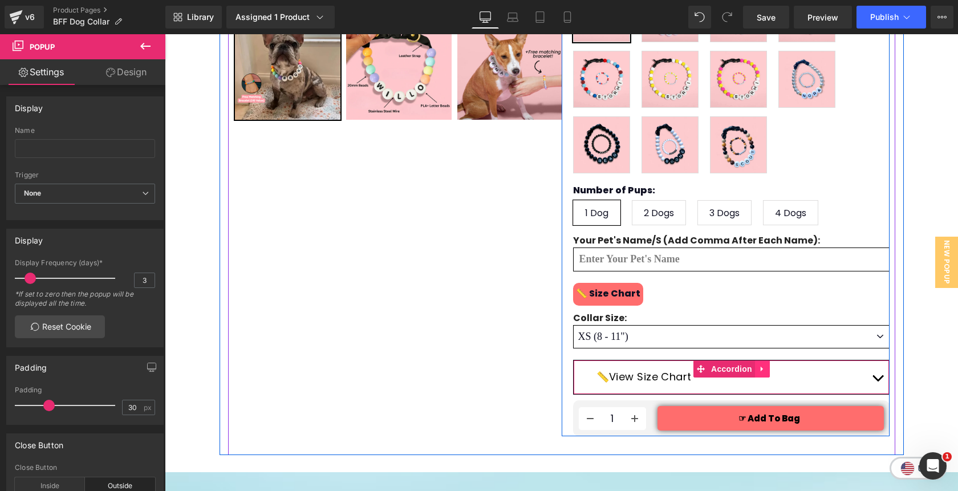
click at [759, 364] on icon at bounding box center [762, 368] width 8 height 9
click at [767, 365] on icon at bounding box center [769, 369] width 8 height 8
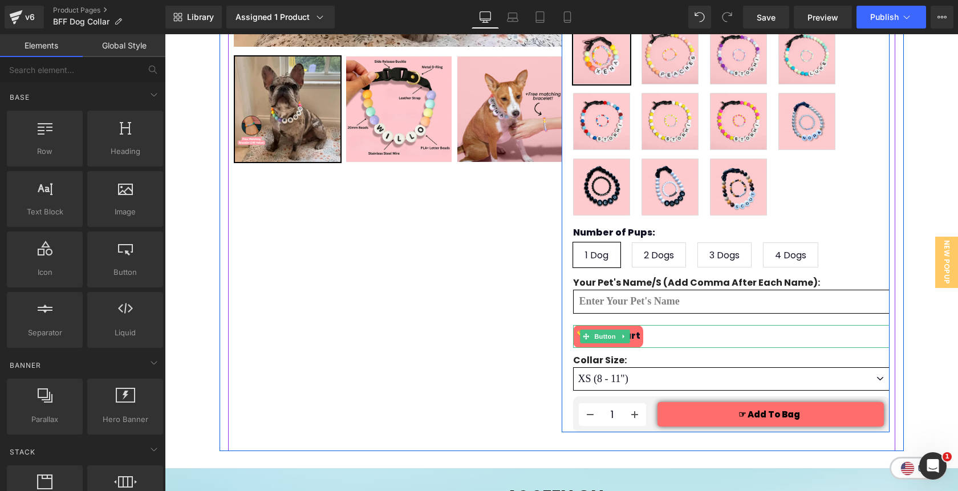
scroll to position [382, 0]
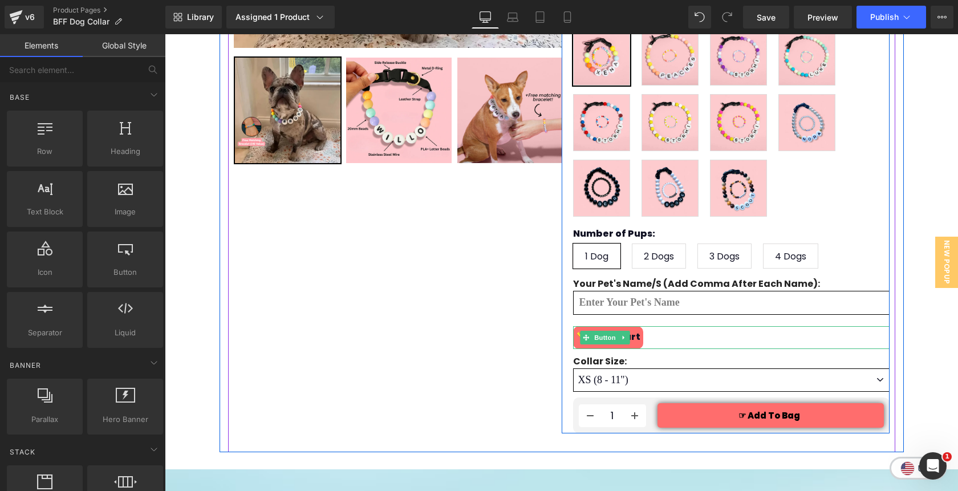
click at [818, 326] on div "📏 Size Chart" at bounding box center [731, 337] width 316 height 23
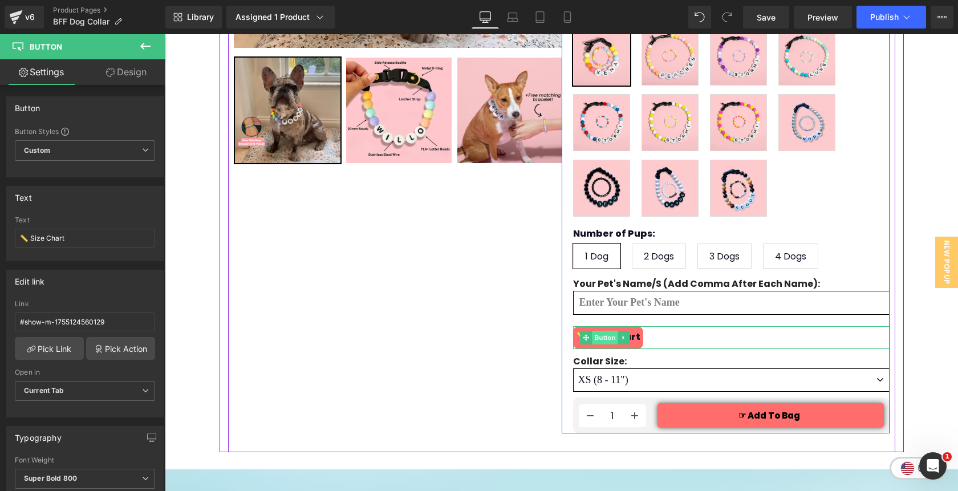
click at [608, 331] on span "Button" at bounding box center [605, 338] width 26 height 14
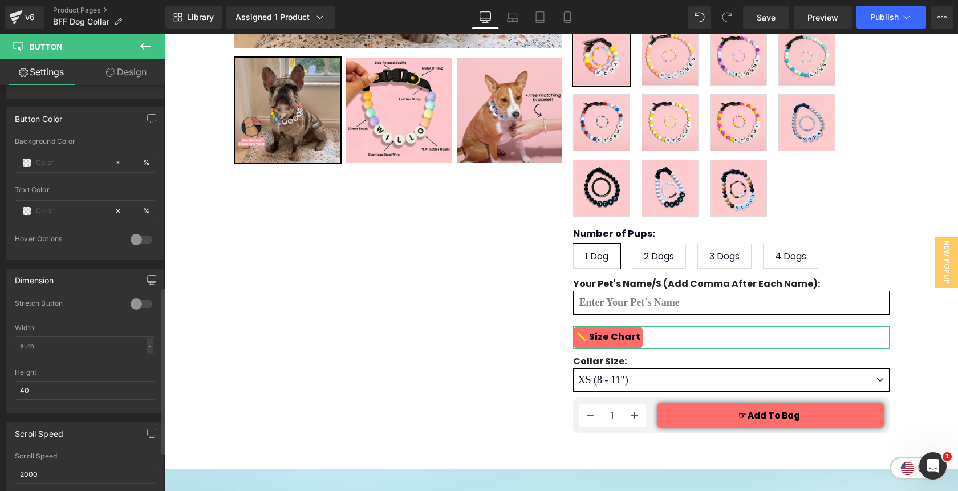
scroll to position [538, 0]
click at [134, 302] on div at bounding box center [141, 301] width 27 height 18
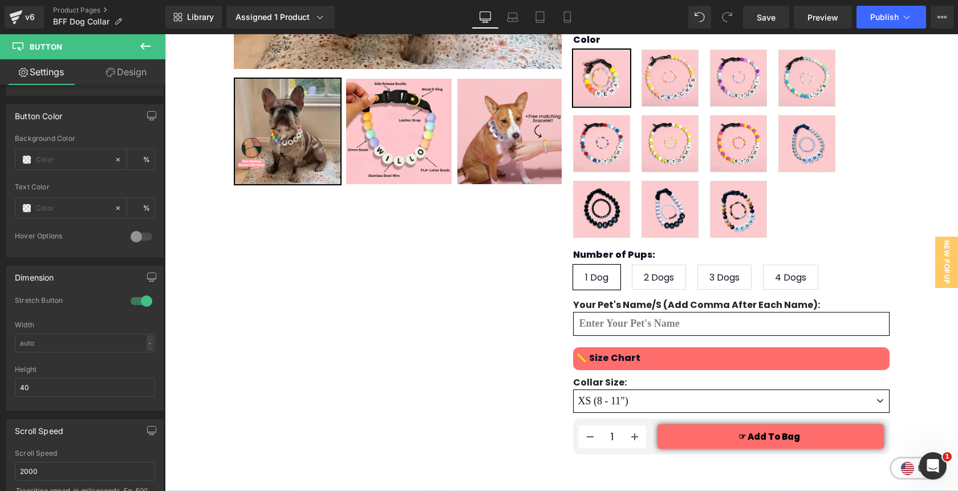
scroll to position [362, 0]
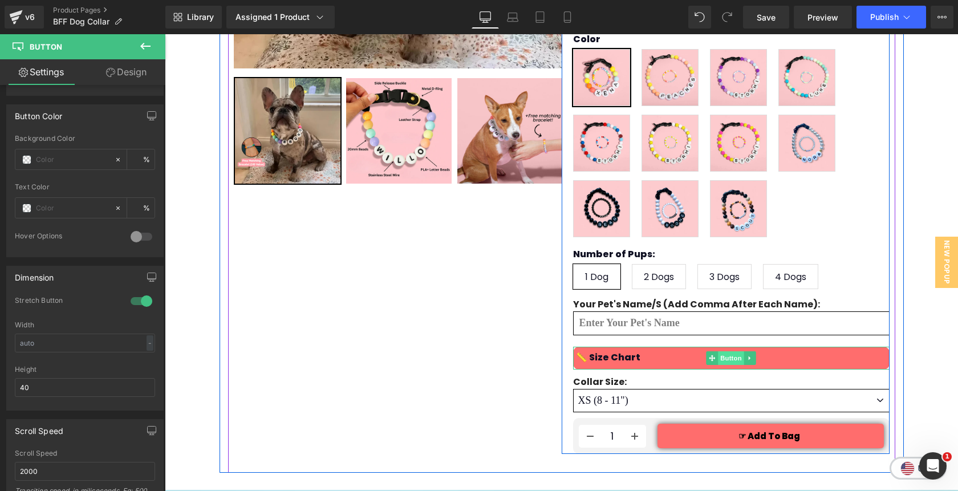
click at [728, 351] on span "Button" at bounding box center [731, 358] width 26 height 14
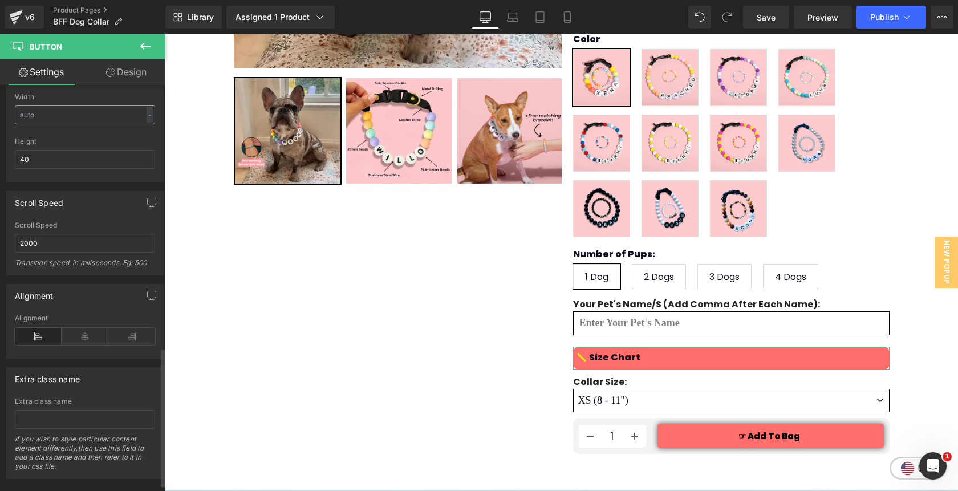
scroll to position [767, 0]
click at [88, 334] on icon at bounding box center [85, 335] width 47 height 17
click at [34, 333] on icon at bounding box center [38, 335] width 47 height 17
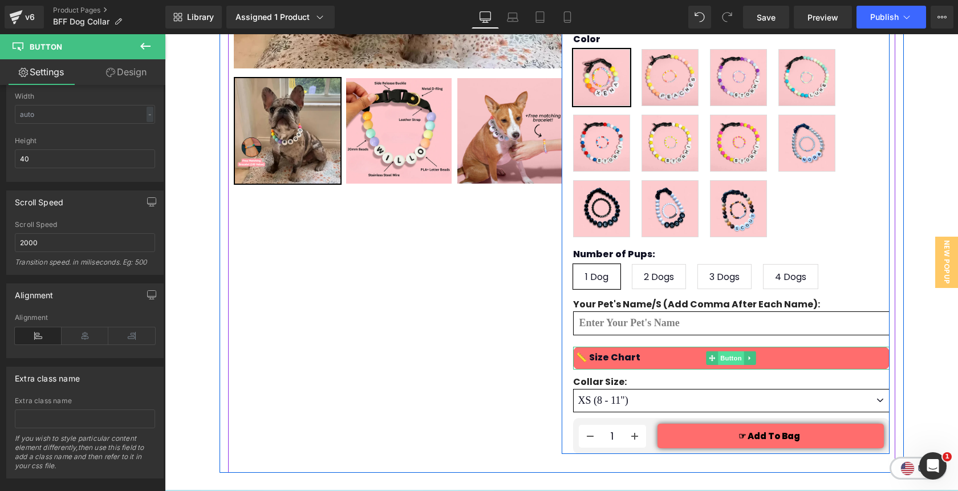
click at [729, 351] on span "Button" at bounding box center [731, 358] width 26 height 14
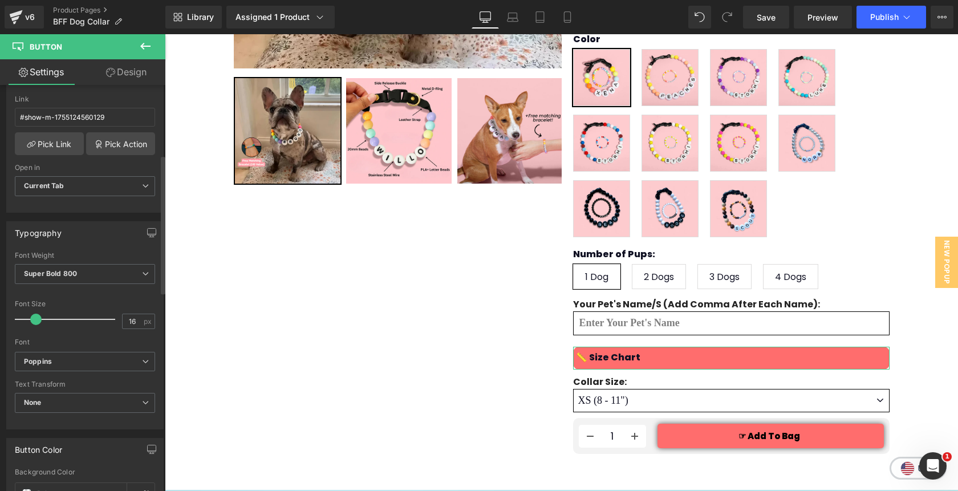
scroll to position [201, 0]
click at [80, 399] on span "None" at bounding box center [85, 406] width 140 height 20
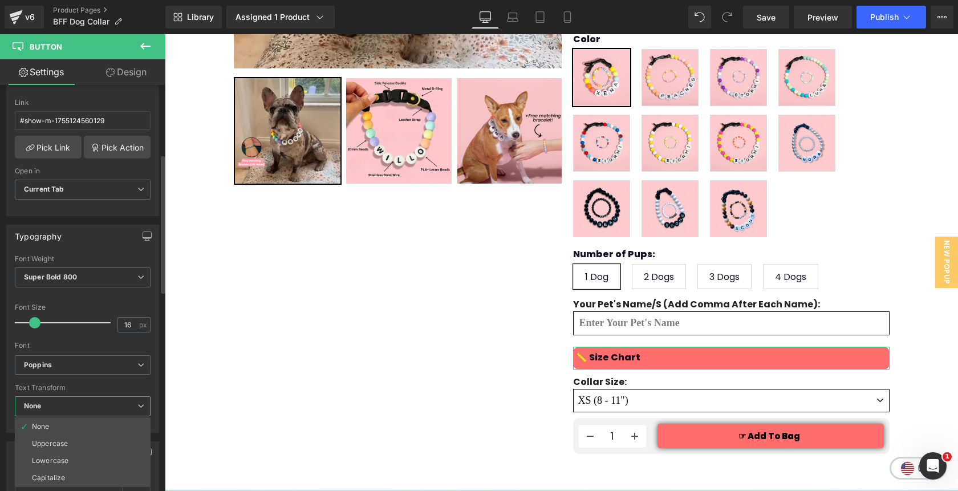
click at [80, 399] on span "None" at bounding box center [83, 406] width 136 height 20
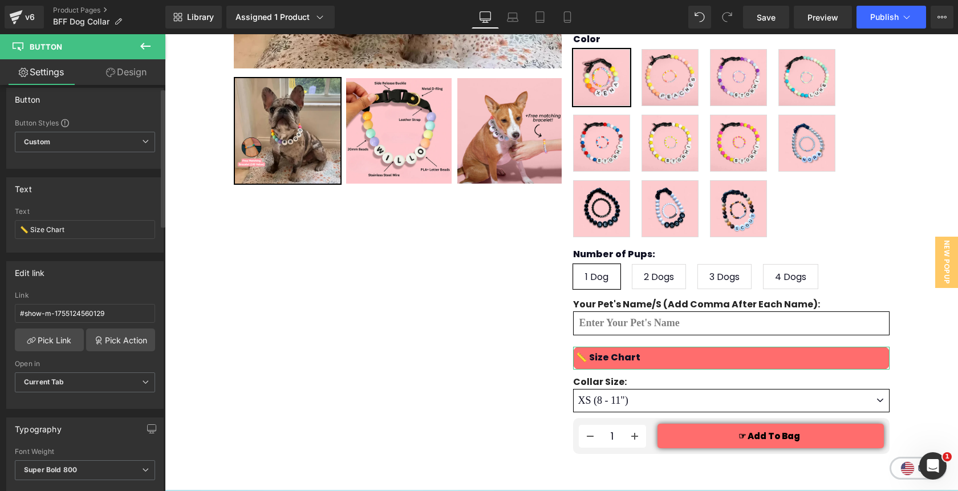
scroll to position [0, 0]
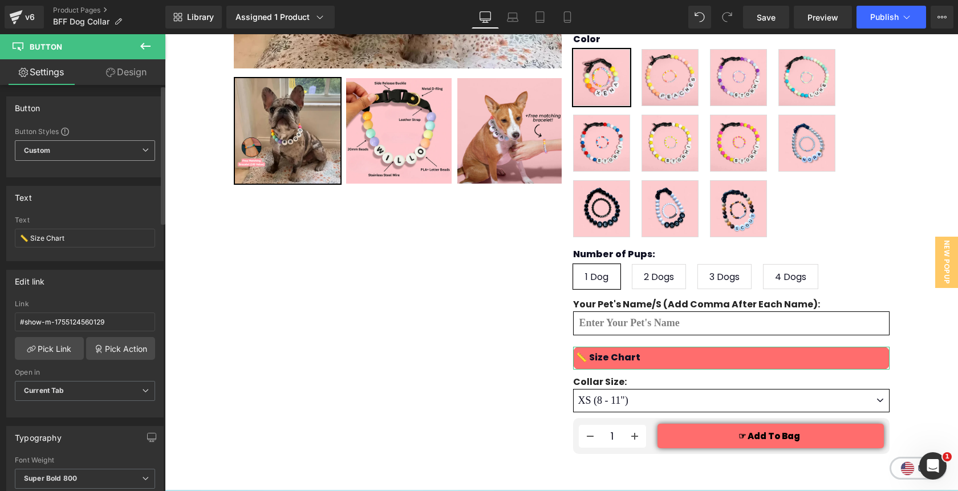
click at [128, 152] on span "Custom Setup Global Style" at bounding box center [85, 150] width 140 height 21
click at [128, 152] on span "Custom Setup Global Style" at bounding box center [83, 150] width 136 height 21
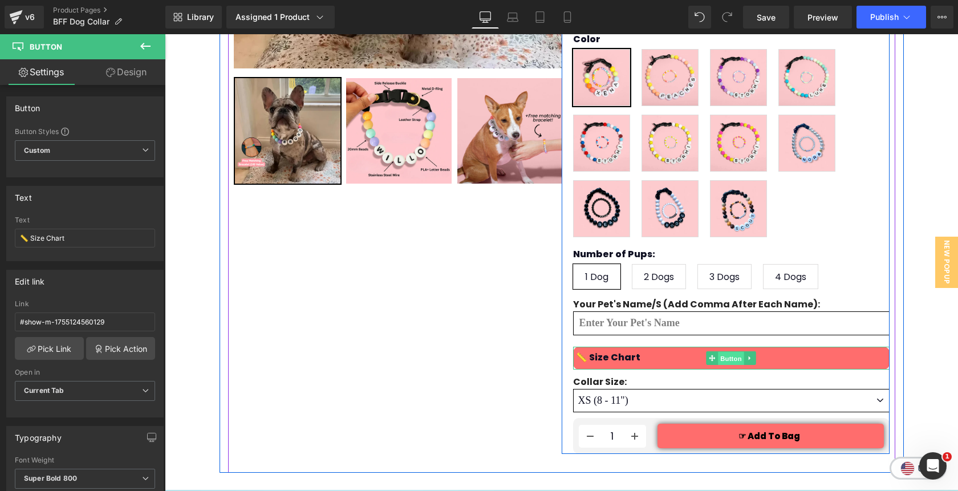
click at [728, 351] on span "Button" at bounding box center [731, 358] width 26 height 14
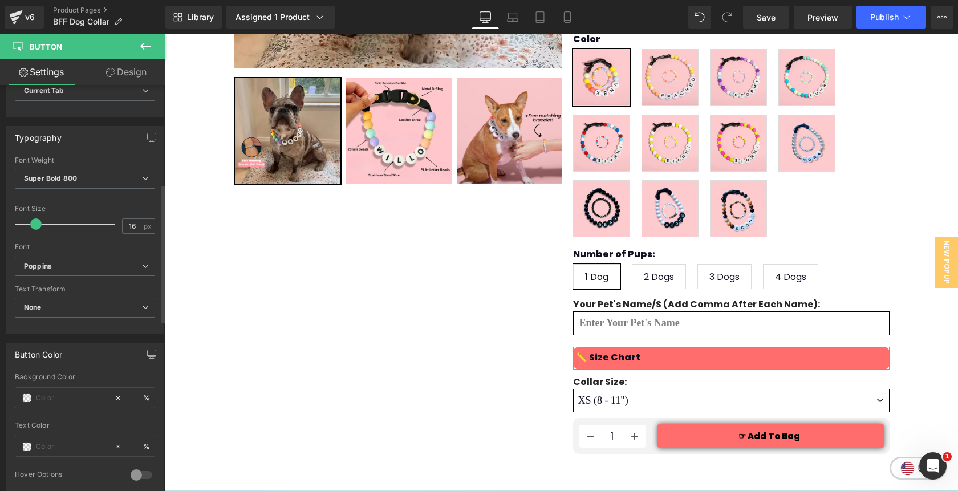
scroll to position [301, 0]
click at [125, 75] on link "Design" at bounding box center [126, 72] width 83 height 26
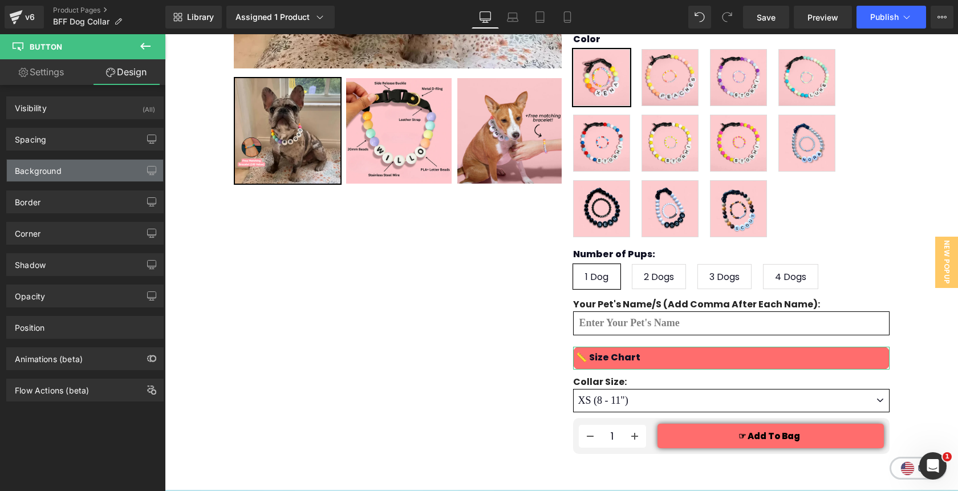
click at [65, 166] on div "Background" at bounding box center [85, 171] width 156 height 22
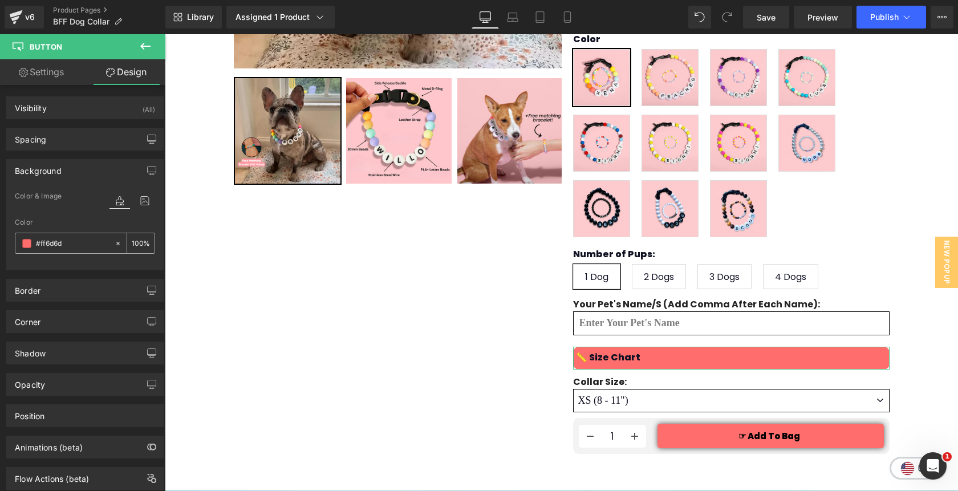
click at [132, 240] on input "100" at bounding box center [137, 243] width 11 height 13
type input "80"
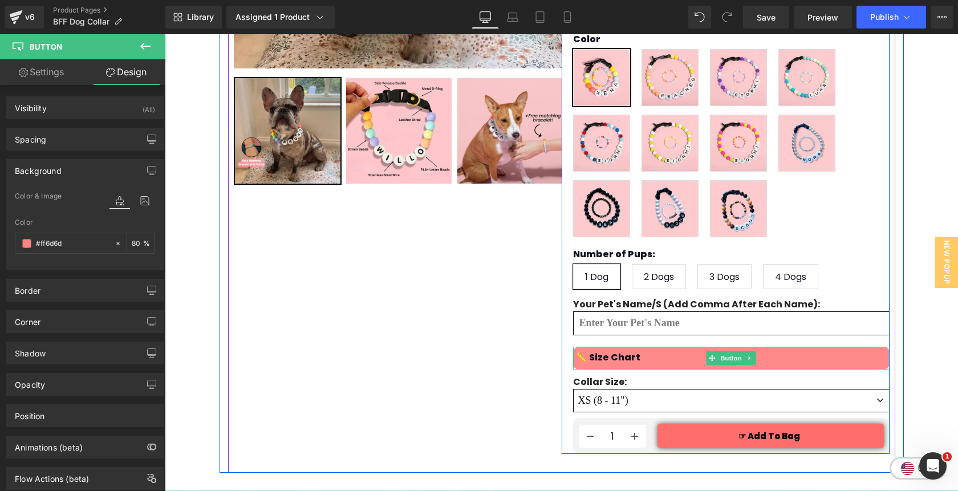
click at [776, 347] on link "📏 Size Chart" at bounding box center [731, 358] width 316 height 23
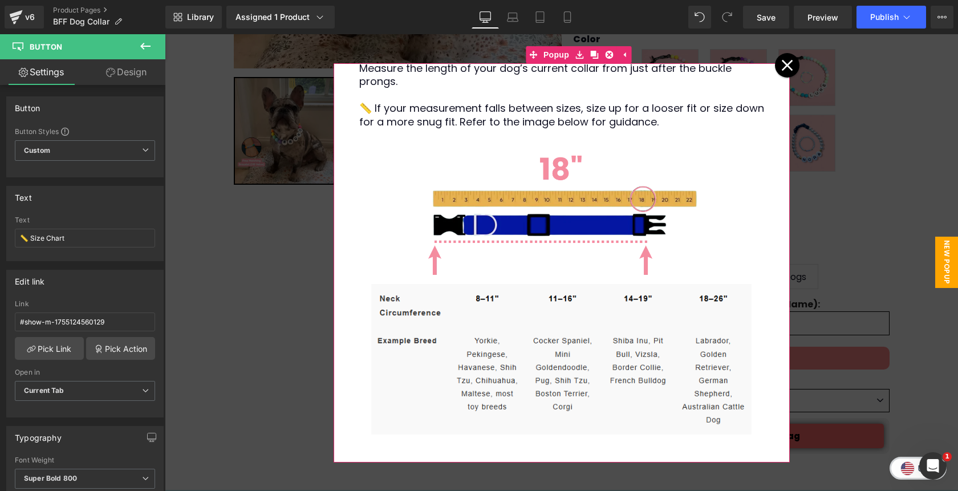
scroll to position [0, 0]
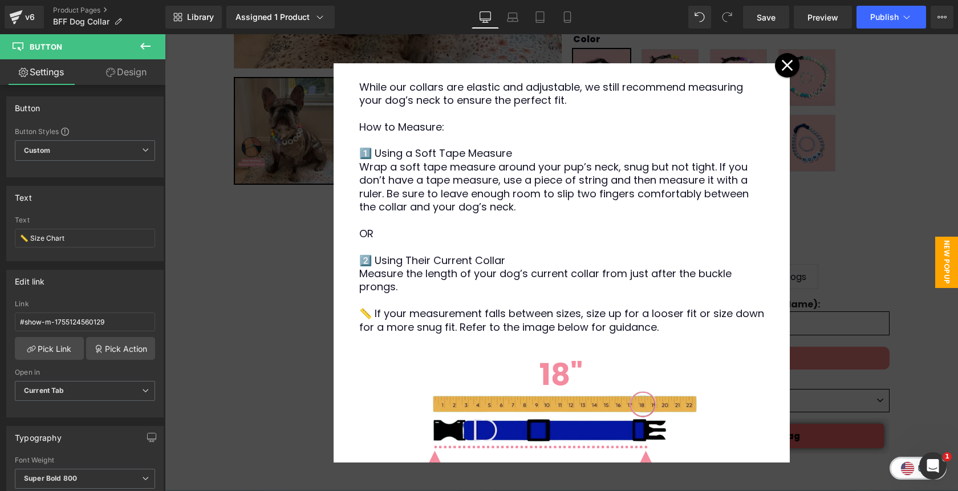
click at [787, 68] on icon at bounding box center [787, 65] width 12 height 12
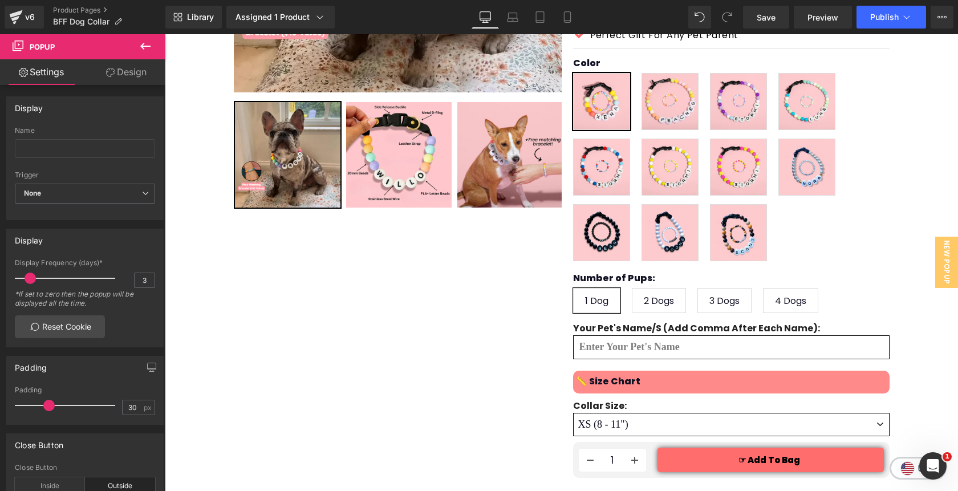
scroll to position [323, 0]
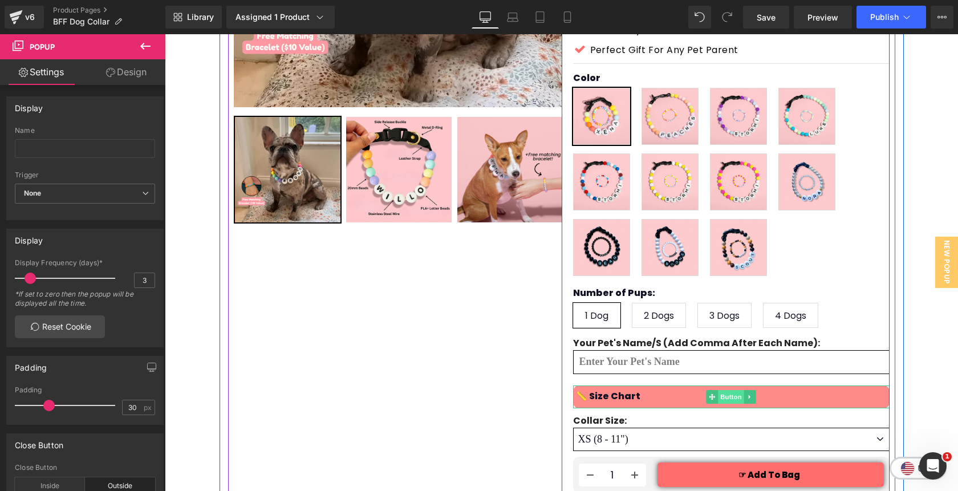
click at [729, 390] on span "Button" at bounding box center [731, 397] width 26 height 14
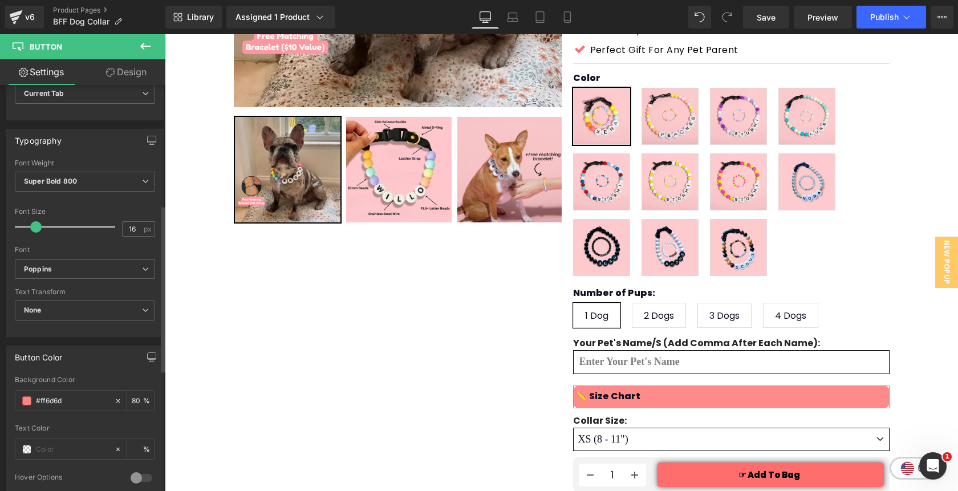
scroll to position [385, 0]
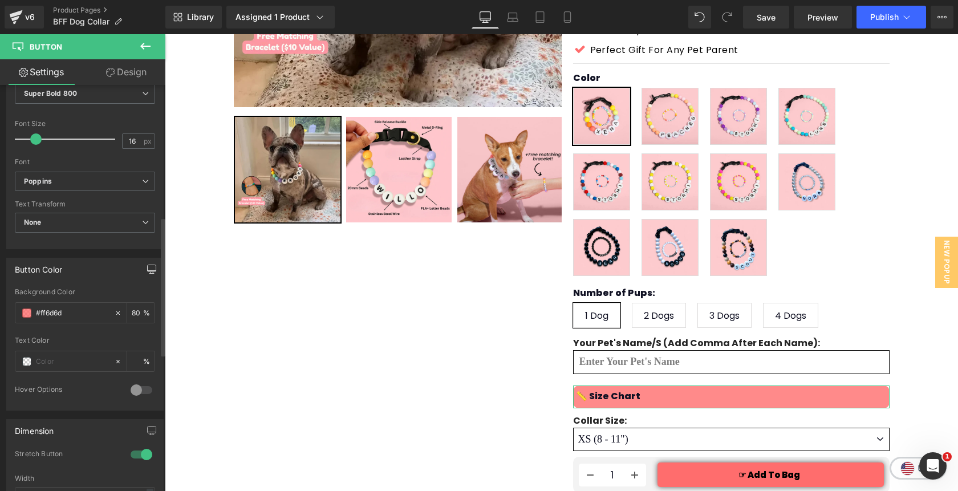
click at [147, 272] on icon "button" at bounding box center [151, 268] width 9 height 9
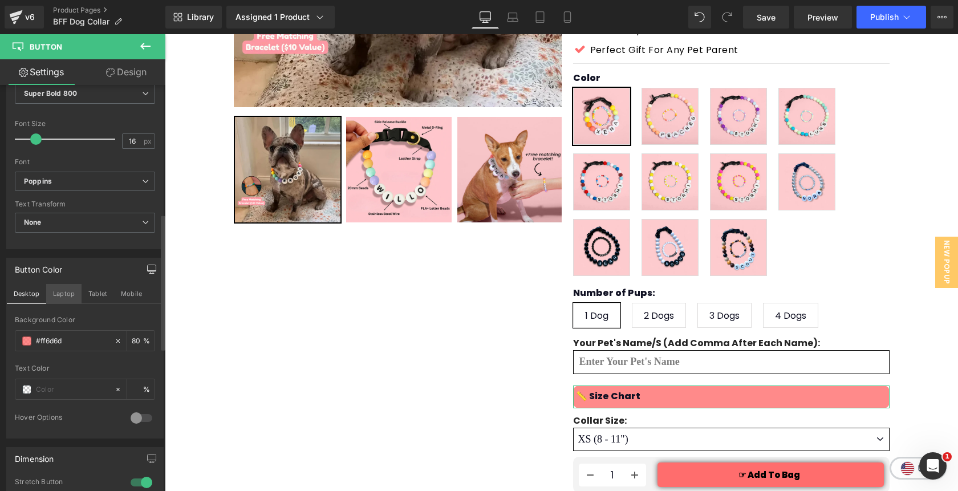
click at [66, 295] on button "Laptop" at bounding box center [63, 293] width 35 height 19
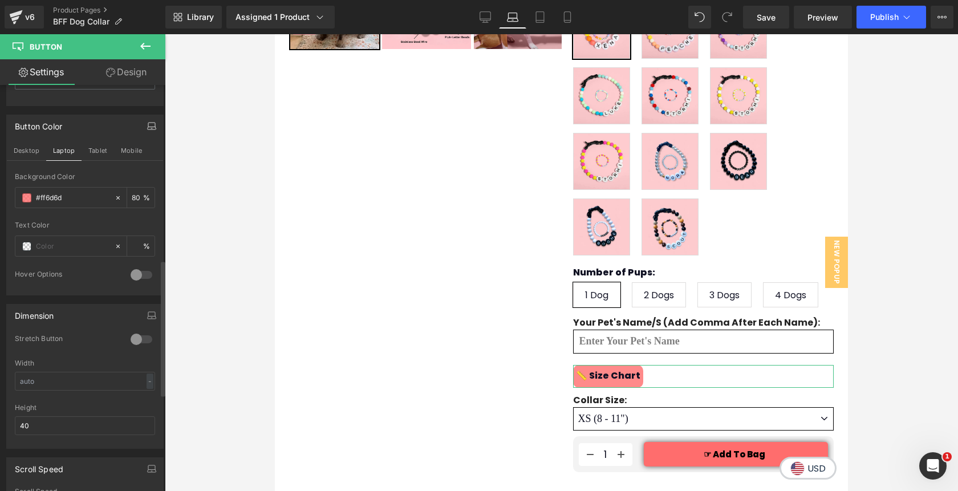
scroll to position [529, 0]
click at [134, 340] on div at bounding box center [141, 338] width 27 height 18
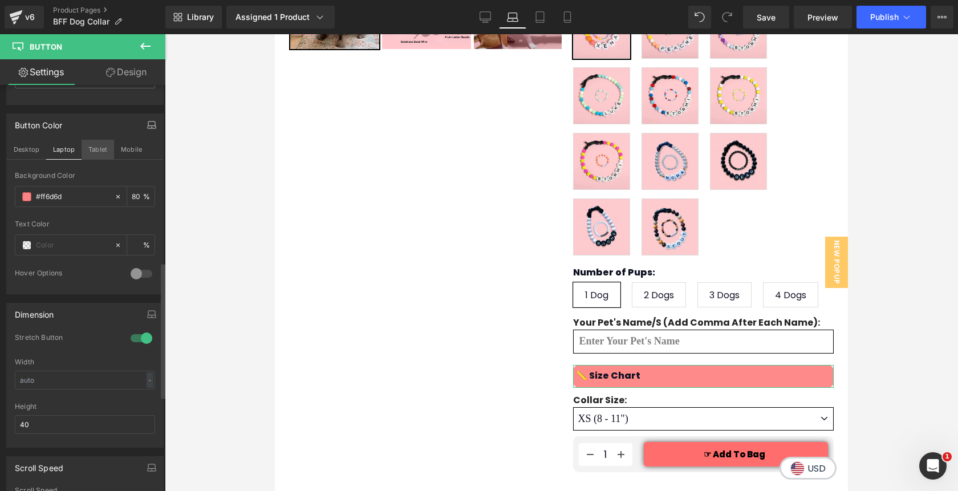
click at [97, 149] on button "Tablet" at bounding box center [98, 149] width 32 height 19
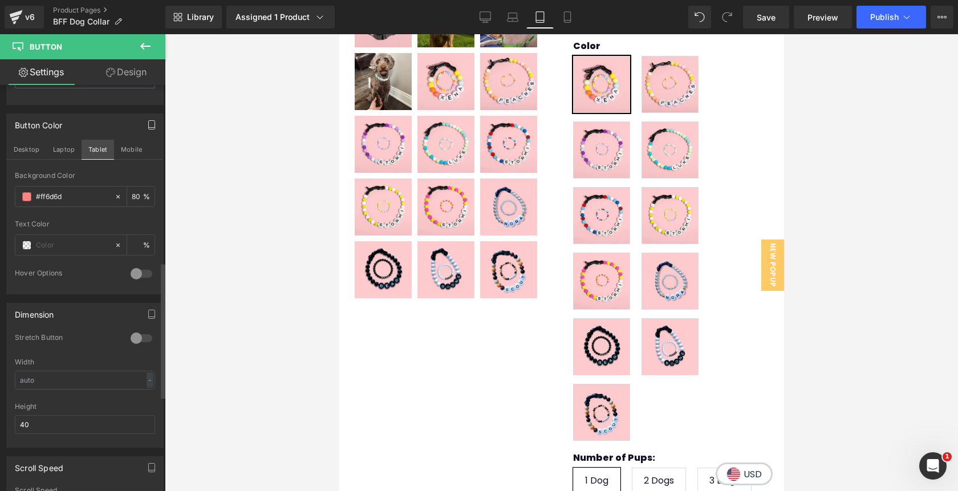
scroll to position [633, 0]
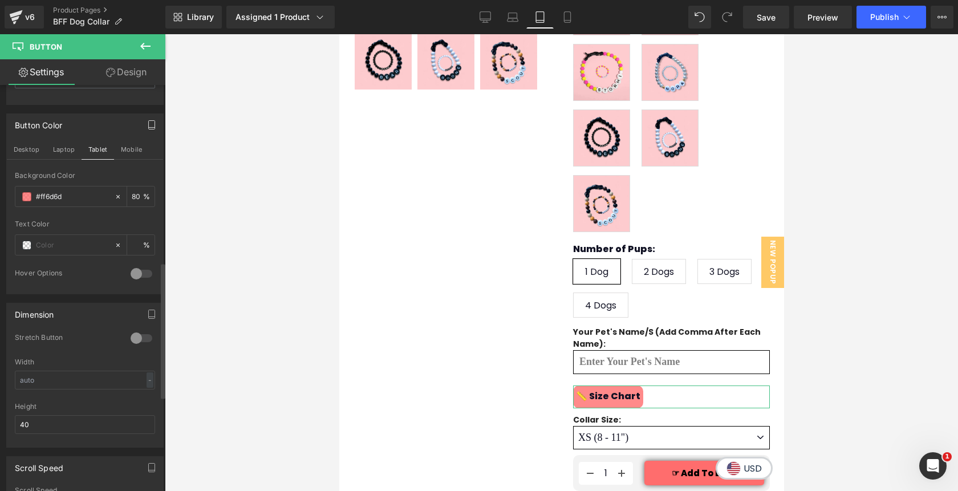
click at [132, 336] on div at bounding box center [141, 338] width 27 height 18
click at [133, 148] on button "Mobile" at bounding box center [131, 149] width 35 height 19
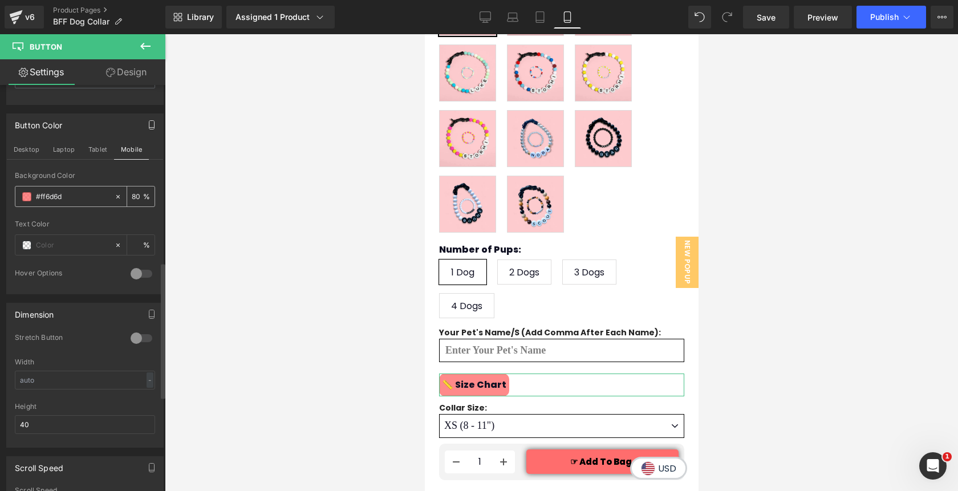
scroll to position [804, 0]
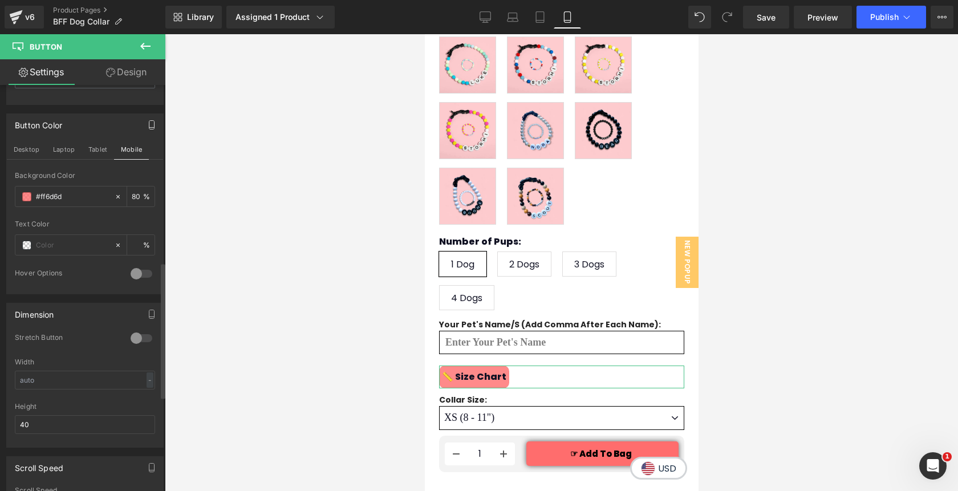
click at [131, 338] on div at bounding box center [141, 338] width 27 height 18
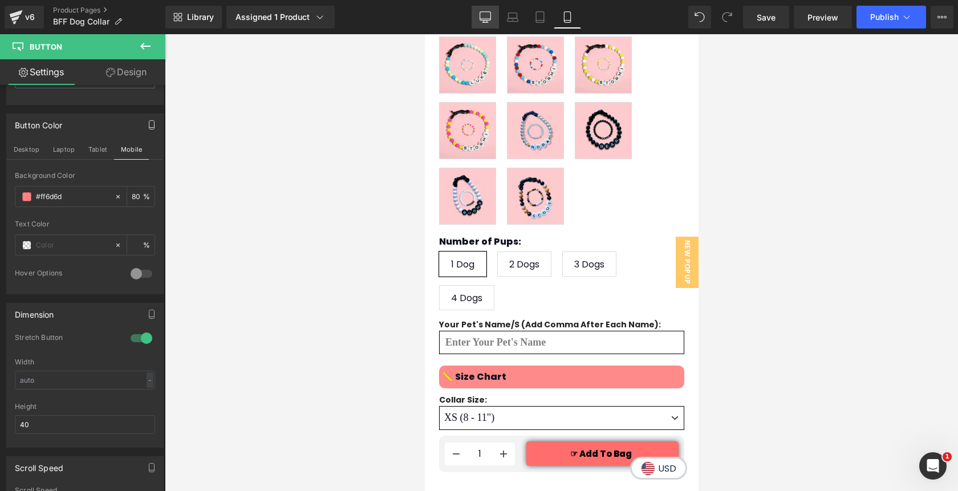
click at [489, 21] on icon at bounding box center [484, 16] width 11 height 11
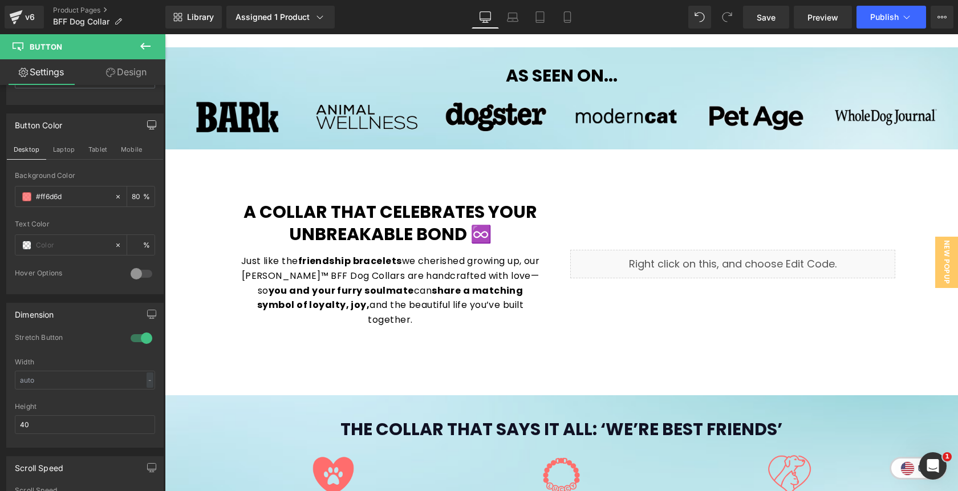
scroll to position [323, 0]
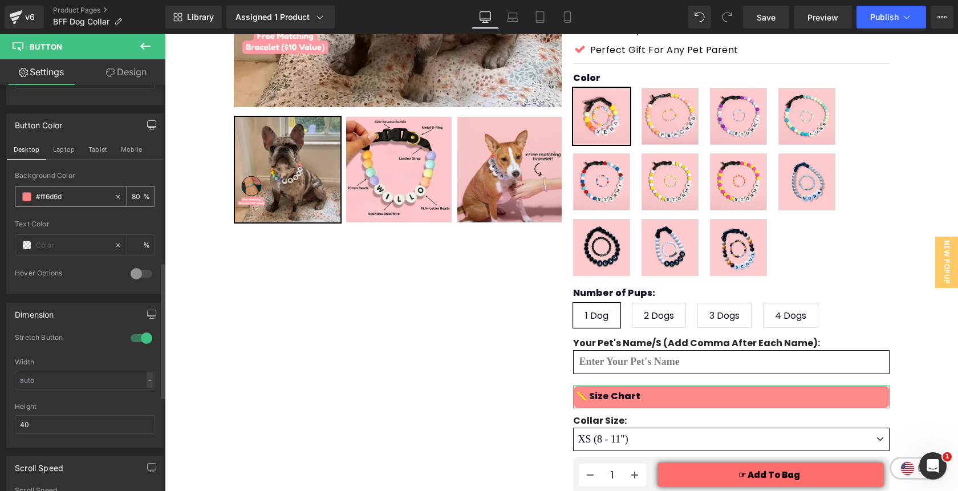
click at [132, 199] on input "80" at bounding box center [137, 196] width 11 height 13
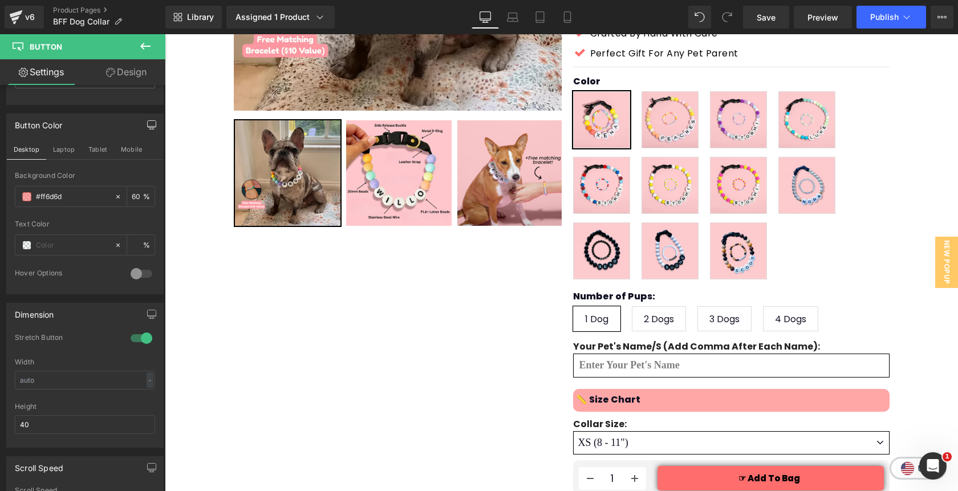
scroll to position [312, 0]
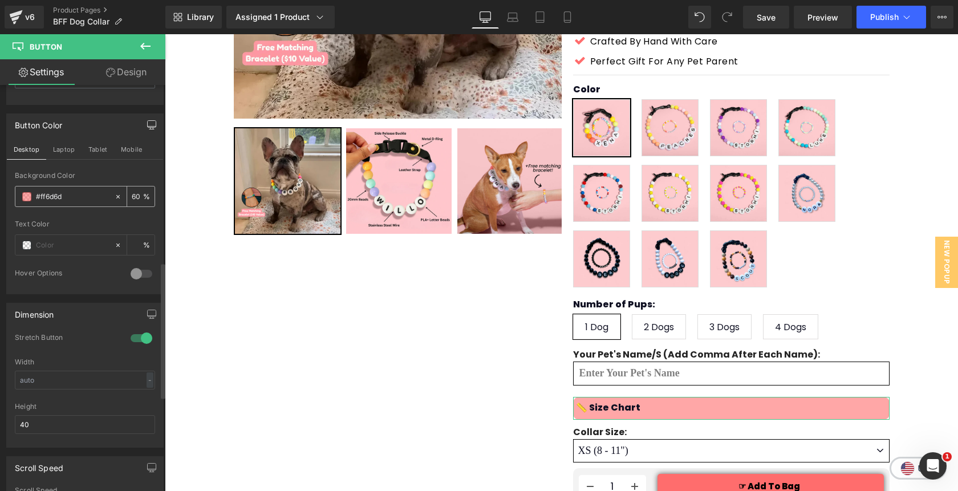
click at [132, 195] on input "60" at bounding box center [137, 196] width 11 height 13
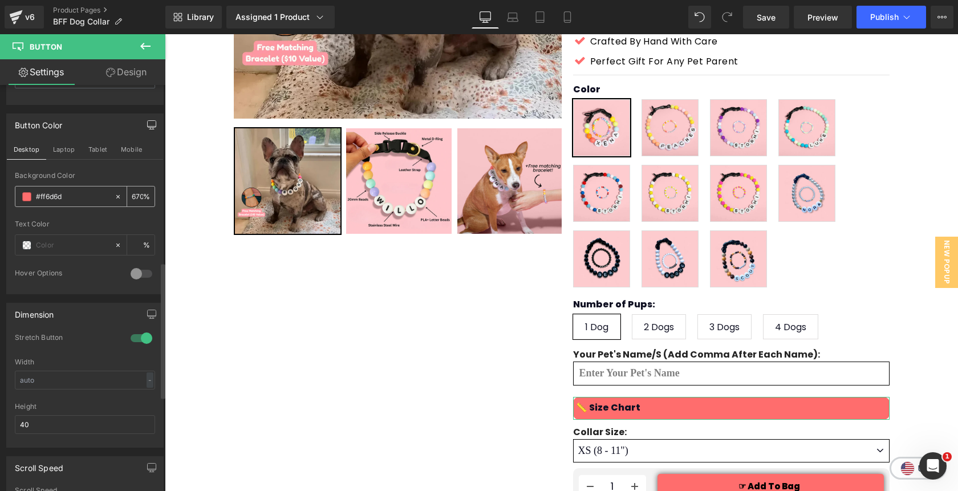
click at [132, 197] on input "670" at bounding box center [137, 196] width 11 height 13
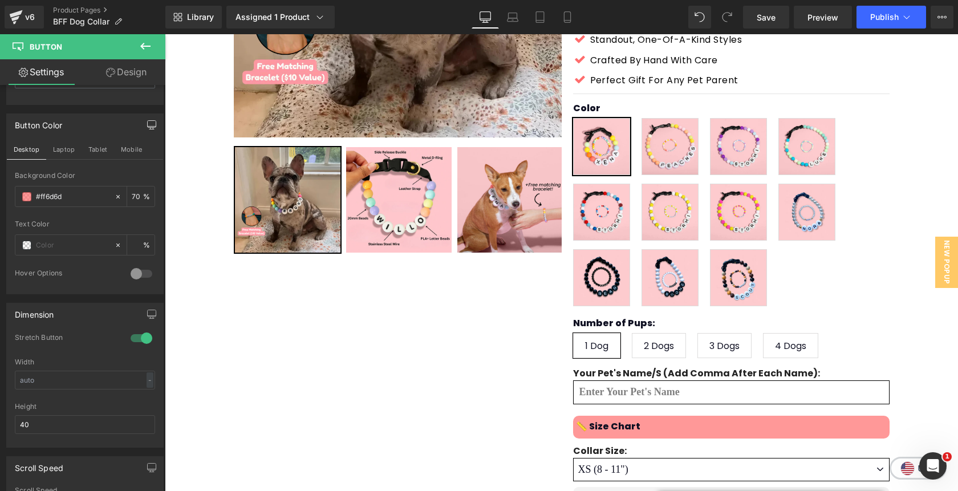
scroll to position [287, 0]
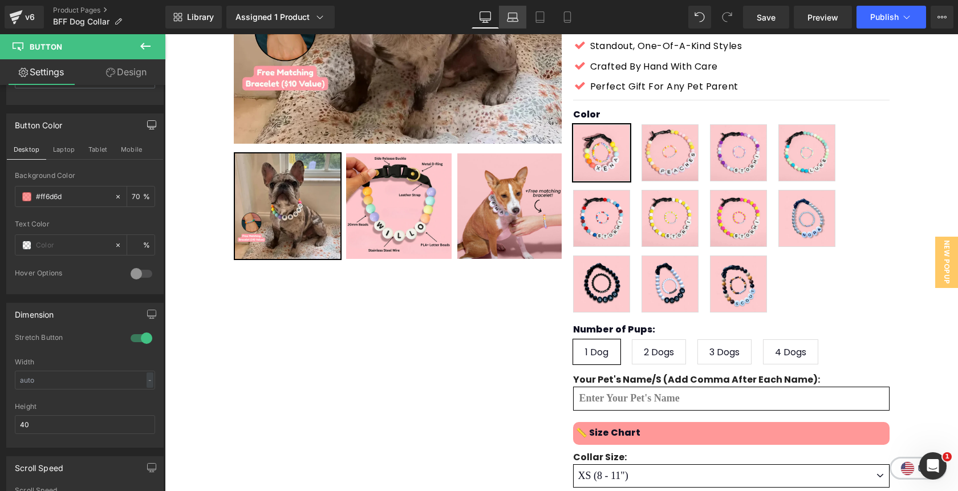
type input "70"
click at [508, 13] on icon at bounding box center [512, 15] width 9 height 5
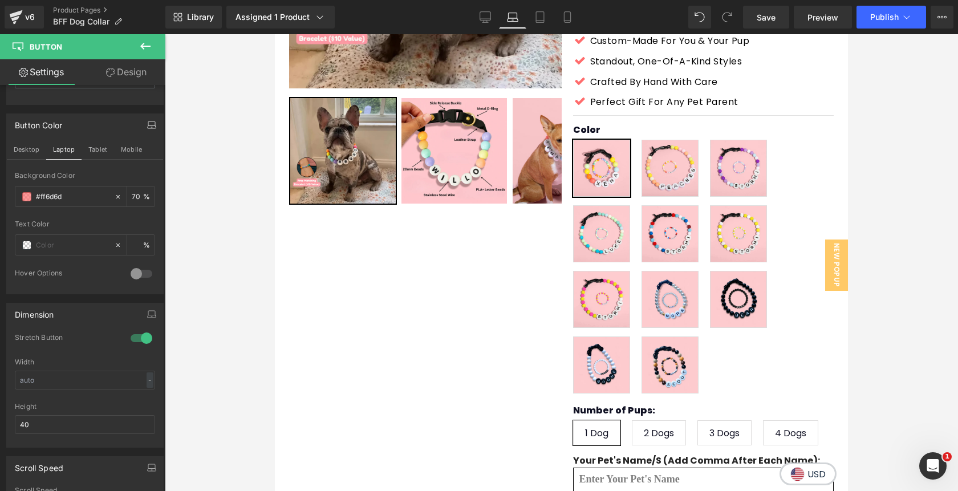
scroll to position [388, 0]
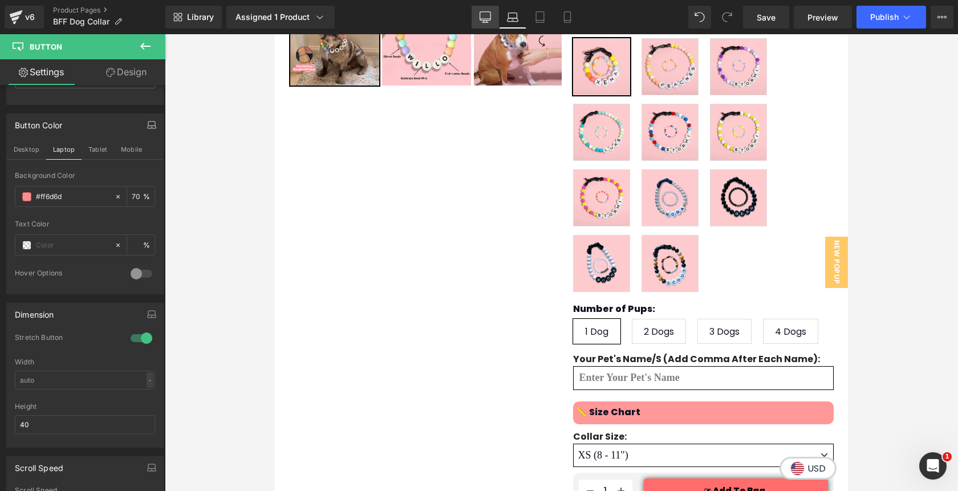
click at [487, 19] on icon at bounding box center [485, 19] width 11 height 0
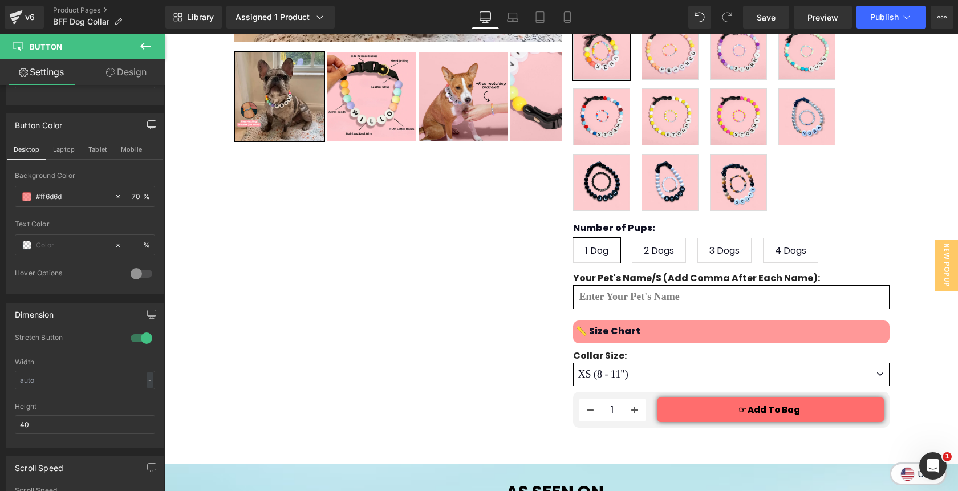
scroll to position [287, 0]
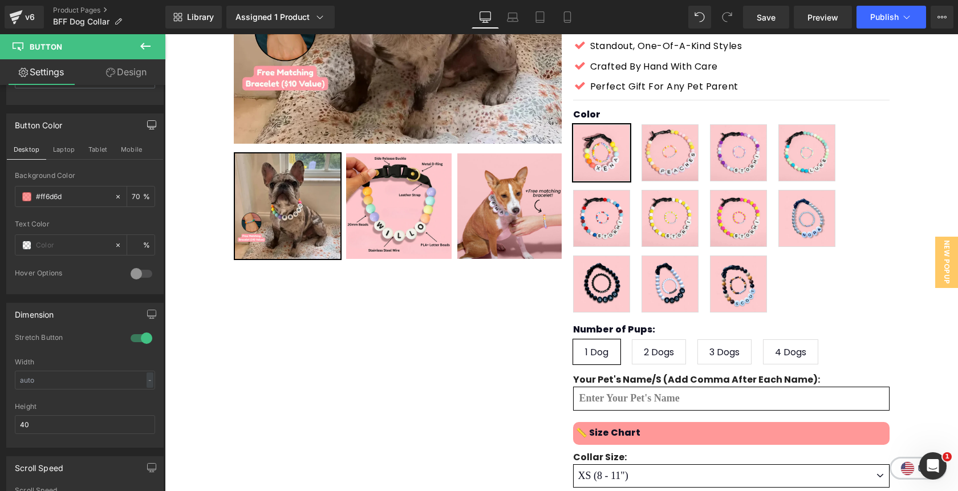
click at [142, 46] on icon at bounding box center [145, 46] width 10 height 7
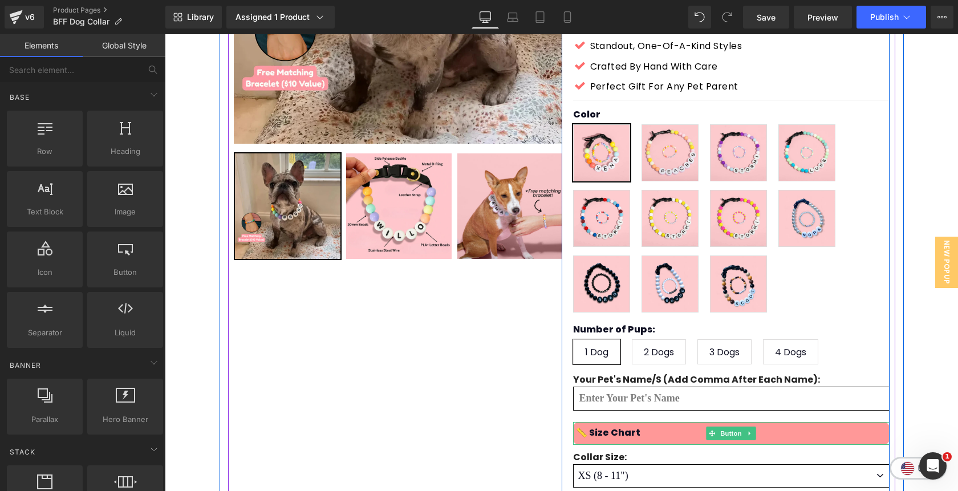
click at [727, 426] on span "Button" at bounding box center [731, 433] width 26 height 14
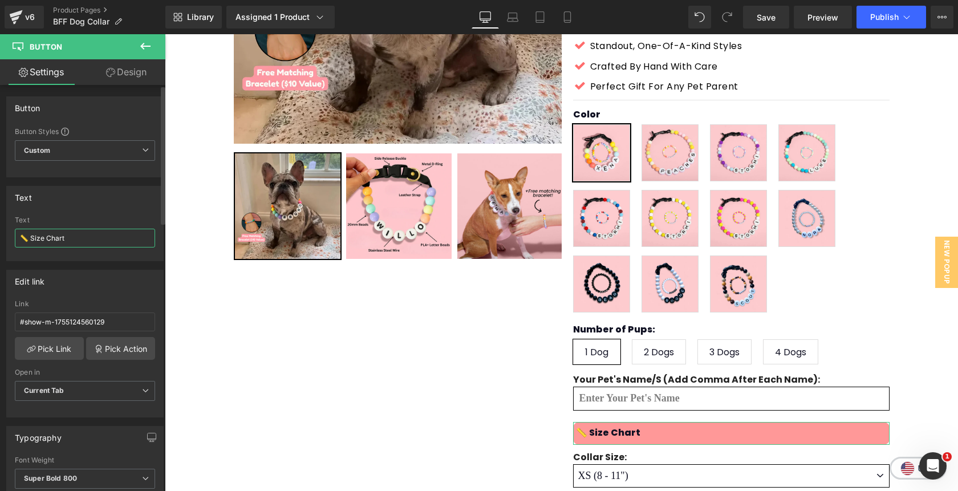
click at [30, 239] on input "📏 Size Chart" at bounding box center [85, 238] width 140 height 19
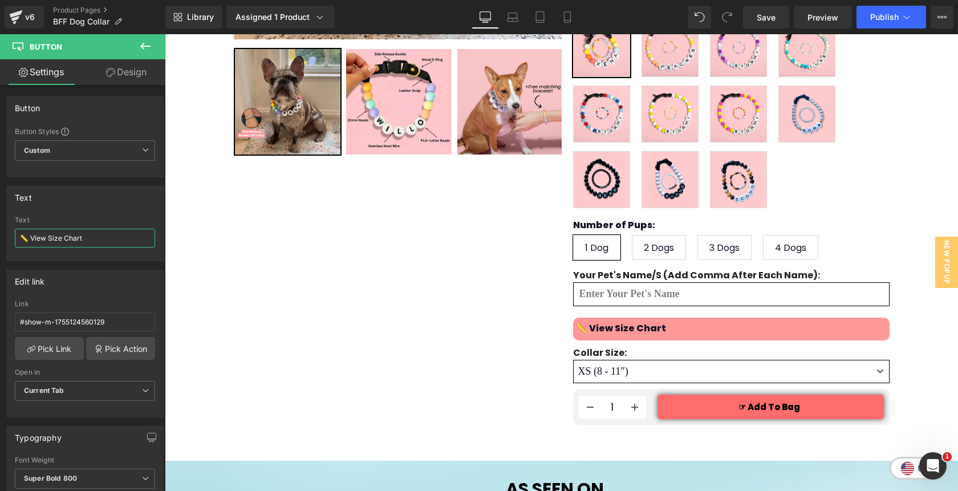
scroll to position [397, 0]
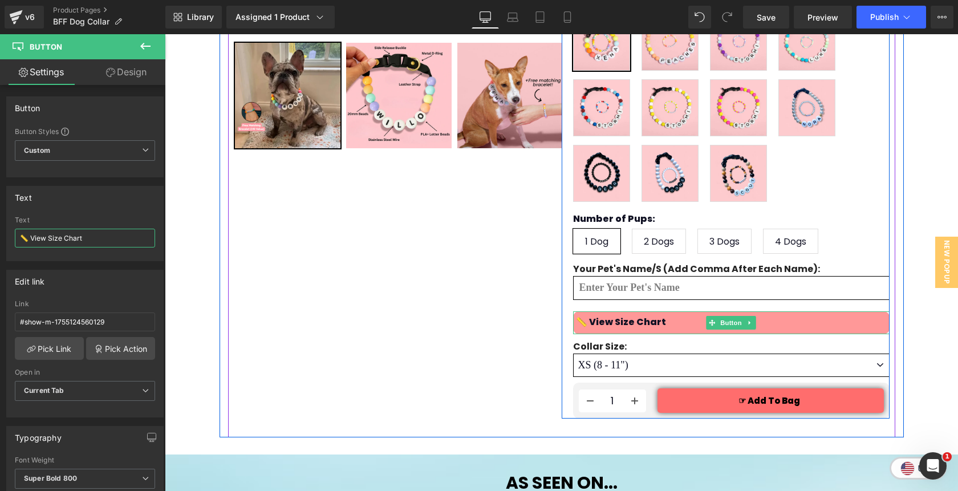
type input "📏 View Size Chart"
click at [781, 311] on link "📏 View Size Chart" at bounding box center [731, 322] width 316 height 23
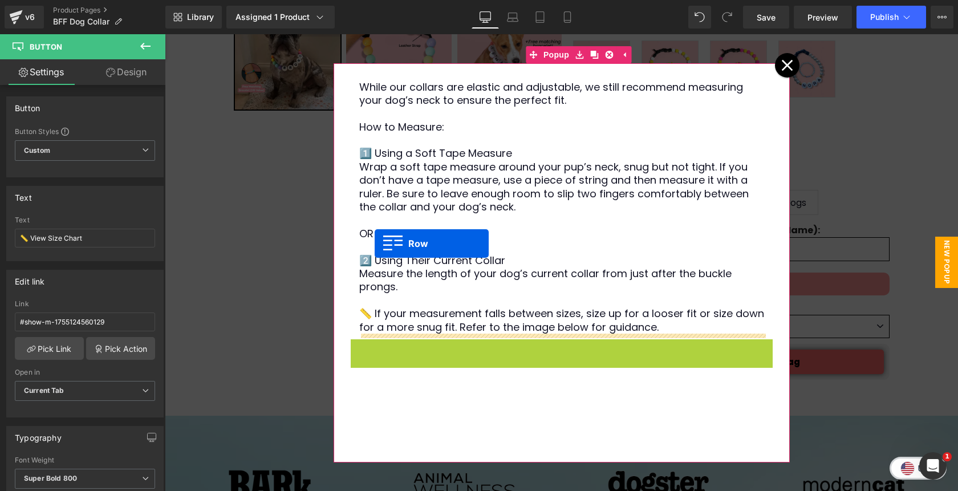
scroll to position [0, 0]
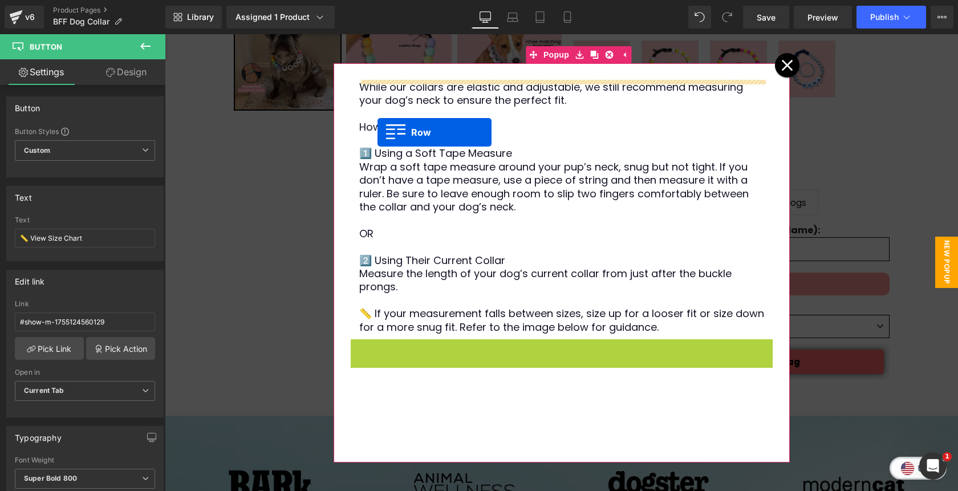
drag, startPoint x: 373, startPoint y: 327, endPoint x: 377, endPoint y: 132, distance: 195.0
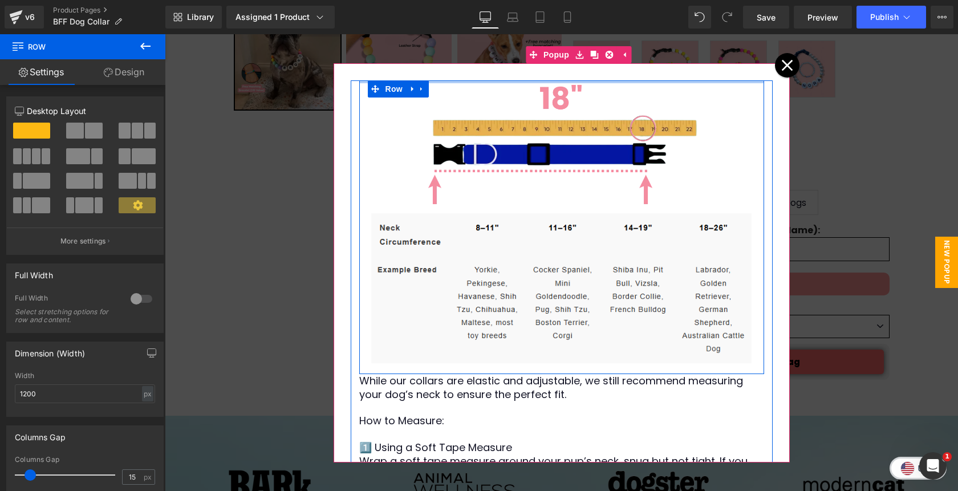
drag, startPoint x: 620, startPoint y: 90, endPoint x: 620, endPoint y: 70, distance: 20.0
click at [620, 70] on div "Image Image Row While our collars are elastic and adjustable, we still recommen…" at bounding box center [561, 262] width 456 height 399
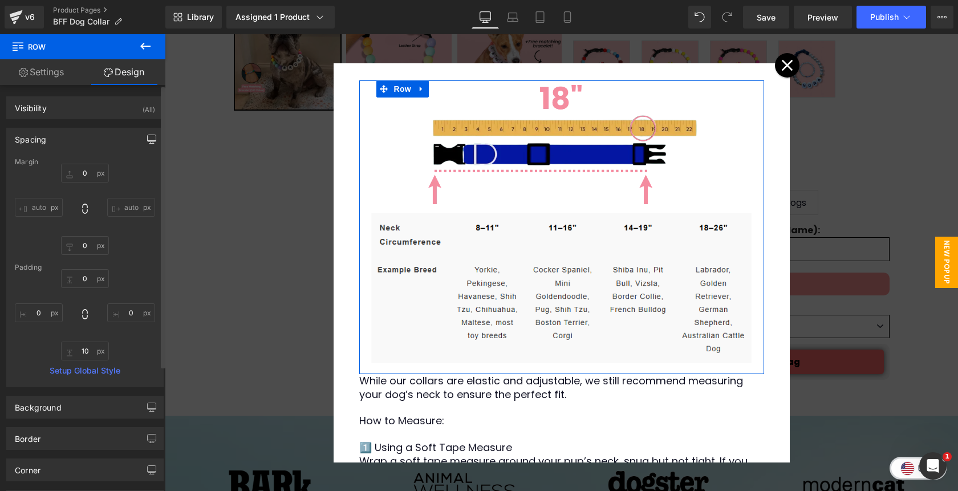
click at [149, 142] on icon "button" at bounding box center [151, 139] width 9 height 9
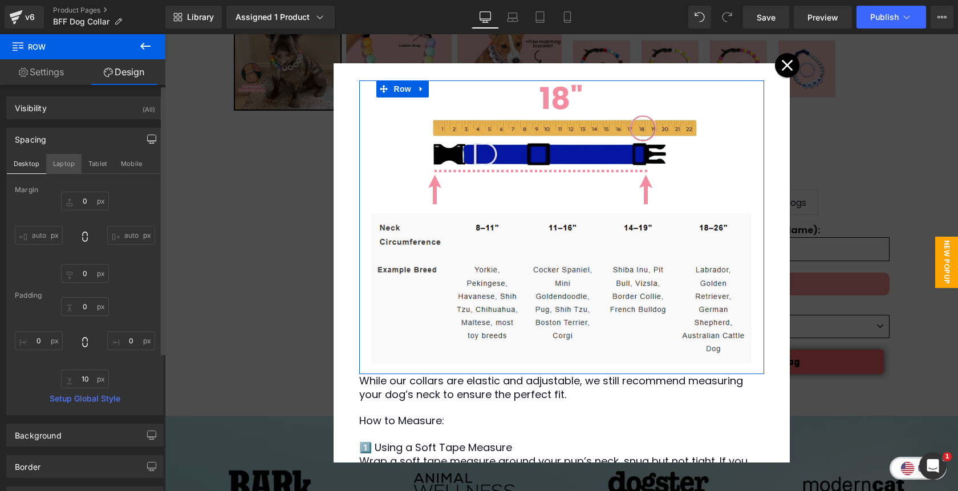
click at [66, 165] on button "Laptop" at bounding box center [63, 163] width 35 height 19
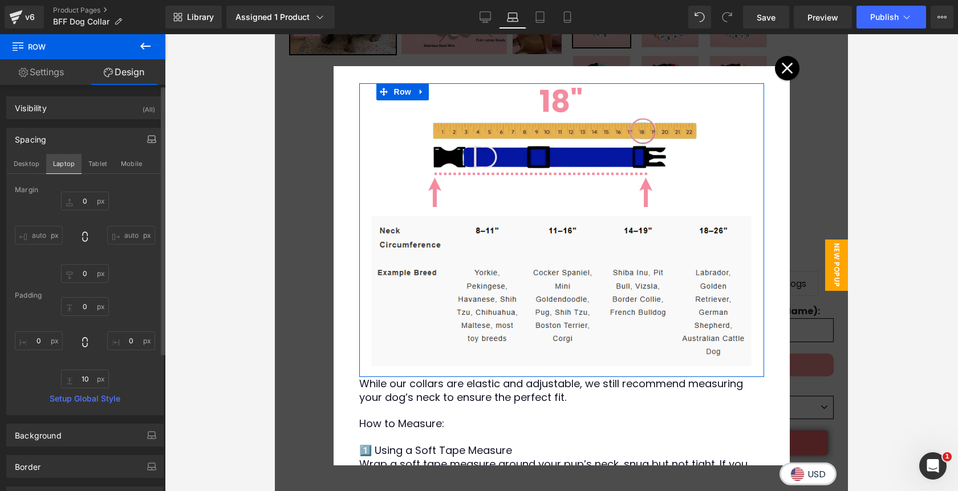
scroll to position [380, 0]
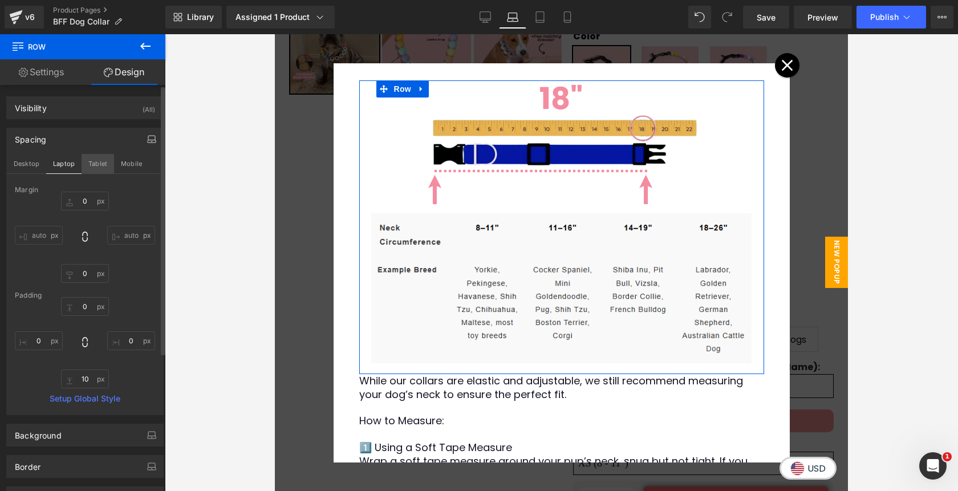
click at [104, 166] on button "Tablet" at bounding box center [98, 163] width 32 height 19
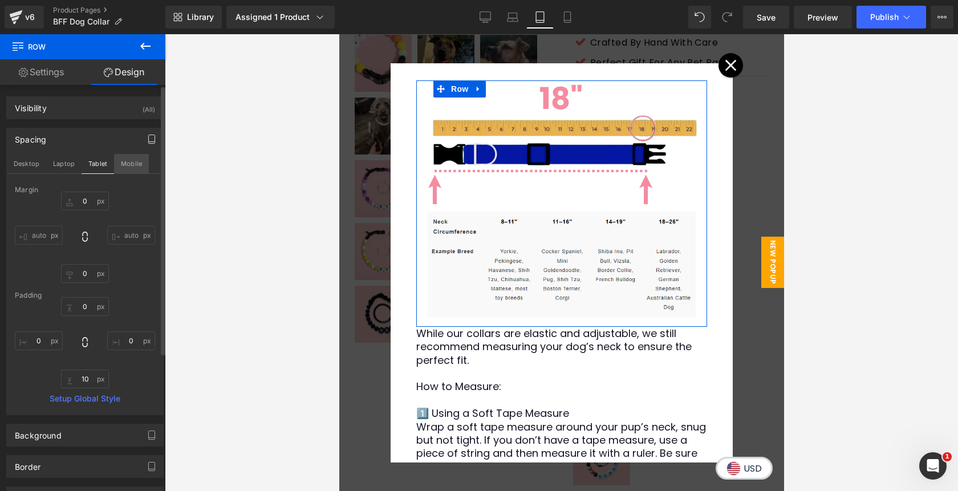
click at [136, 168] on button "Mobile" at bounding box center [131, 163] width 35 height 19
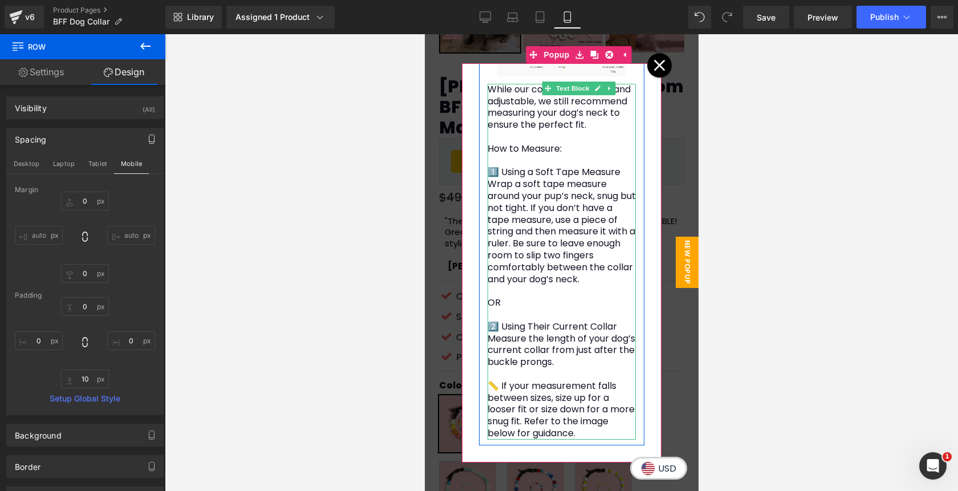
scroll to position [0, 0]
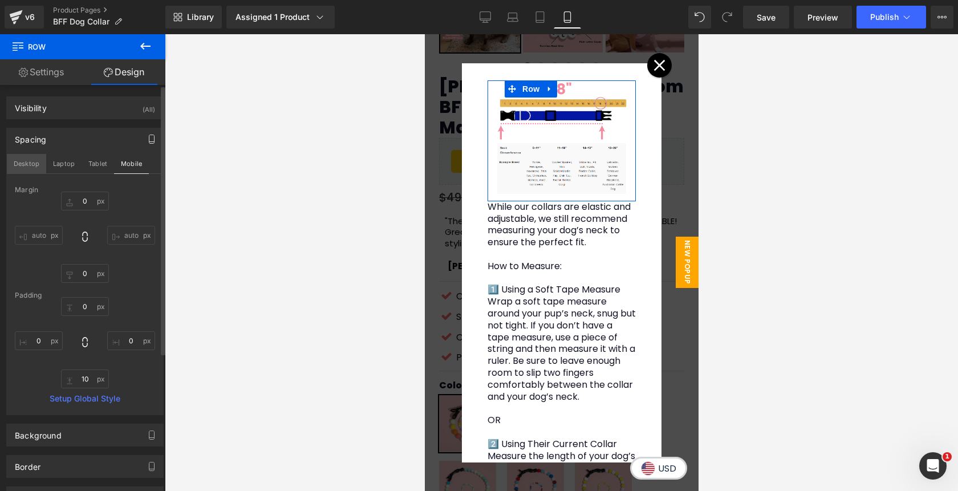
click at [35, 164] on button "Desktop" at bounding box center [26, 163] width 39 height 19
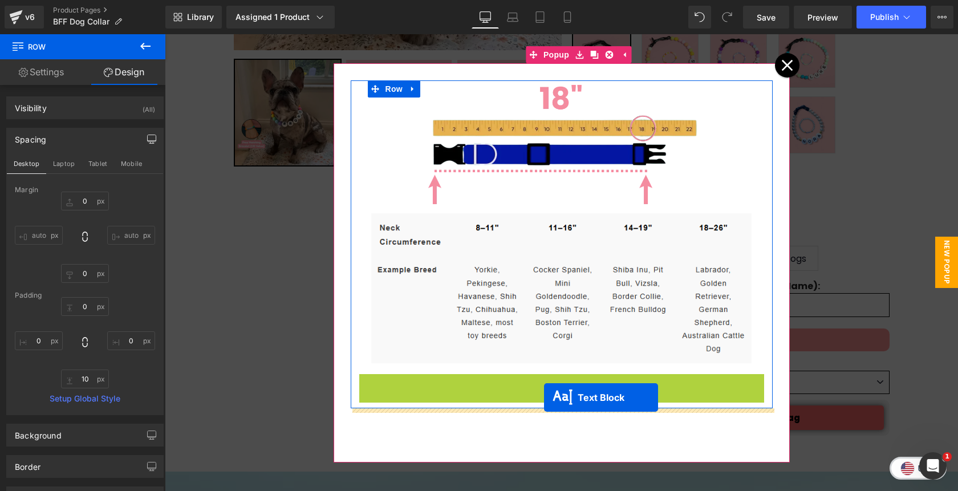
drag, startPoint x: 548, startPoint y: 314, endPoint x: 543, endPoint y: 397, distance: 82.8
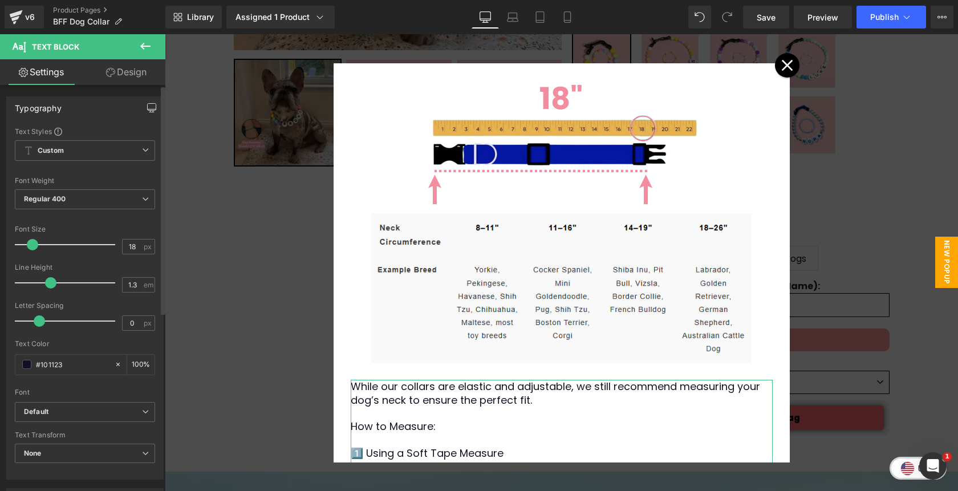
click at [147, 108] on icon "button" at bounding box center [151, 107] width 9 height 9
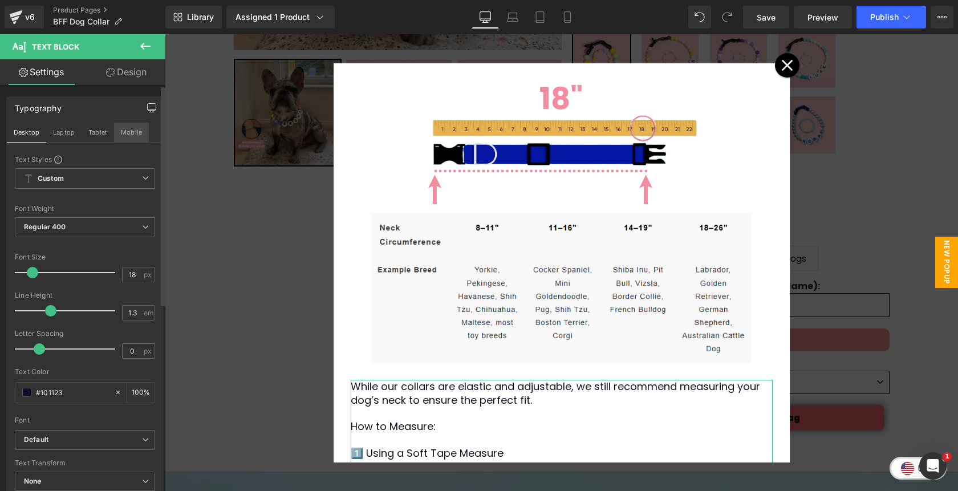
click at [129, 132] on button "Mobile" at bounding box center [131, 132] width 35 height 19
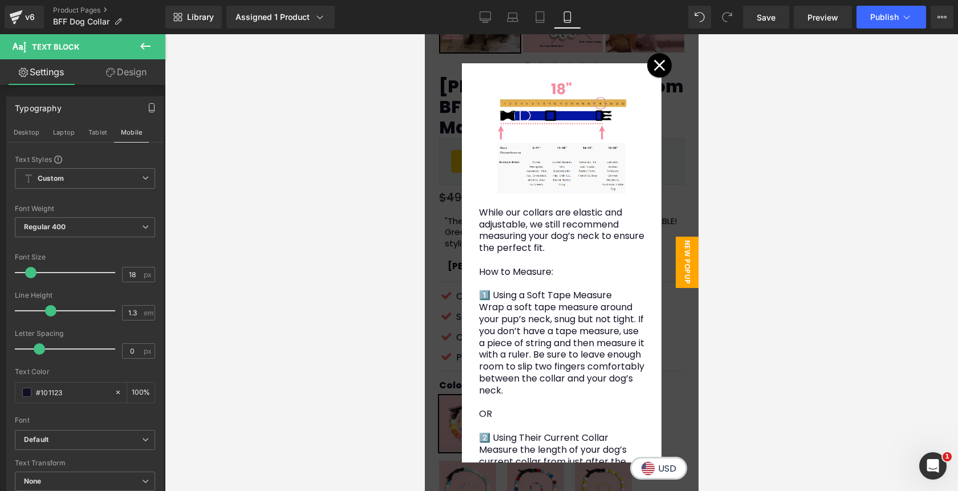
scroll to position [207, 0]
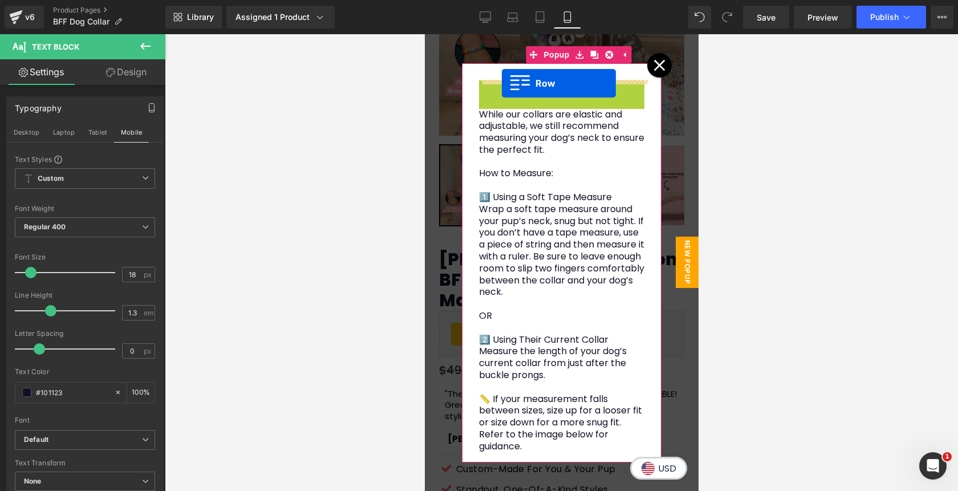
drag, startPoint x: 503, startPoint y: 90, endPoint x: 501, endPoint y: 83, distance: 7.1
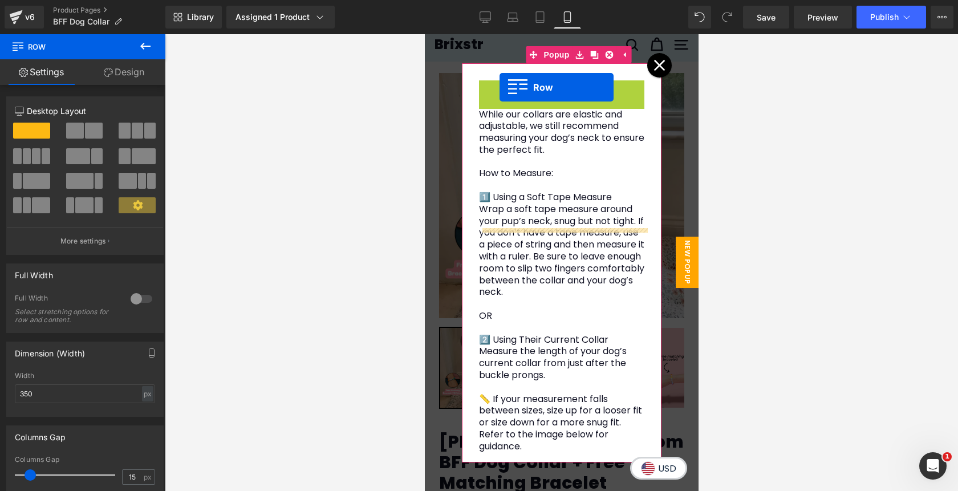
scroll to position [0, 0]
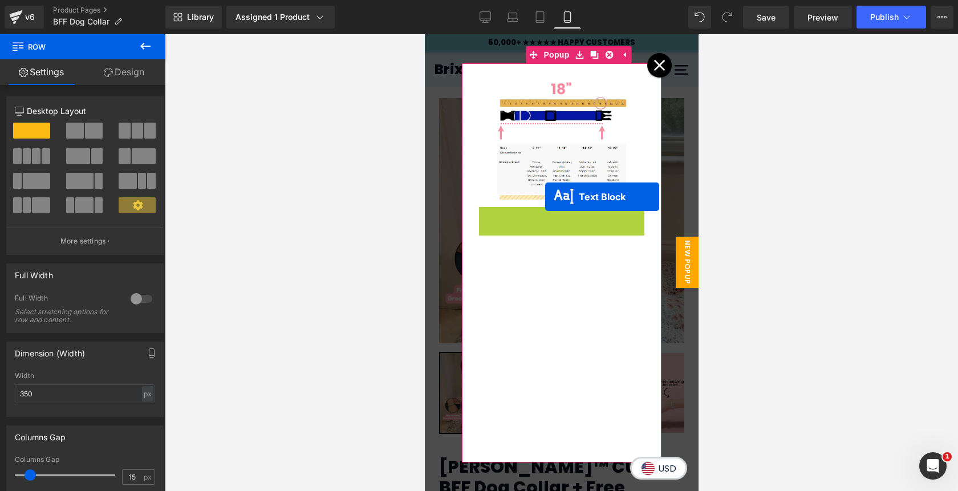
drag, startPoint x: 545, startPoint y: 214, endPoint x: 544, endPoint y: 197, distance: 17.1
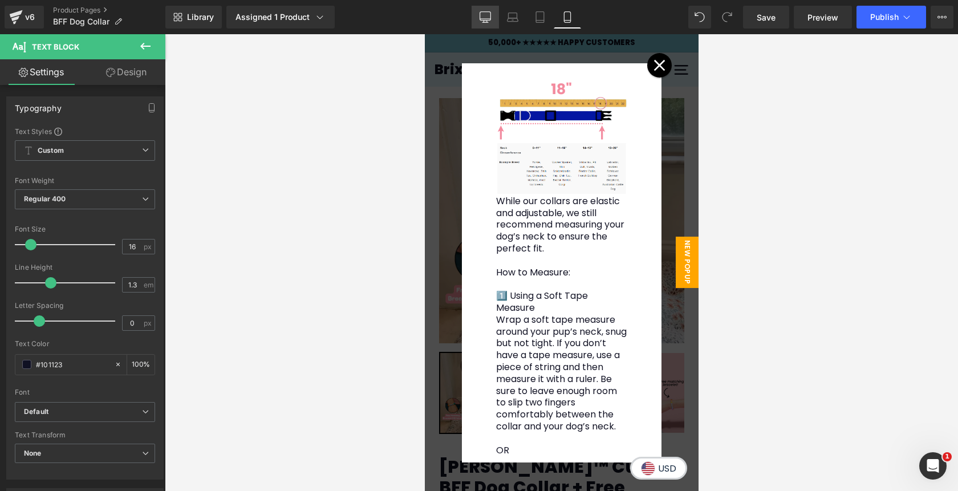
click at [480, 22] on icon at bounding box center [484, 16] width 11 height 11
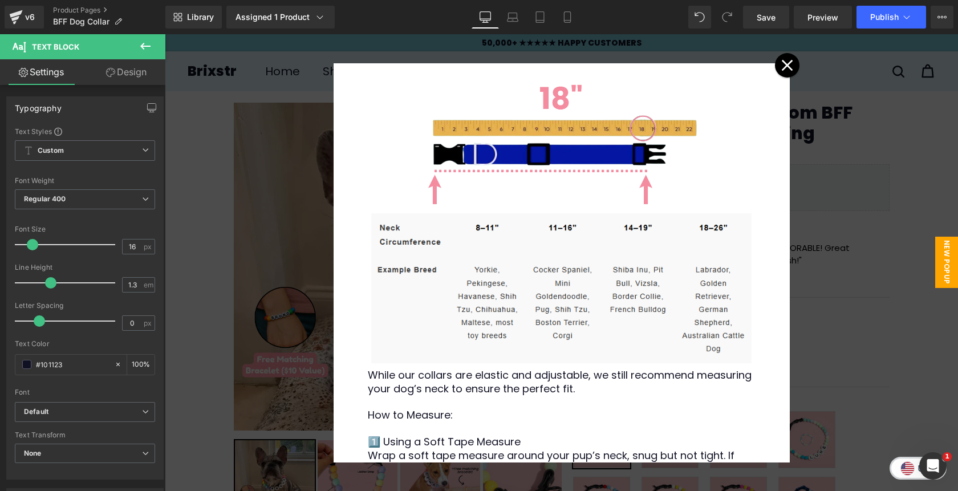
scroll to position [173, 0]
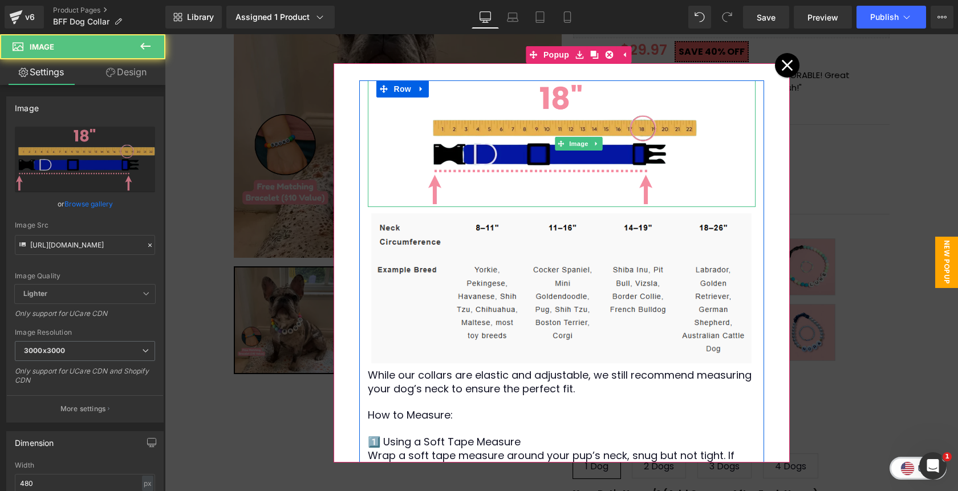
click at [401, 102] on div at bounding box center [562, 143] width 388 height 127
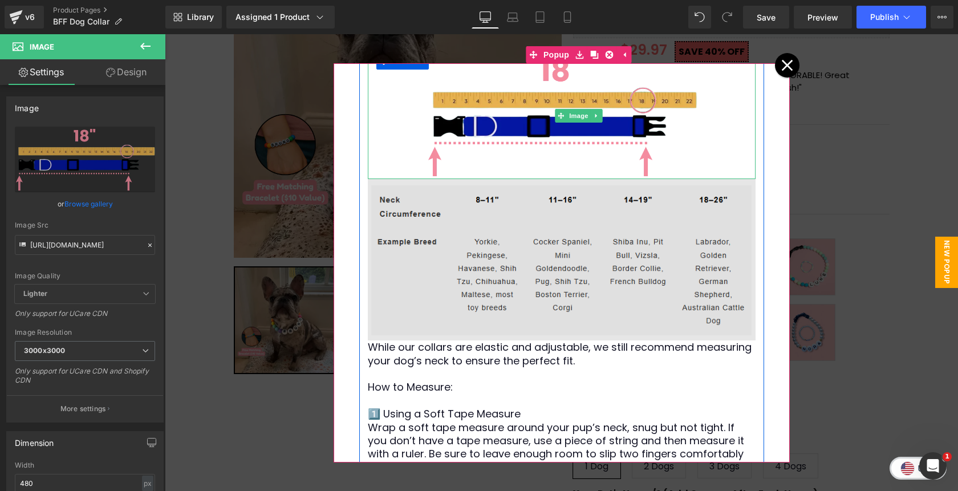
scroll to position [24, 0]
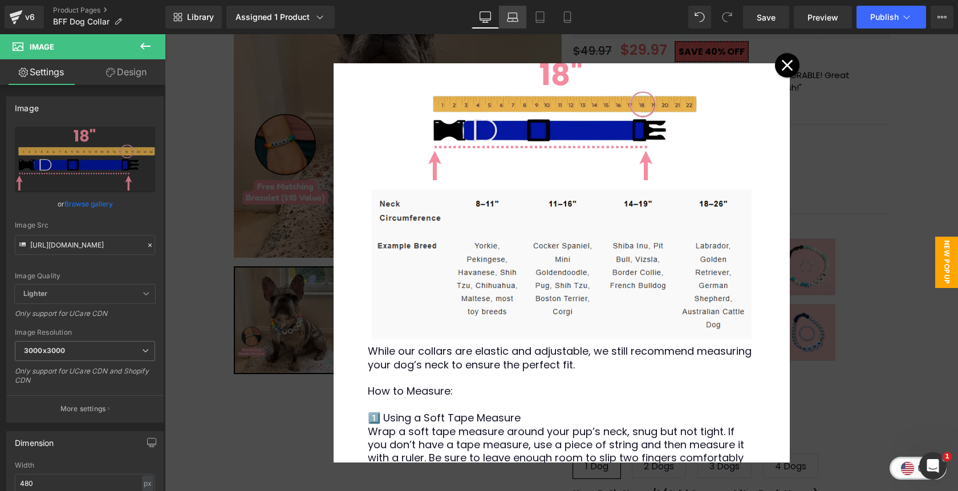
click at [519, 20] on link "Laptop" at bounding box center [512, 17] width 27 height 23
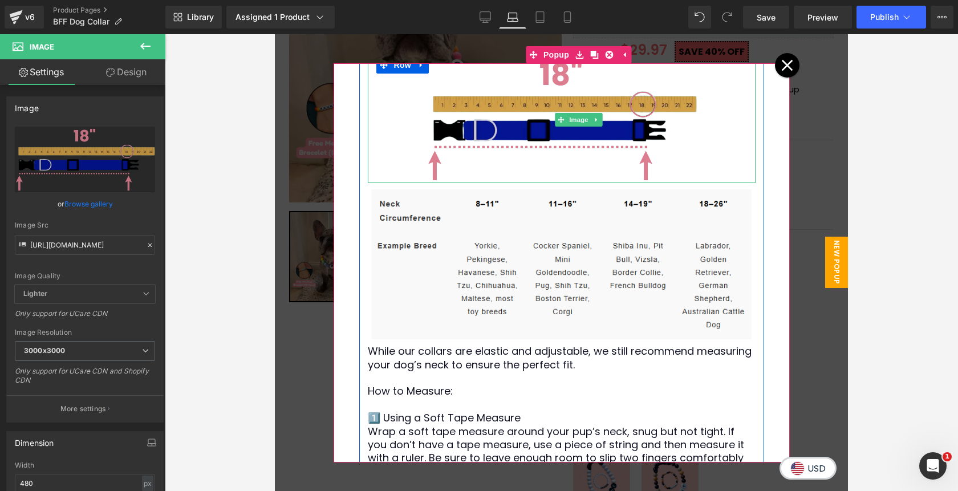
scroll to position [0, 0]
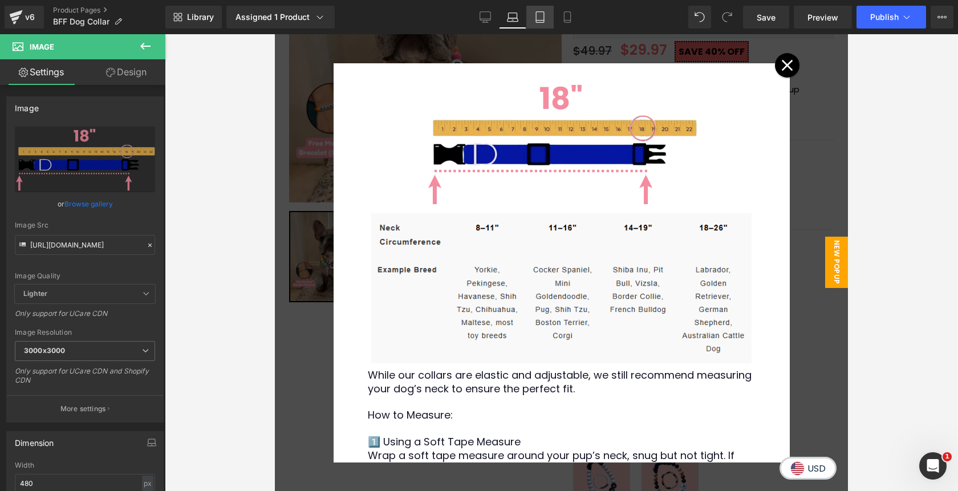
click at [545, 22] on icon at bounding box center [539, 16] width 11 height 11
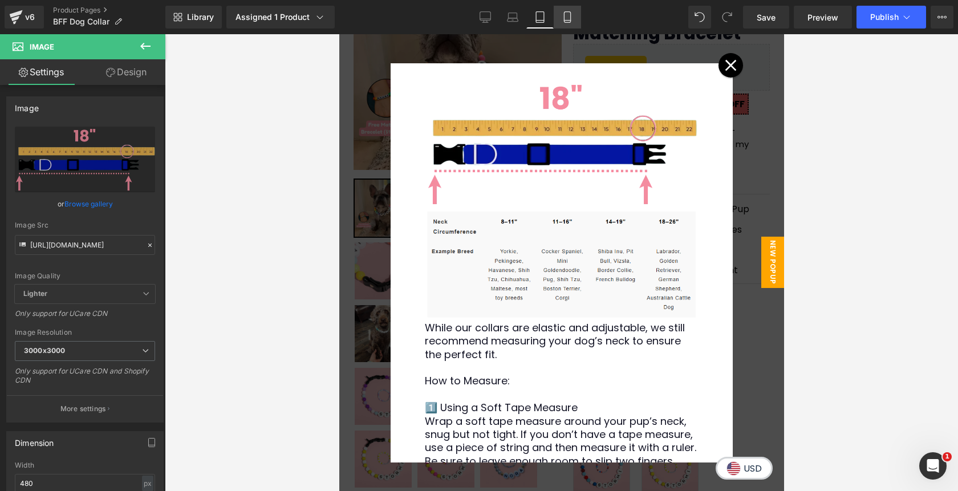
click at [569, 19] on icon at bounding box center [566, 16] width 11 height 11
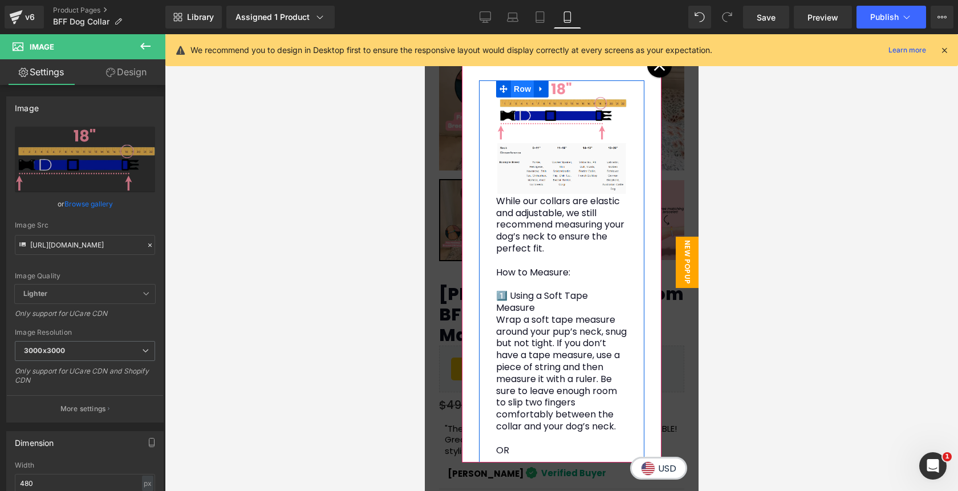
click at [522, 88] on span "Row" at bounding box center [521, 88] width 23 height 17
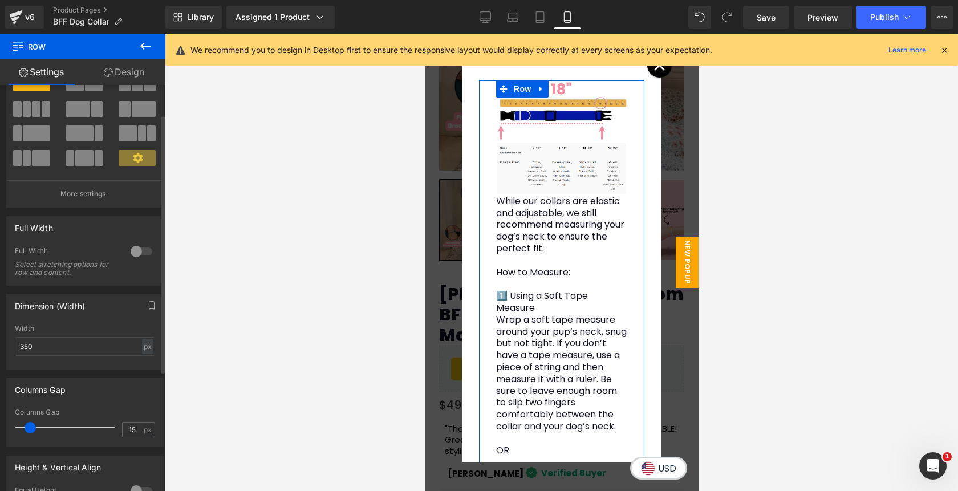
scroll to position [48, 0]
click at [19, 348] on input "350" at bounding box center [85, 345] width 140 height 19
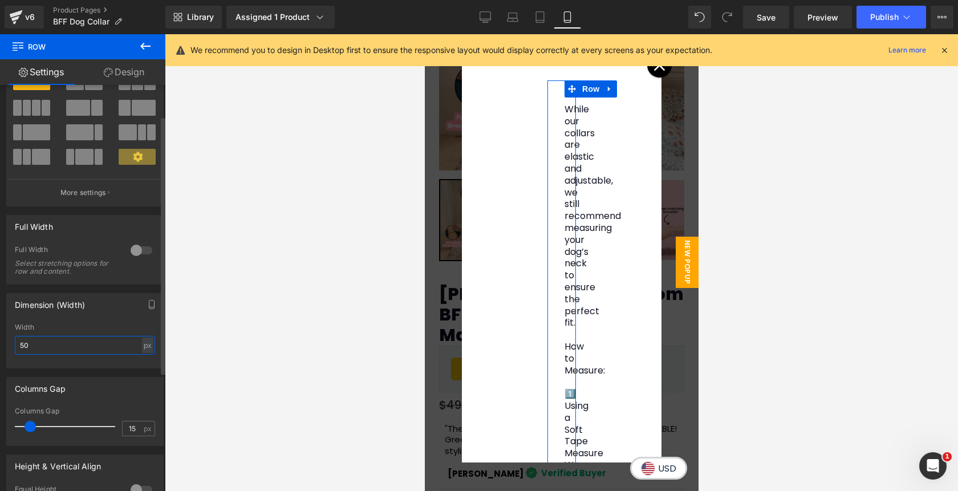
type input "350"
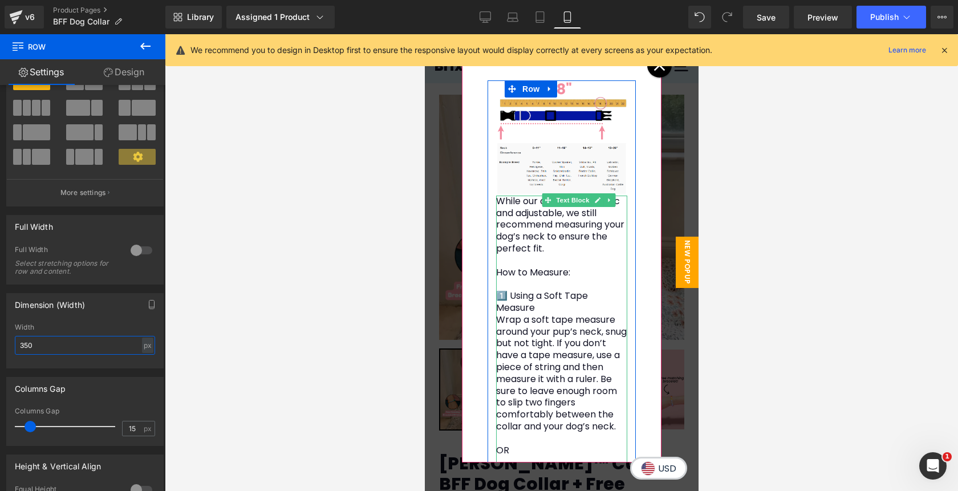
scroll to position [0, 0]
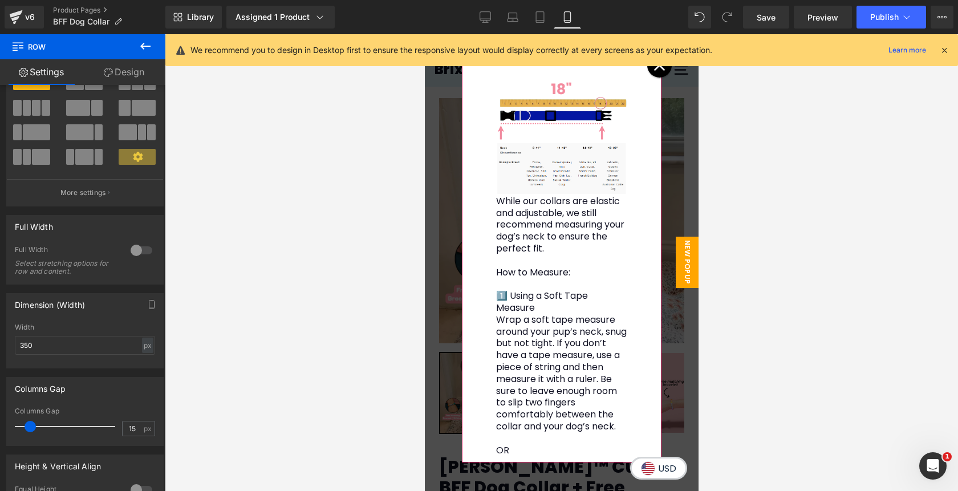
click at [658, 73] on div at bounding box center [658, 65] width 25 height 25
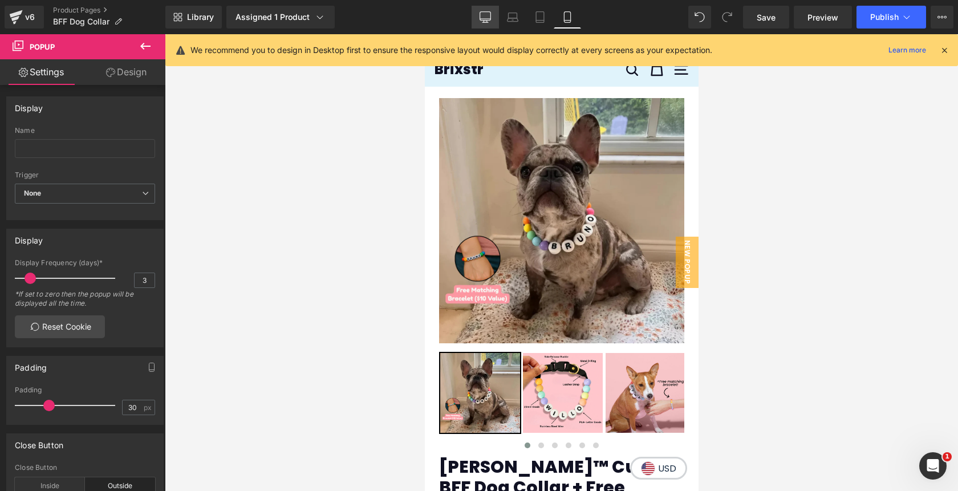
click at [481, 17] on icon at bounding box center [484, 16] width 11 height 11
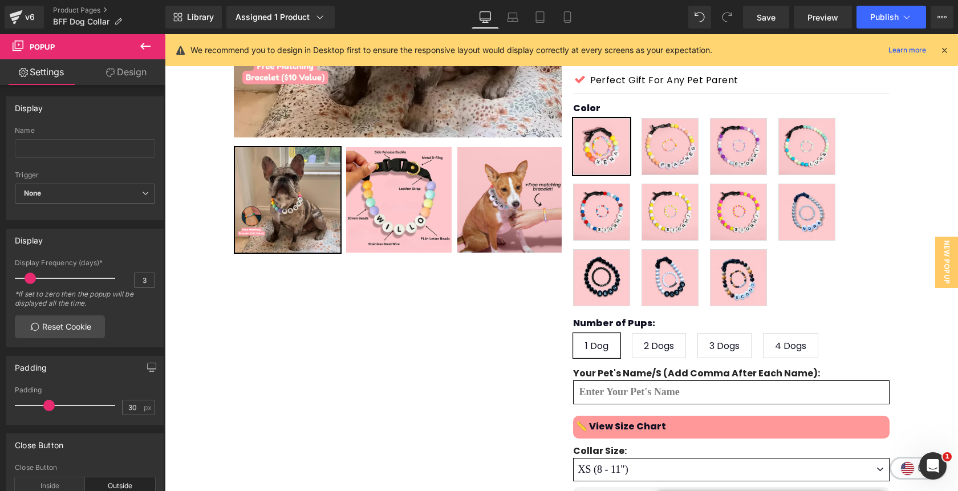
scroll to position [292, 0]
click at [771, 22] on span "Save" at bounding box center [765, 17] width 19 height 12
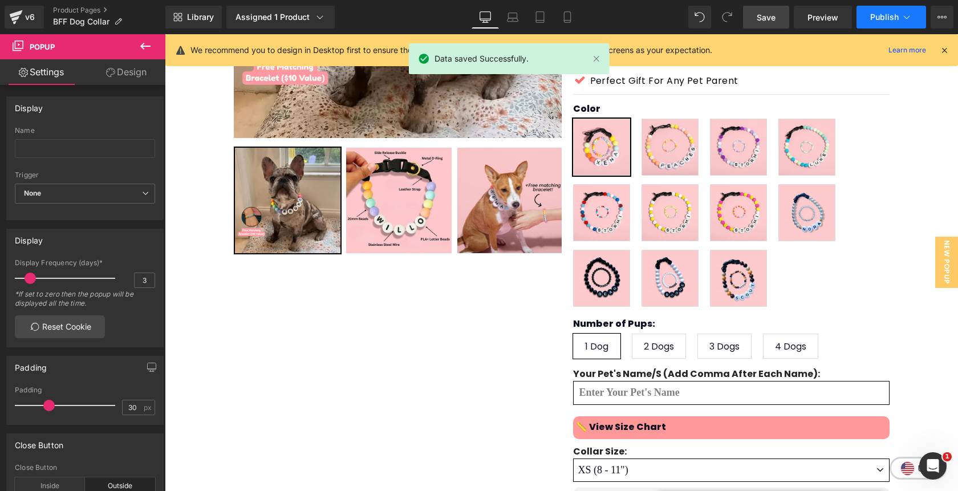
click at [885, 21] on span "Publish" at bounding box center [884, 17] width 28 height 9
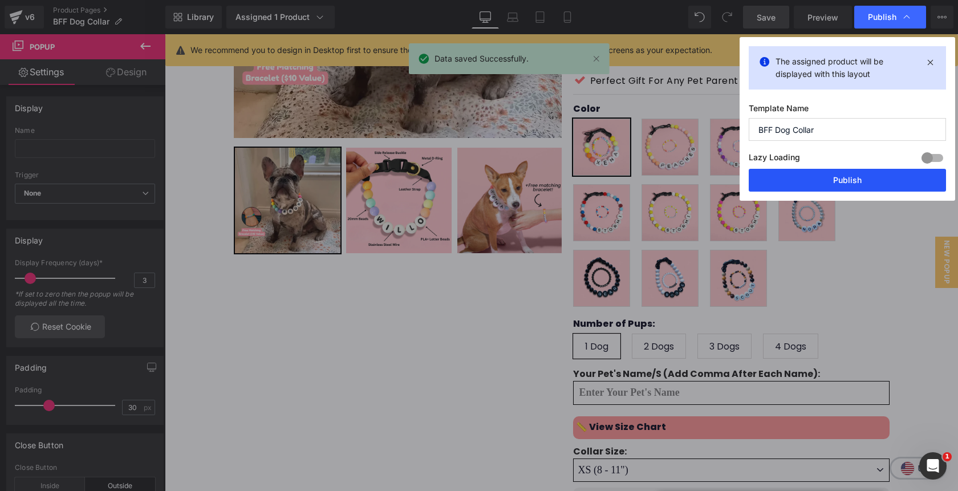
click at [850, 177] on button "Publish" at bounding box center [846, 180] width 197 height 23
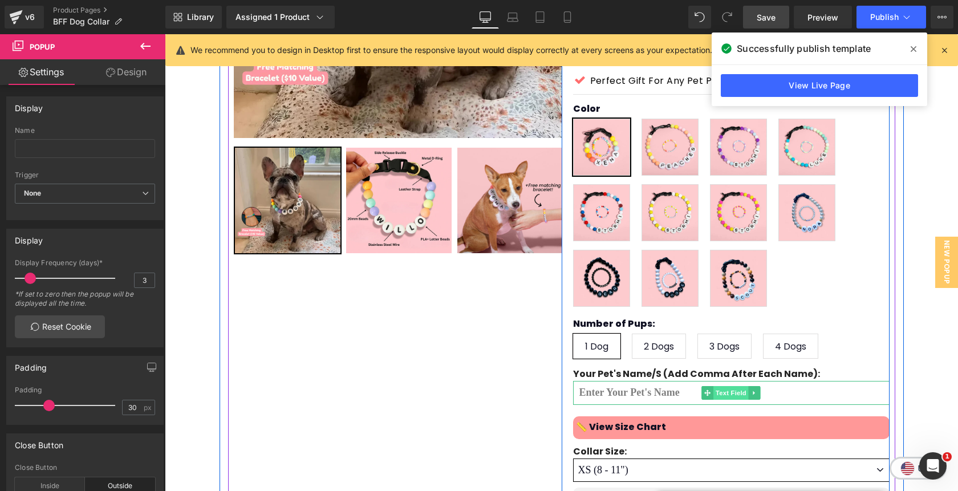
click at [734, 386] on span "Text Field" at bounding box center [730, 393] width 35 height 14
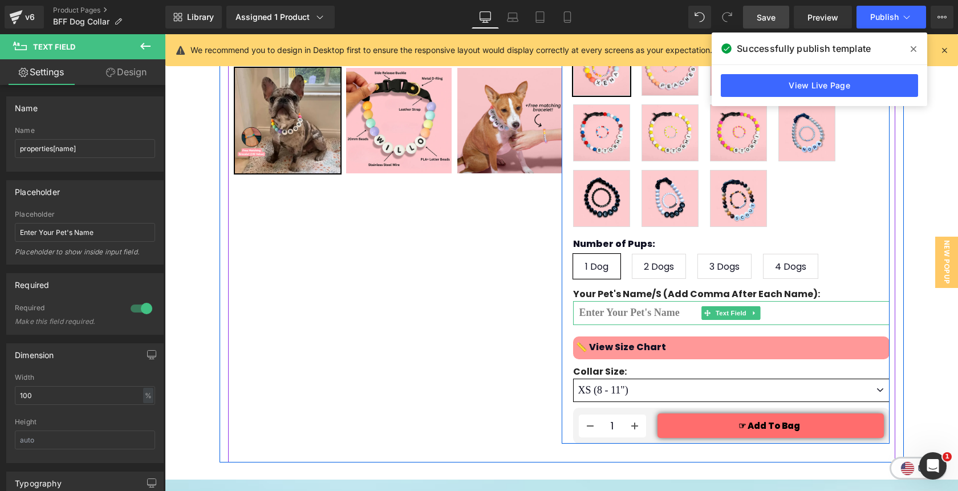
scroll to position [373, 0]
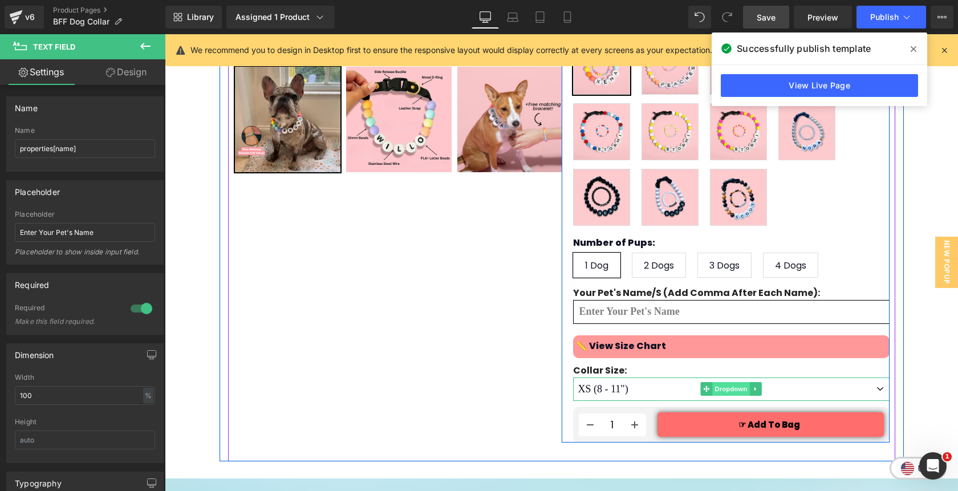
click at [729, 382] on span "Dropdown" at bounding box center [730, 389] width 37 height 14
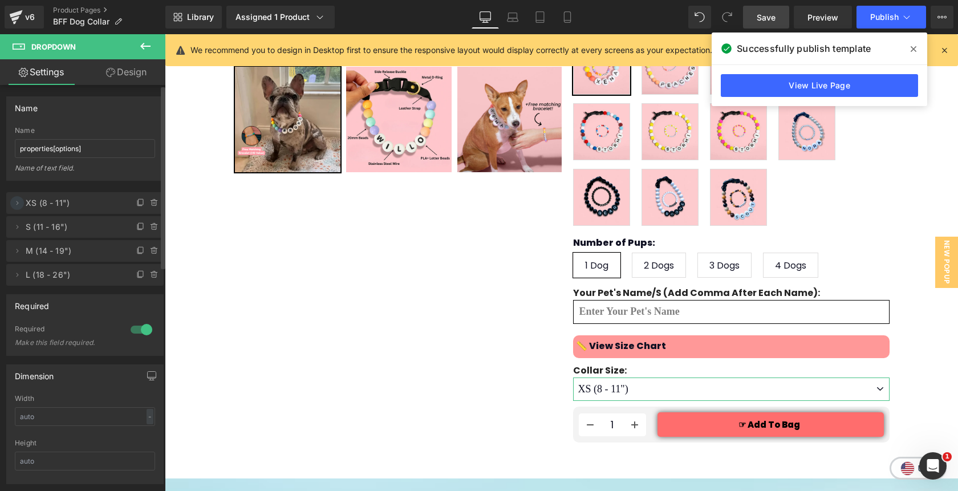
click at [17, 202] on icon at bounding box center [17, 202] width 9 height 9
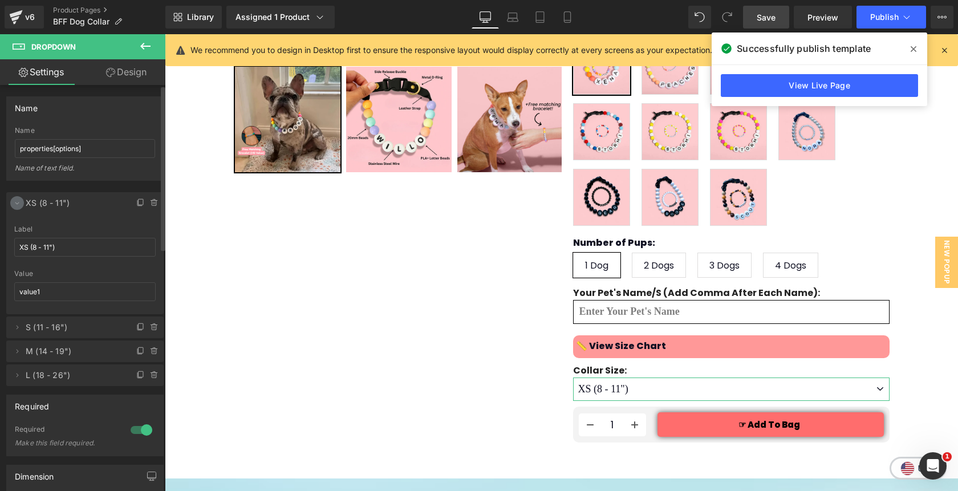
click at [16, 207] on span at bounding box center [17, 203] width 14 height 14
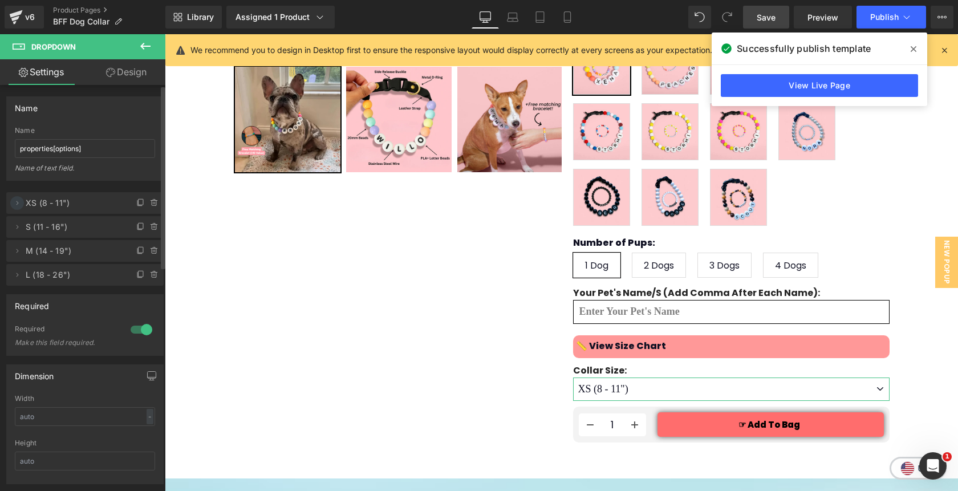
click at [17, 204] on icon at bounding box center [17, 202] width 9 height 9
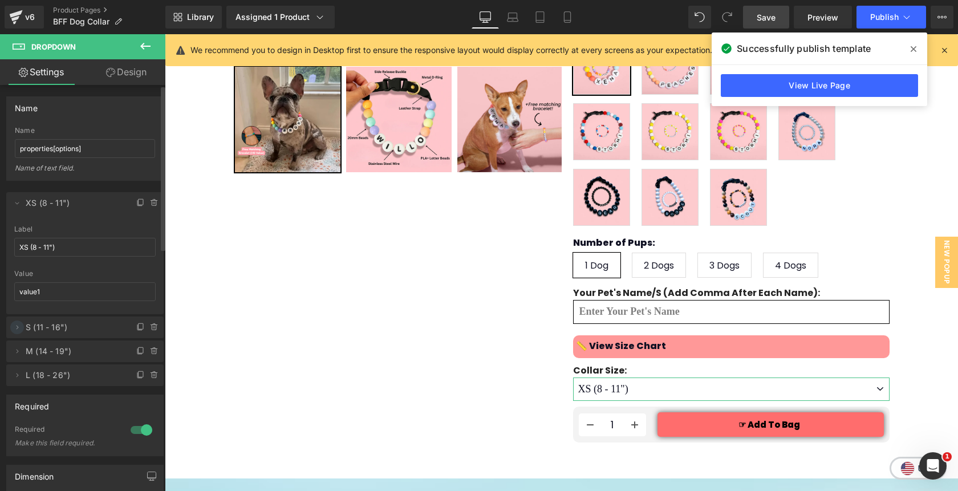
click at [17, 324] on icon at bounding box center [17, 327] width 9 height 9
click at [18, 347] on icon at bounding box center [17, 351] width 9 height 9
click at [20, 374] on icon at bounding box center [17, 374] width 9 height 9
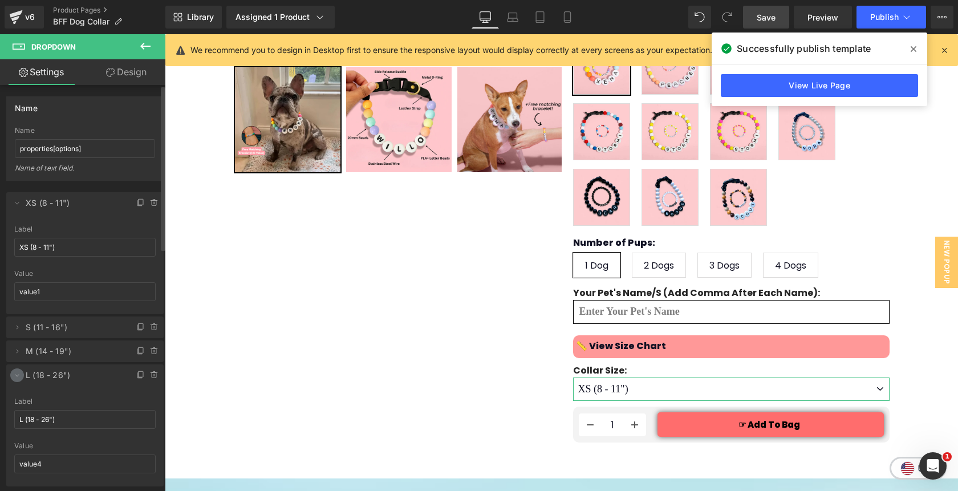
click at [20, 374] on icon at bounding box center [17, 374] width 9 height 9
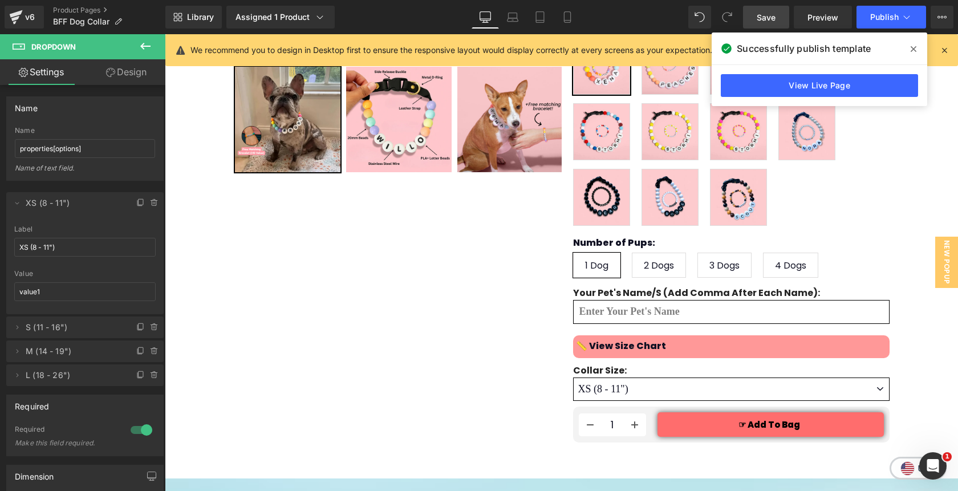
click at [915, 46] on icon at bounding box center [913, 49] width 6 height 6
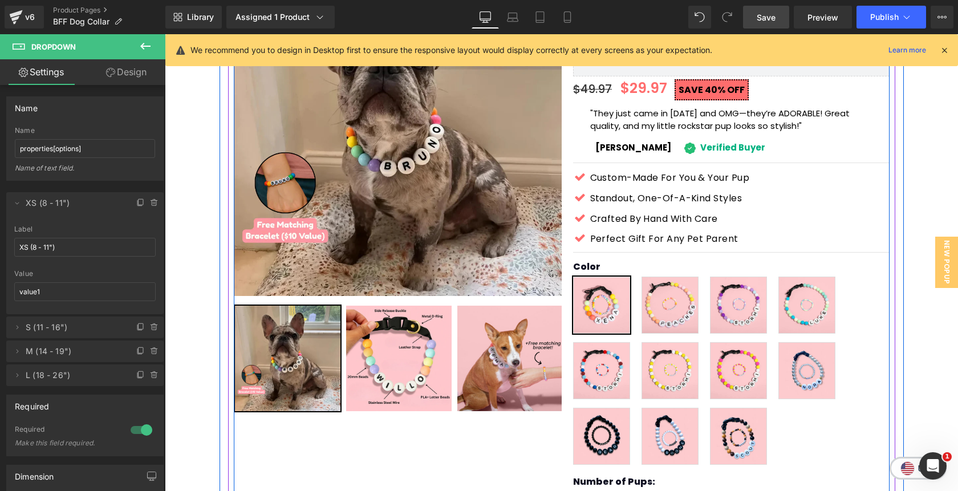
scroll to position [0, 0]
